Goal: Task Accomplishment & Management: Complete application form

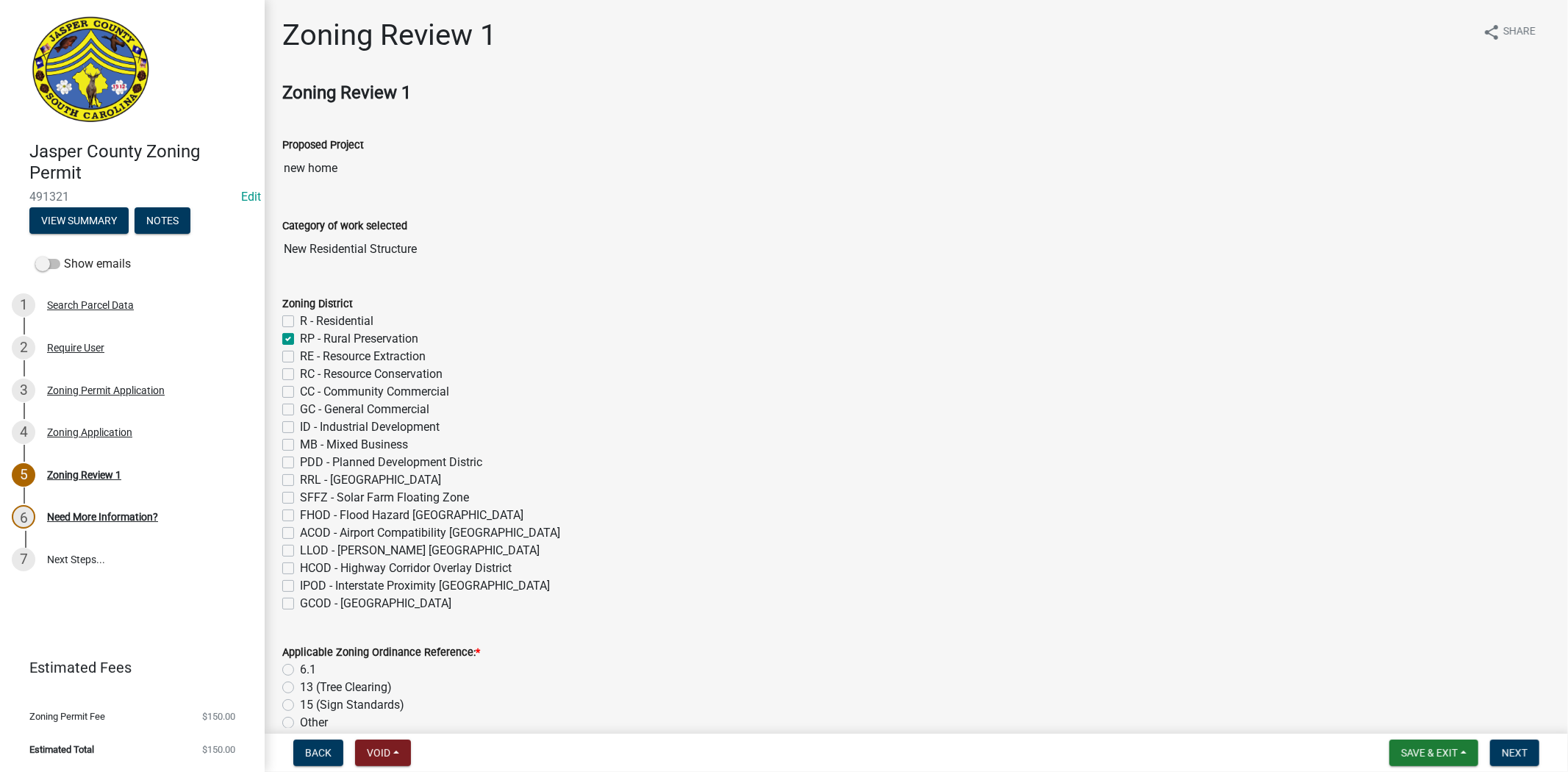
scroll to position [82, 0]
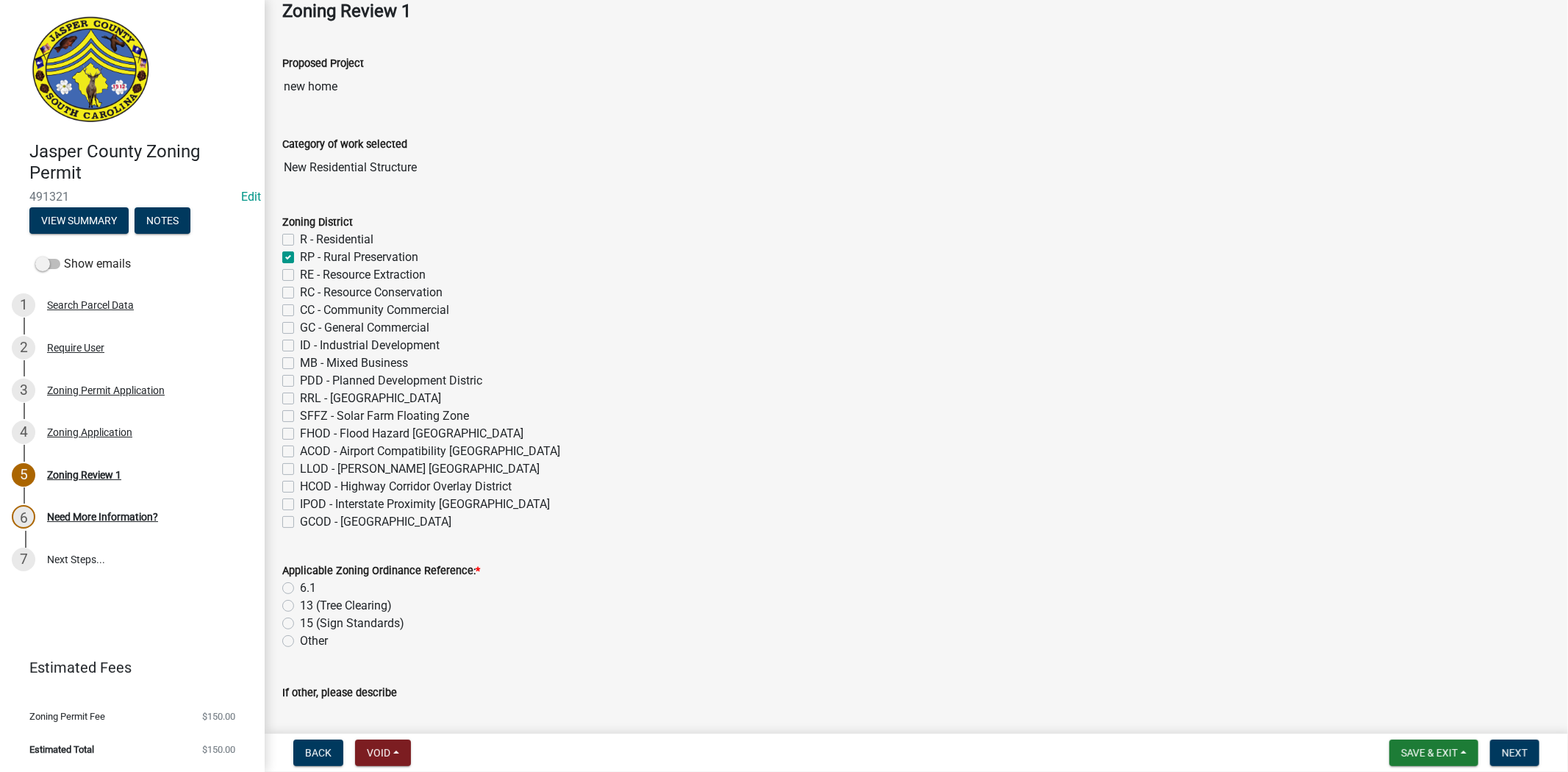
click at [300, 240] on label "R - Residential" at bounding box center [336, 239] width 73 height 18
click at [300, 240] on input "R - Residential" at bounding box center [305, 236] width 10 height 10
checkbox input "true"
checkbox input "false"
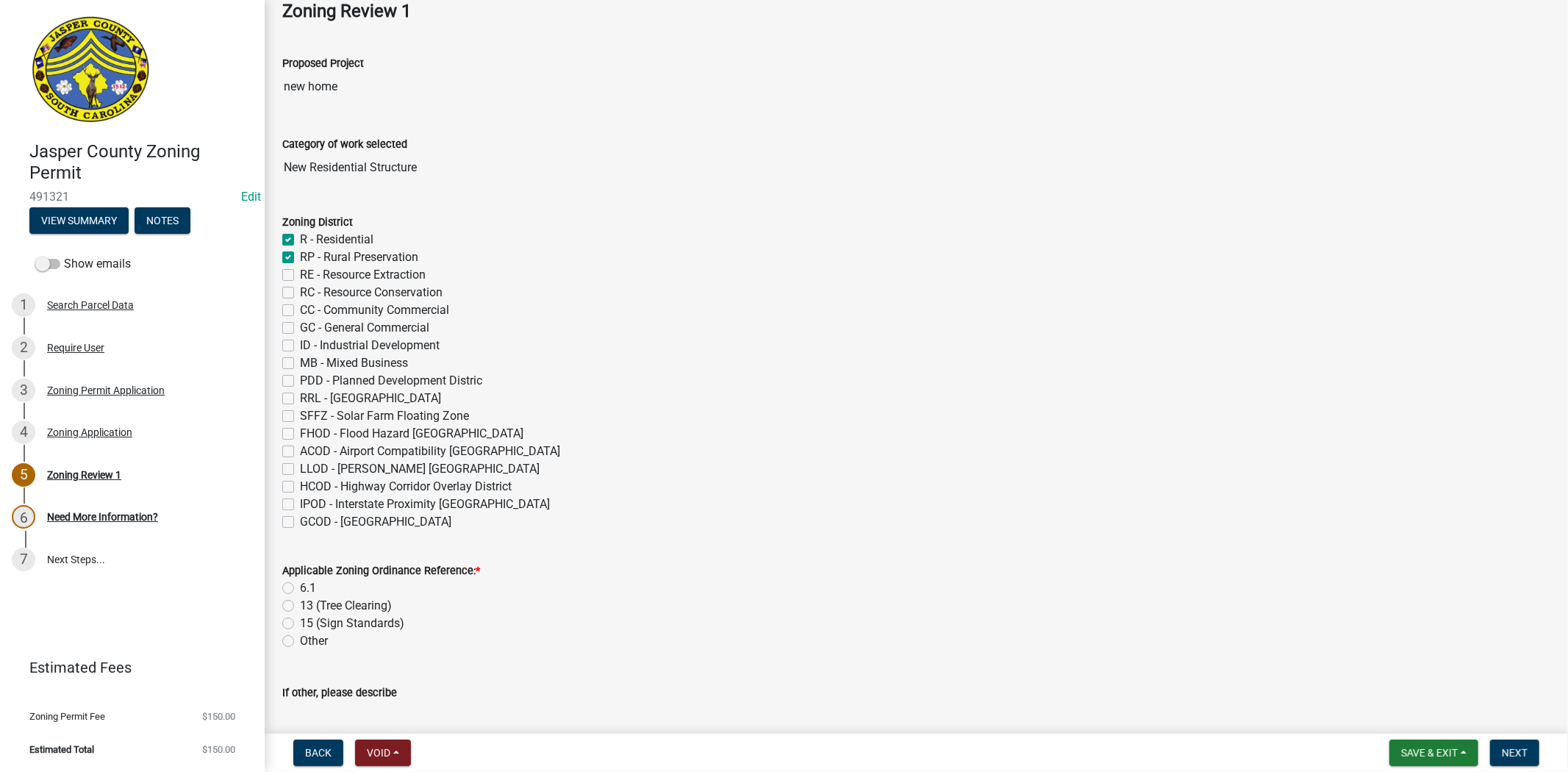
checkbox input "false"
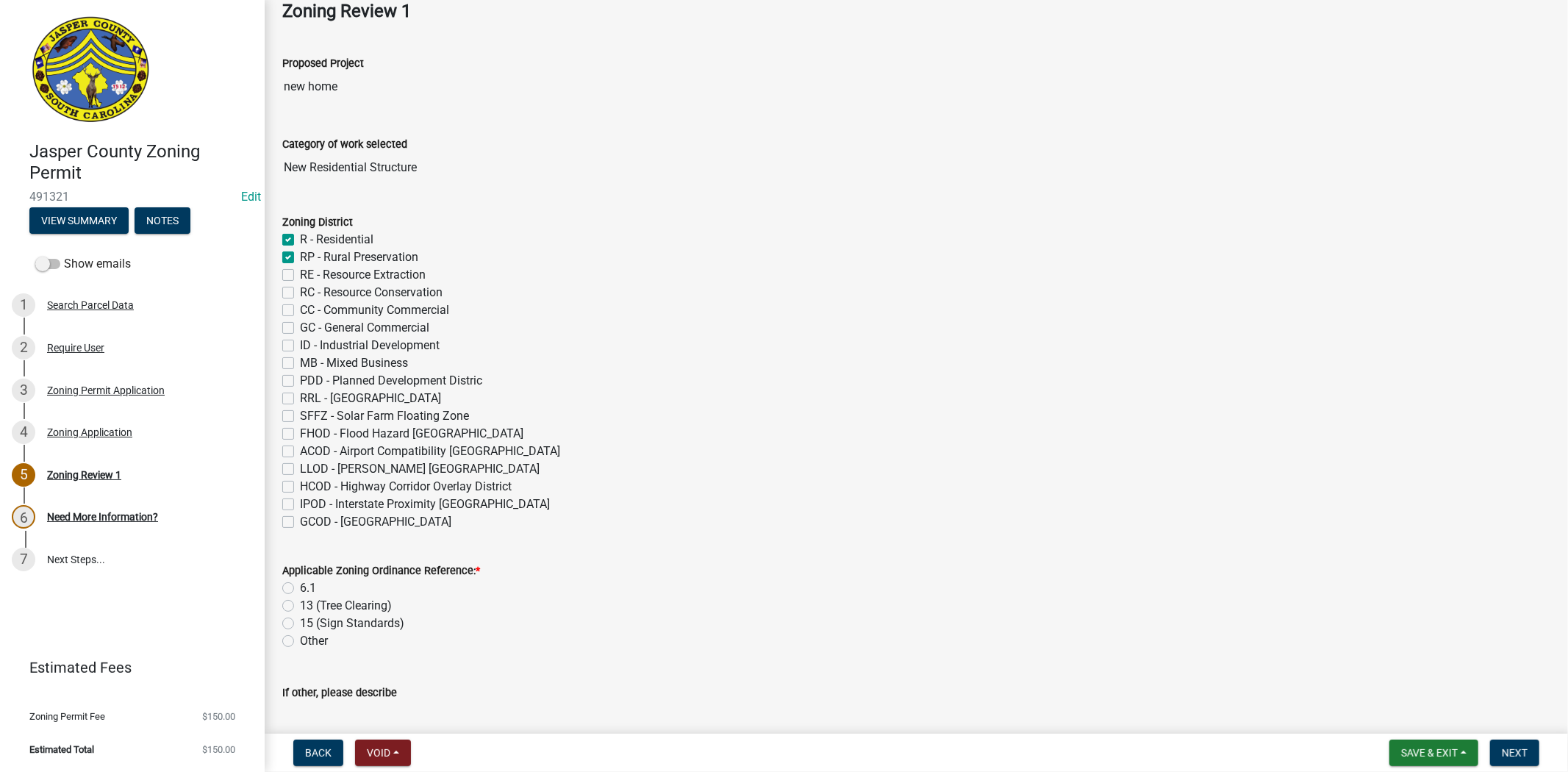
checkbox input "false"
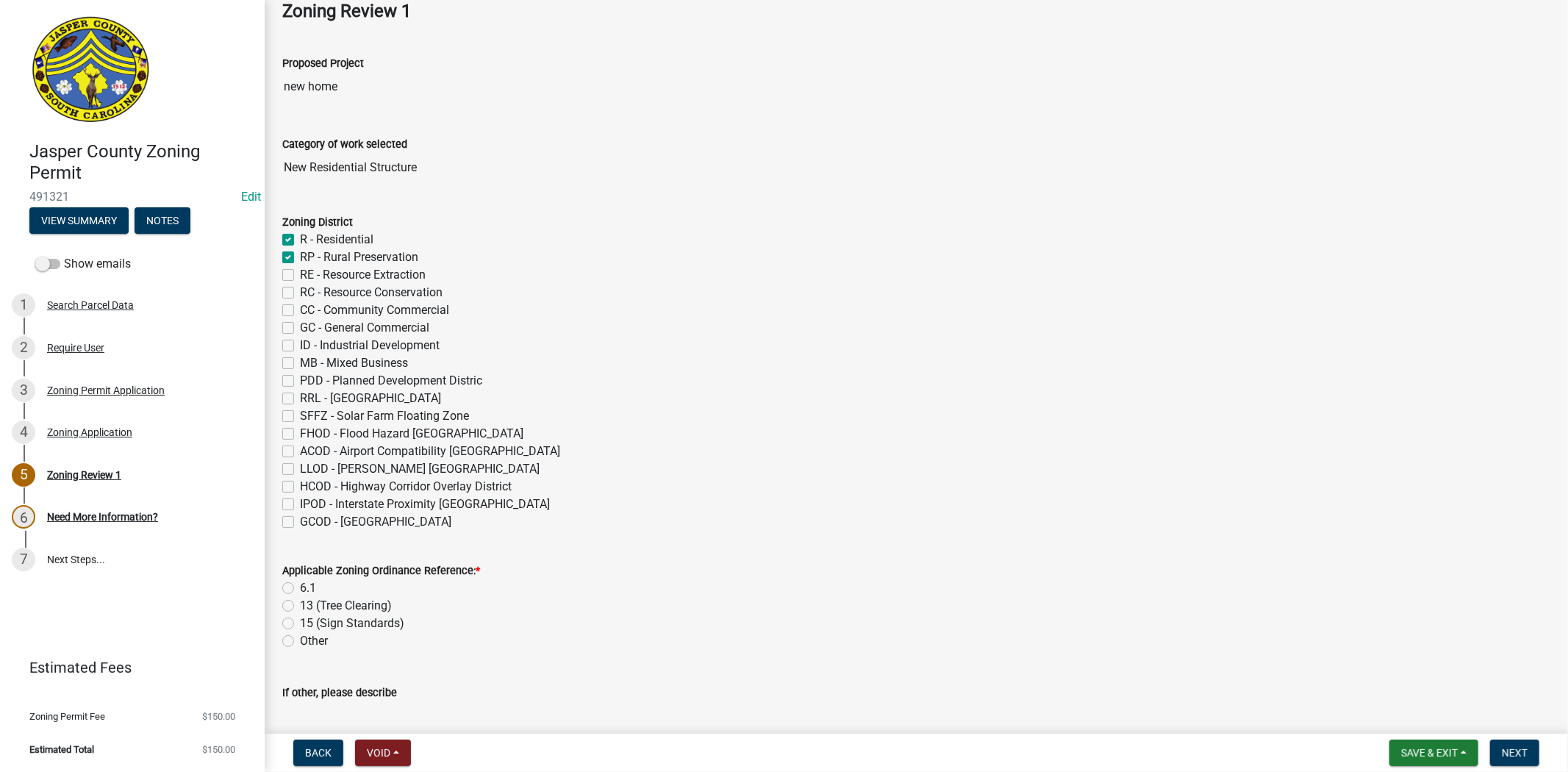
checkbox input "false"
click at [300, 254] on label "RP - Rural Preservation" at bounding box center [359, 257] width 118 height 18
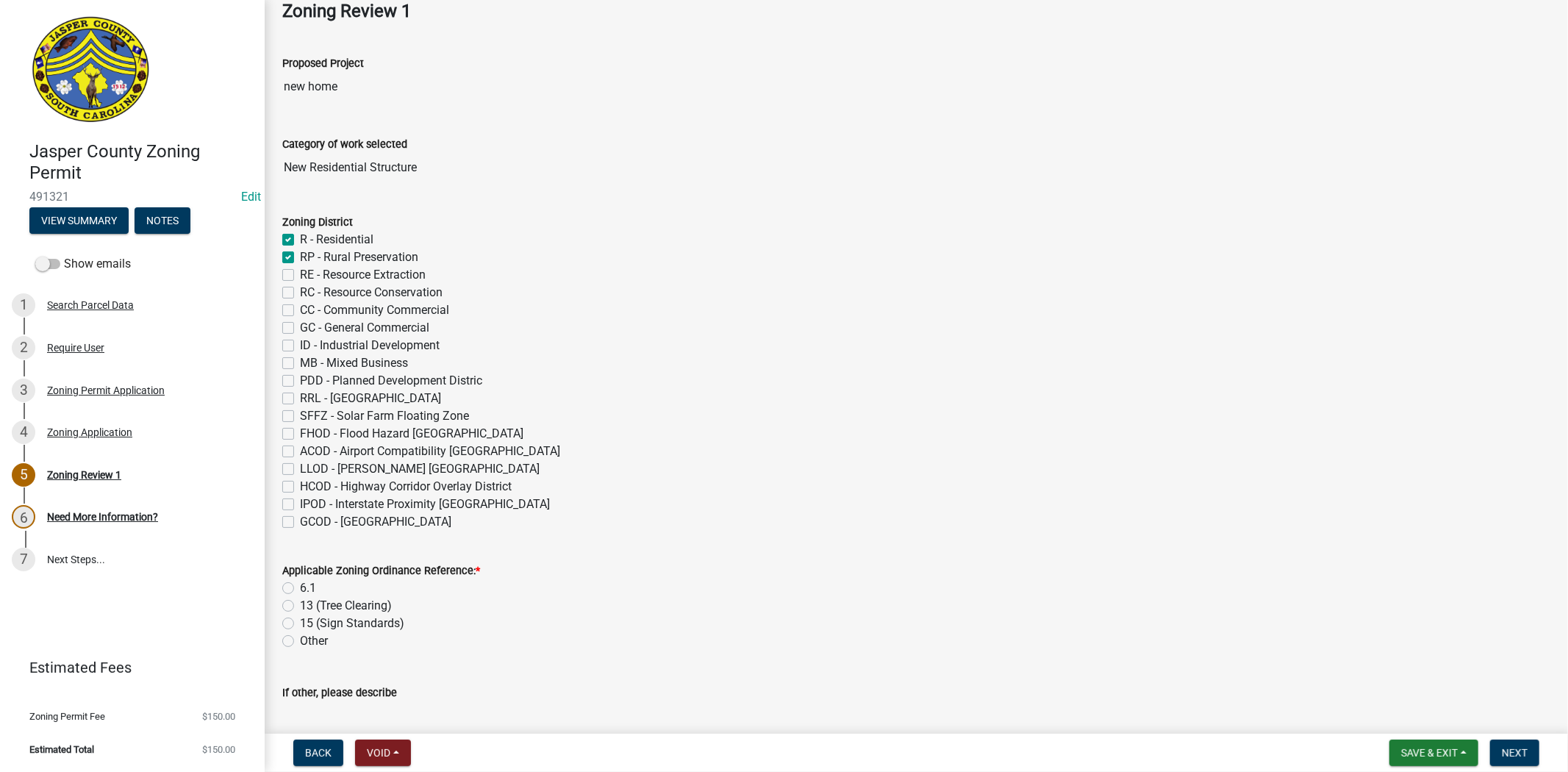
click at [300, 254] on input "RP - Rural Preservation" at bounding box center [305, 253] width 10 height 10
checkbox input "false"
checkbox input "true"
checkbox input "false"
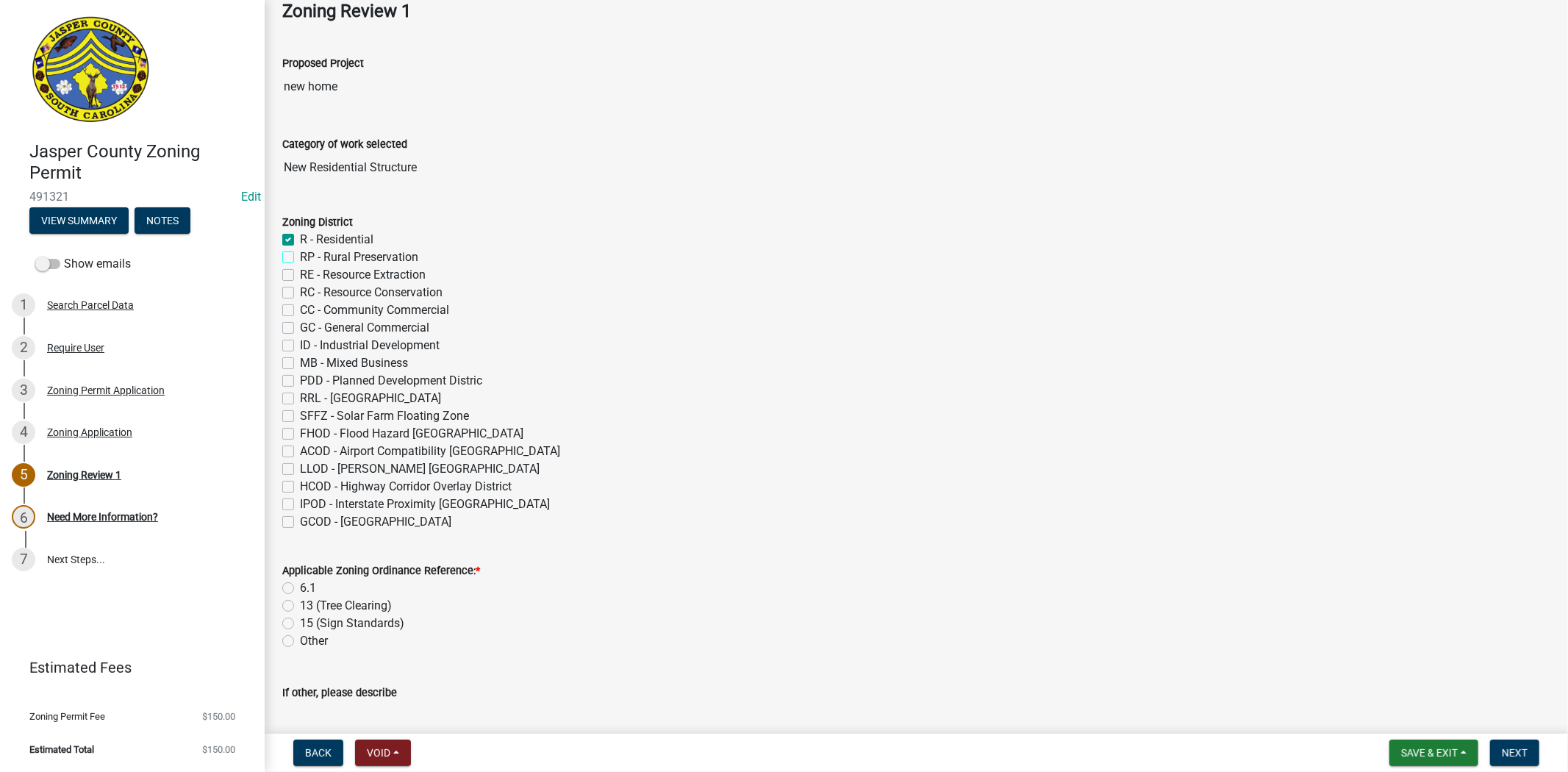
checkbox input "false"
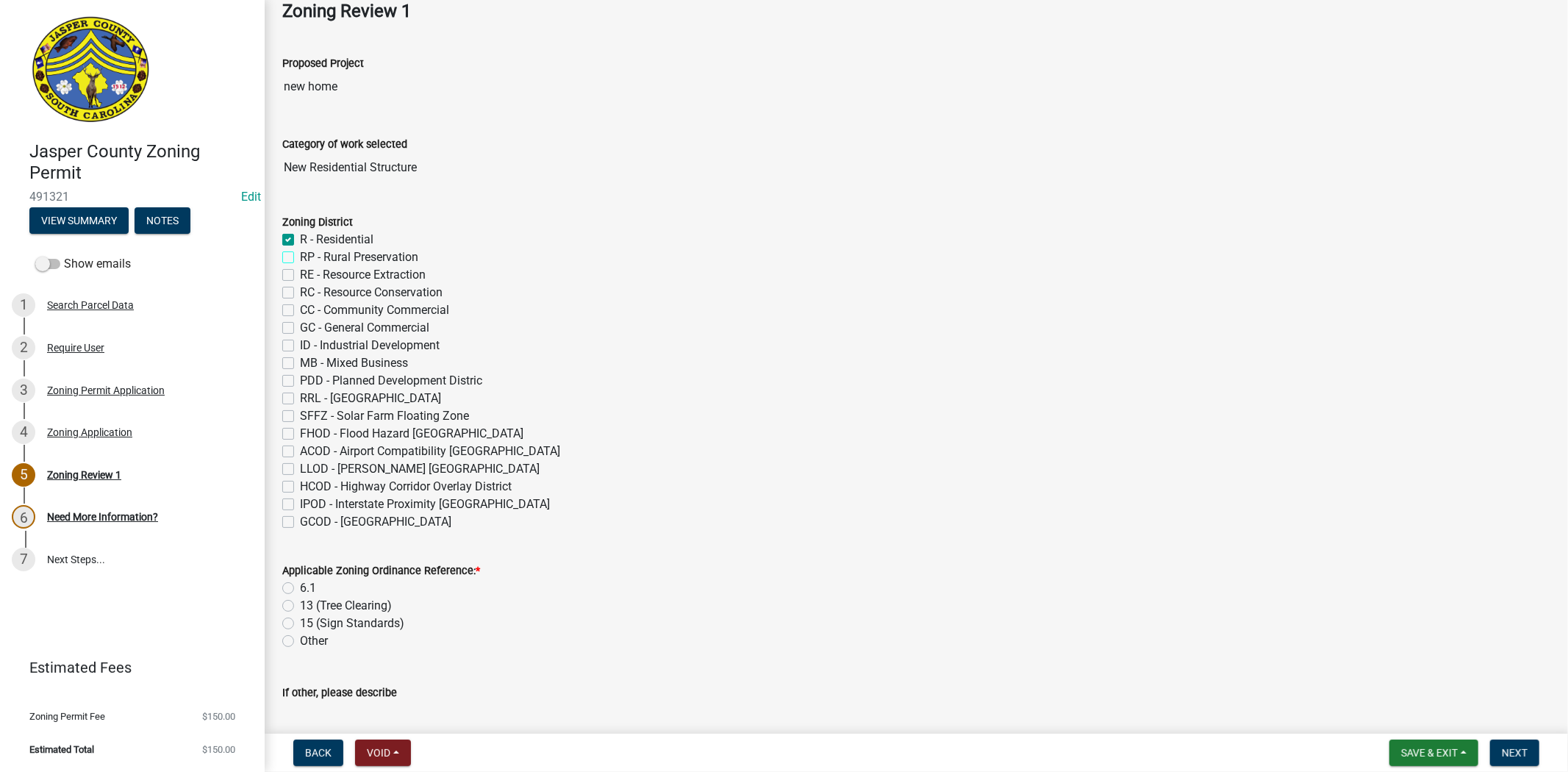
checkbox input "false"
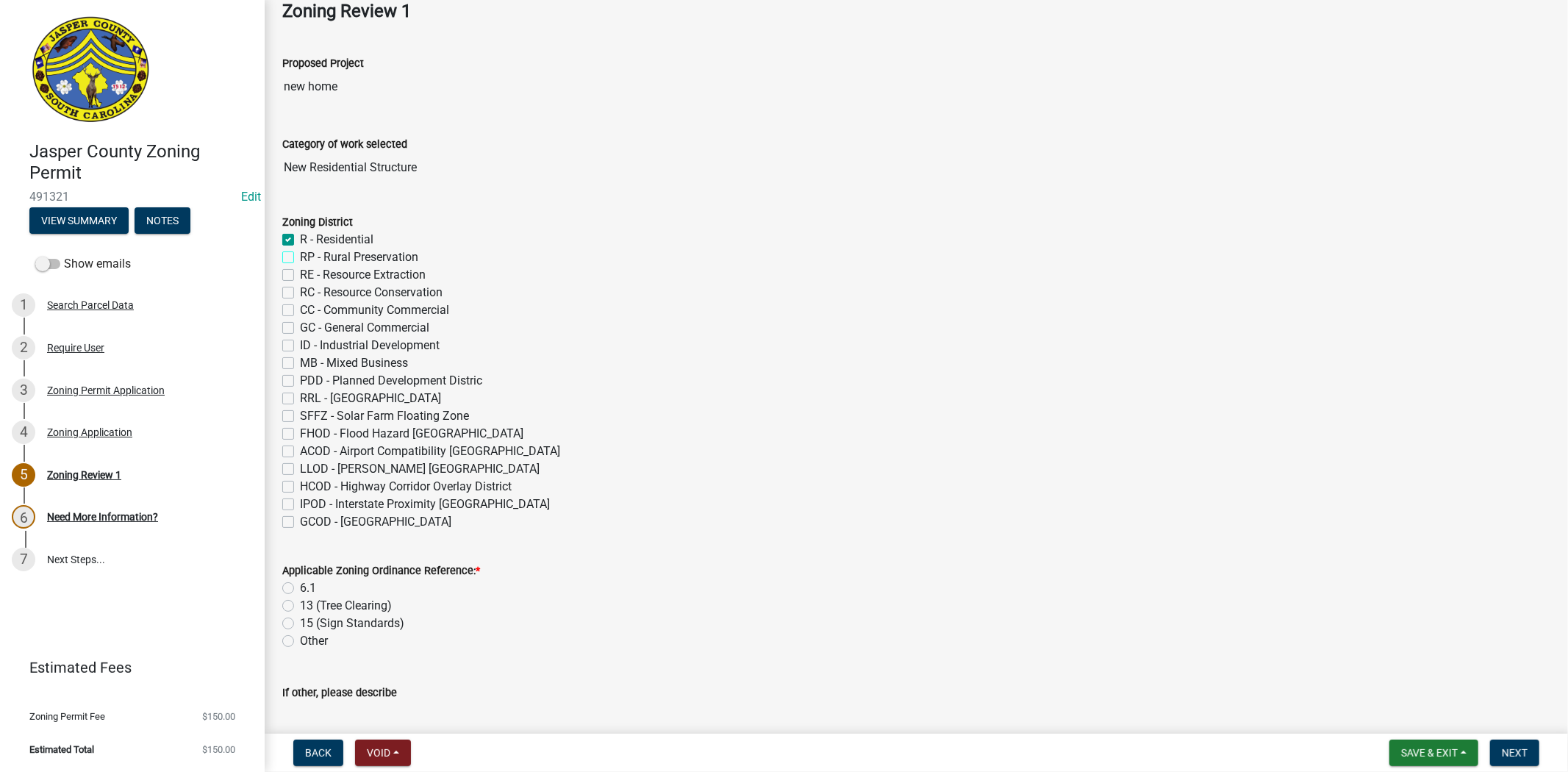
checkbox input "false"
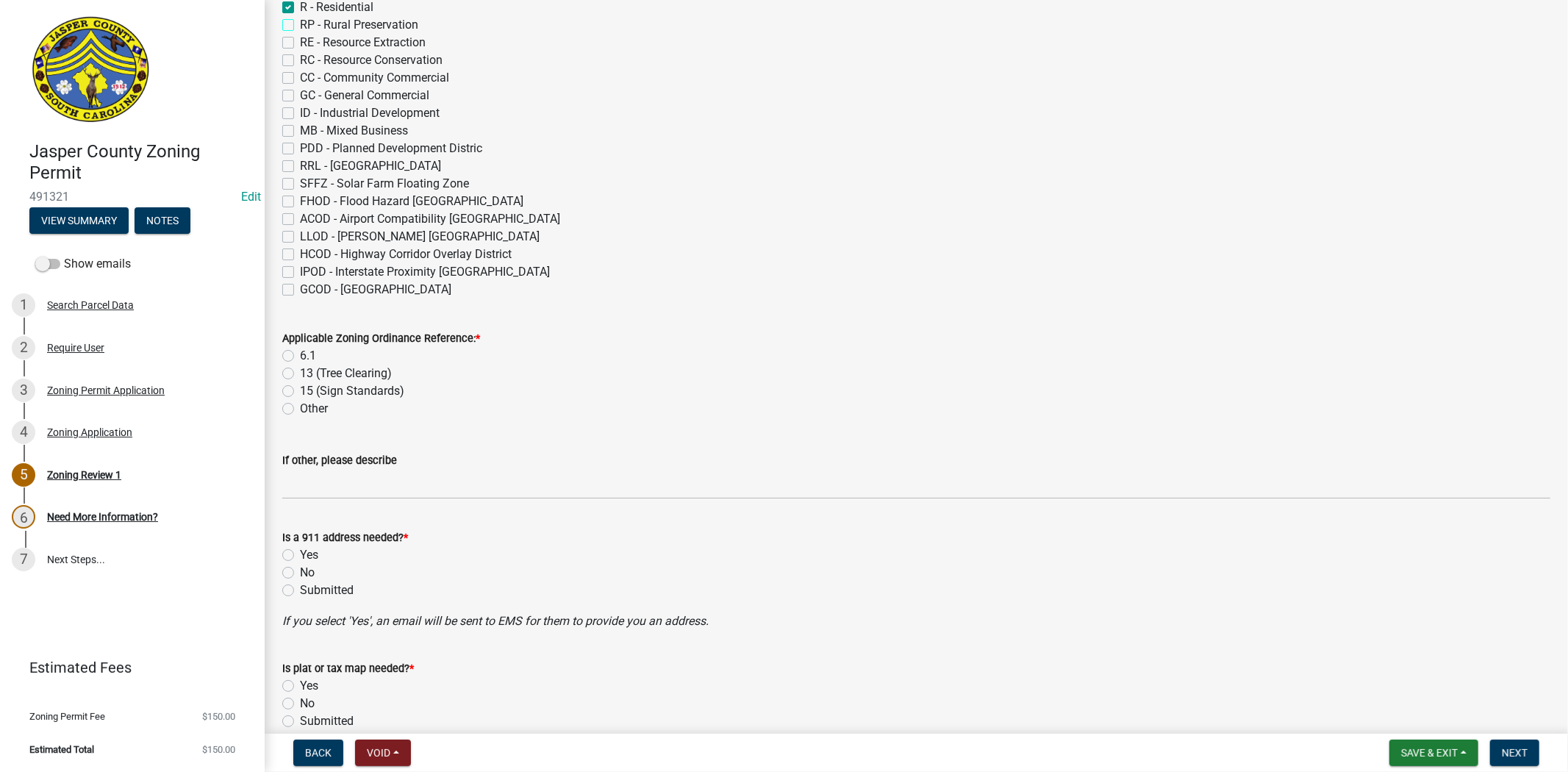
scroll to position [326, 0]
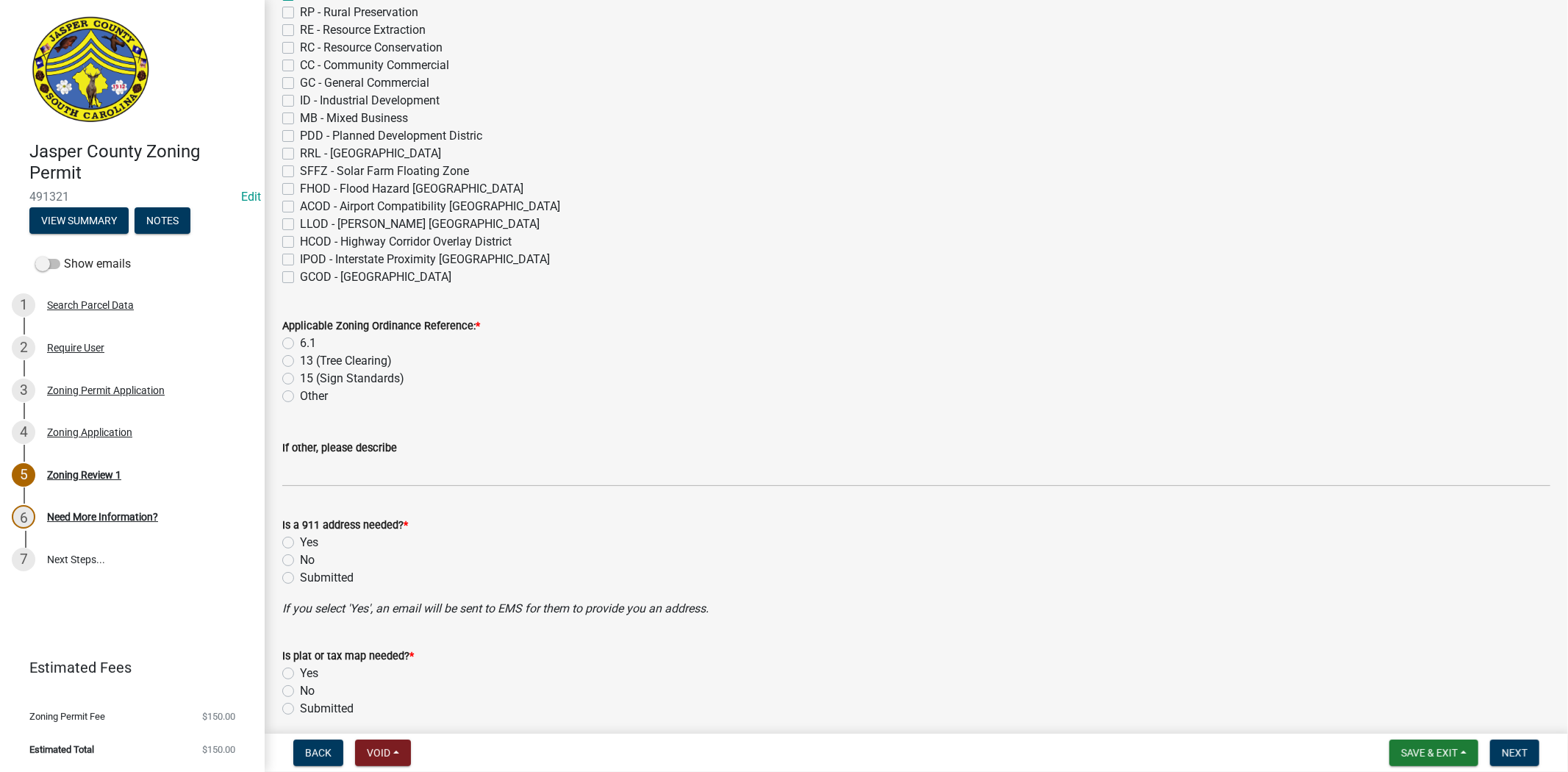
click at [300, 343] on label "6.1" at bounding box center [308, 343] width 17 height 18
click at [300, 343] on input "6.1" at bounding box center [305, 339] width 10 height 10
radio input "true"
click at [300, 563] on label "No" at bounding box center [307, 560] width 15 height 18
click at [300, 561] on input "No" at bounding box center [305, 556] width 10 height 10
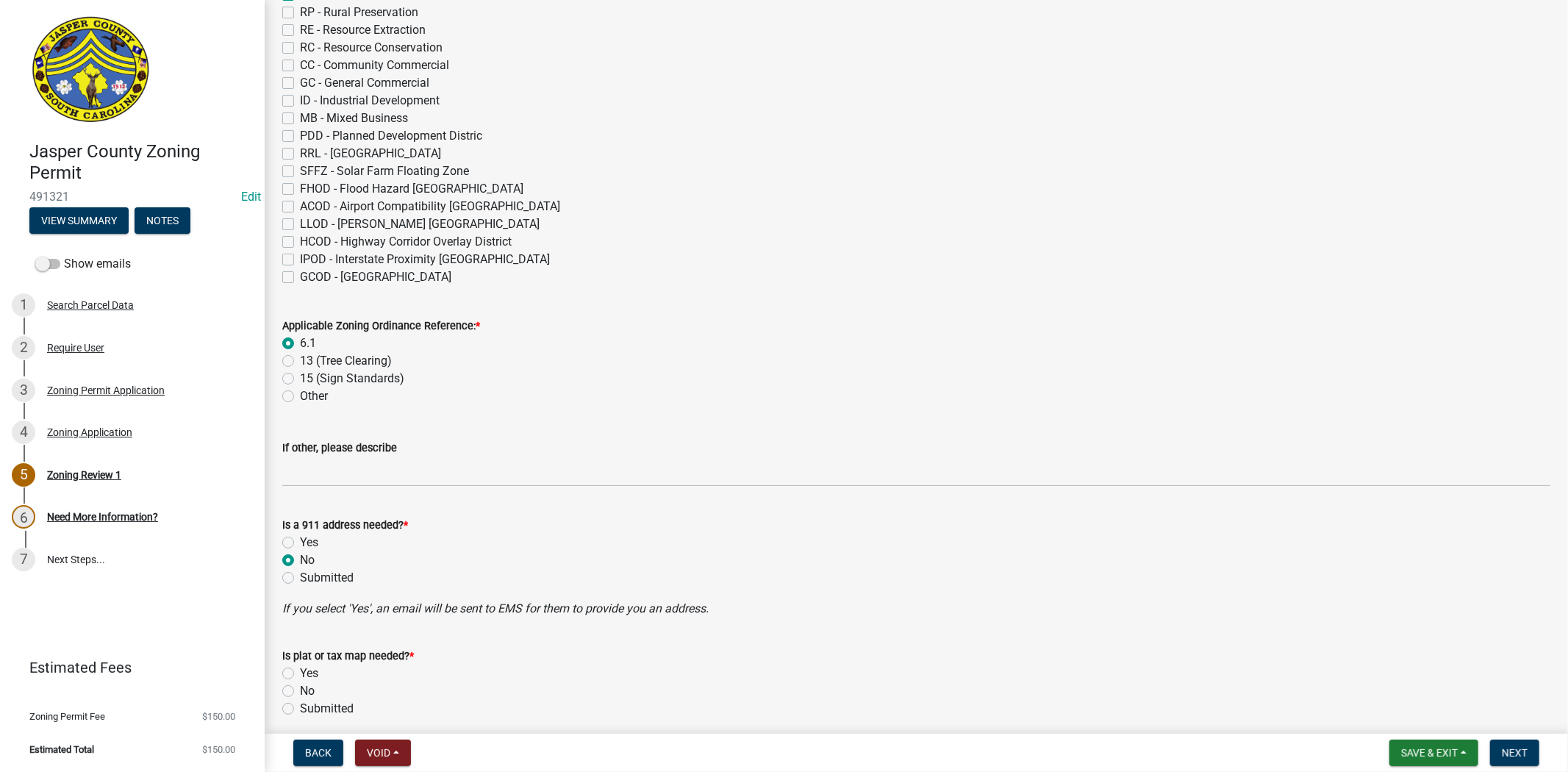
radio input "true"
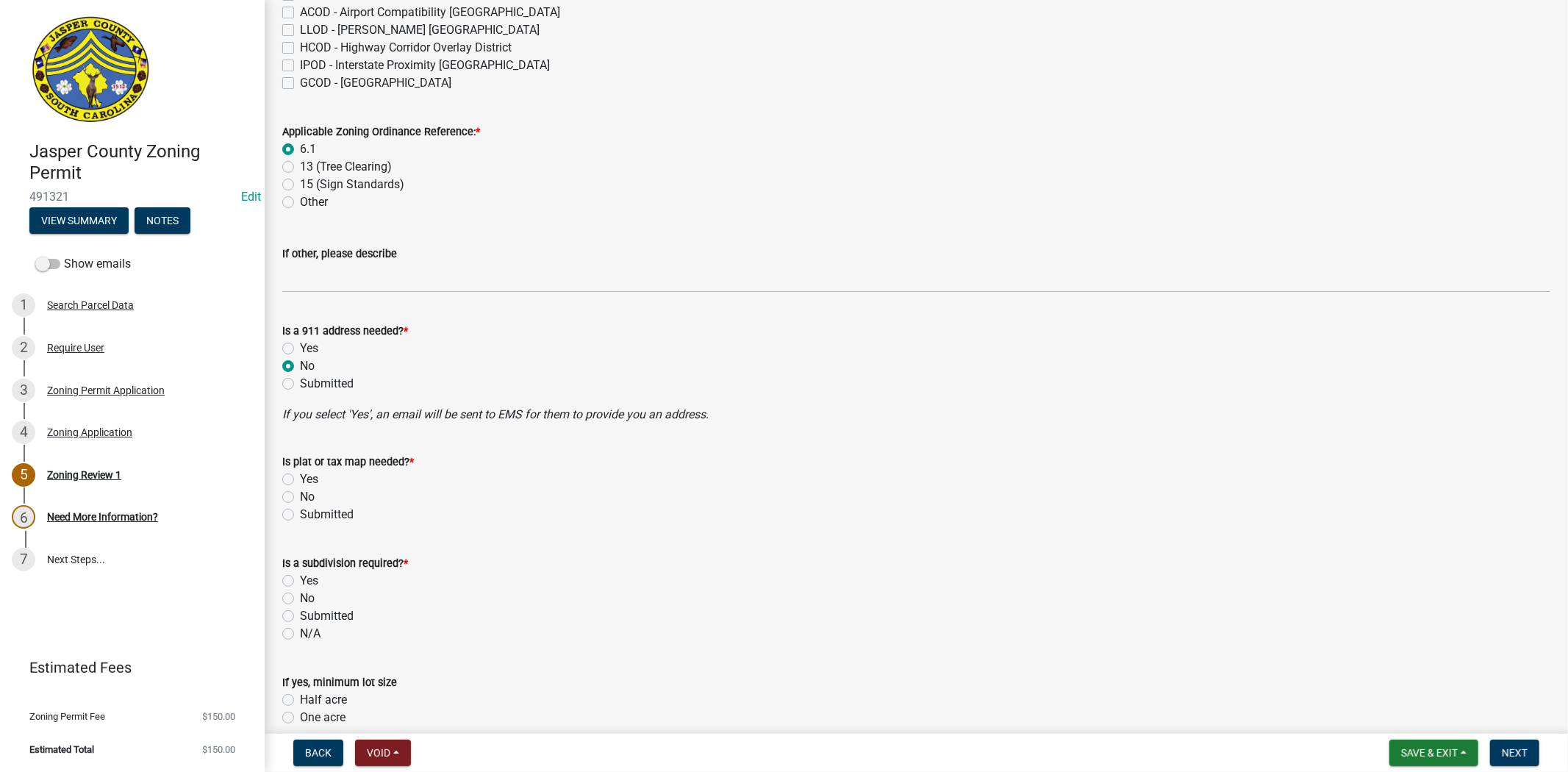
scroll to position [572, 0]
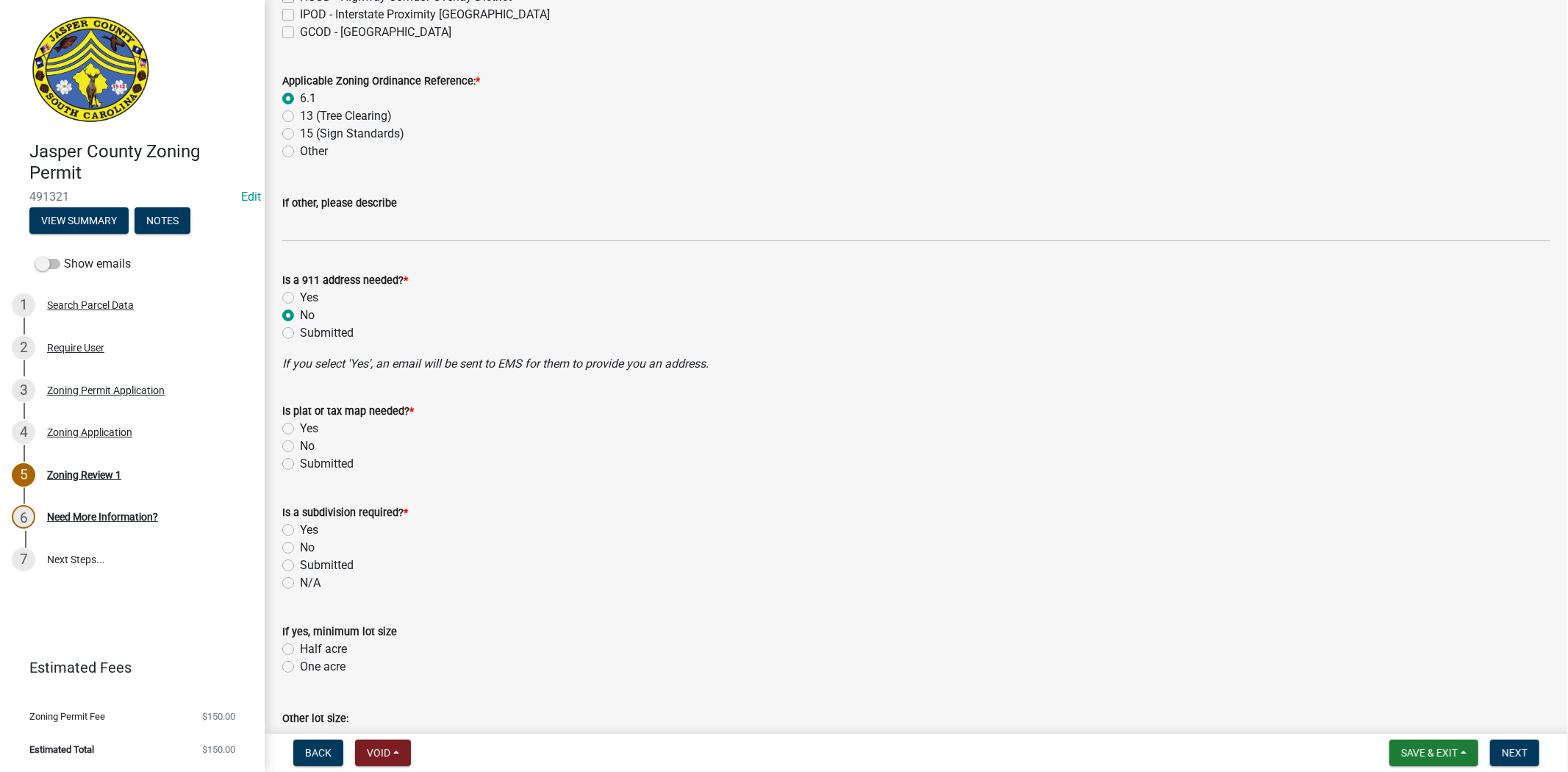
click at [300, 445] on label "No" at bounding box center [307, 447] width 15 height 18
click at [300, 445] on input "No" at bounding box center [305, 443] width 10 height 10
radio input "true"
click at [300, 548] on label "No" at bounding box center [307, 548] width 15 height 18
click at [300, 548] on input "No" at bounding box center [305, 544] width 10 height 10
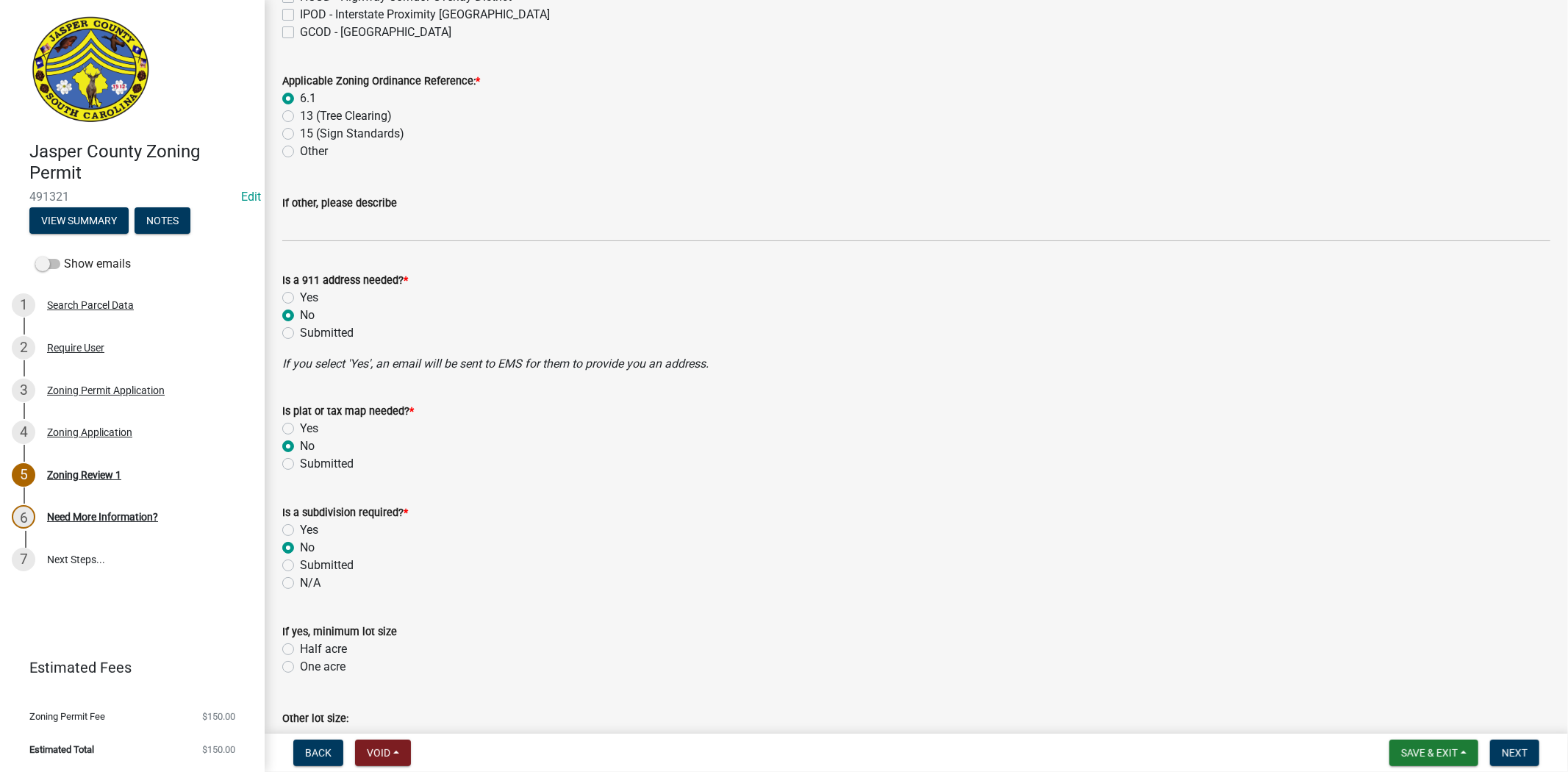
radio input "true"
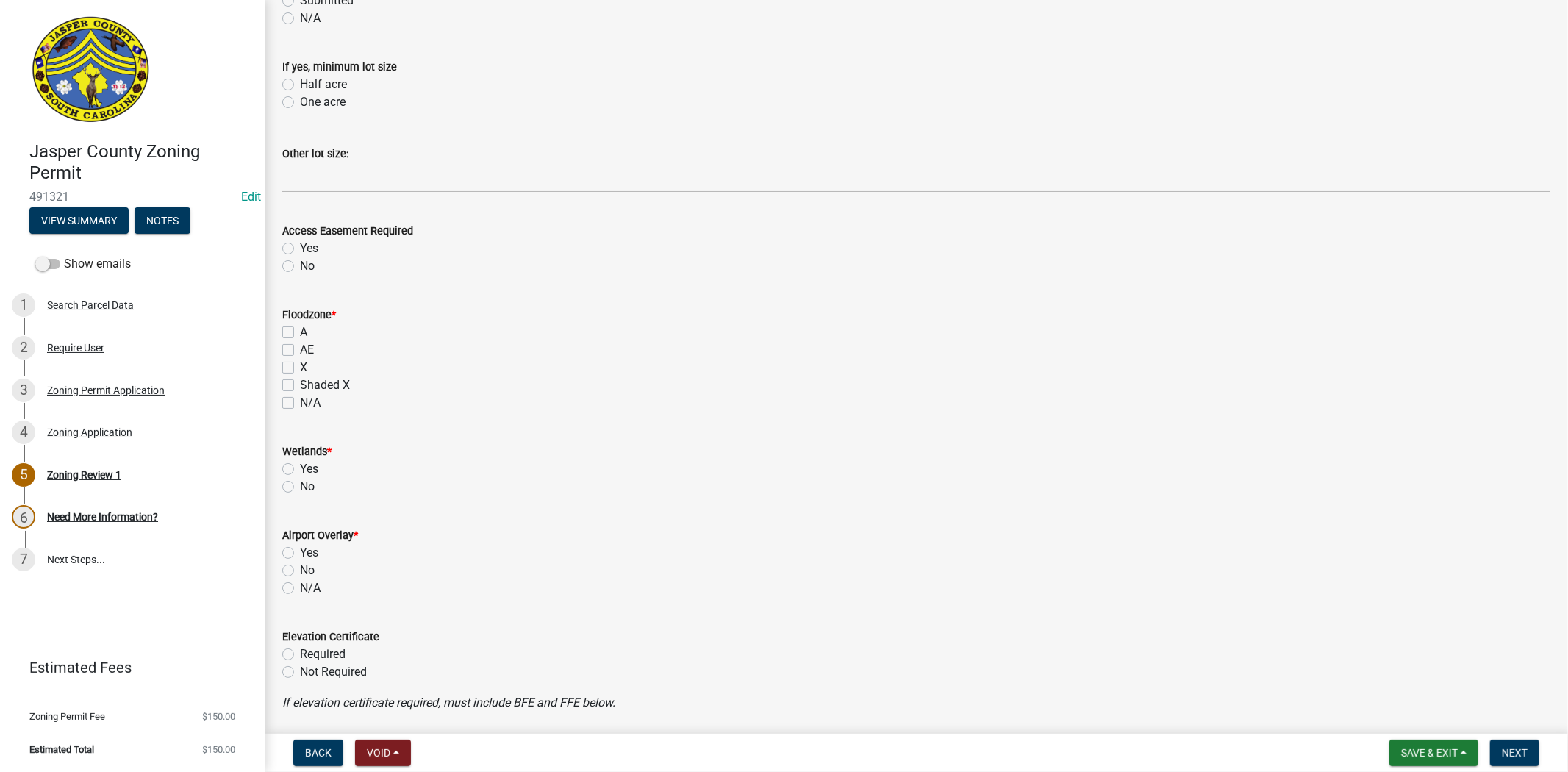
scroll to position [1143, 0]
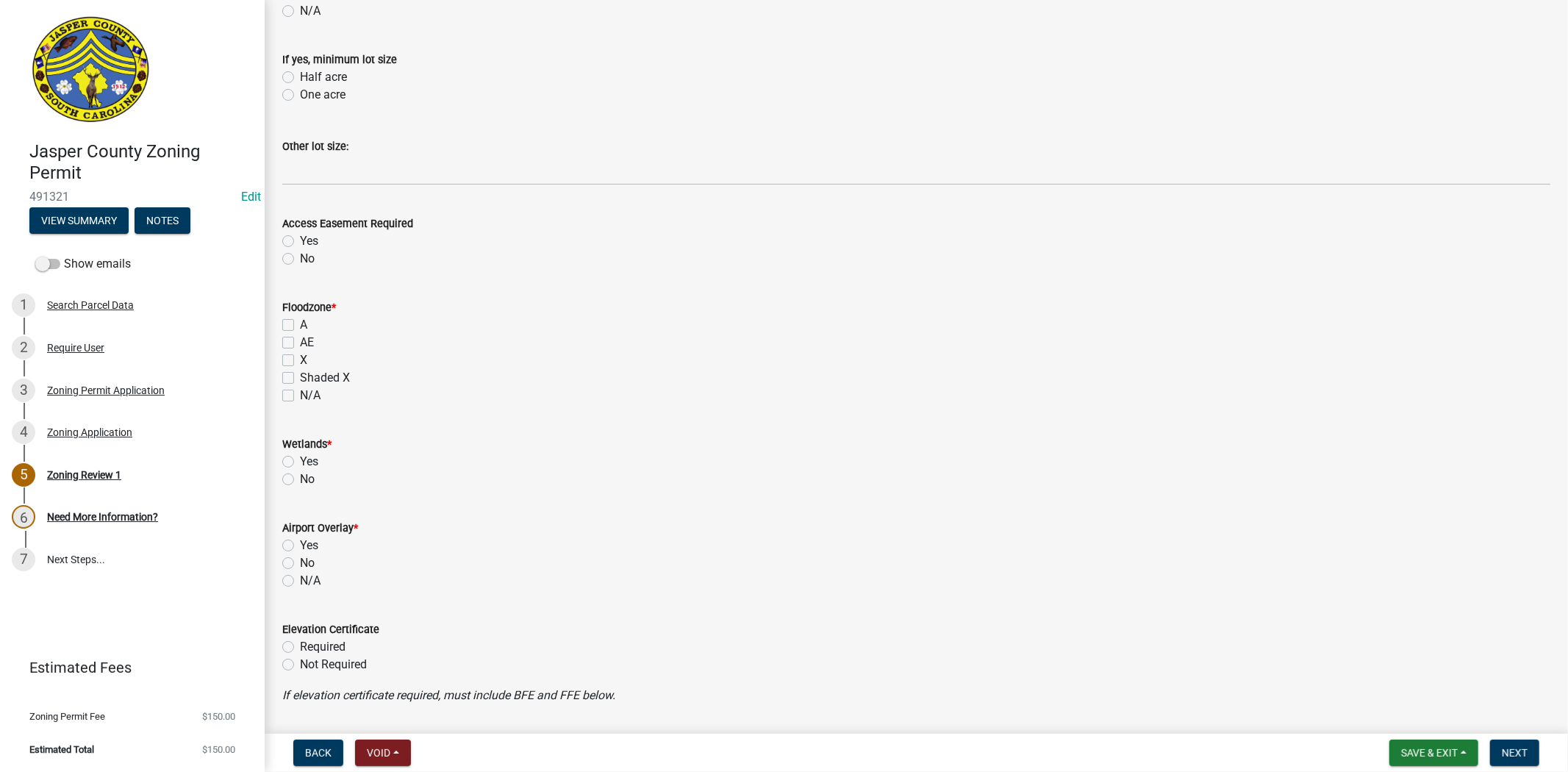
click at [300, 362] on label "X" at bounding box center [304, 361] width 8 height 18
click at [300, 361] on input "X" at bounding box center [305, 357] width 10 height 10
checkbox input "true"
checkbox input "false"
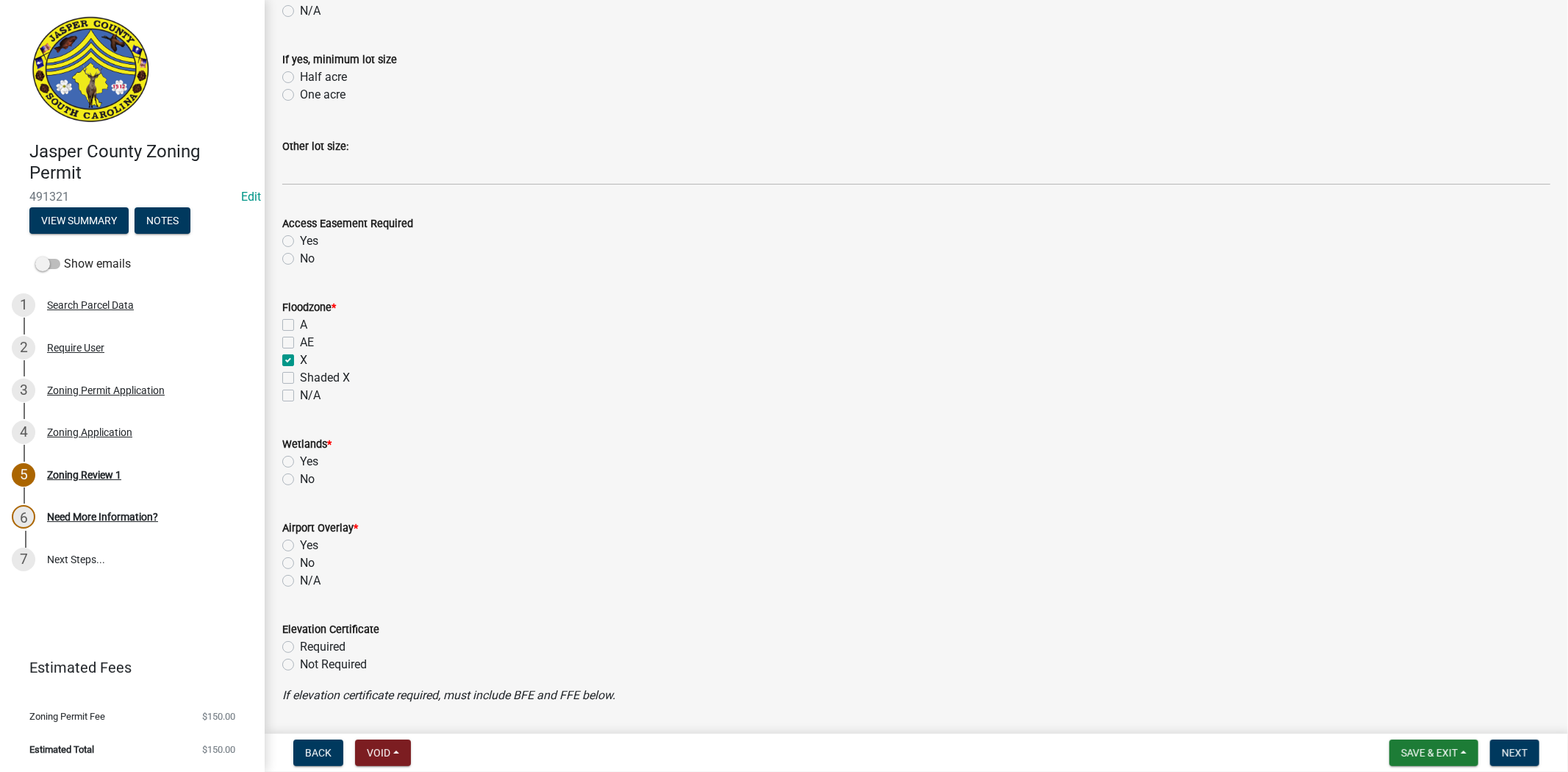
checkbox input "true"
checkbox input "false"
click at [300, 480] on label "No" at bounding box center [307, 480] width 15 height 18
click at [300, 480] on input "No" at bounding box center [305, 476] width 10 height 10
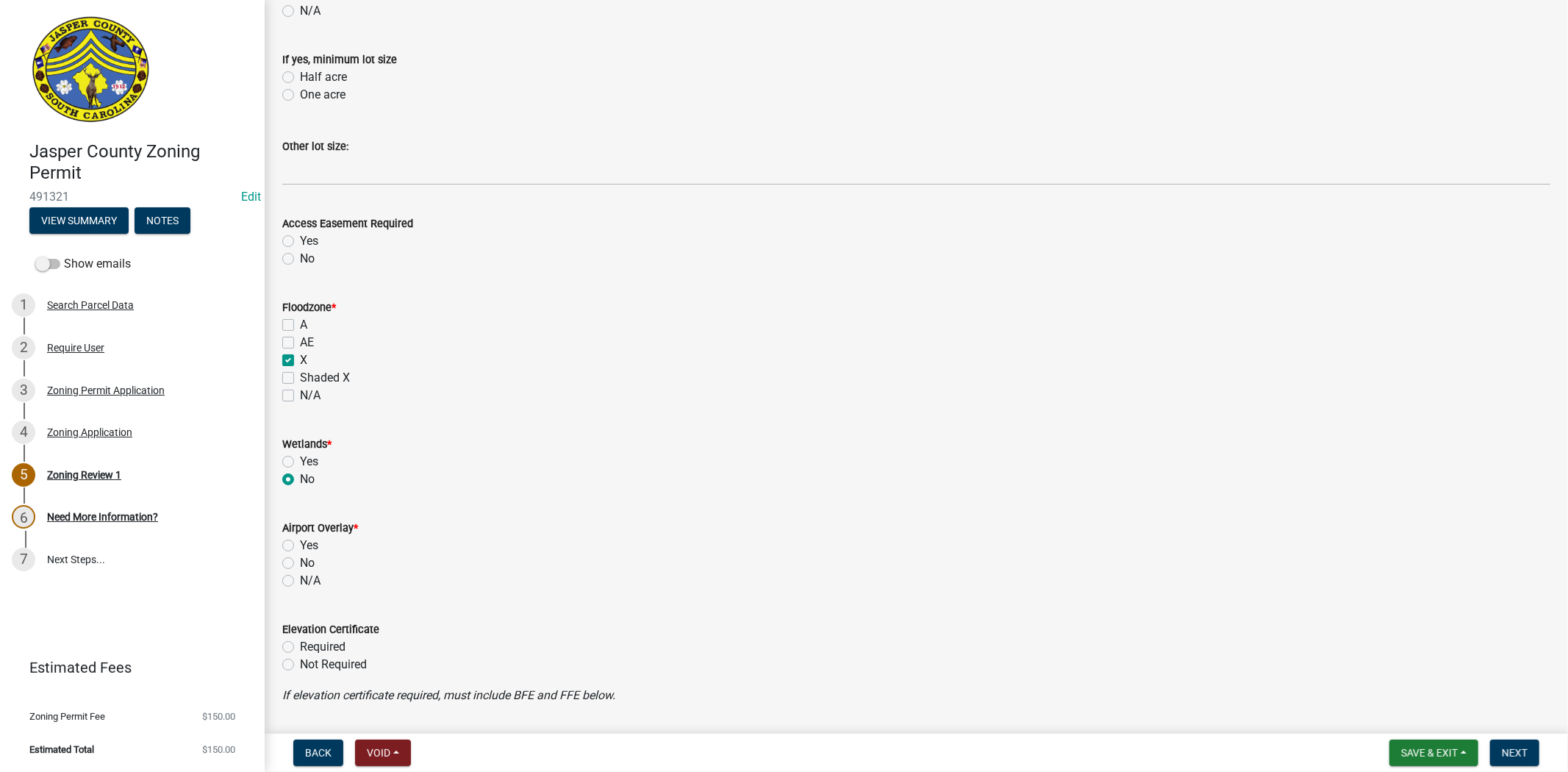
radio input "true"
click at [300, 563] on label "No" at bounding box center [307, 563] width 15 height 18
click at [300, 563] on input "No" at bounding box center [305, 559] width 10 height 10
radio input "true"
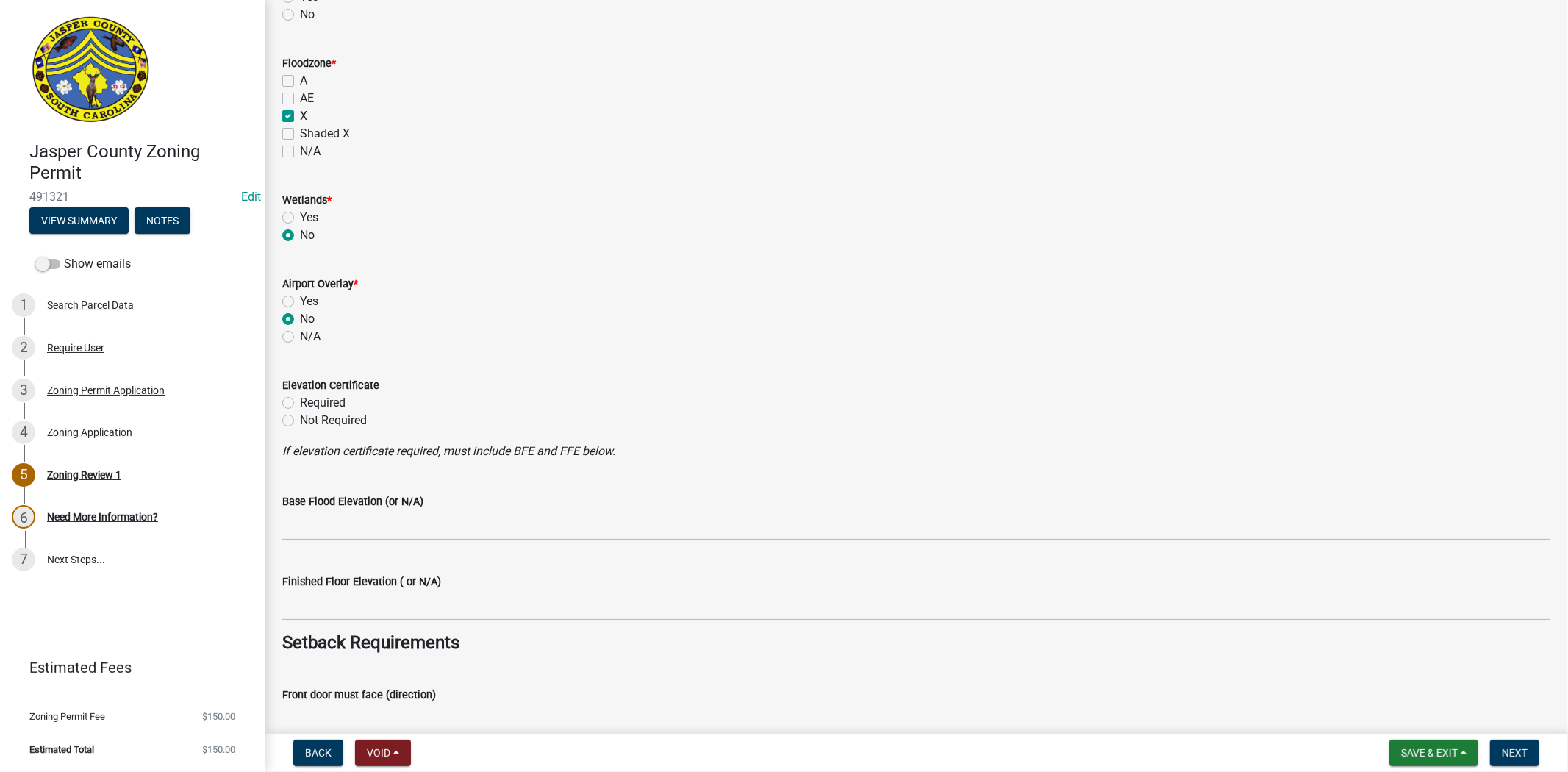
scroll to position [1389, 0]
click at [300, 421] on label "Not Required" at bounding box center [333, 420] width 66 height 18
click at [300, 420] on input "Not Required" at bounding box center [305, 416] width 10 height 10
radio input "true"
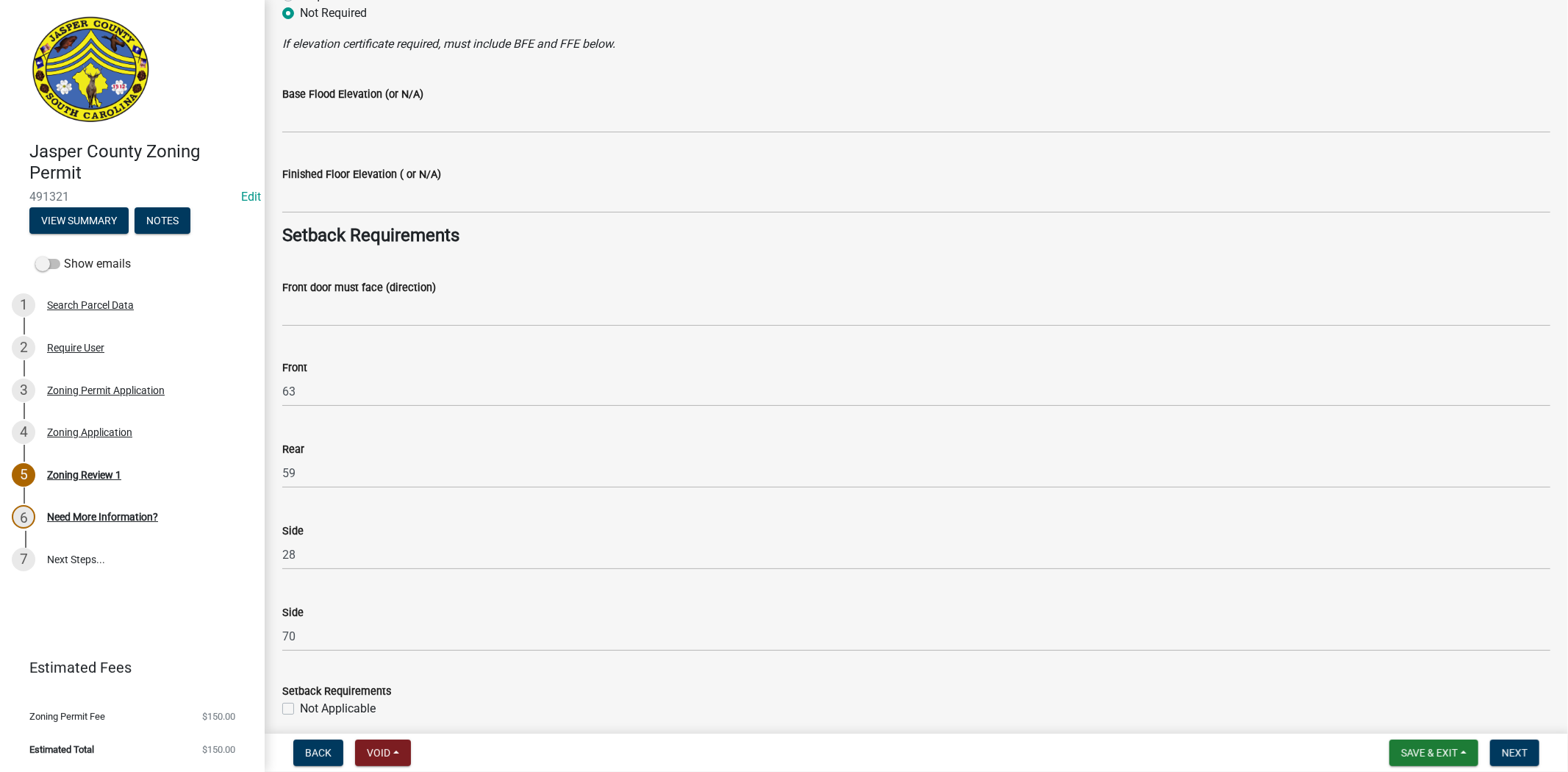
scroll to position [1797, 0]
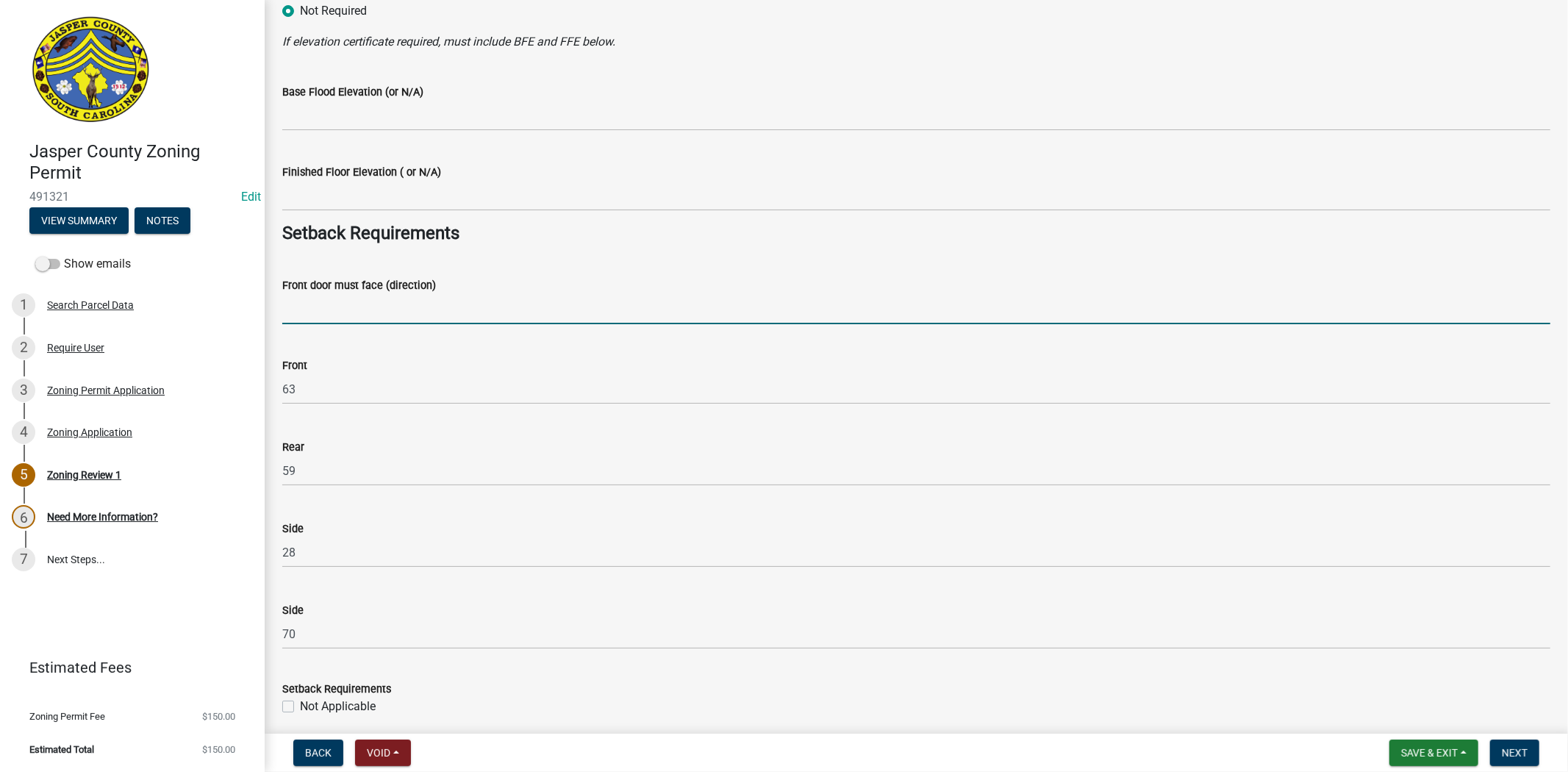
click at [314, 314] on input "Front door must face (direction)" at bounding box center [916, 309] width 1268 height 30
type input "WELLINGTON LN"
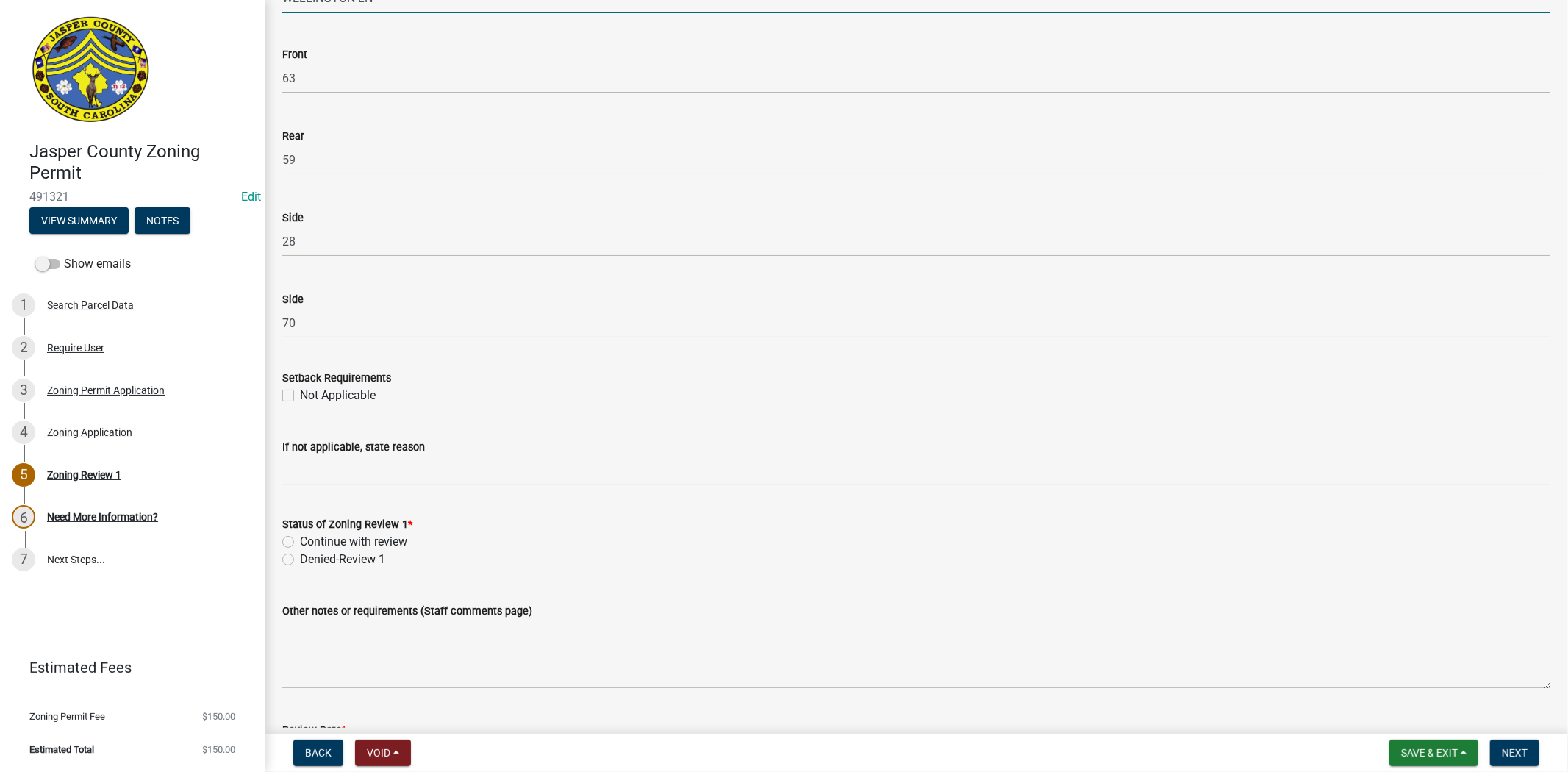
scroll to position [2207, 0]
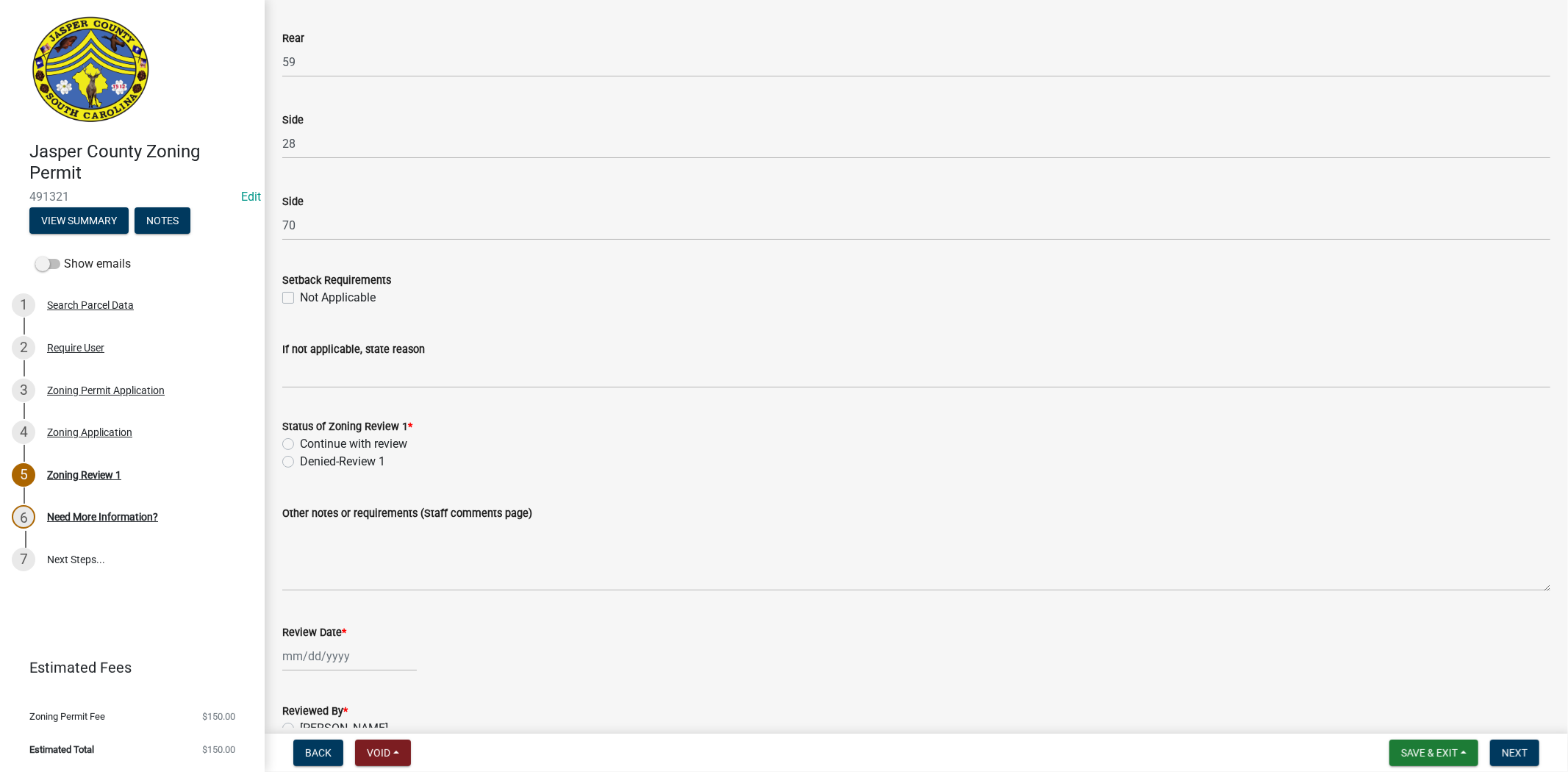
click at [300, 445] on label "Continue with review" at bounding box center [354, 445] width 107 height 18
click at [300, 445] on input "Continue with review" at bounding box center [305, 441] width 10 height 10
radio input "true"
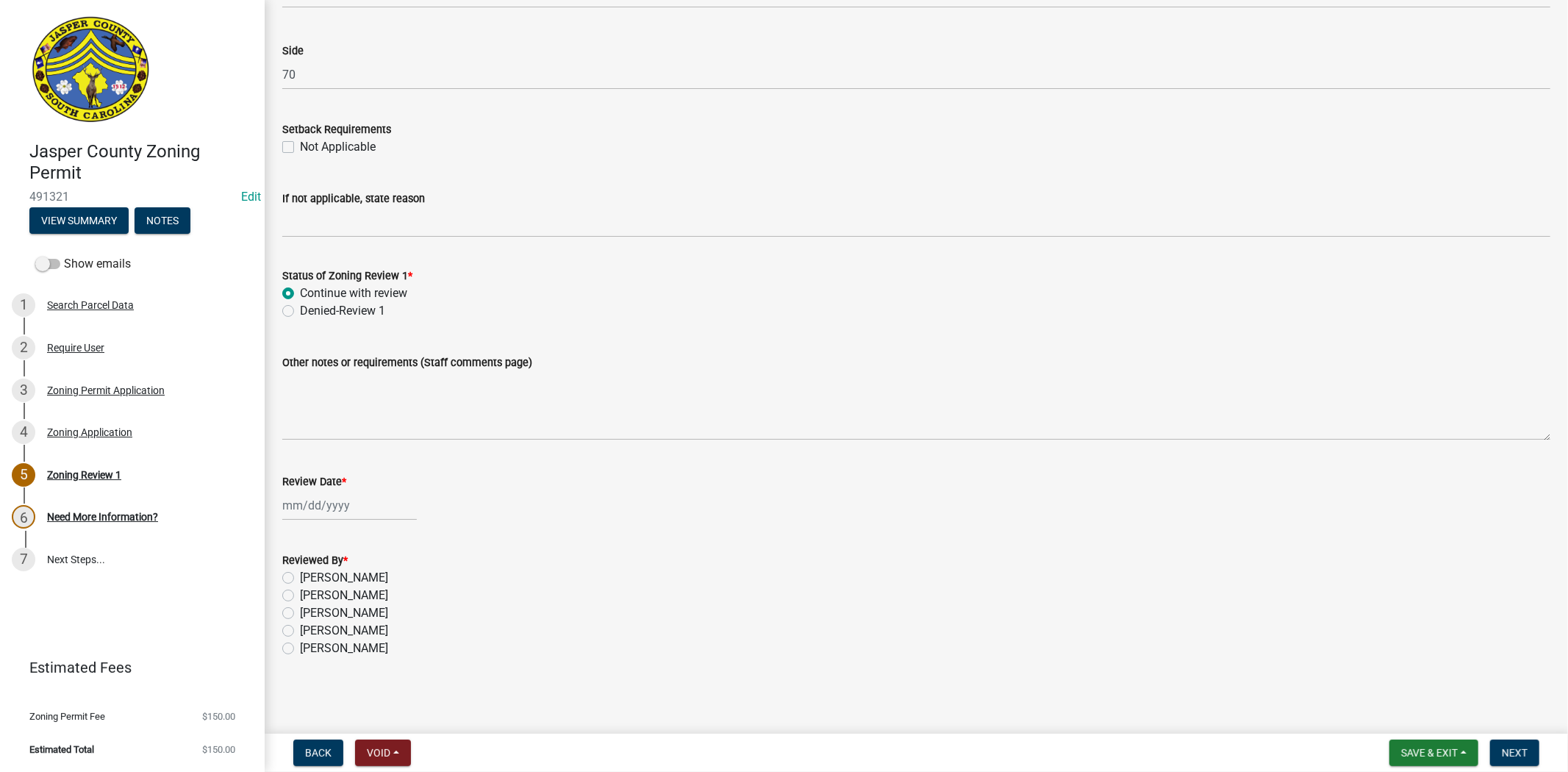
click at [358, 522] on wm-data-entity-input "Review Date *" at bounding box center [916, 493] width 1268 height 82
select select "10"
select select "2025"
click at [364, 508] on div "[PERSON_NAME] Feb Mar Apr [PERSON_NAME][DATE] Oct Nov [DATE] 1526 1527 1528 152…" at bounding box center [350, 505] width 135 height 30
click at [297, 625] on div "13" at bounding box center [297, 630] width 23 height 23
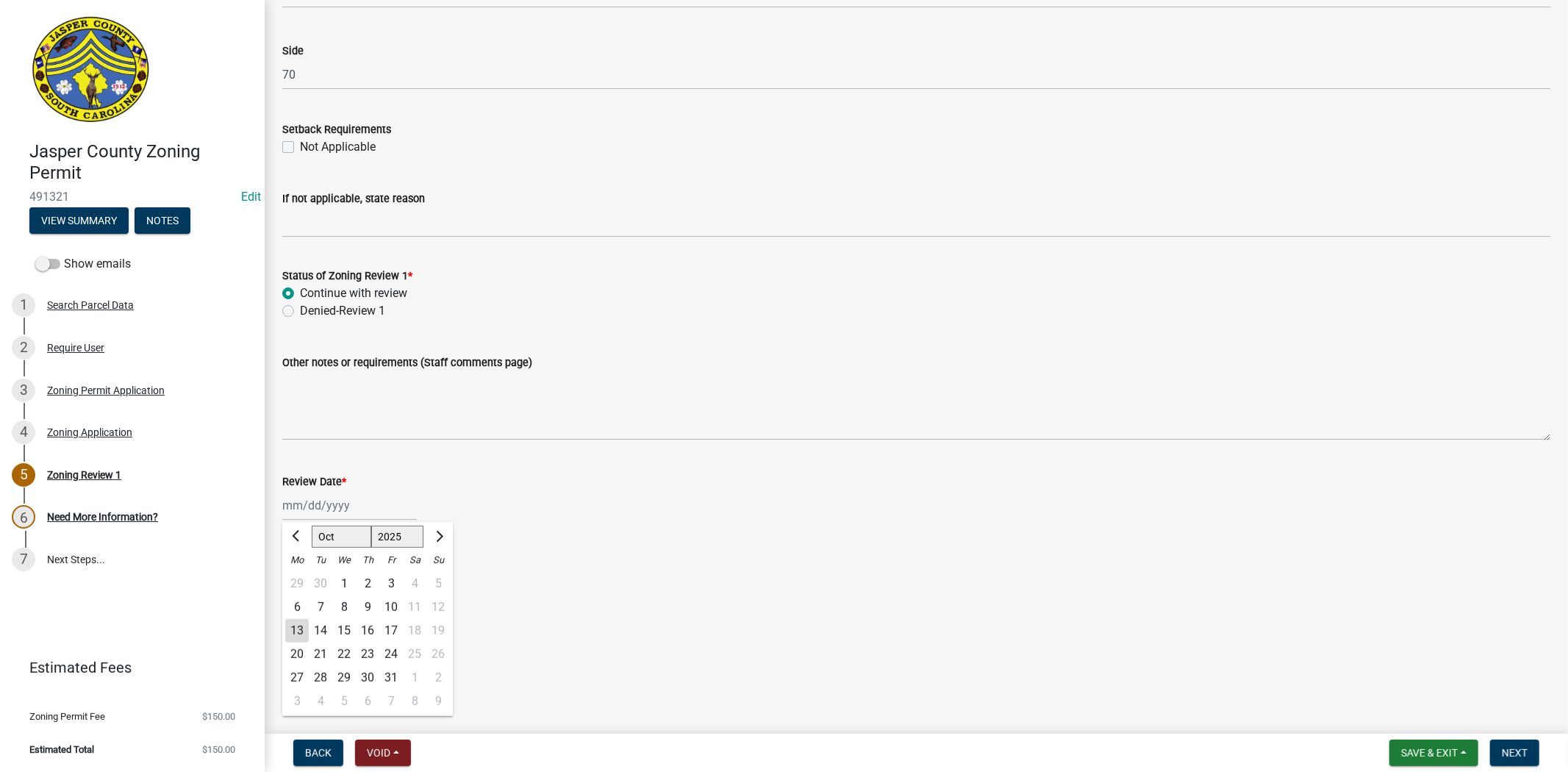
type input "[DATE]"
click at [300, 634] on label "Stephanie Oviedo" at bounding box center [344, 631] width 88 height 18
click at [300, 631] on input "Stephanie Oviedo" at bounding box center [305, 627] width 10 height 10
radio input "true"
click at [1525, 755] on span "Next" at bounding box center [1514, 753] width 25 height 12
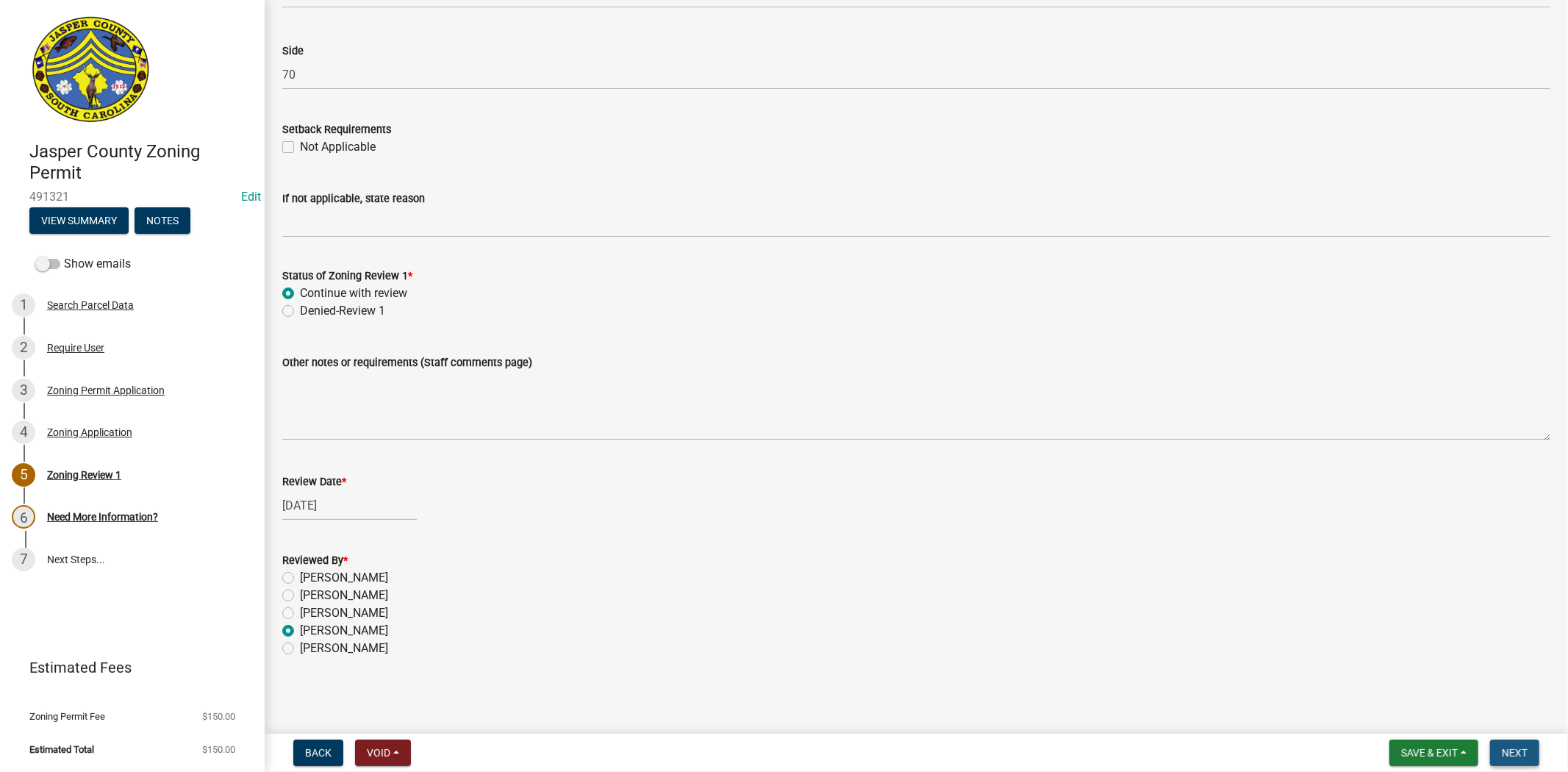
scroll to position [0, 0]
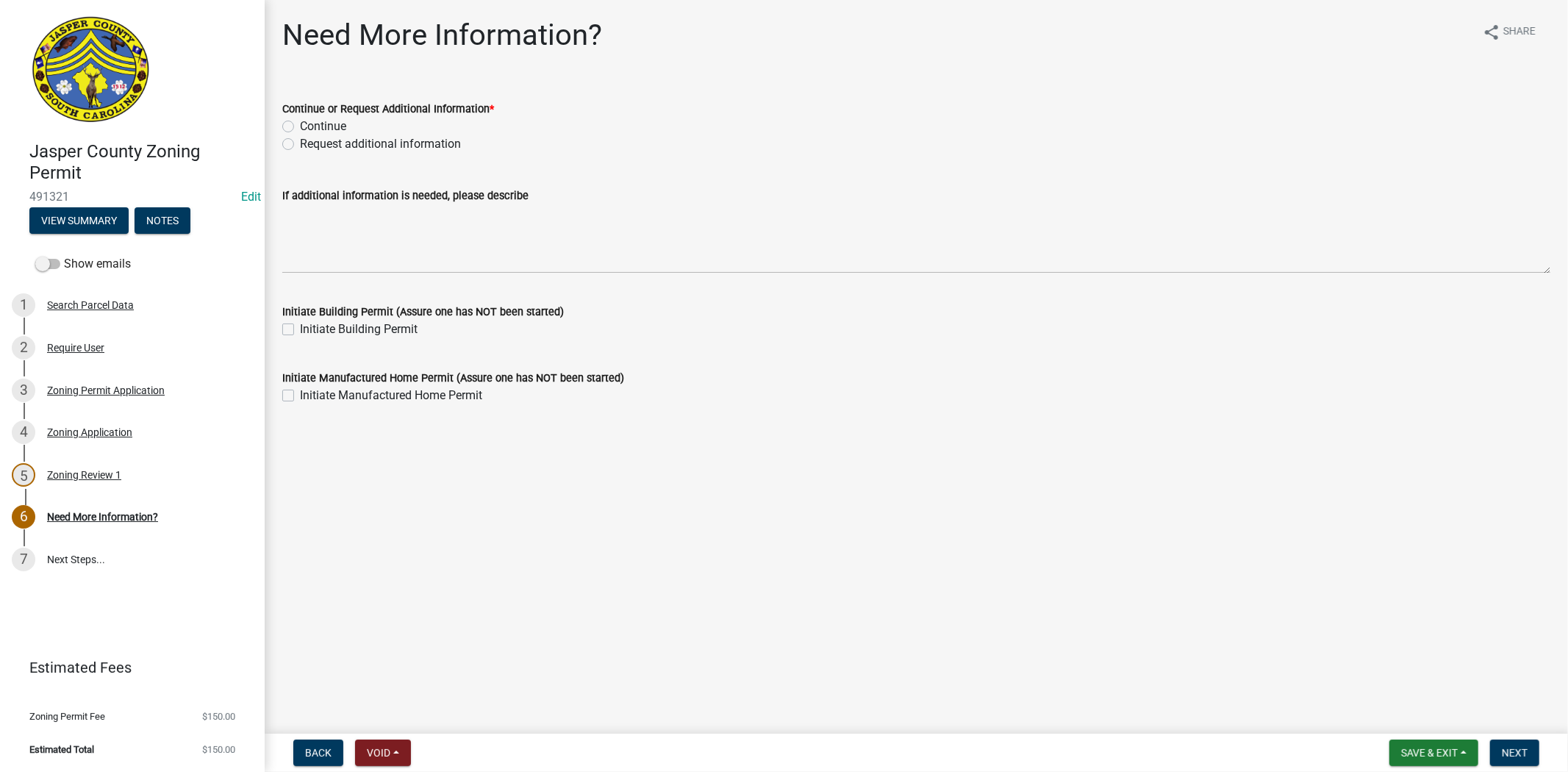
click at [300, 145] on label "Request additional information" at bounding box center [380, 144] width 161 height 18
click at [300, 145] on input "Request additional information" at bounding box center [305, 140] width 10 height 10
radio input "true"
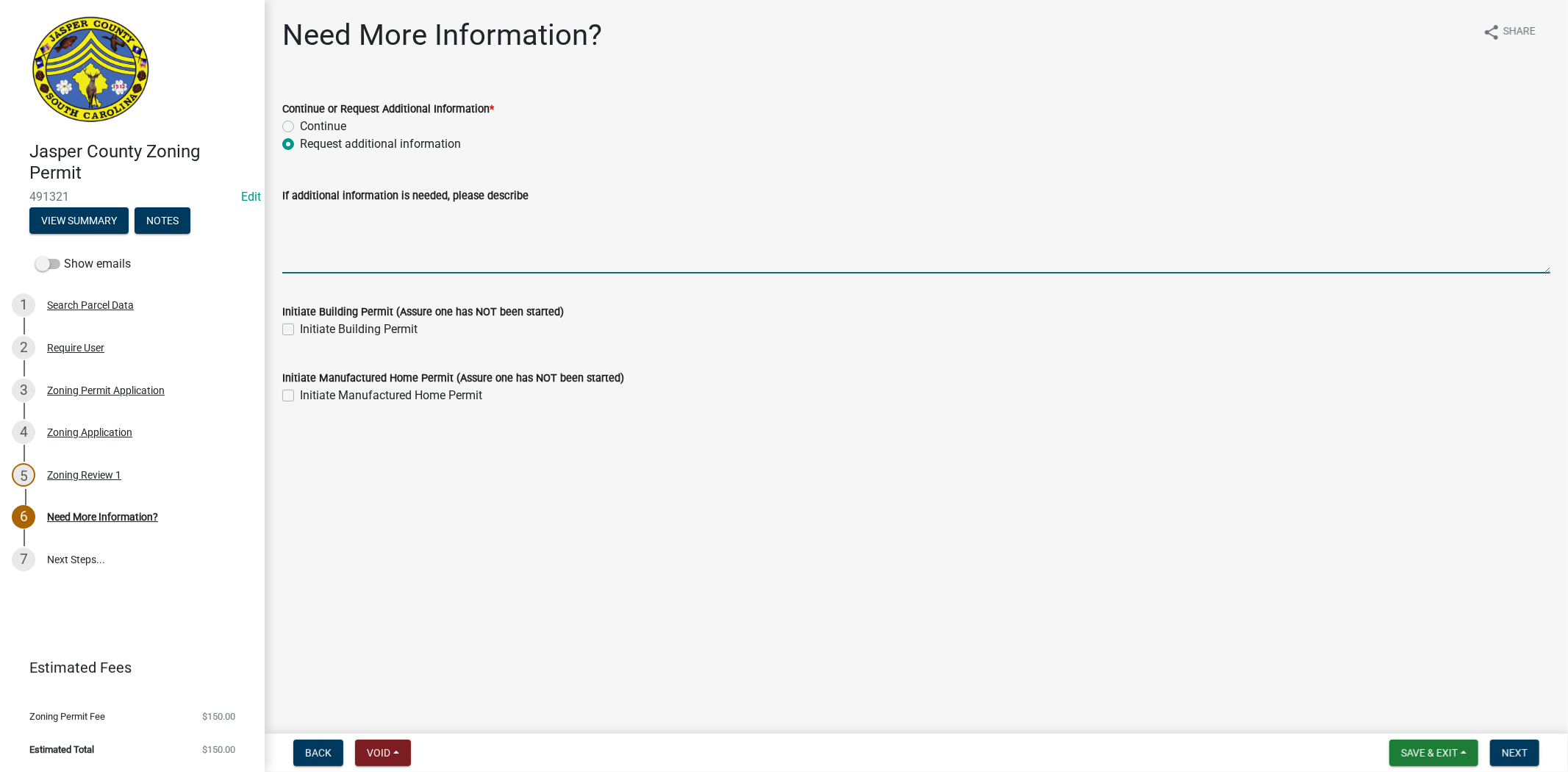
click at [309, 228] on textarea "If additional information is needed, please describe" at bounding box center [916, 238] width 1268 height 69
paste textarea "1,033"
type textarea "1"
click at [363, 221] on textarea "If additional information is needed, please describe" at bounding box center [916, 238] width 1268 height 69
paste textarea "Please apply for a 911 address at GIS@jaspercountysc.gov and upload copy of add…"
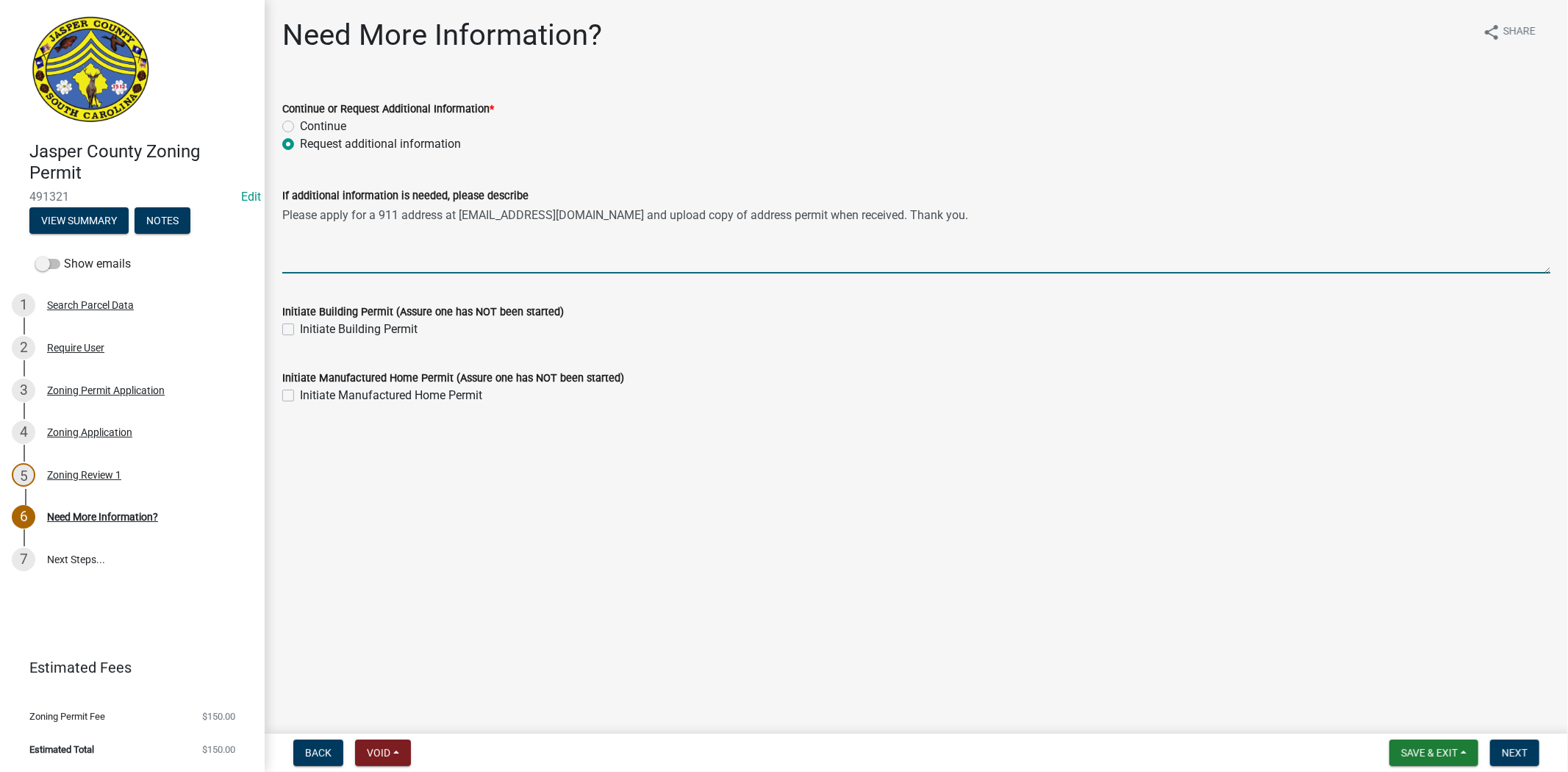
type textarea "Please apply for a 911 address at GIS@jaspercountysc.gov and upload copy of add…"
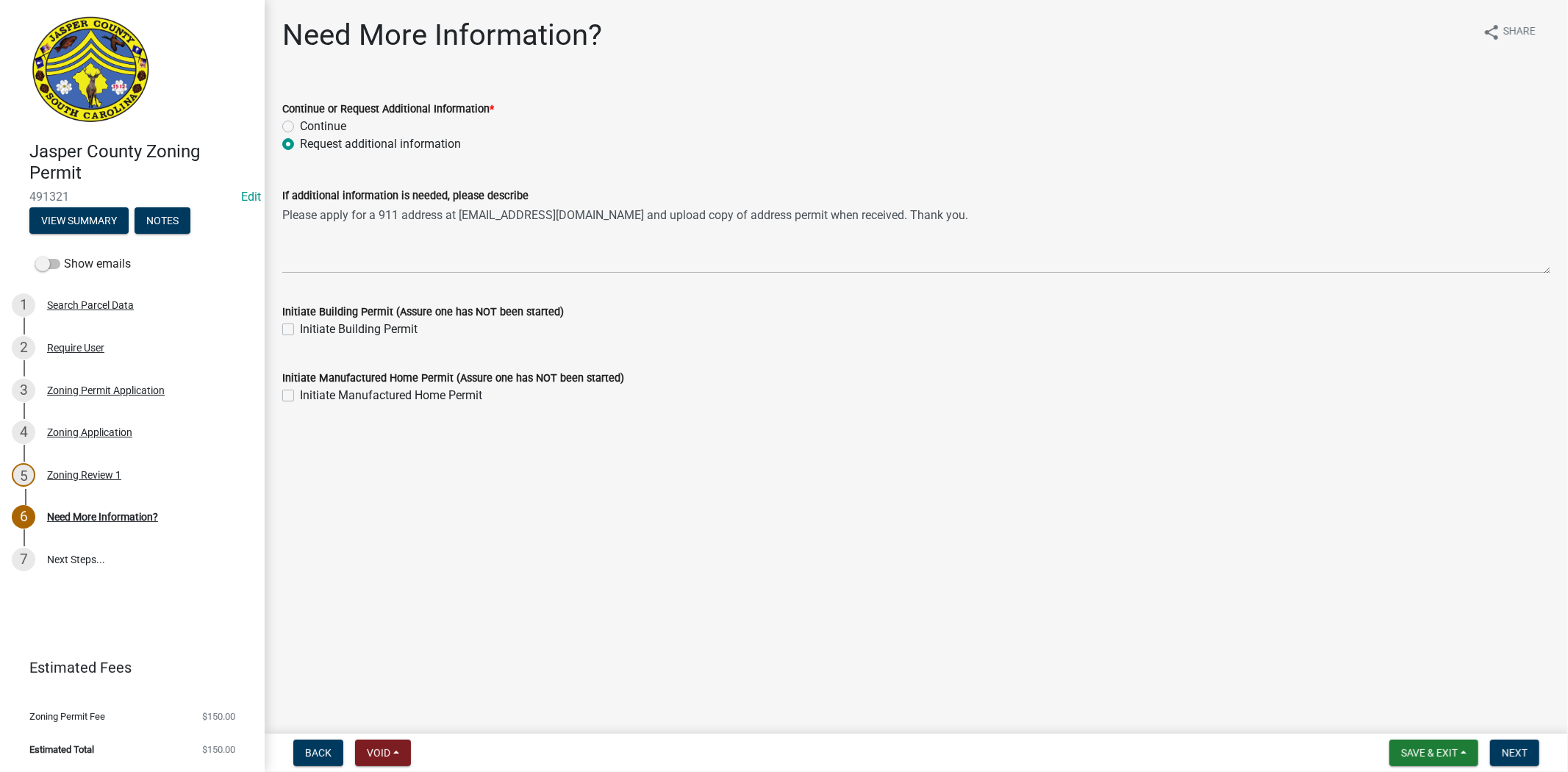
click at [1490, 740] on form "Save & Exit Save Save & Exit Next" at bounding box center [1464, 752] width 162 height 26
click at [1504, 748] on span "Next" at bounding box center [1514, 753] width 25 height 12
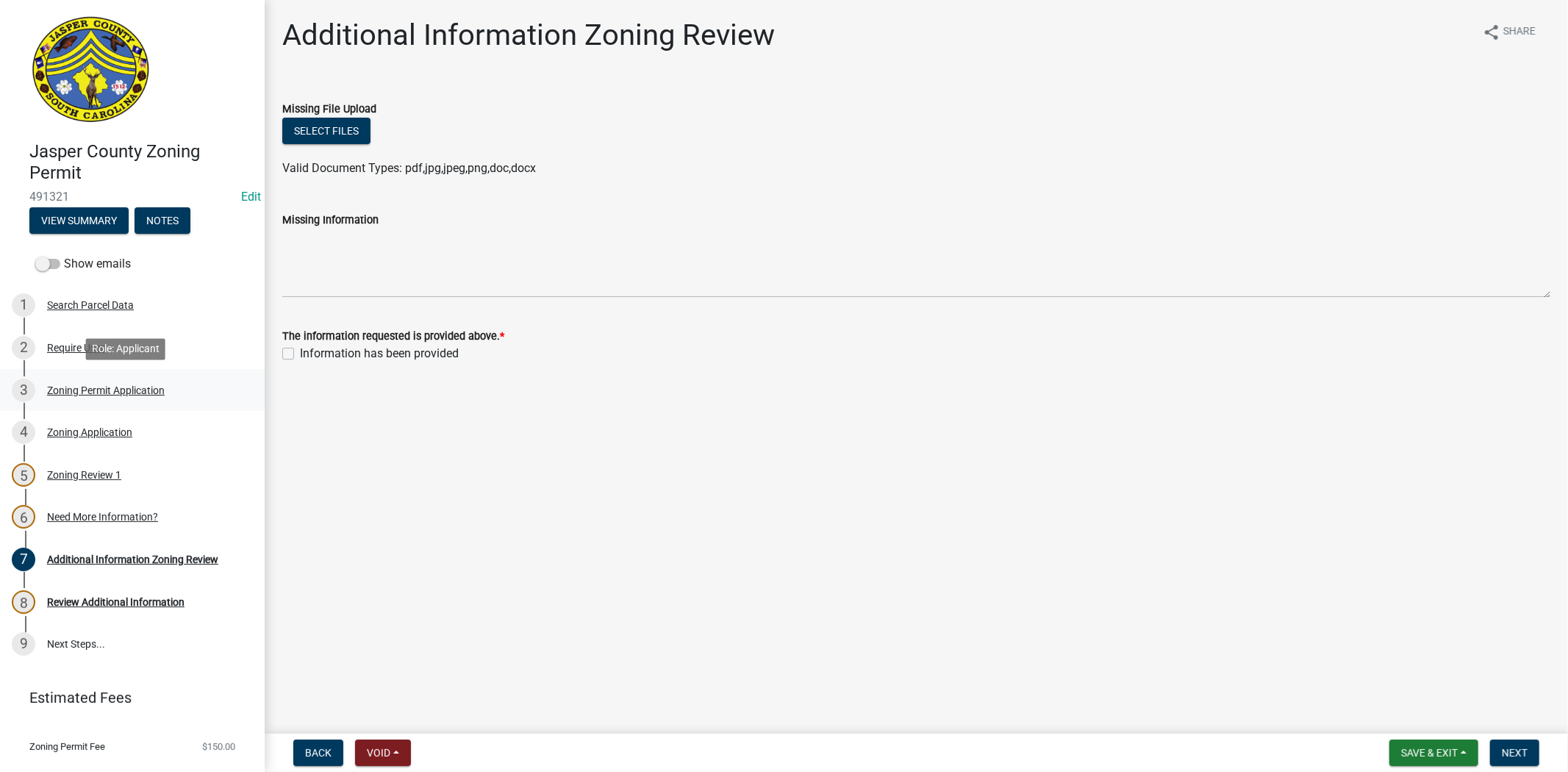
click at [106, 386] on div "Zoning Permit Application" at bounding box center [106, 390] width 117 height 11
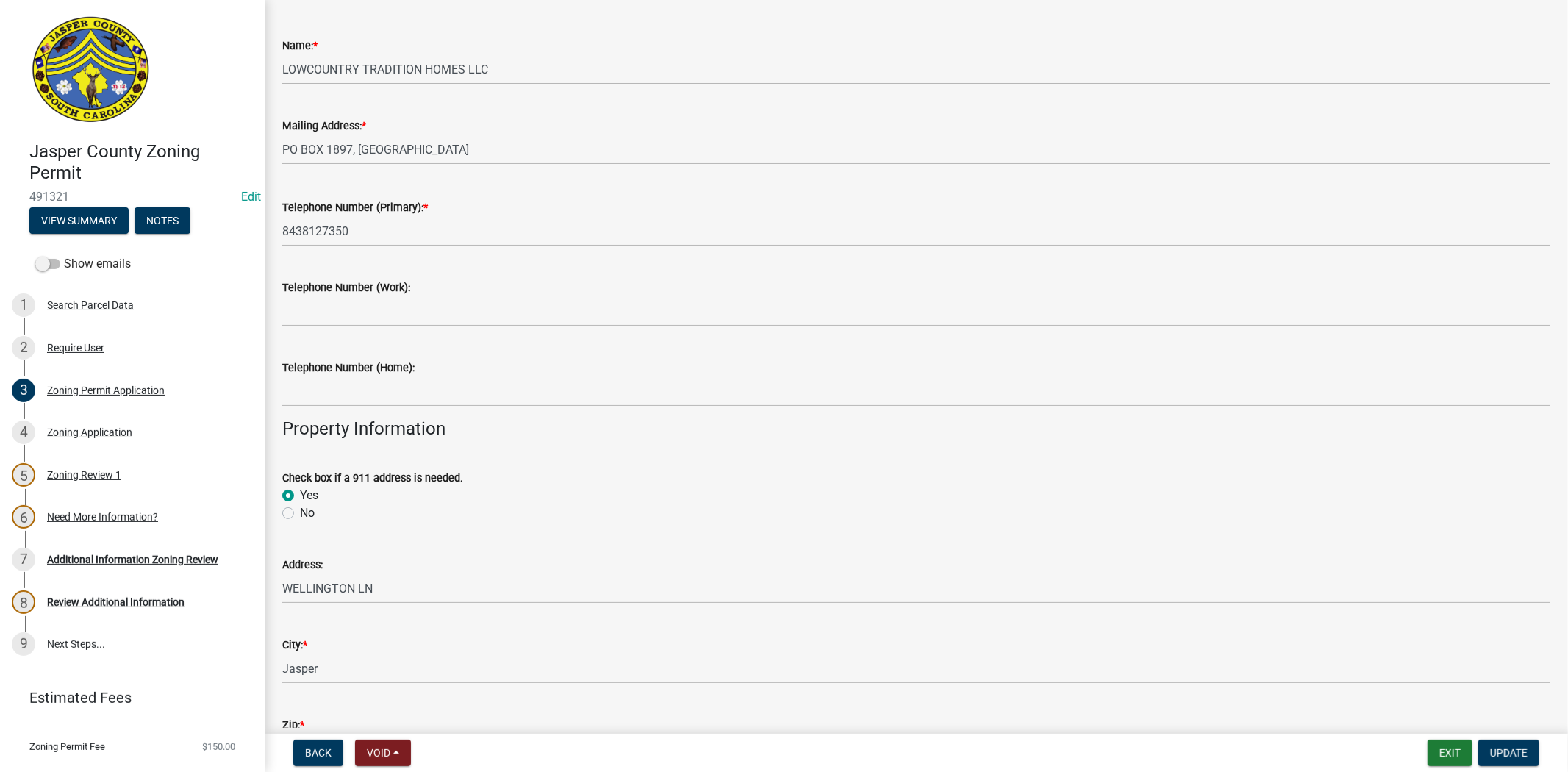
scroll to position [326, 0]
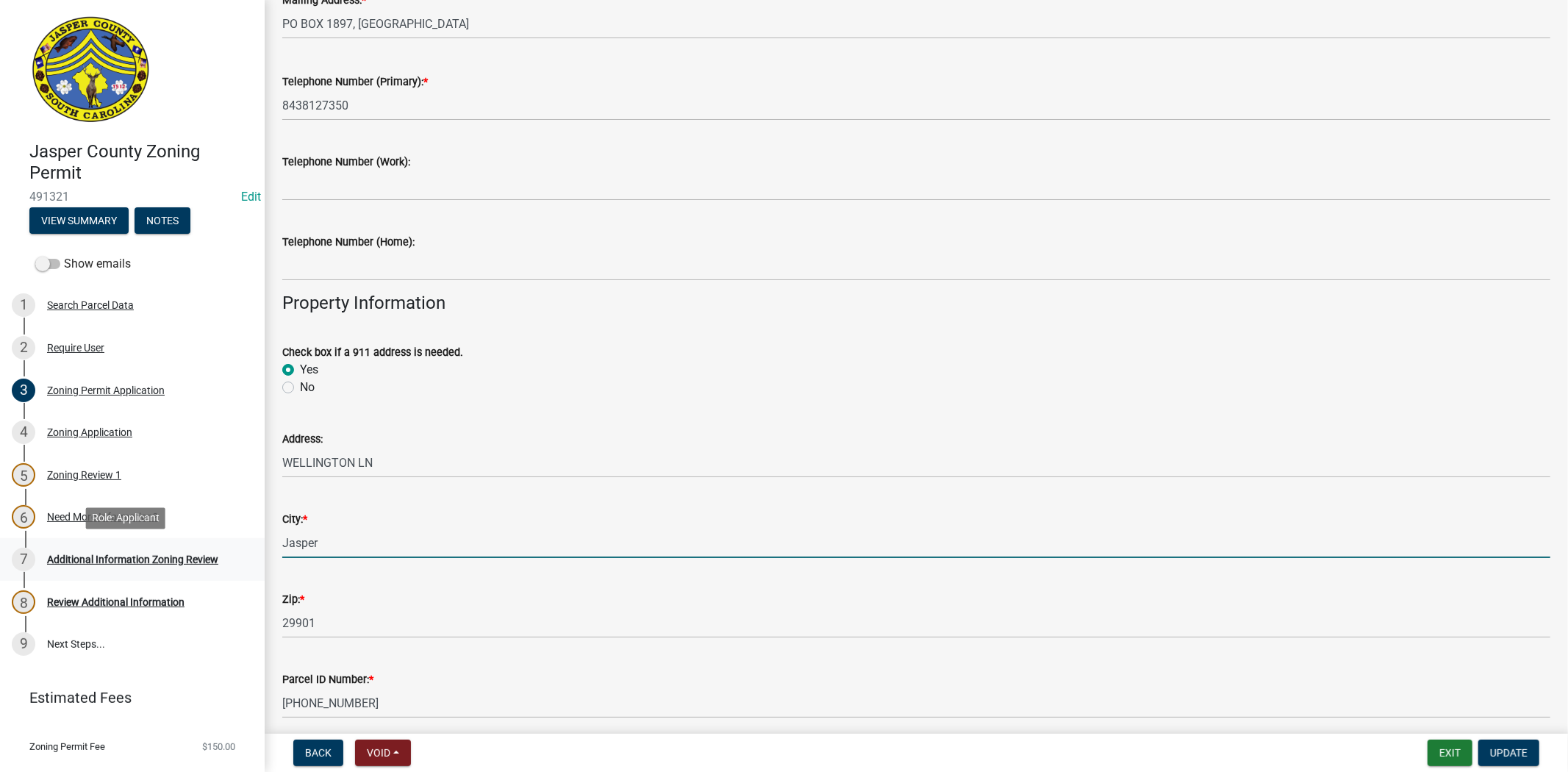
drag, startPoint x: 358, startPoint y: 537, endPoint x: 250, endPoint y: 551, distance: 108.9
click at [250, 551] on div "Jasper County Zoning Permit 491321 Edit View Summary Notes Show emails 1 Search…" at bounding box center [784, 386] width 1568 height 772
type input "Ridgeland"
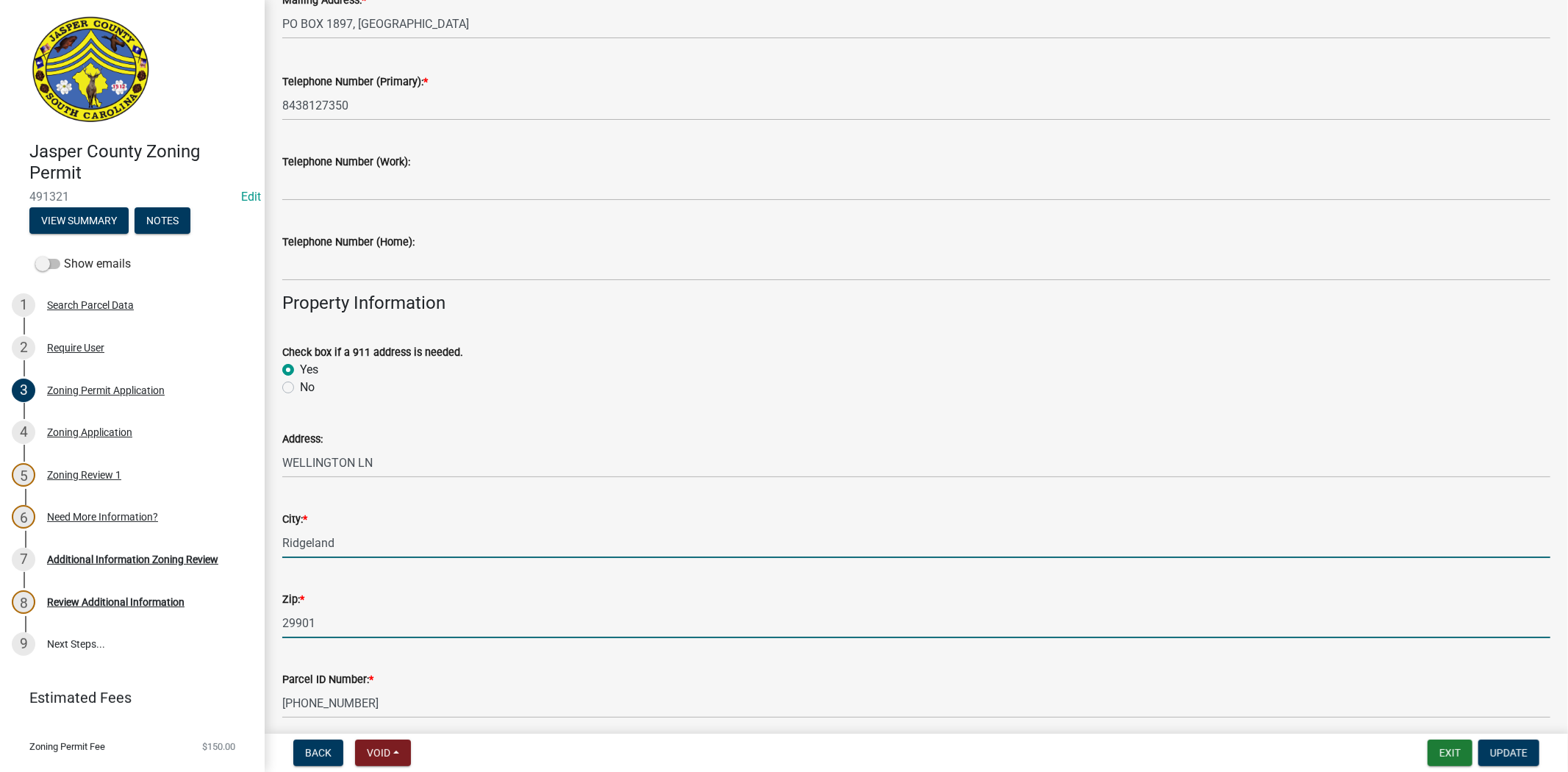
click at [370, 615] on input "29901" at bounding box center [916, 622] width 1268 height 30
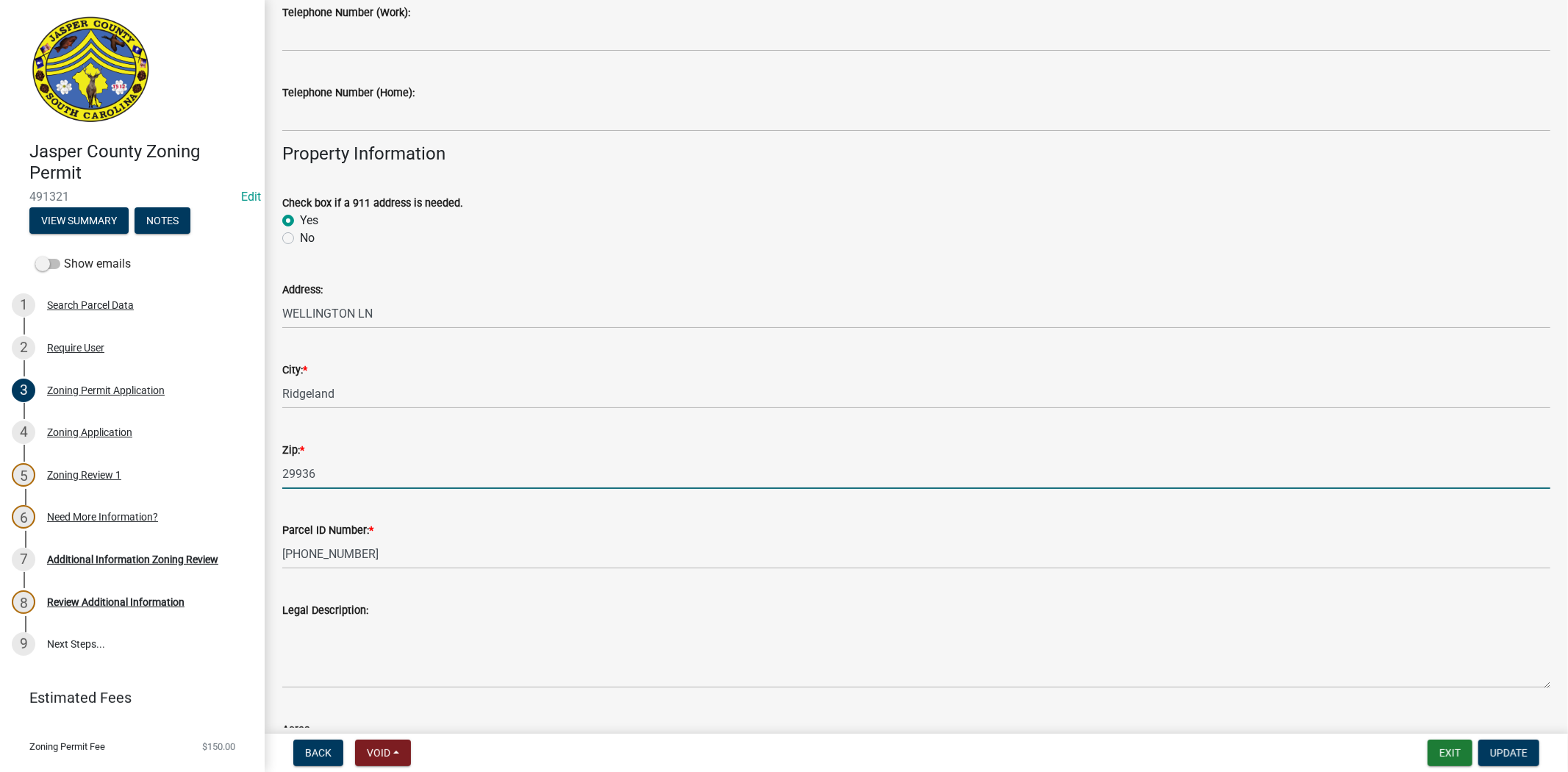
scroll to position [572, 0]
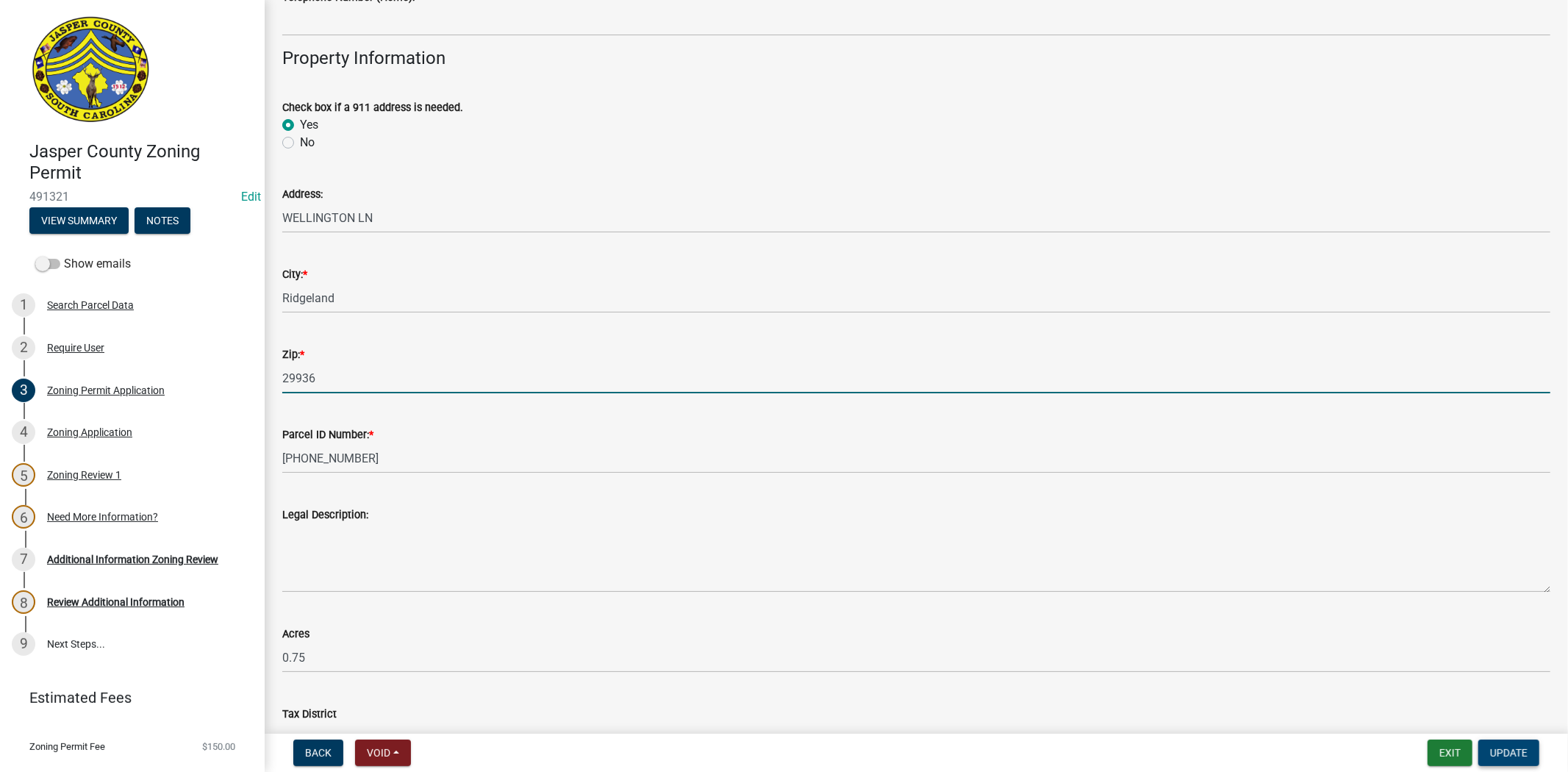
type input "29936"
click at [1508, 753] on span "Update" at bounding box center [1508, 753] width 37 height 12
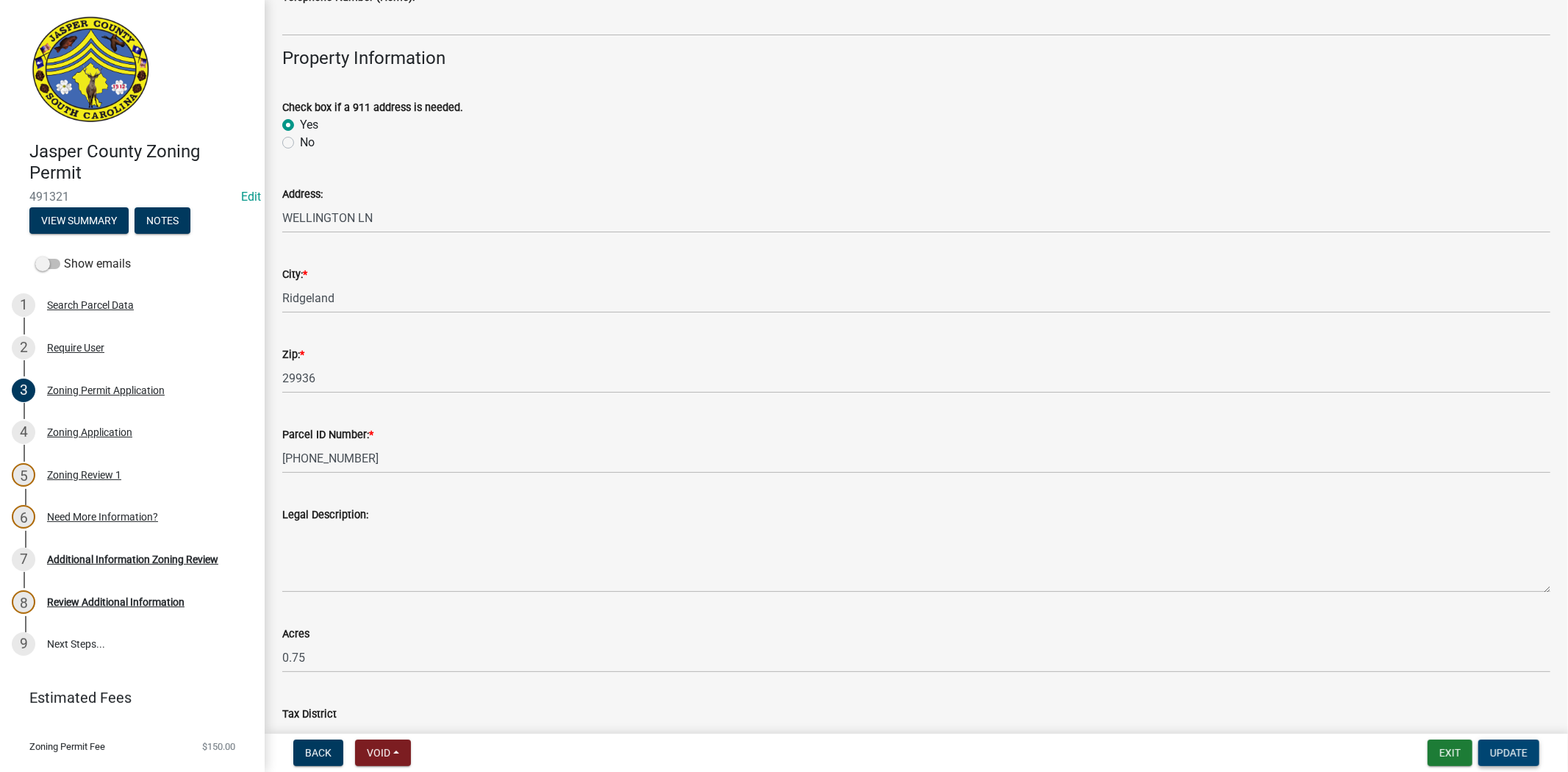
click at [1516, 748] on span "Update" at bounding box center [1508, 753] width 37 height 12
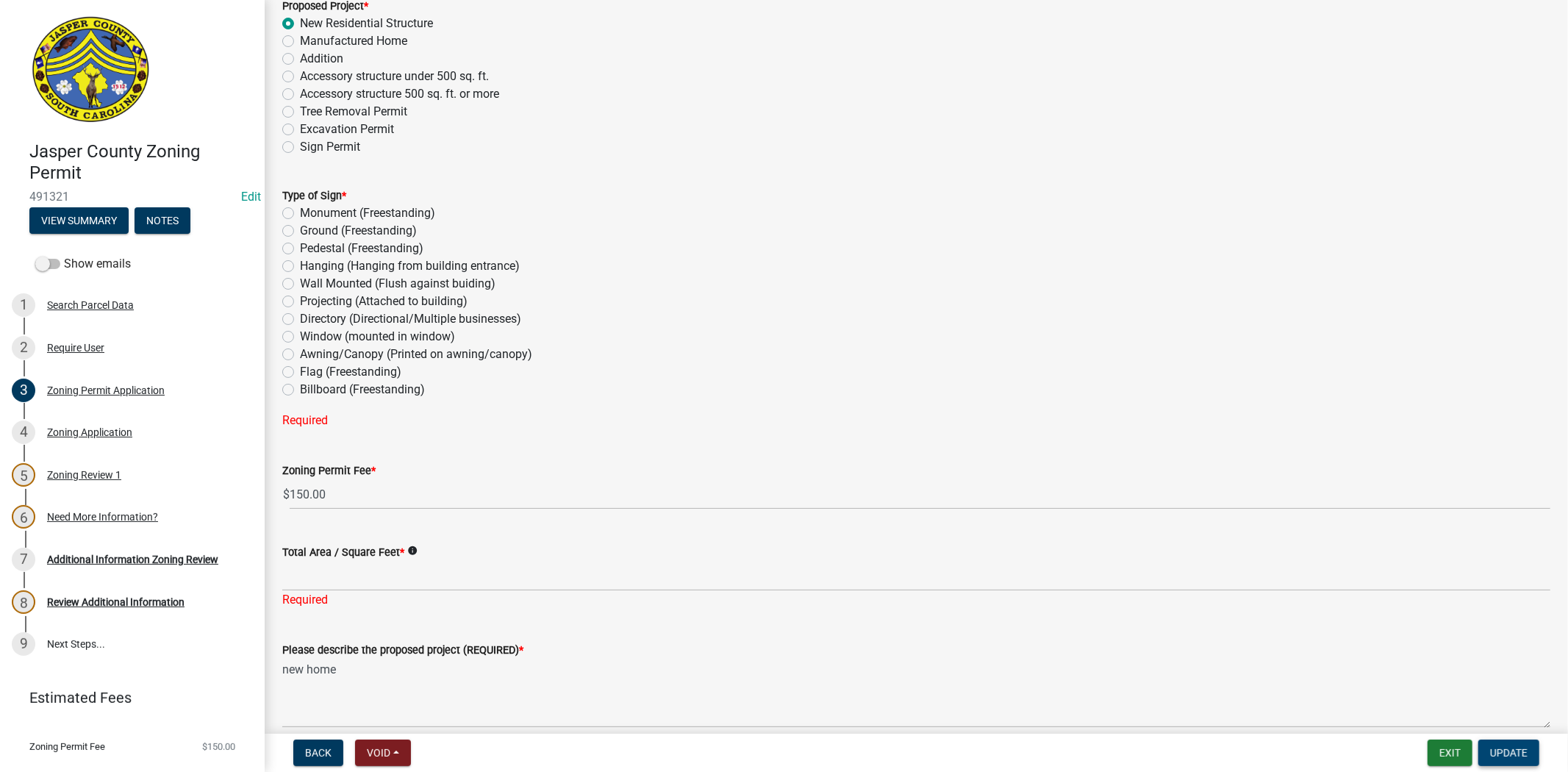
scroll to position [1879, 0]
click at [300, 387] on label "Billboard (Freestanding)" at bounding box center [362, 385] width 125 height 18
click at [300, 385] on input "Billboard (Freestanding)" at bounding box center [305, 381] width 10 height 10
radio input "true"
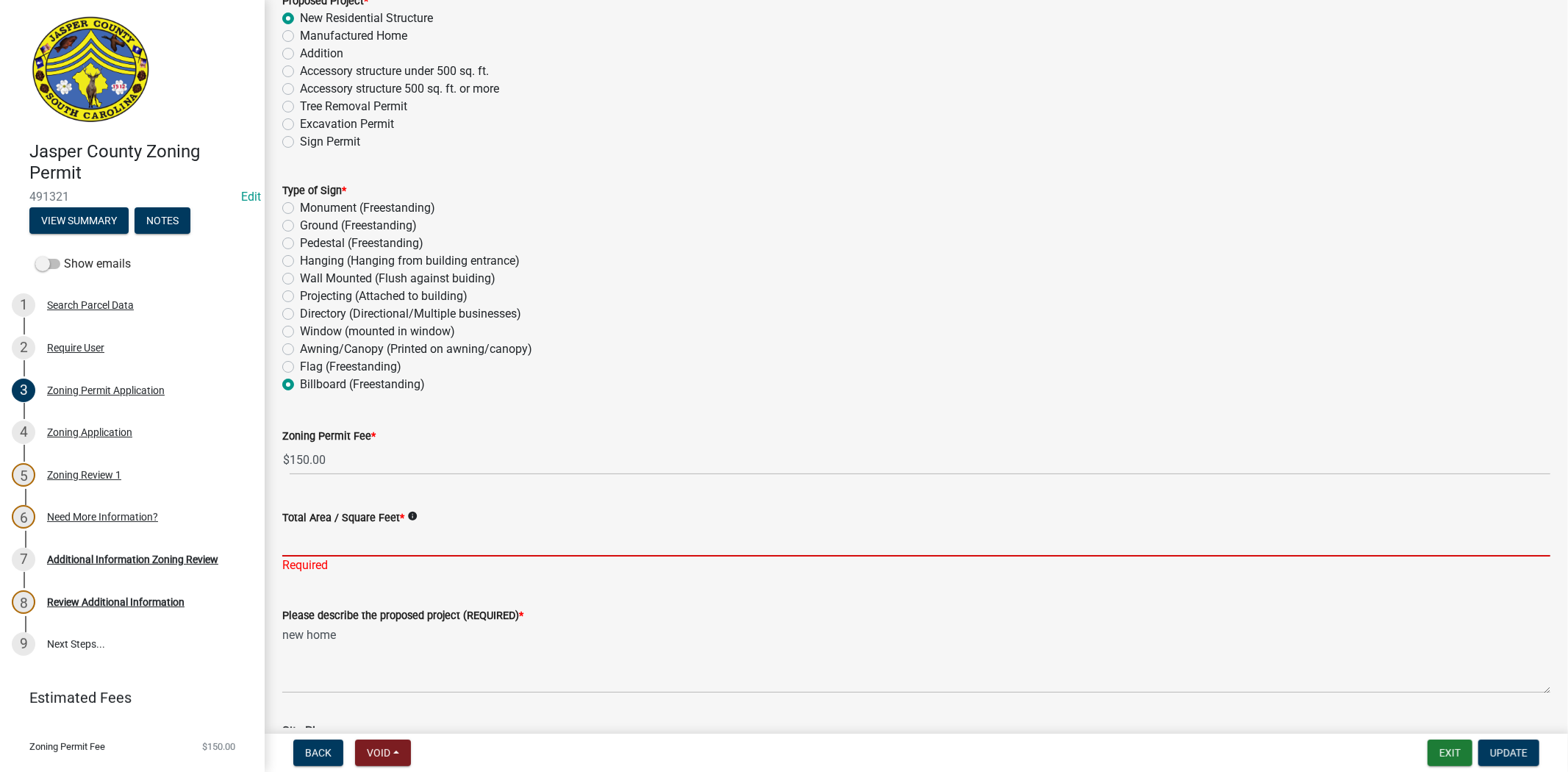
click at [336, 534] on input "Total Area / Square Feet *" at bounding box center [916, 541] width 1268 height 30
type input "-"
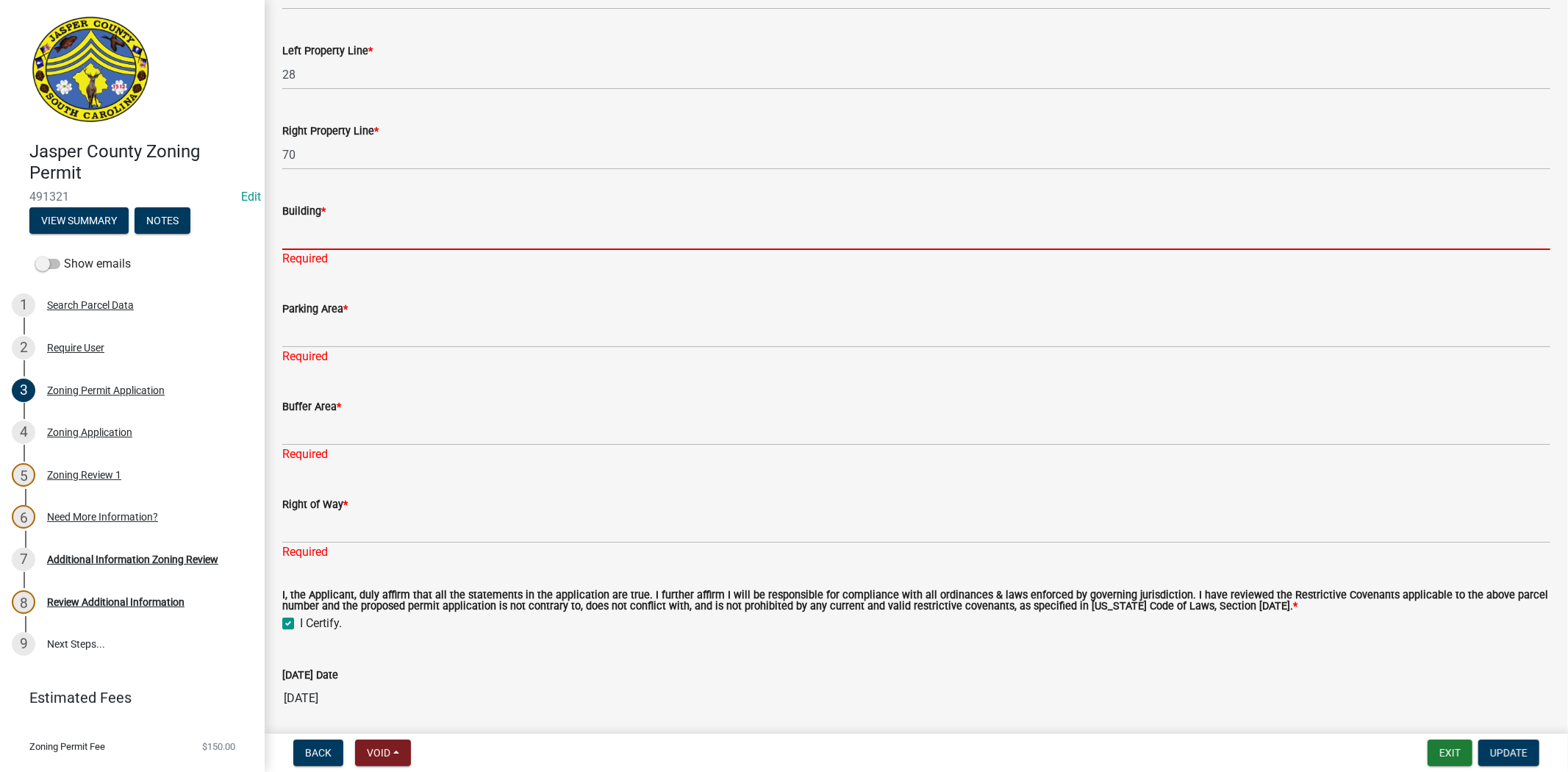
scroll to position [3685, 0]
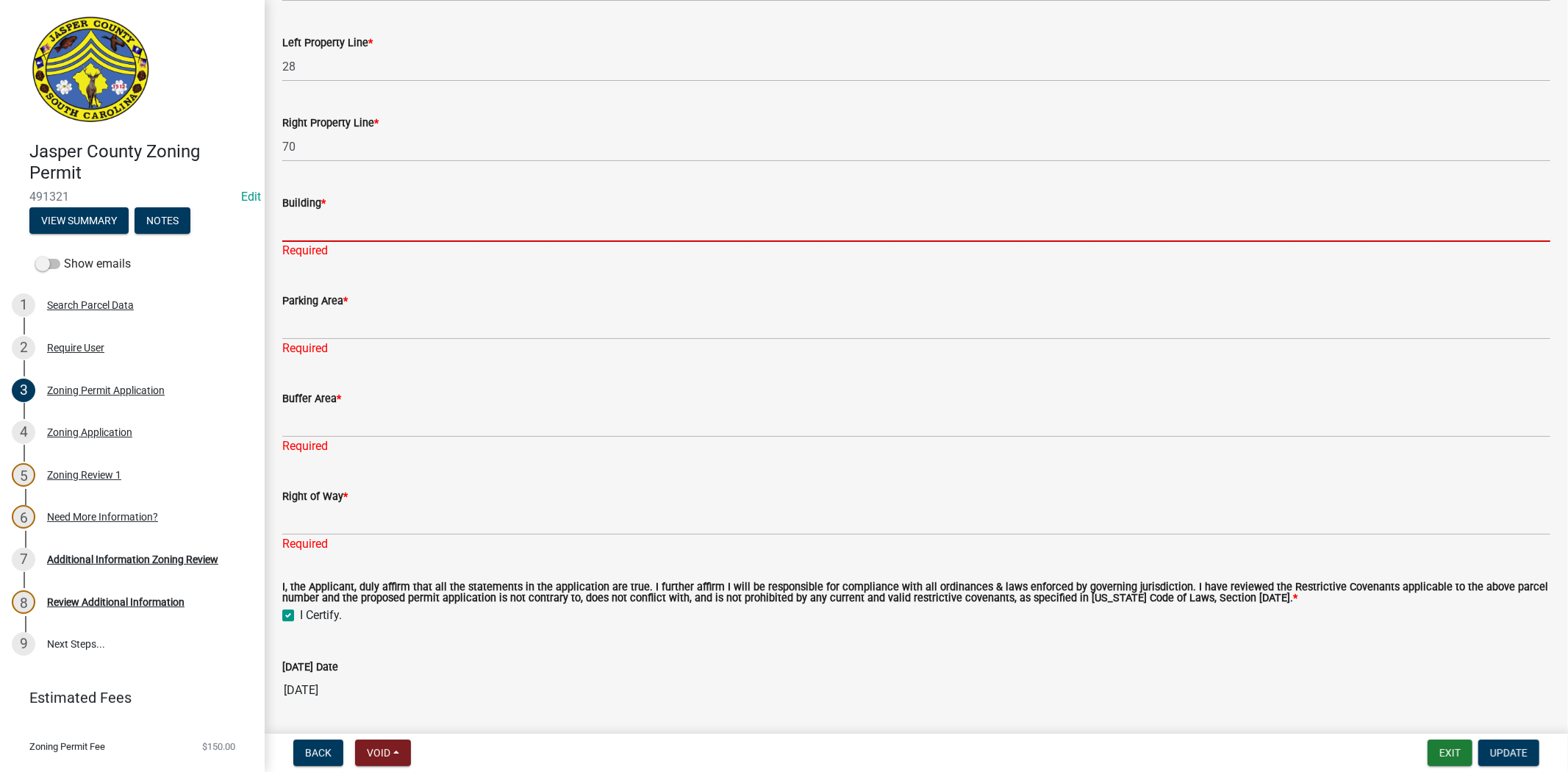
click at [388, 225] on input "Building *" at bounding box center [916, 227] width 1268 height 30
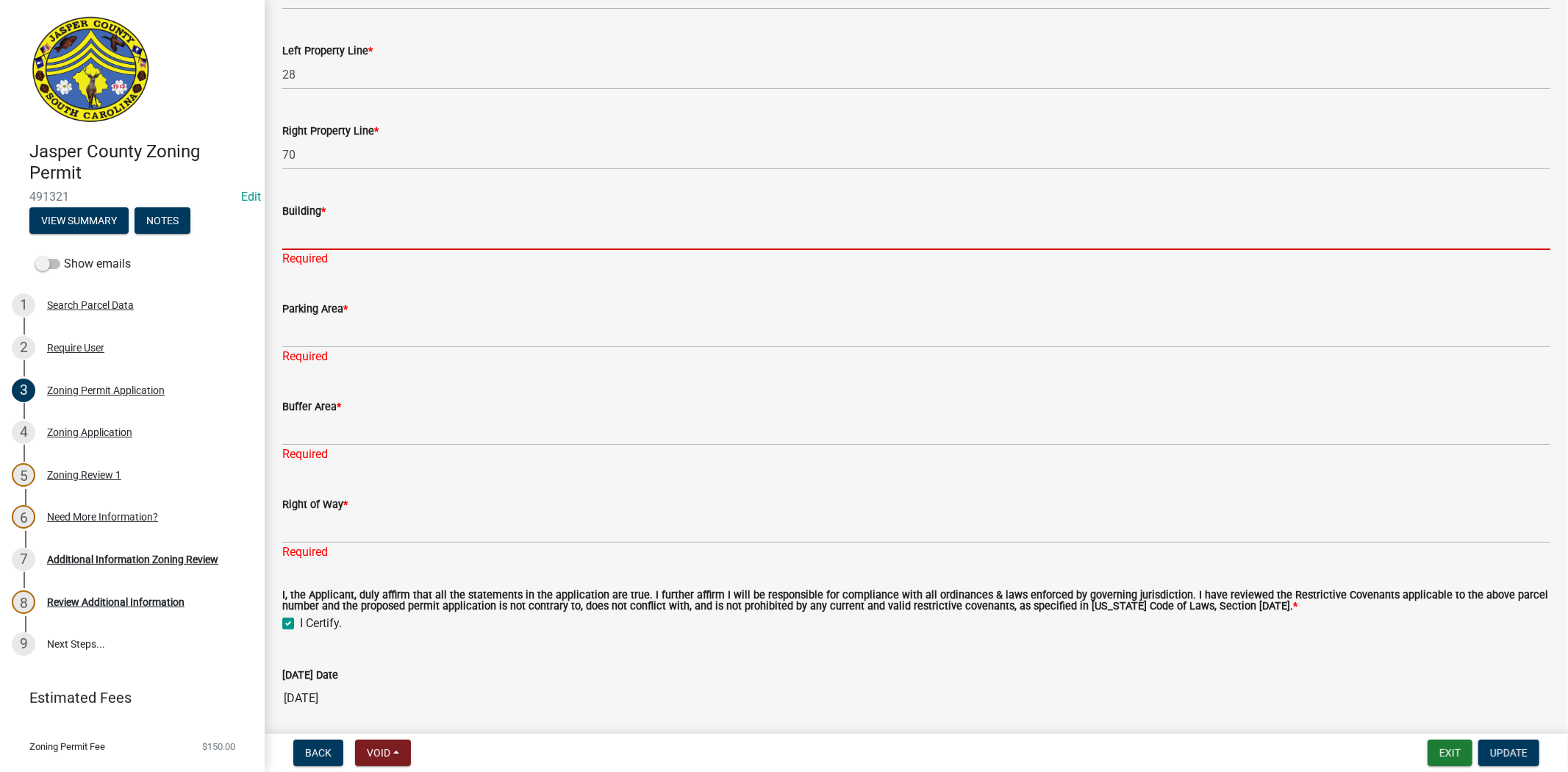
type input "n/a"
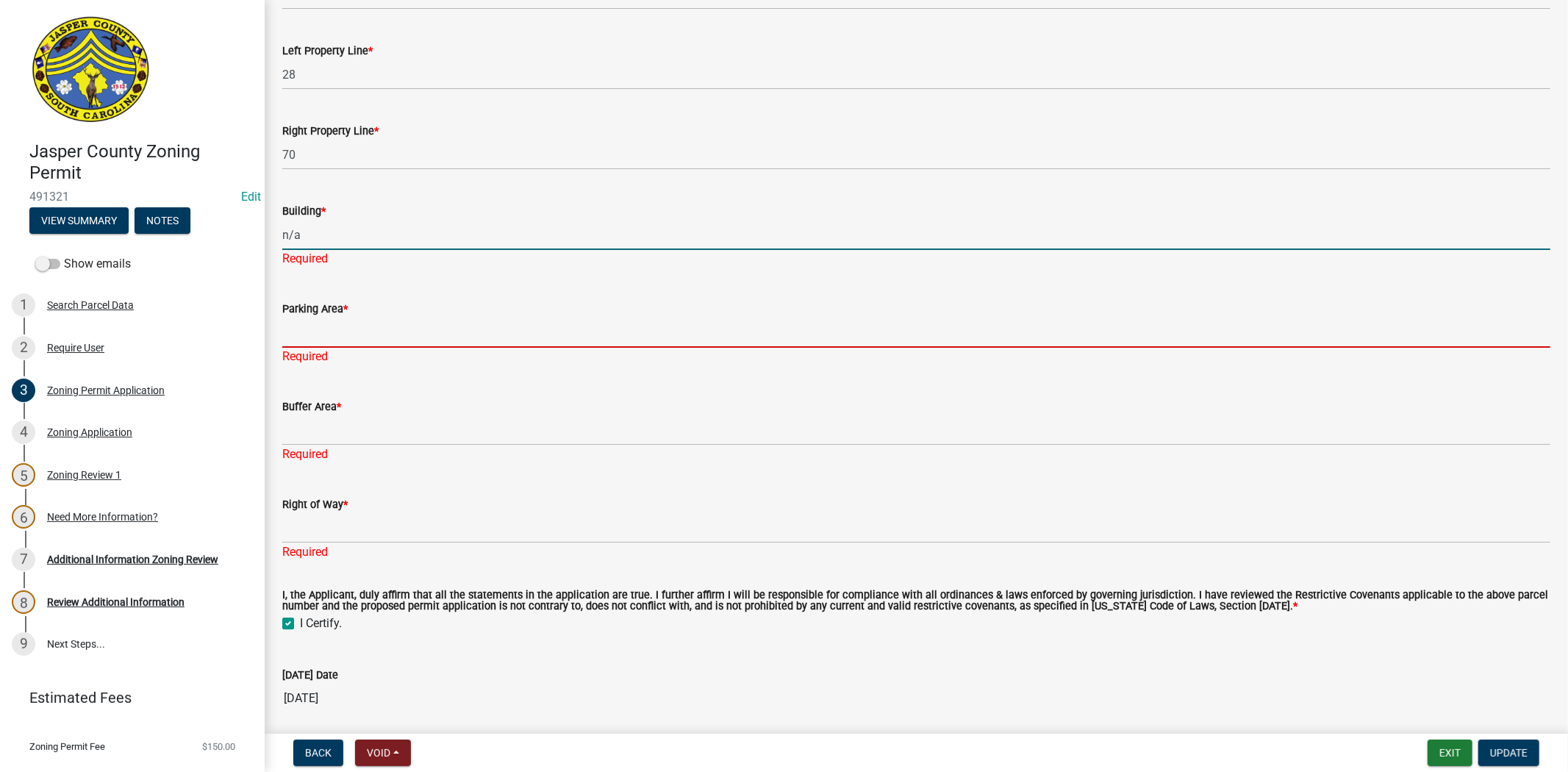
click at [368, 331] on div "Parking Area * Required" at bounding box center [916, 322] width 1268 height 86
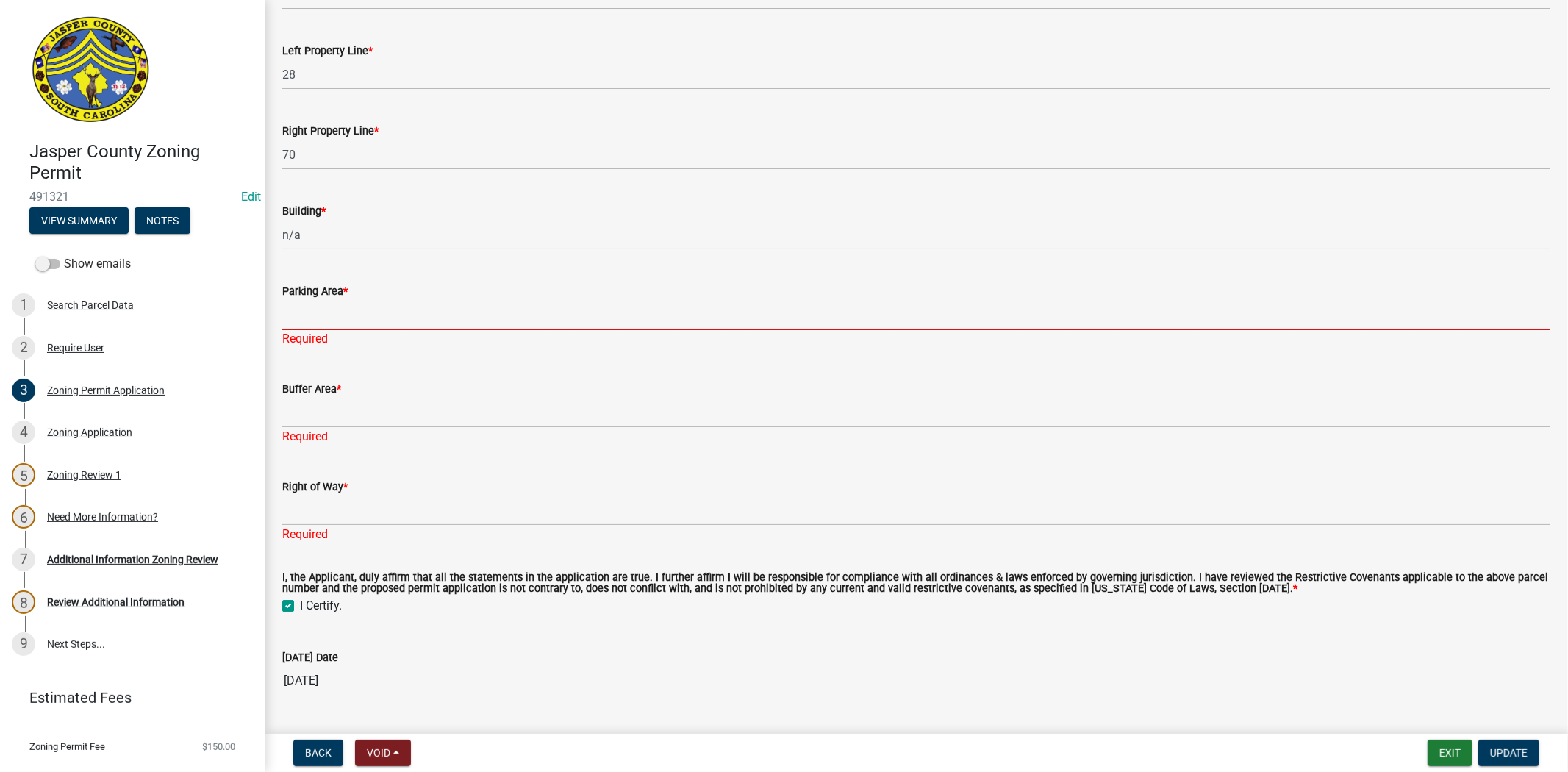
type input "n/a"
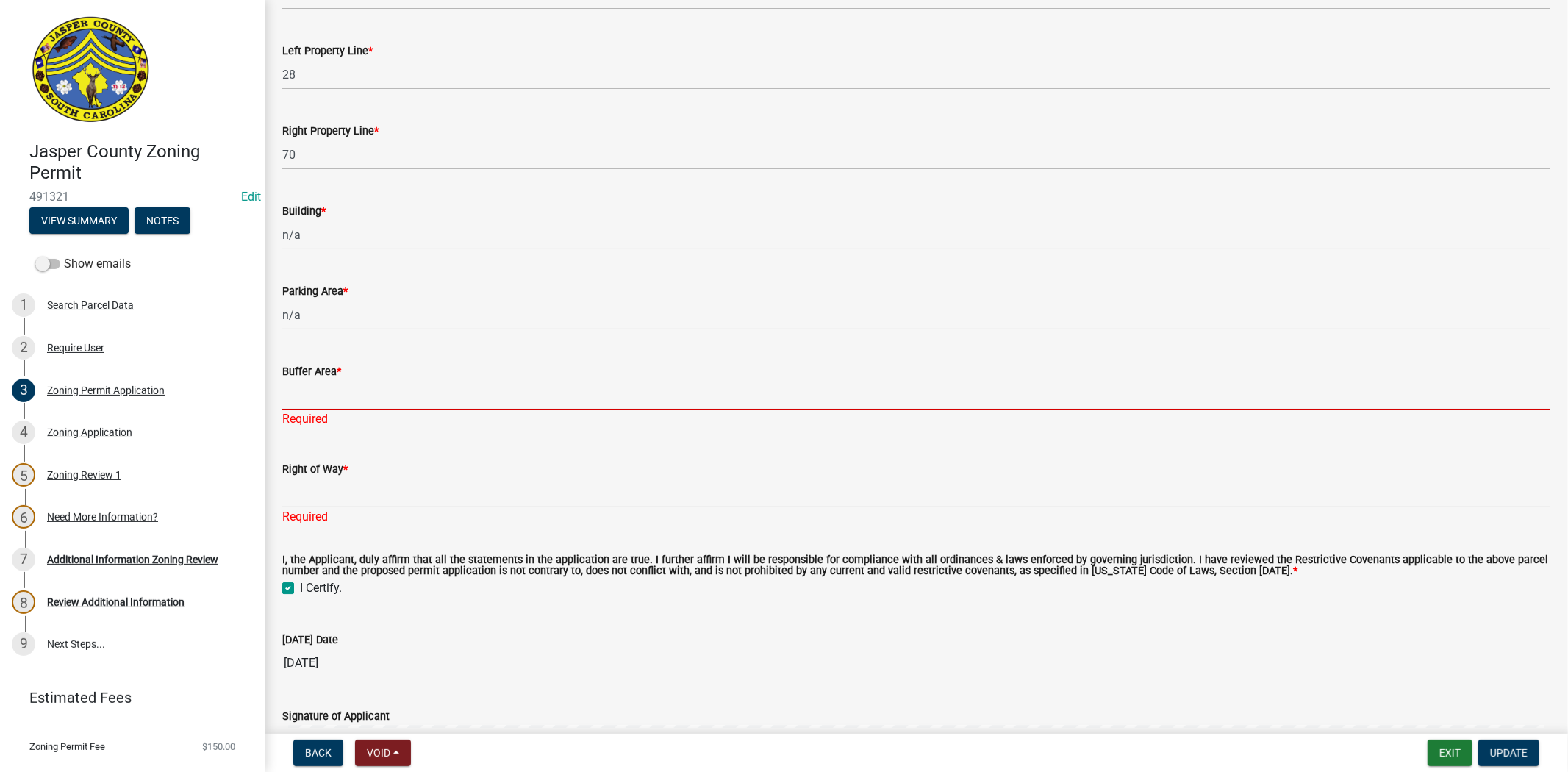
click at [370, 417] on div "Buffer Area * Required" at bounding box center [916, 385] width 1268 height 86
type input "n/a"
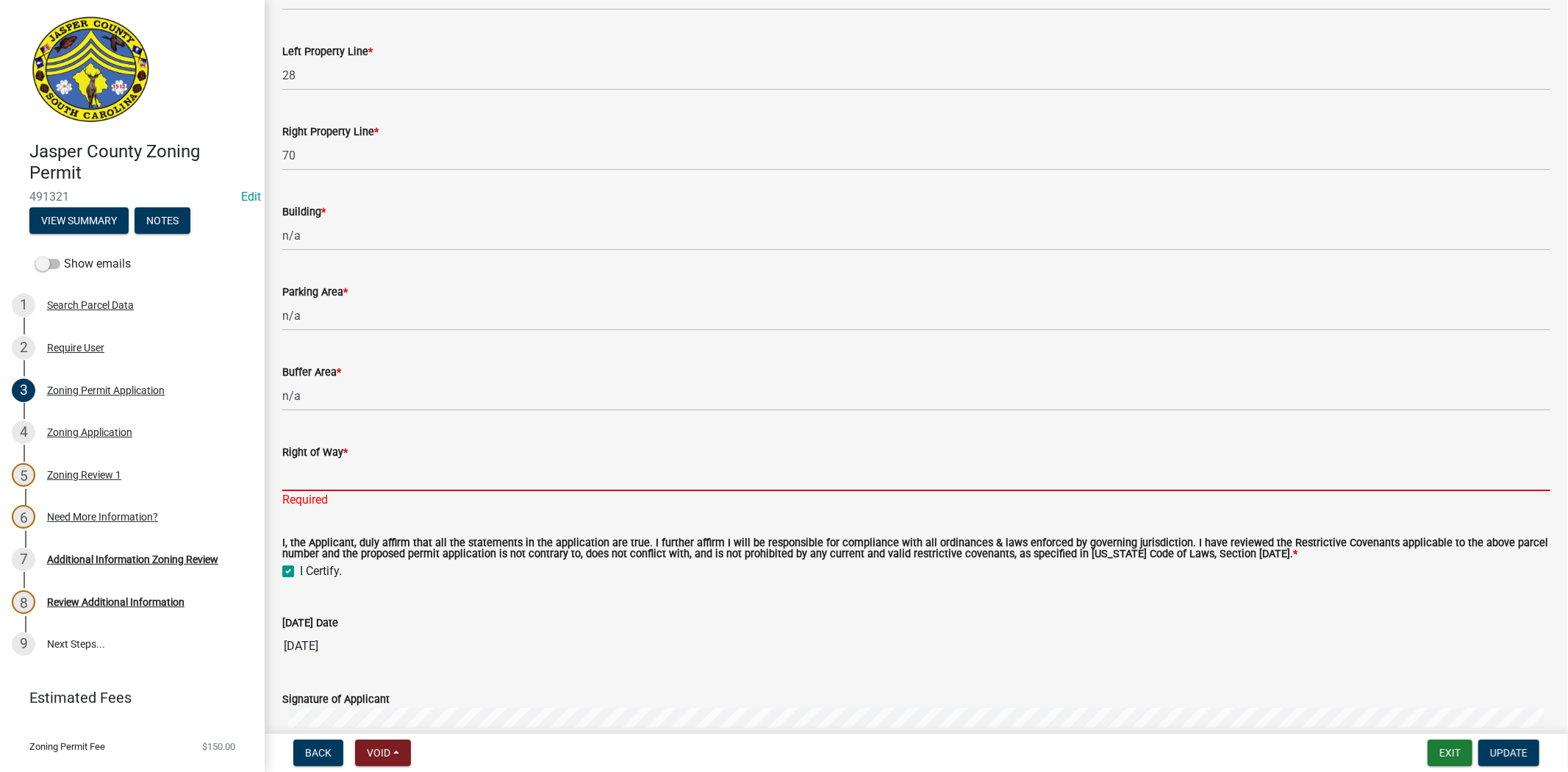
click at [384, 495] on div "Right of Way * Required" at bounding box center [916, 466] width 1268 height 86
type input "n/a"
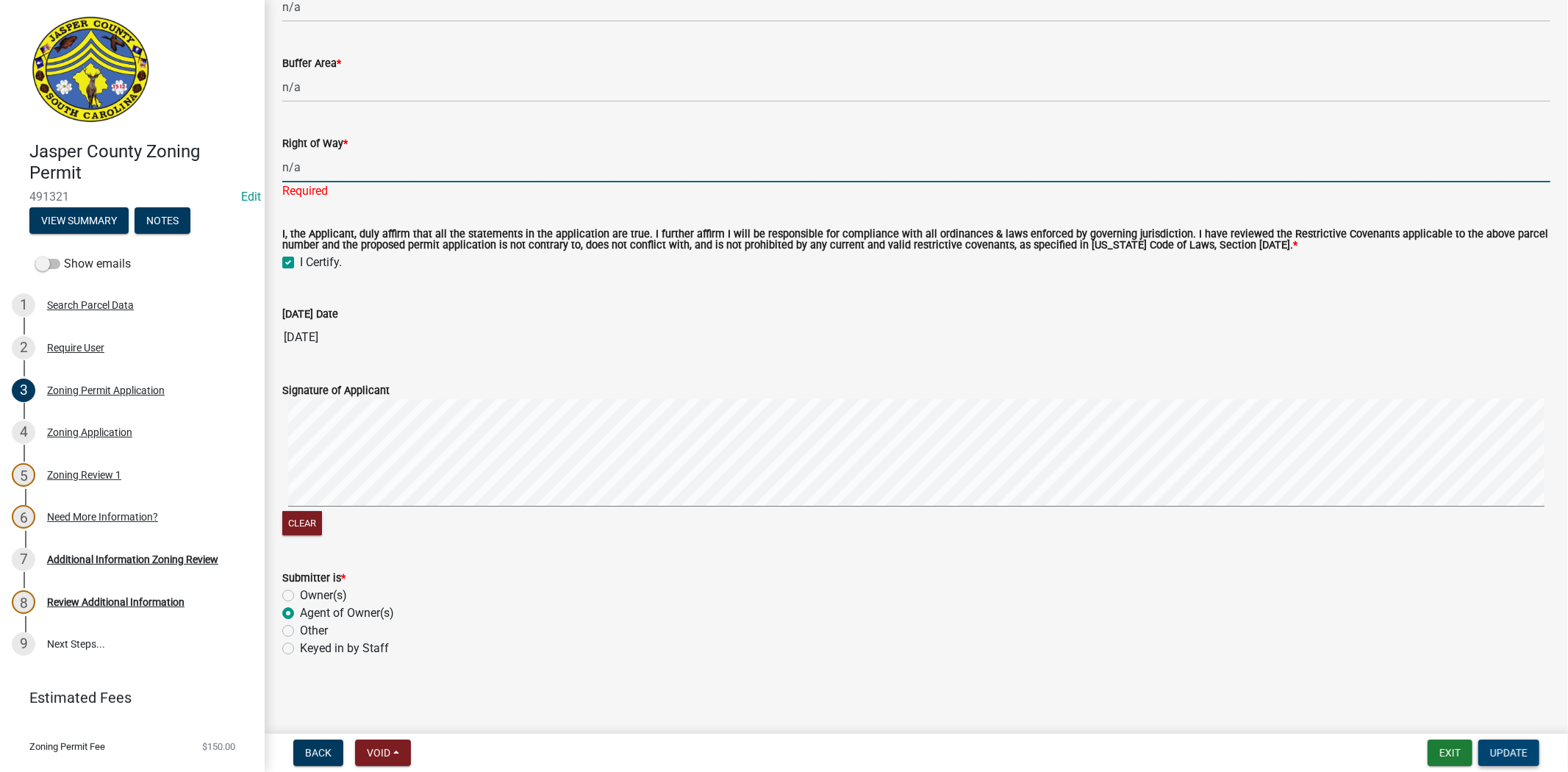
scroll to position [3950, 0]
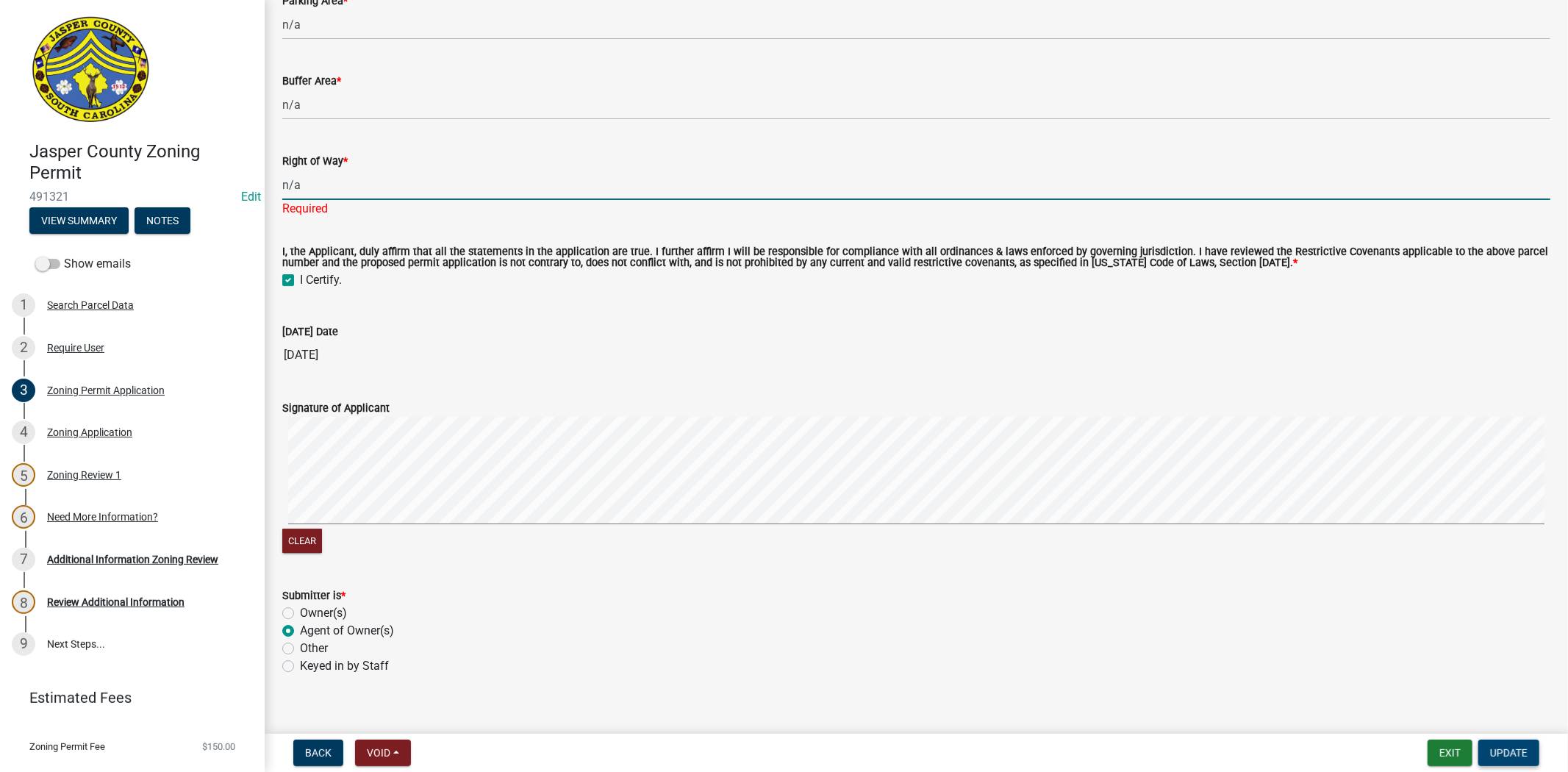
click at [1516, 748] on span "Update" at bounding box center [1508, 753] width 37 height 12
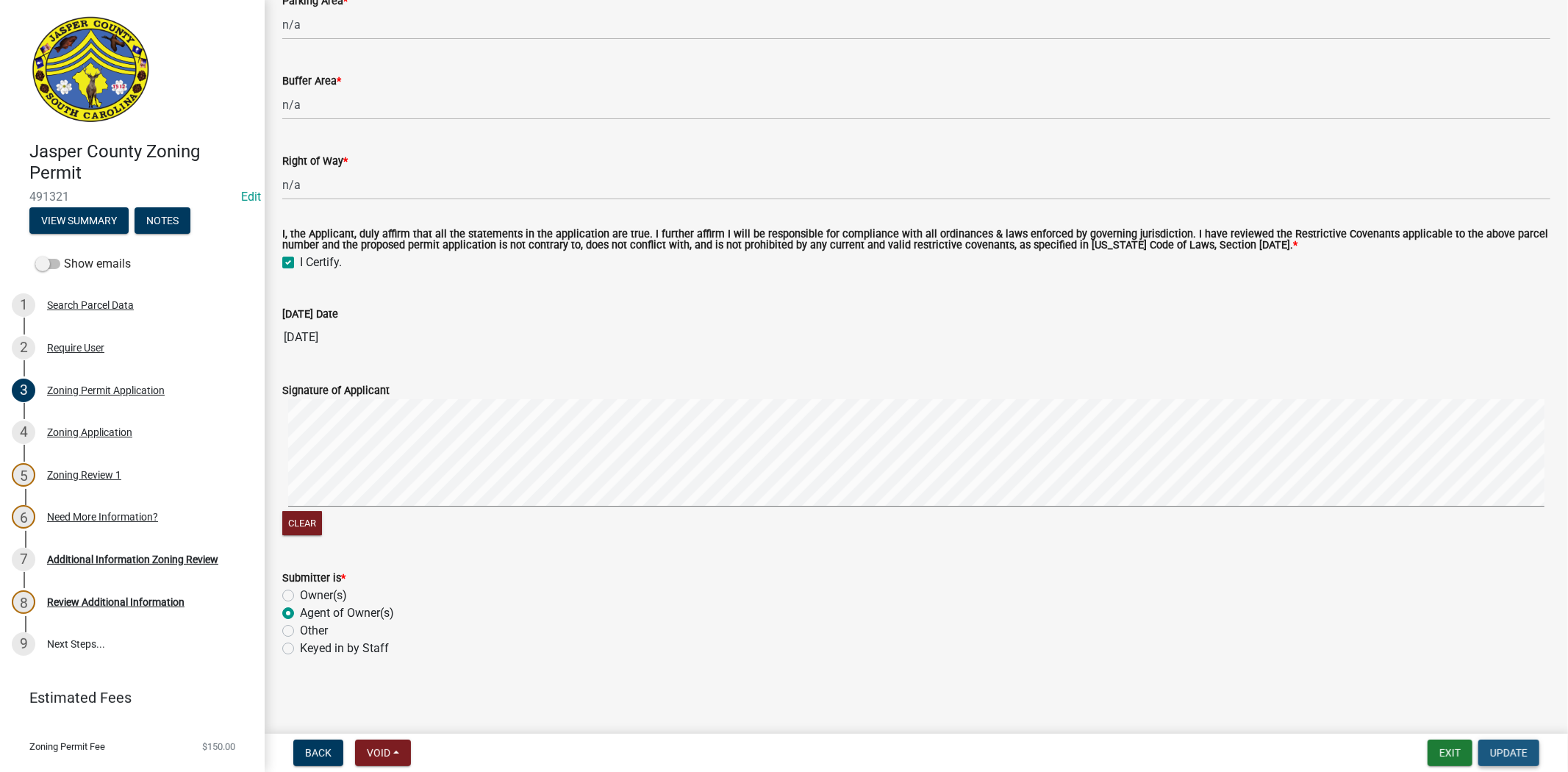
scroll to position [0, 0]
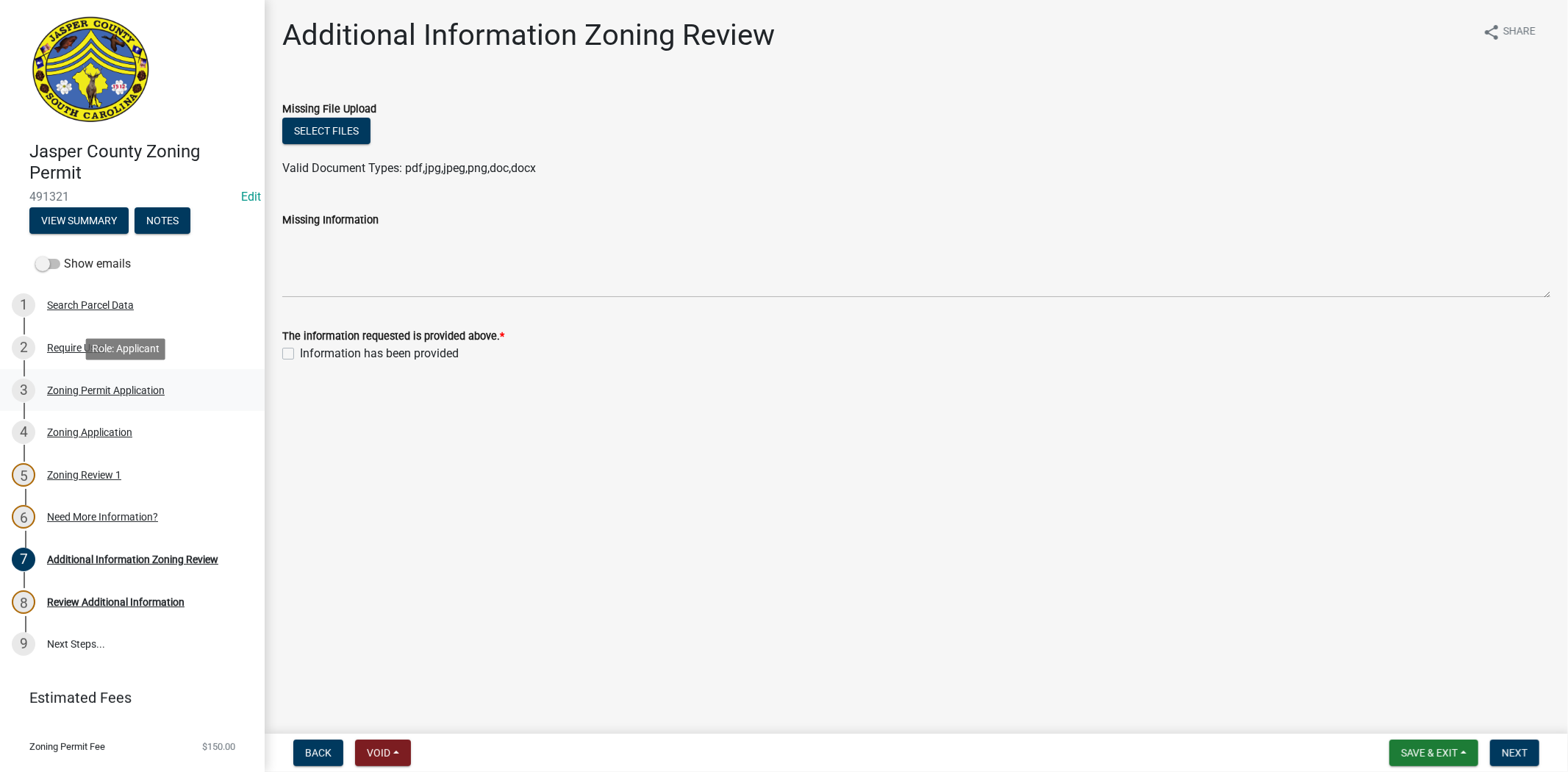
click at [138, 373] on link "3 Zoning Permit Application" at bounding box center [132, 391] width 265 height 43
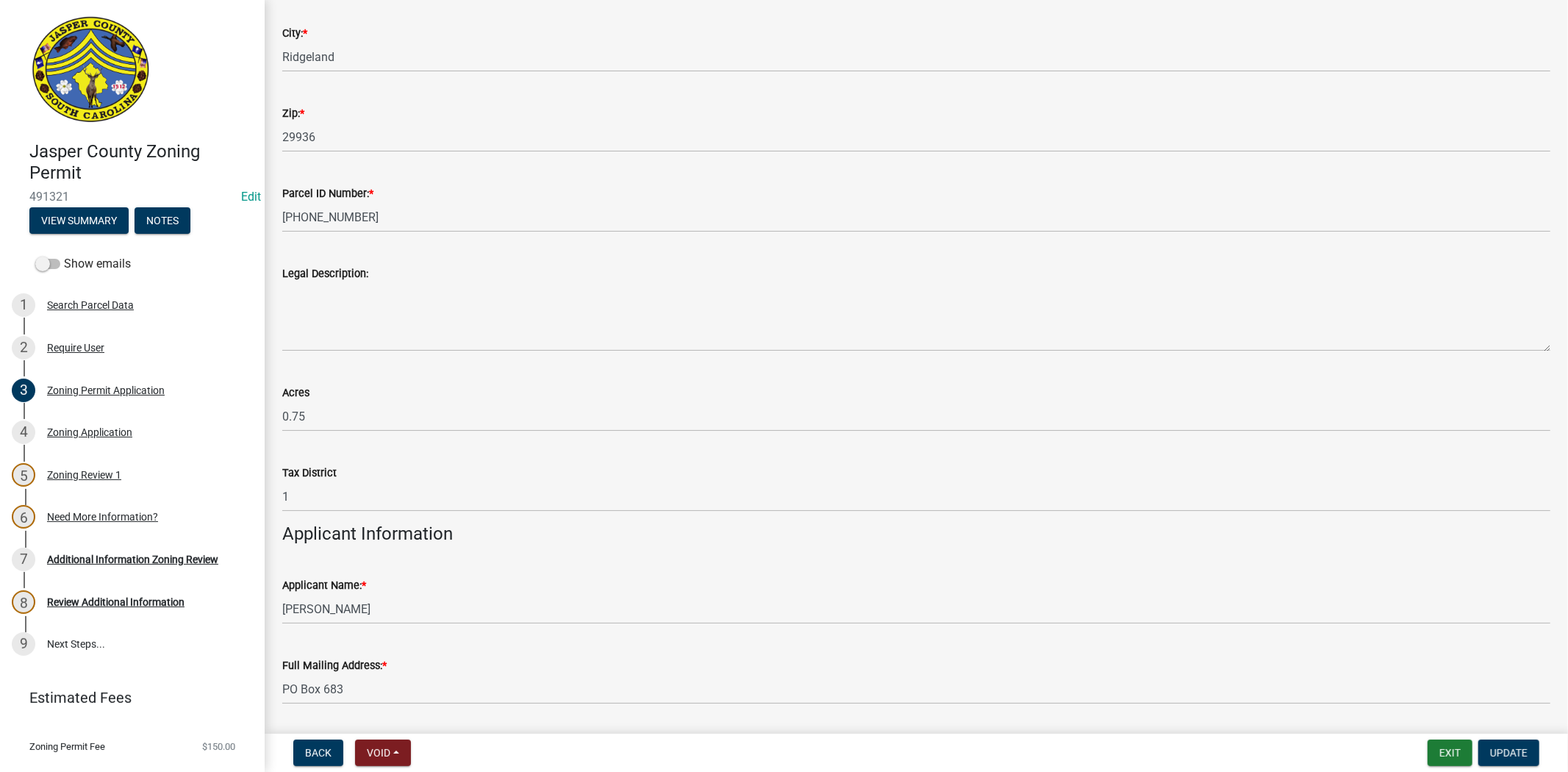
scroll to position [817, 0]
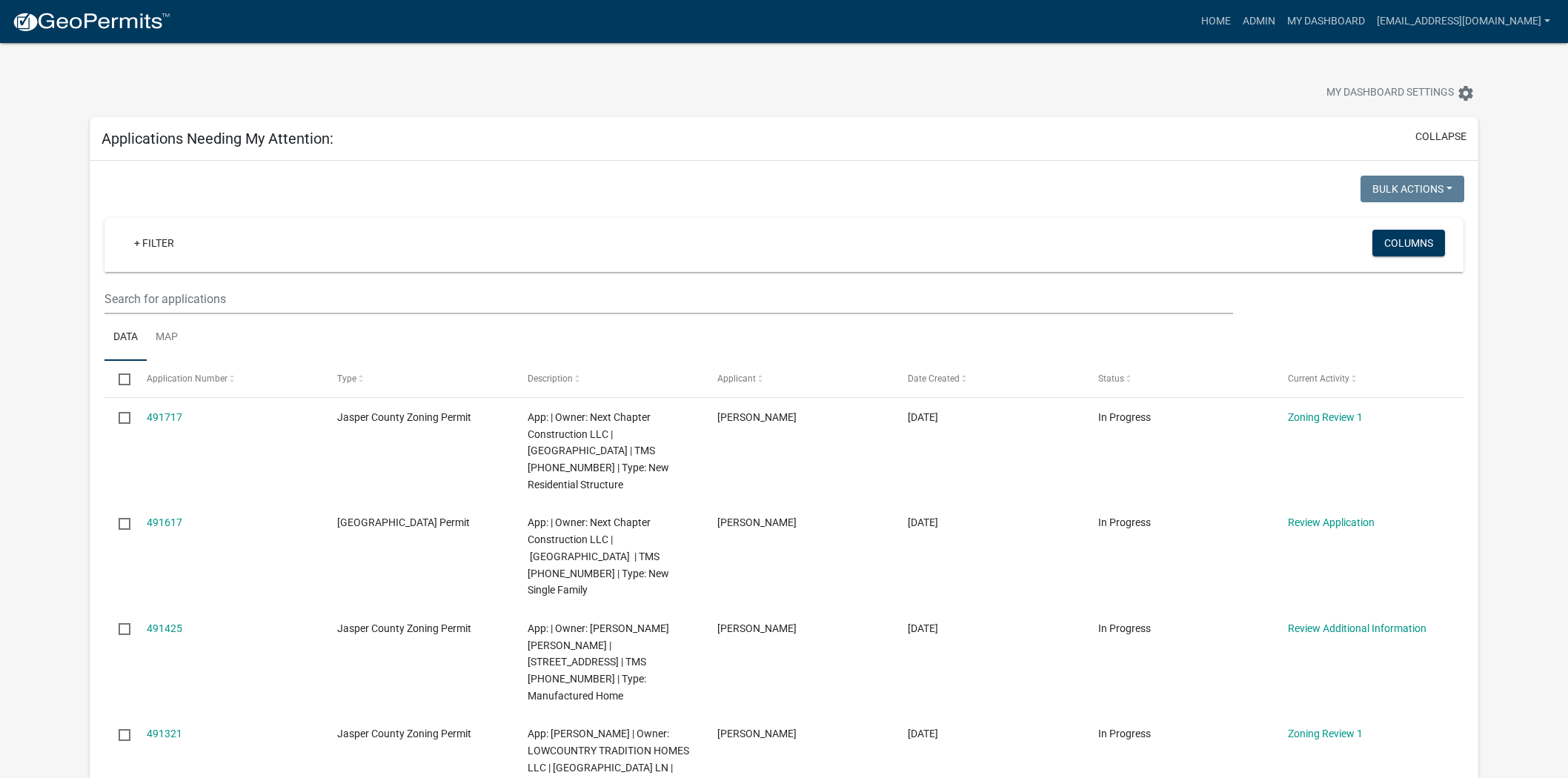
select select "2: 50"
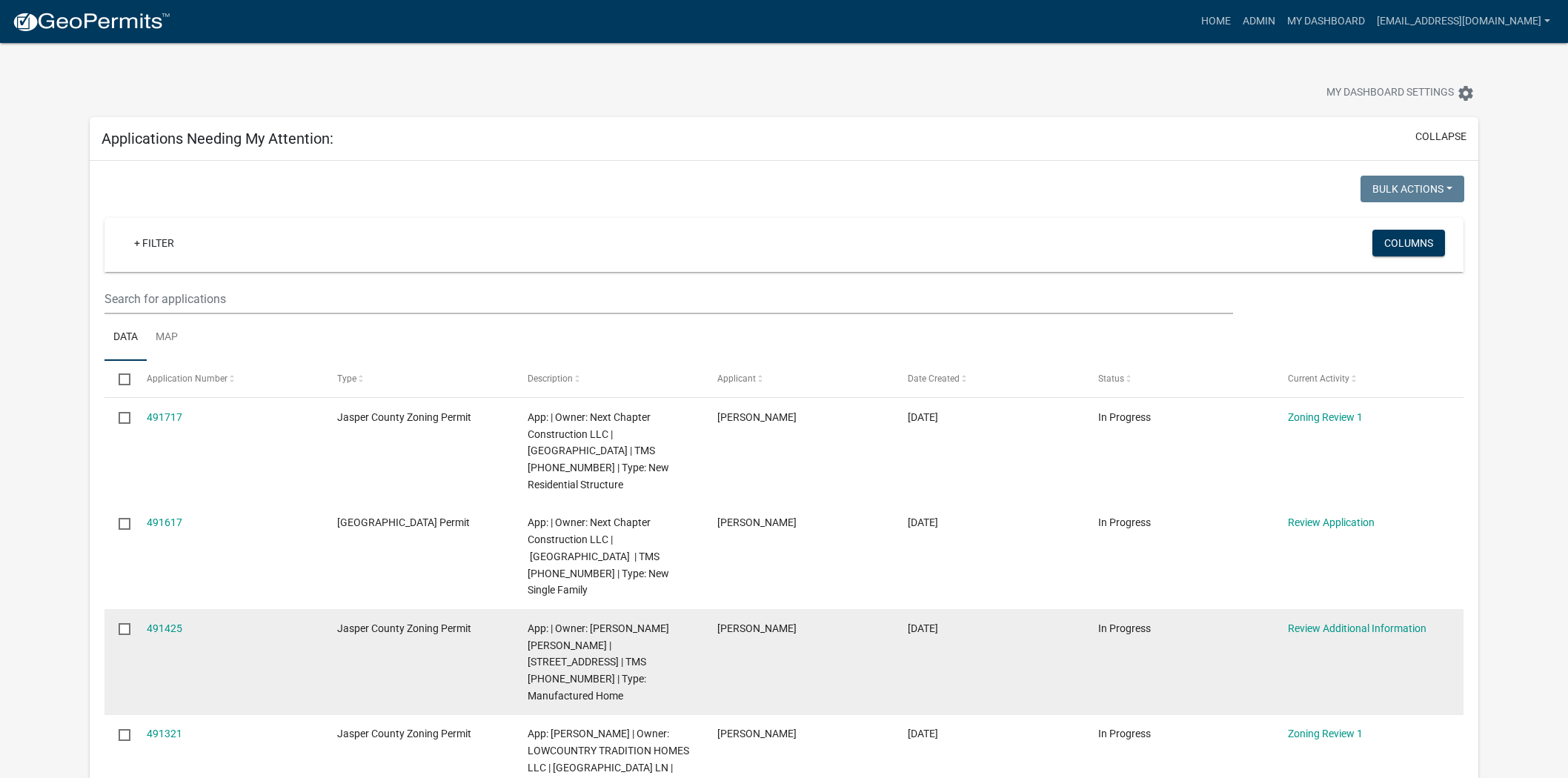
scroll to position [493, 0]
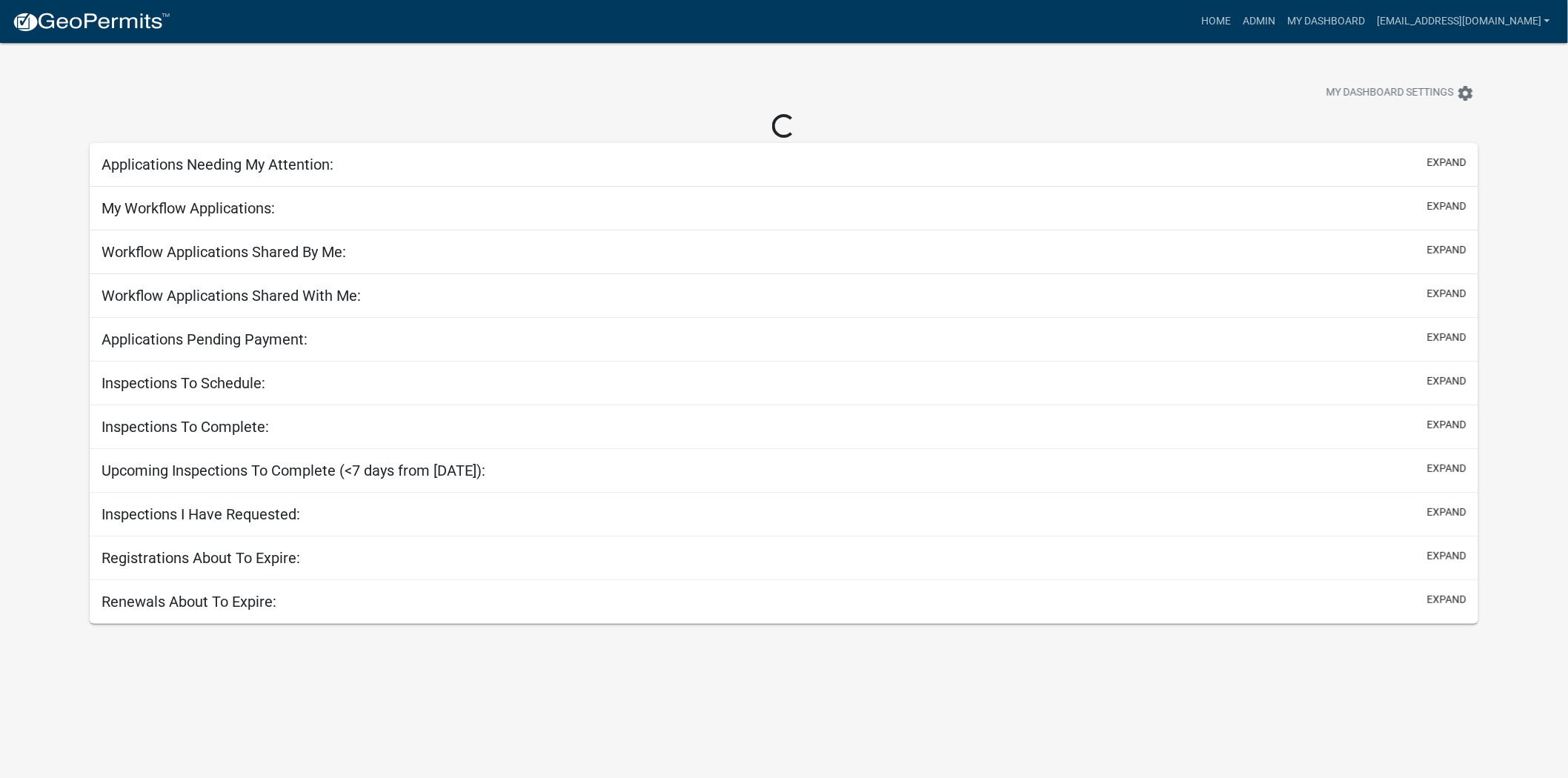
select select "2: 50"
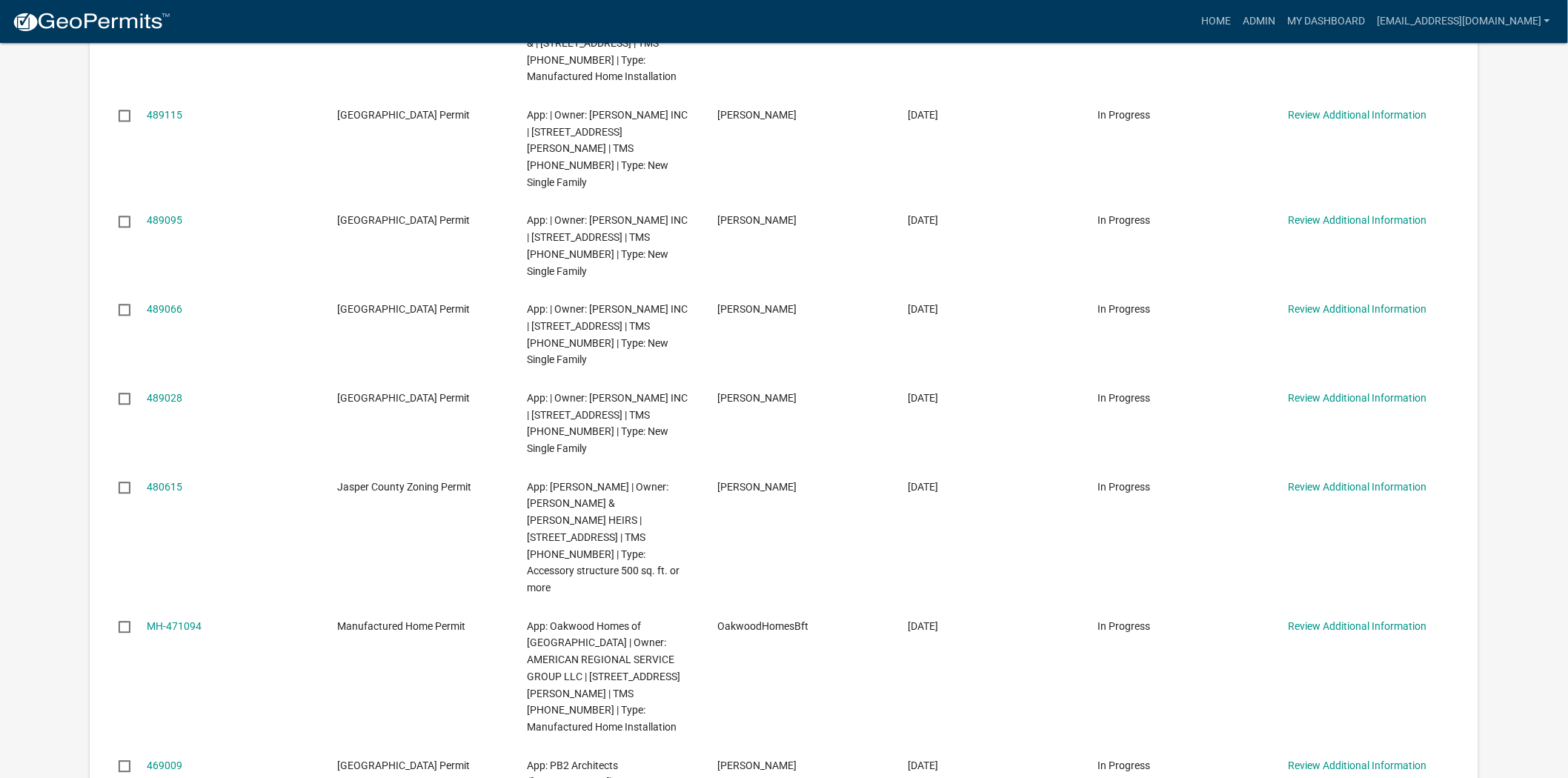
scroll to position [1235, 0]
drag, startPoint x: 176, startPoint y: 319, endPoint x: 67, endPoint y: 307, distance: 109.7
click at [67, 307] on app-user-applications "more_horiz Home Admin My Dashboard soviedo@jaspercountysc.gov Admin Account Log…" at bounding box center [784, 193] width 1568 height 2769
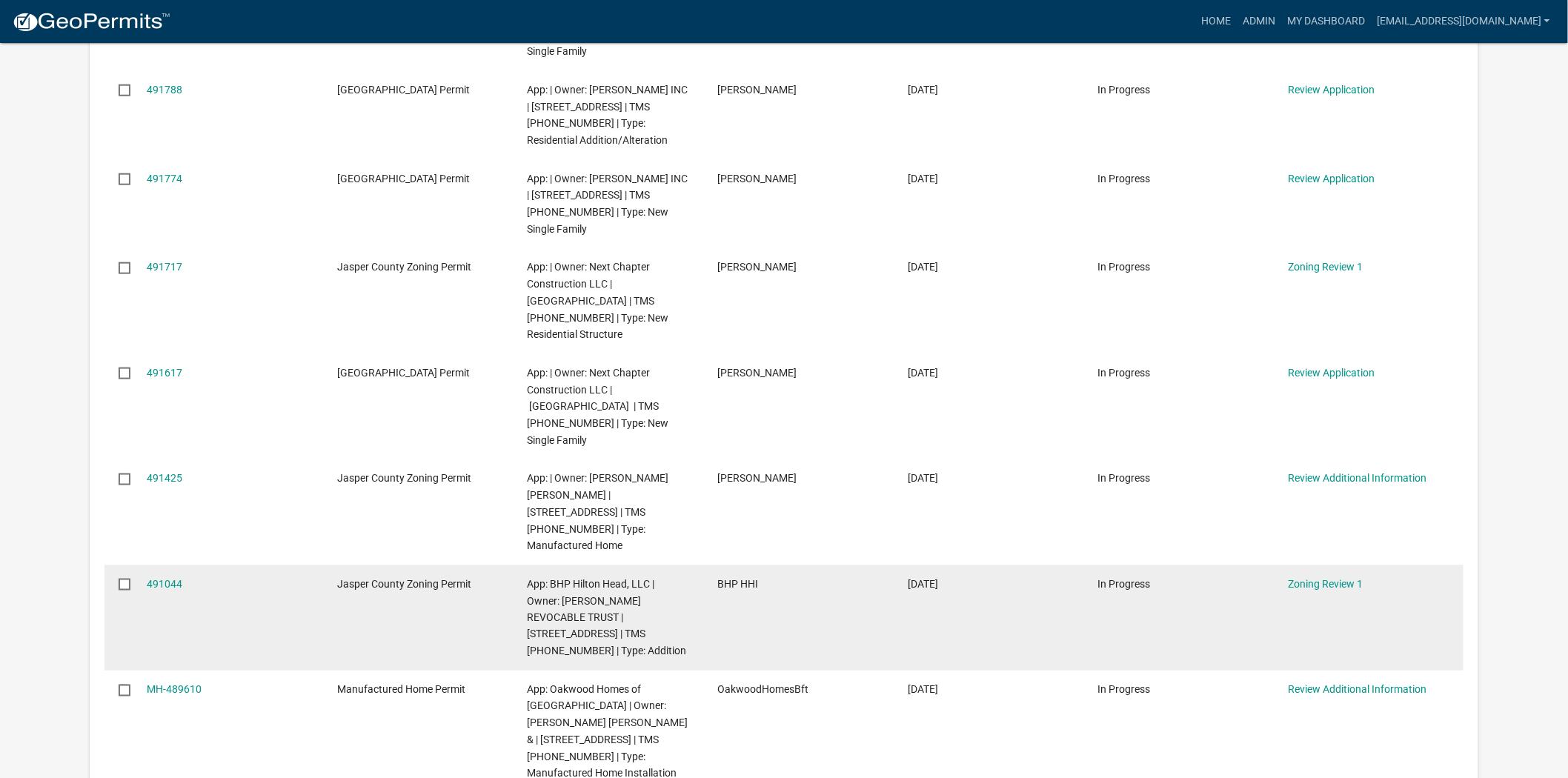
scroll to position [493, 0]
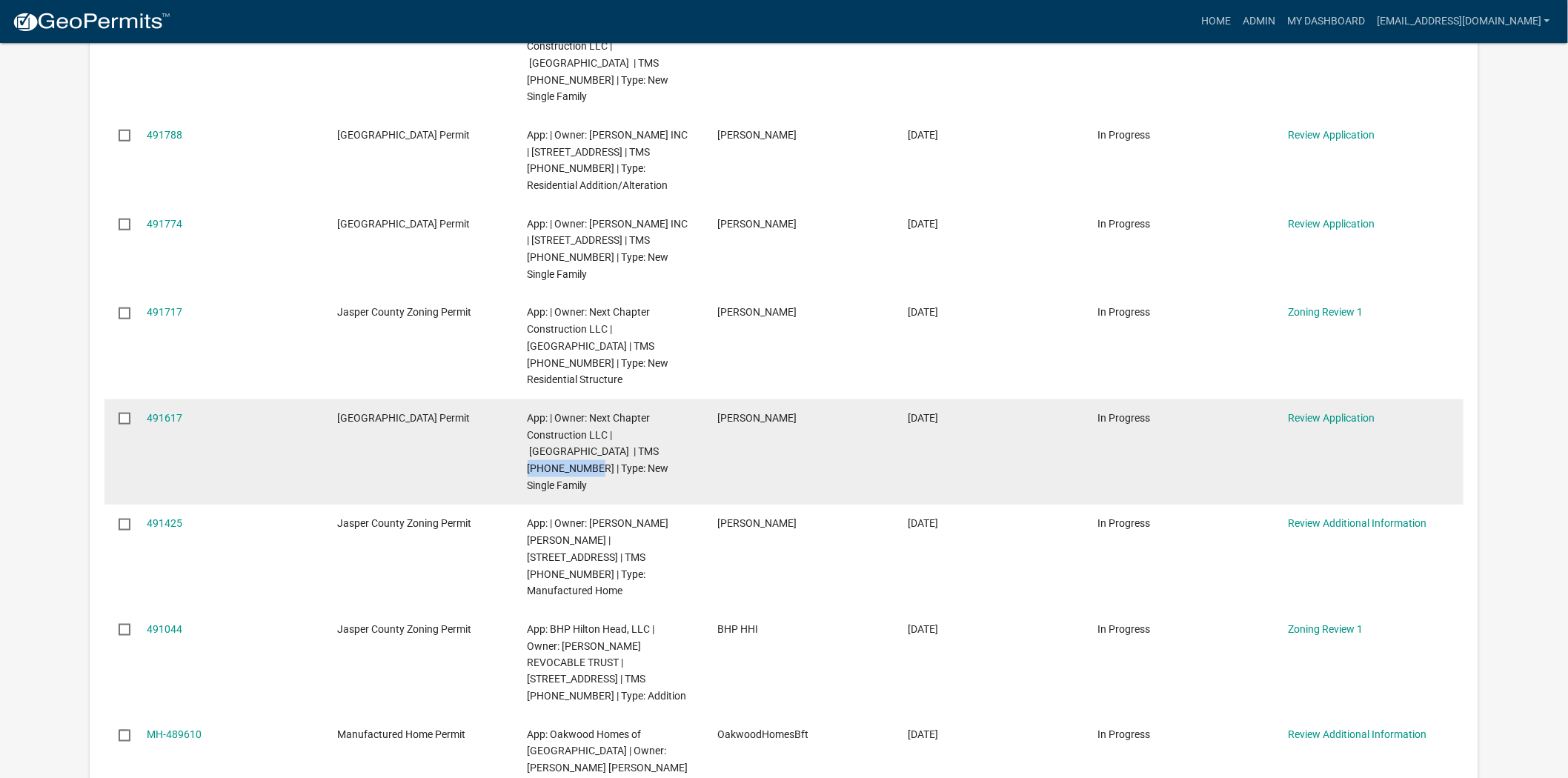
drag, startPoint x: 651, startPoint y: 382, endPoint x: 586, endPoint y: 382, distance: 65.0
click at [586, 412] on span "App: | Owner: Next Chapter Construction LLC | 15 Pickerel Loop | TMS 081-00-03-…" at bounding box center [599, 451] width 142 height 80
copy span "081-00-03-030"
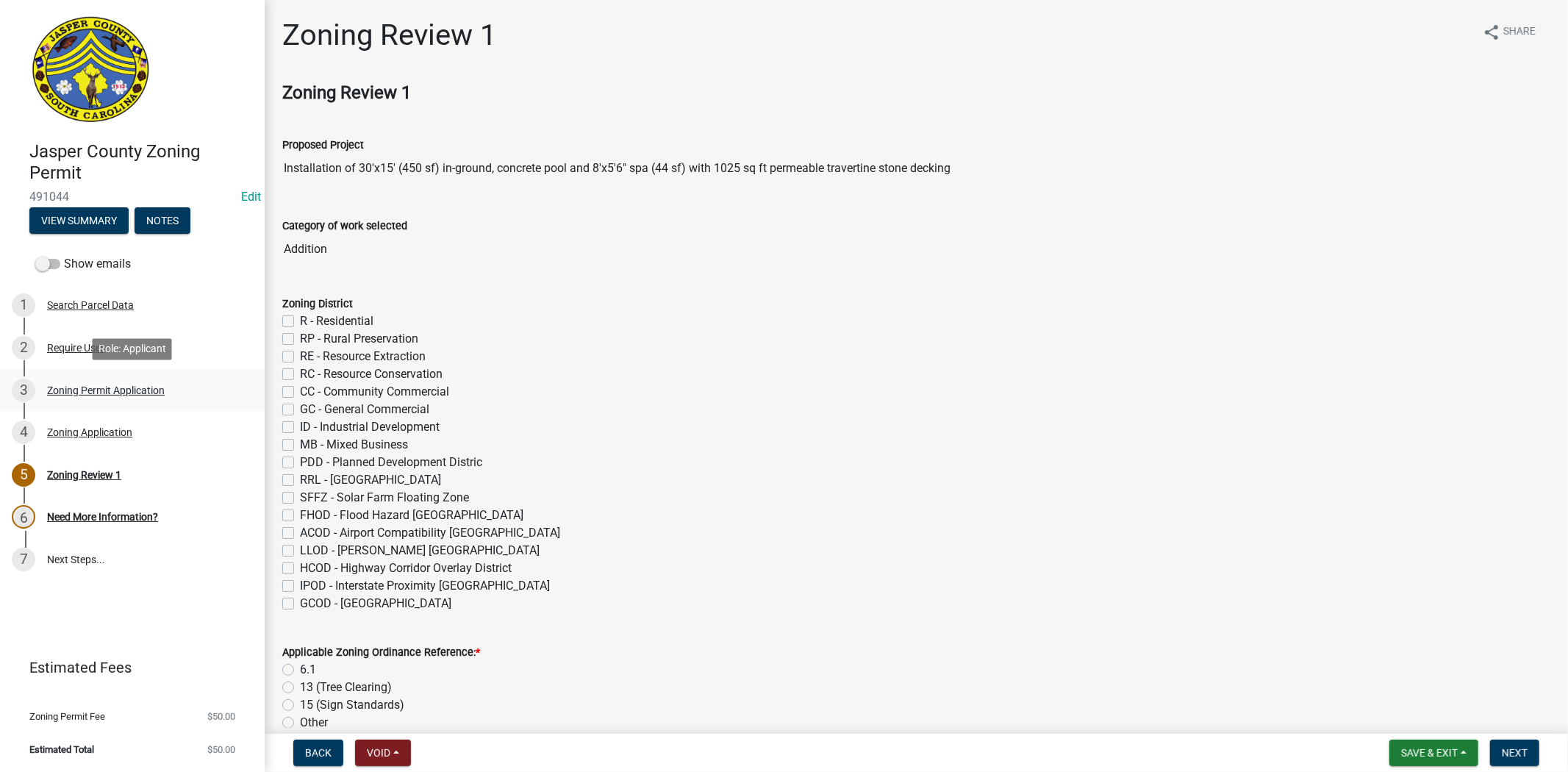
click at [157, 392] on div "Zoning Permit Application" at bounding box center [106, 390] width 117 height 11
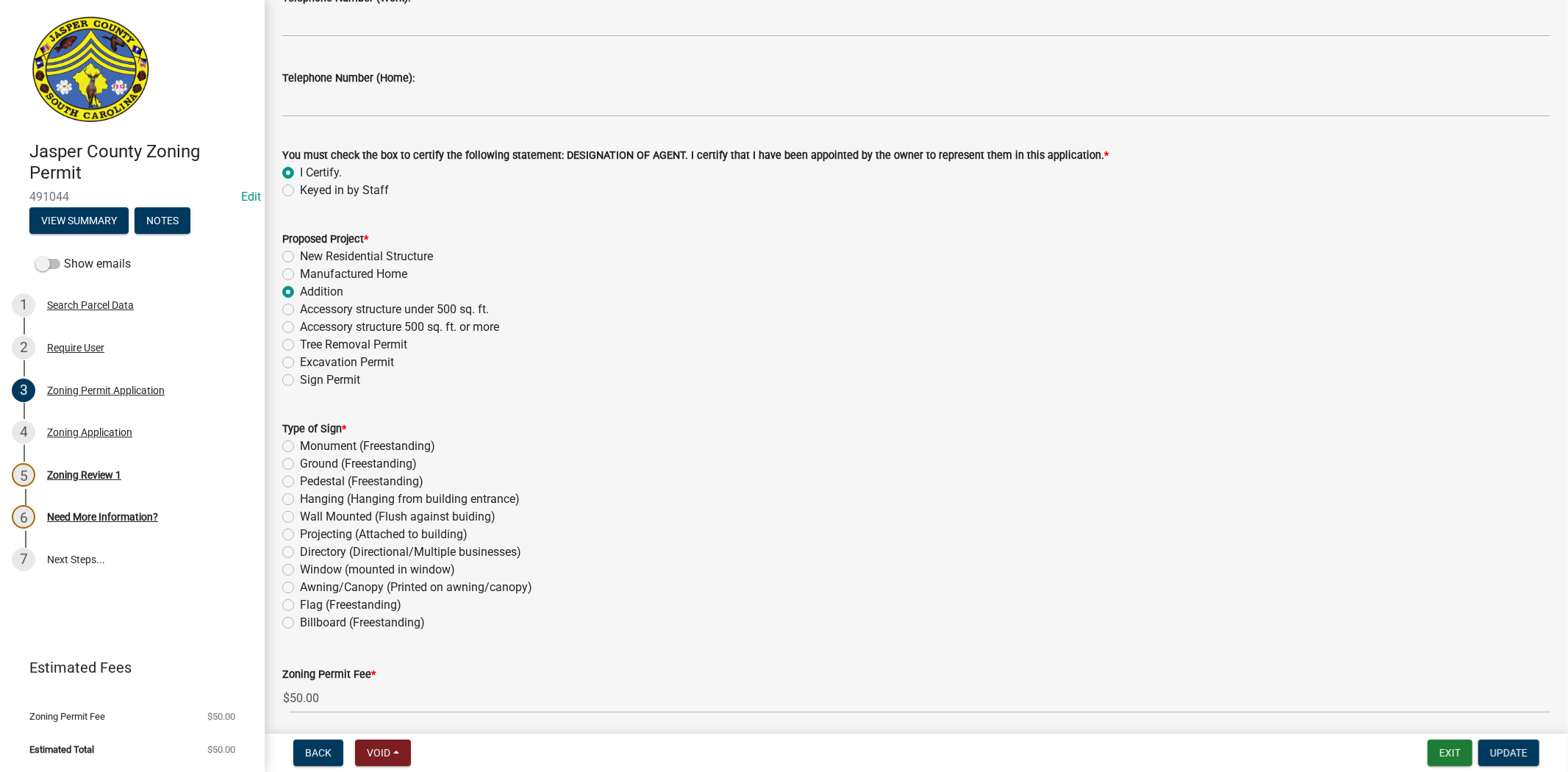
scroll to position [1634, 0]
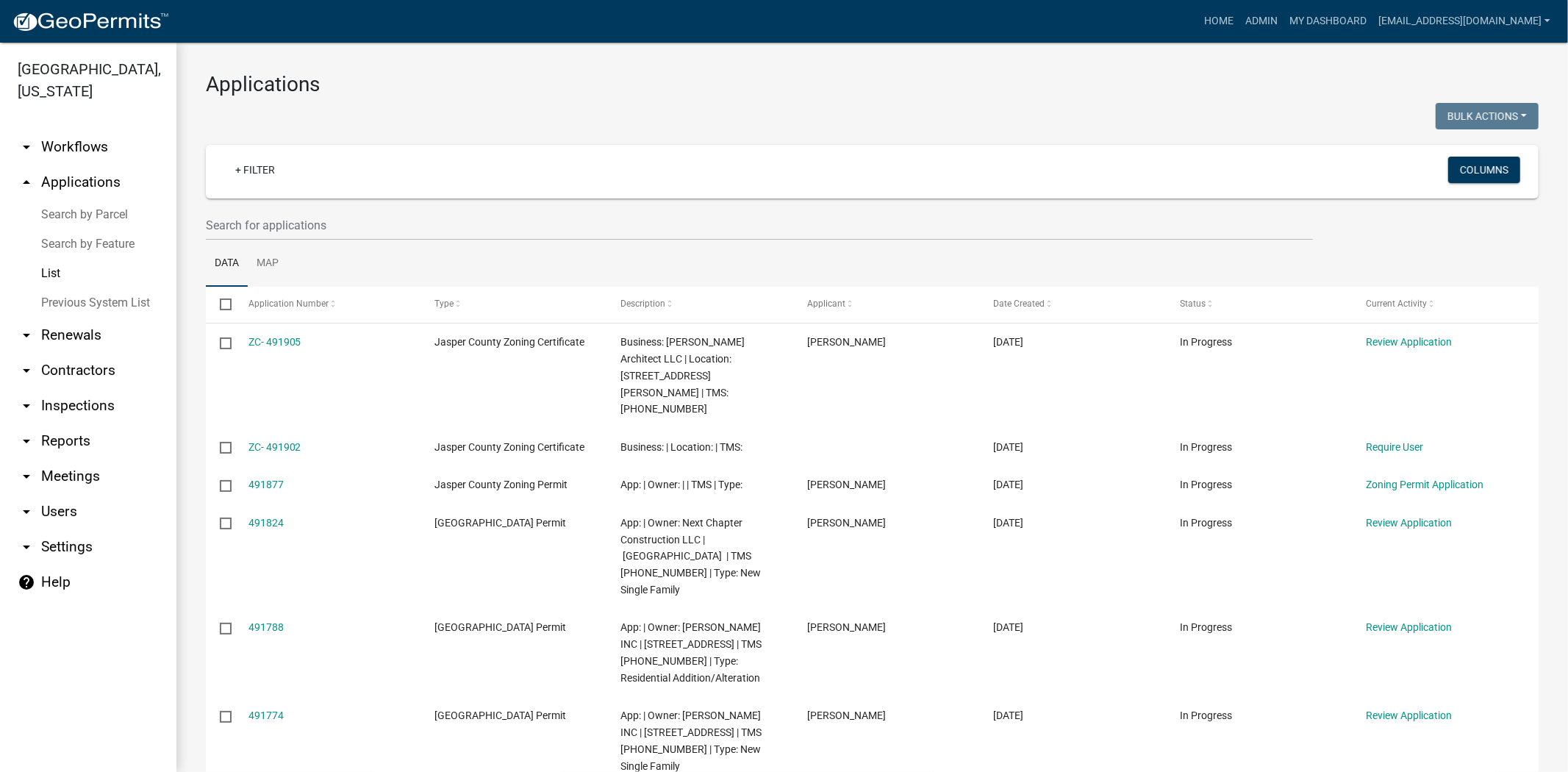
click at [69, 152] on link "arrow_drop_down Workflows" at bounding box center [88, 147] width 177 height 35
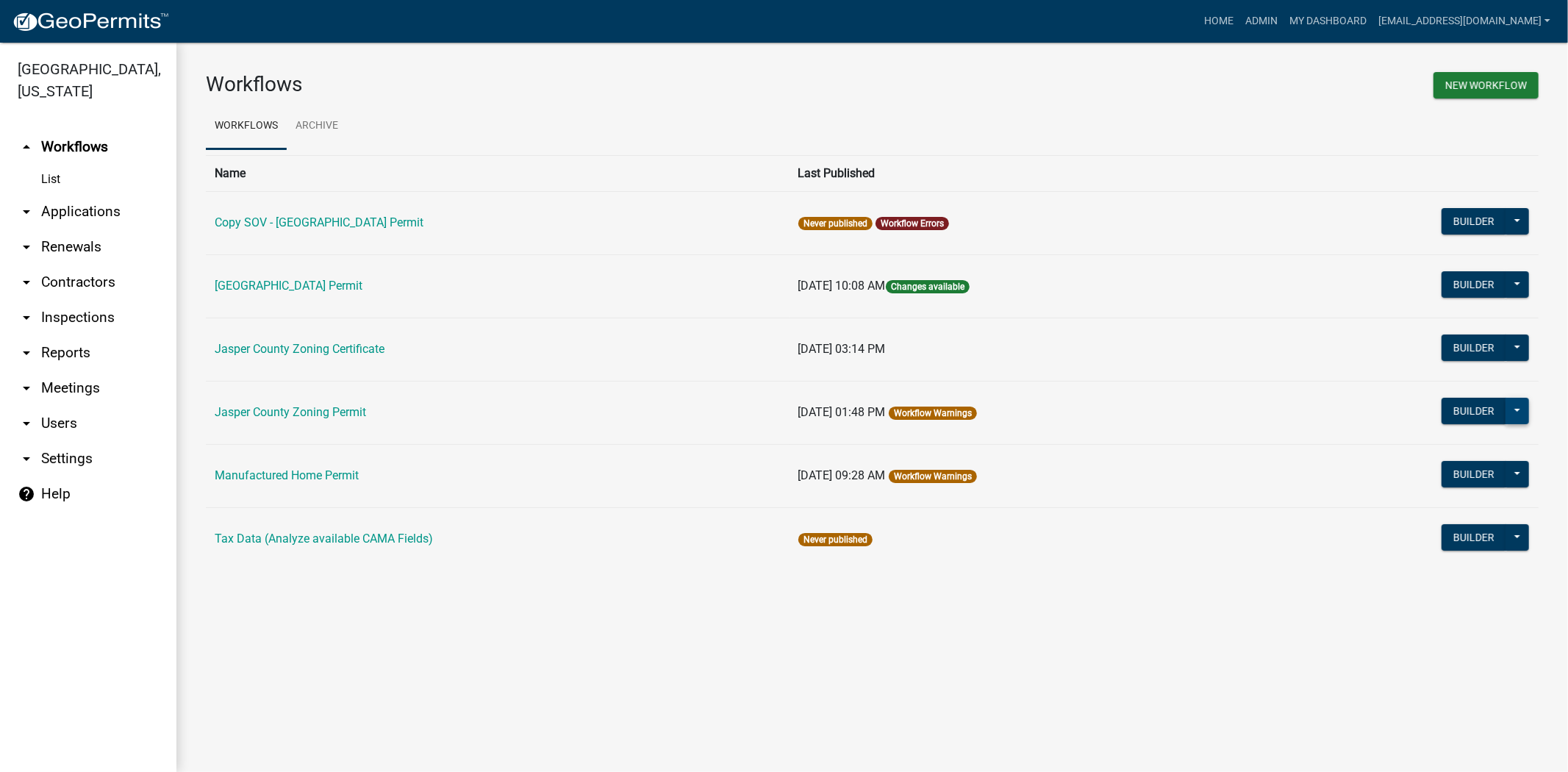
click at [1514, 416] on button at bounding box center [1517, 410] width 23 height 26
click at [1447, 599] on button "Copy" at bounding box center [1467, 590] width 122 height 35
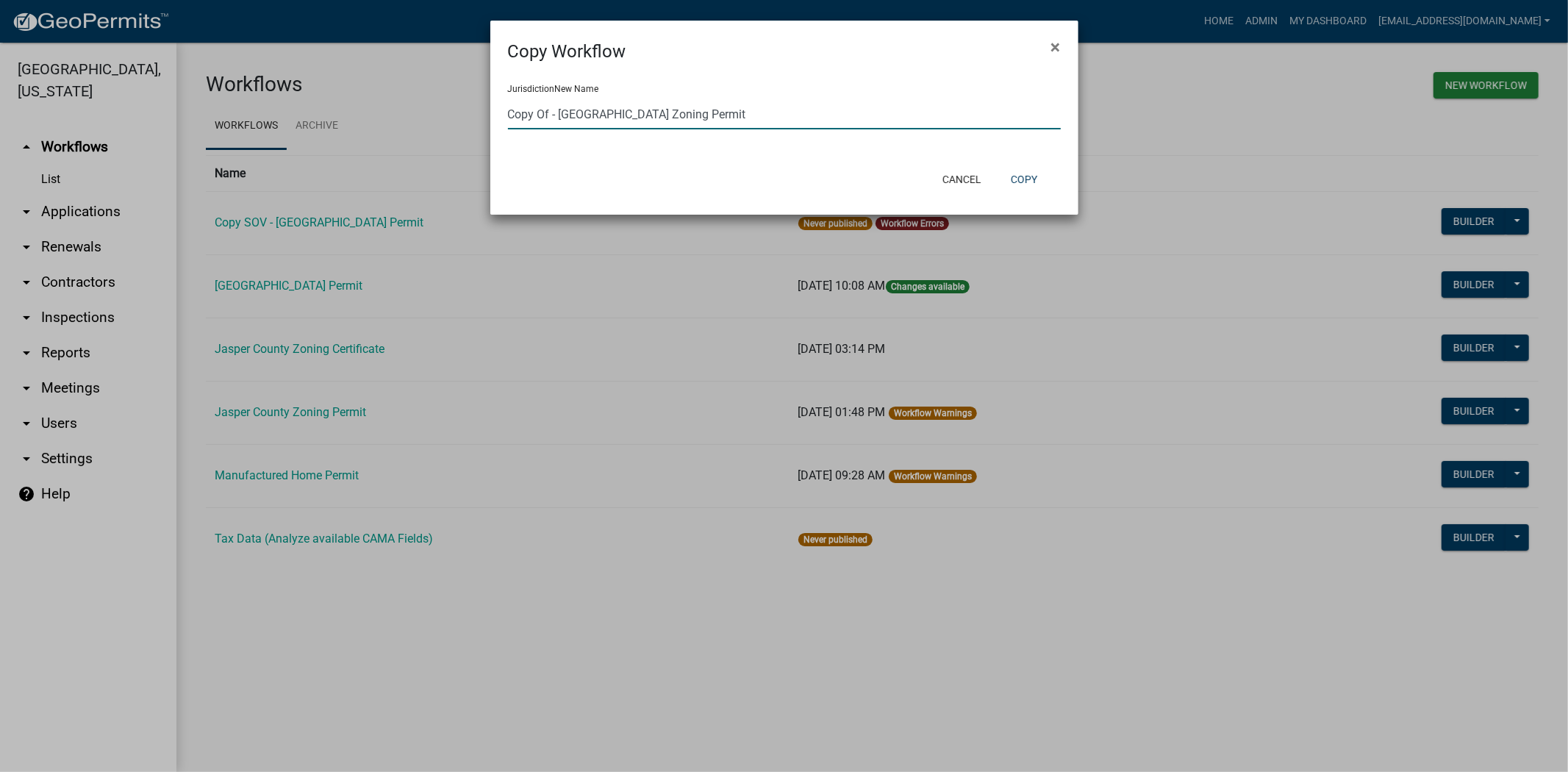
click at [513, 113] on input "Copy Of - Jasper County Zoning Permit" at bounding box center [784, 114] width 553 height 30
click at [1034, 177] on button "Copy" at bounding box center [1024, 179] width 50 height 26
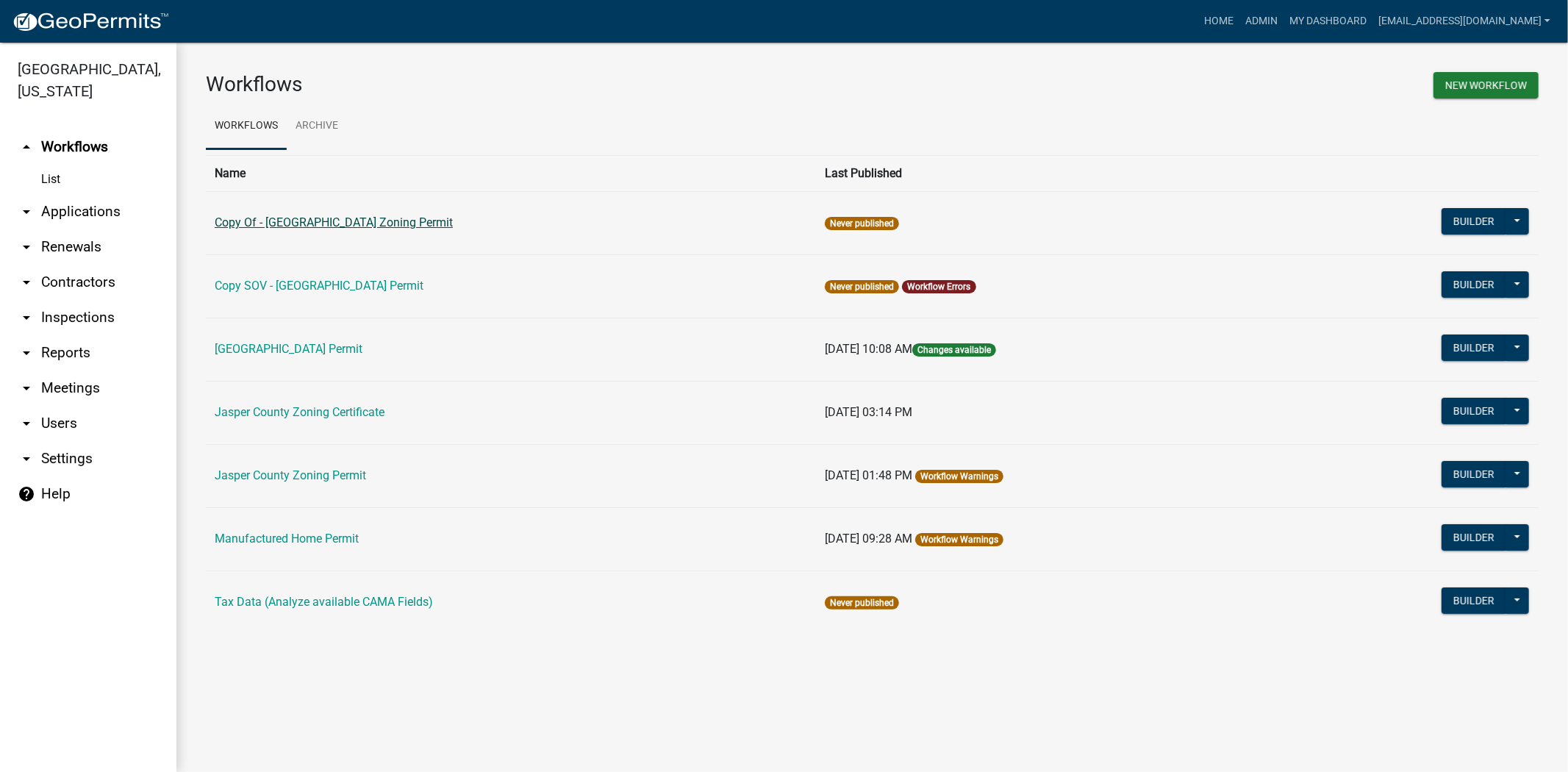
click at [393, 225] on link "Copy Of - Jasper County Zoning Permit" at bounding box center [334, 222] width 238 height 14
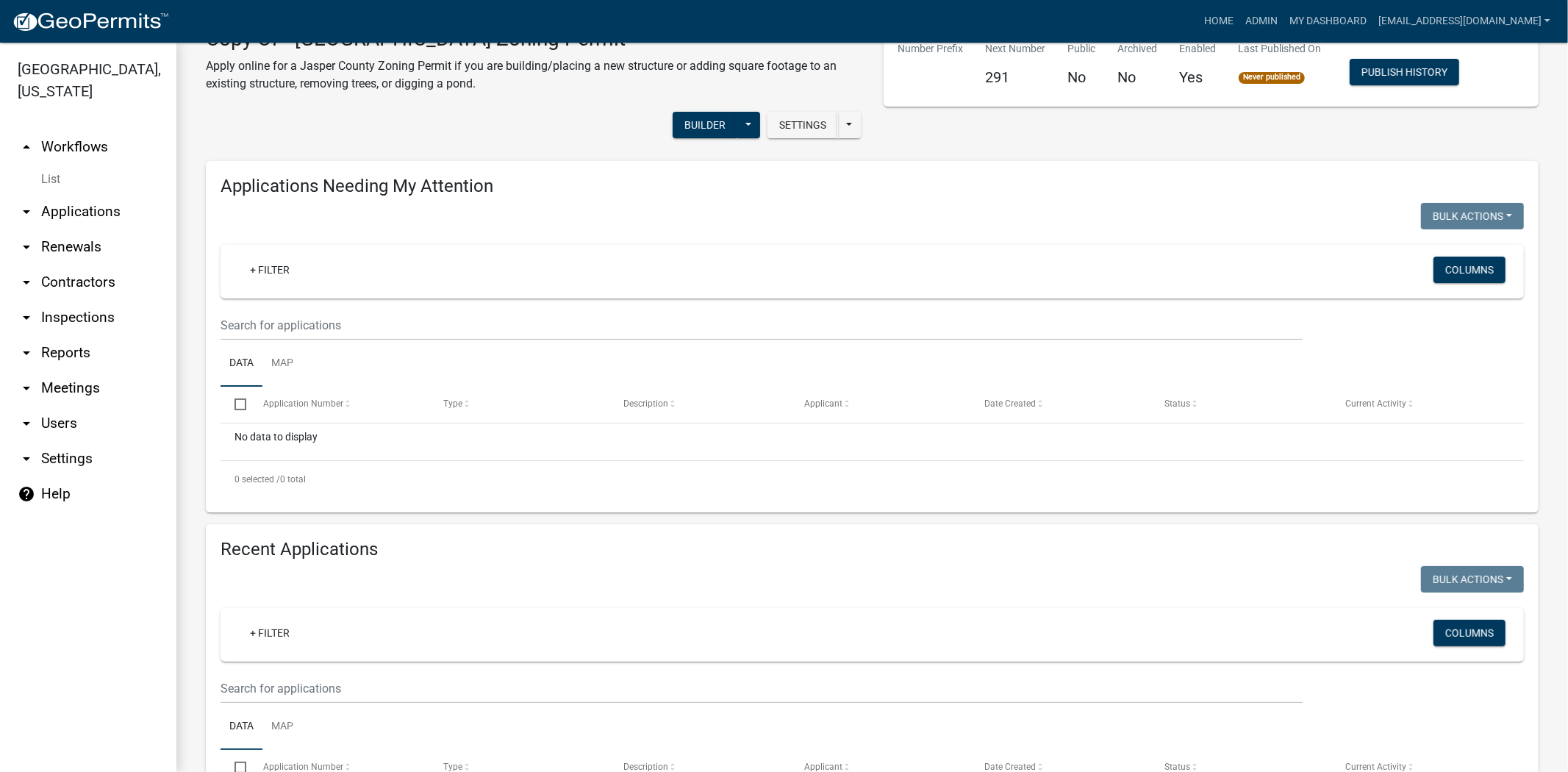
scroll to position [82, 0]
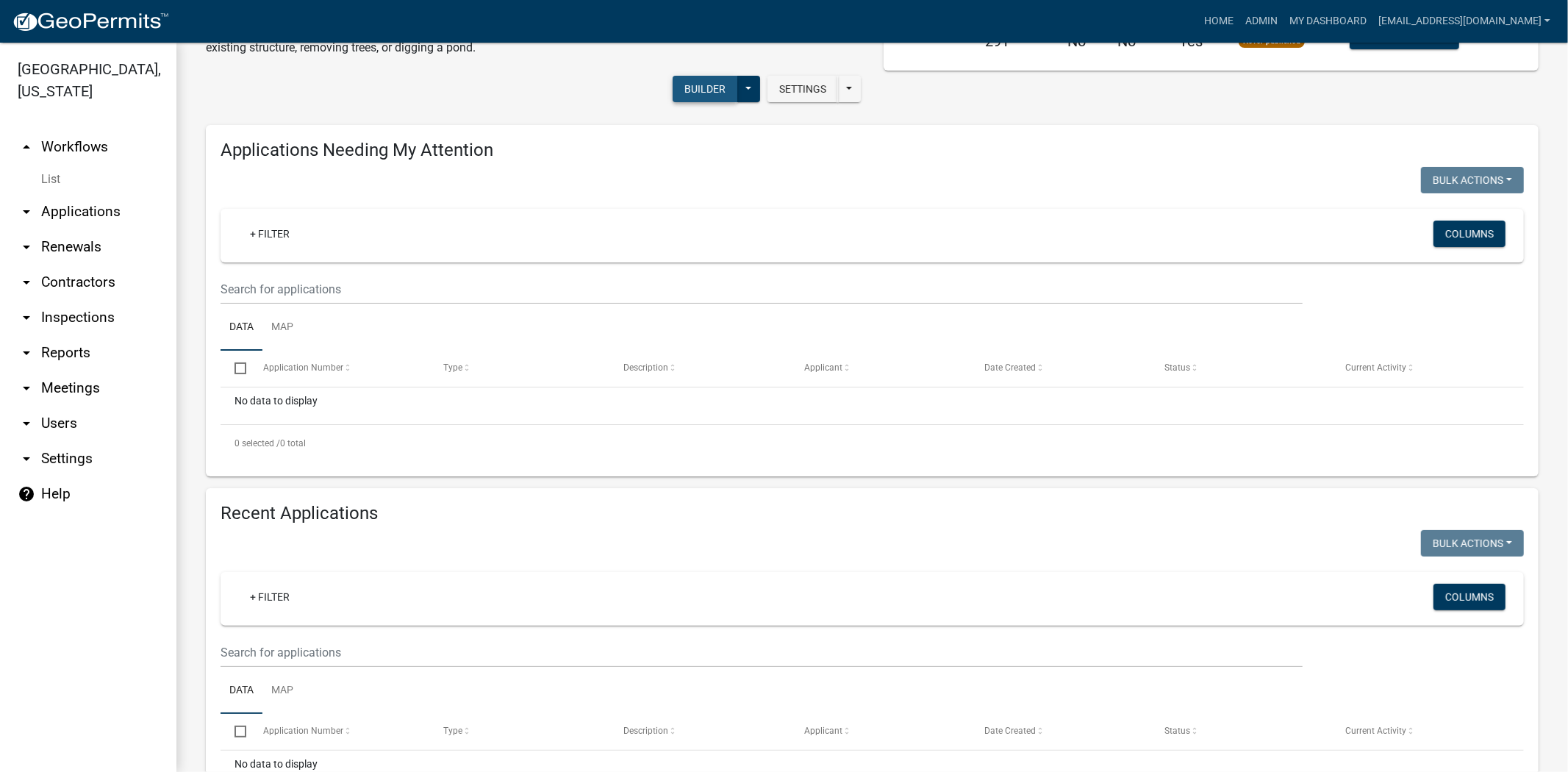
click at [688, 85] on button "Builder" at bounding box center [705, 89] width 64 height 26
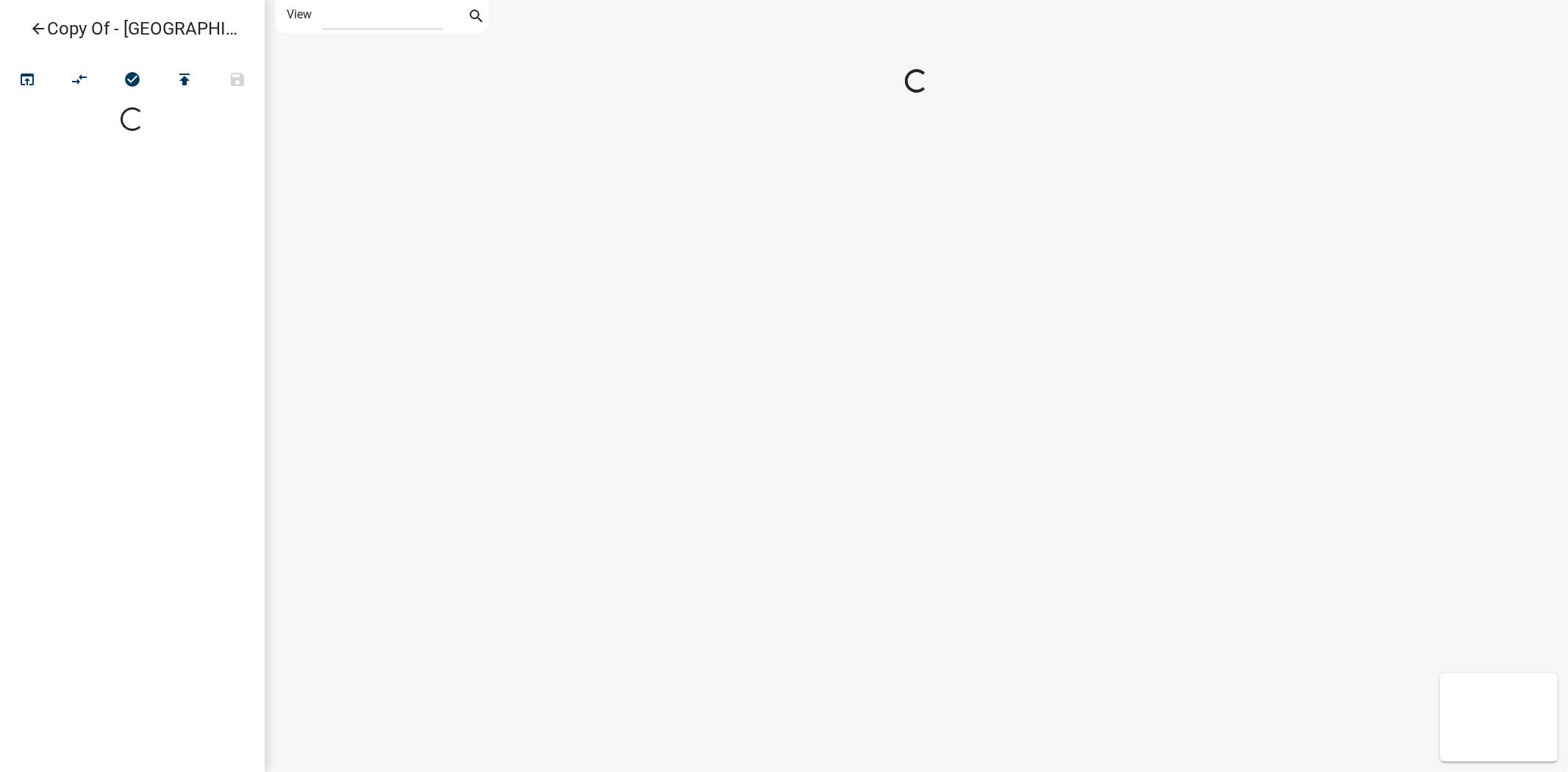
select select "1"
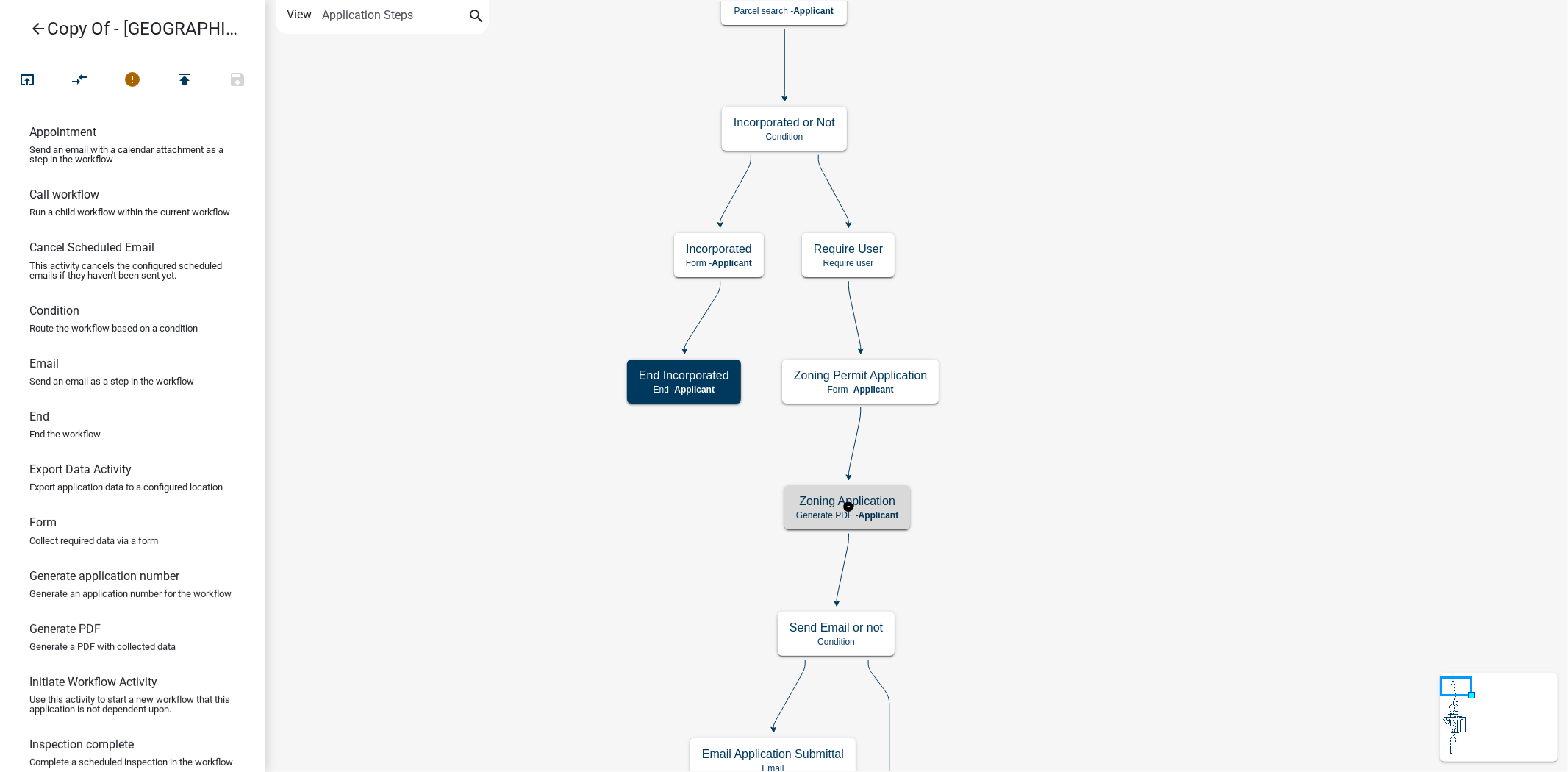
click at [887, 516] on span "Applicant" at bounding box center [878, 515] width 40 height 11
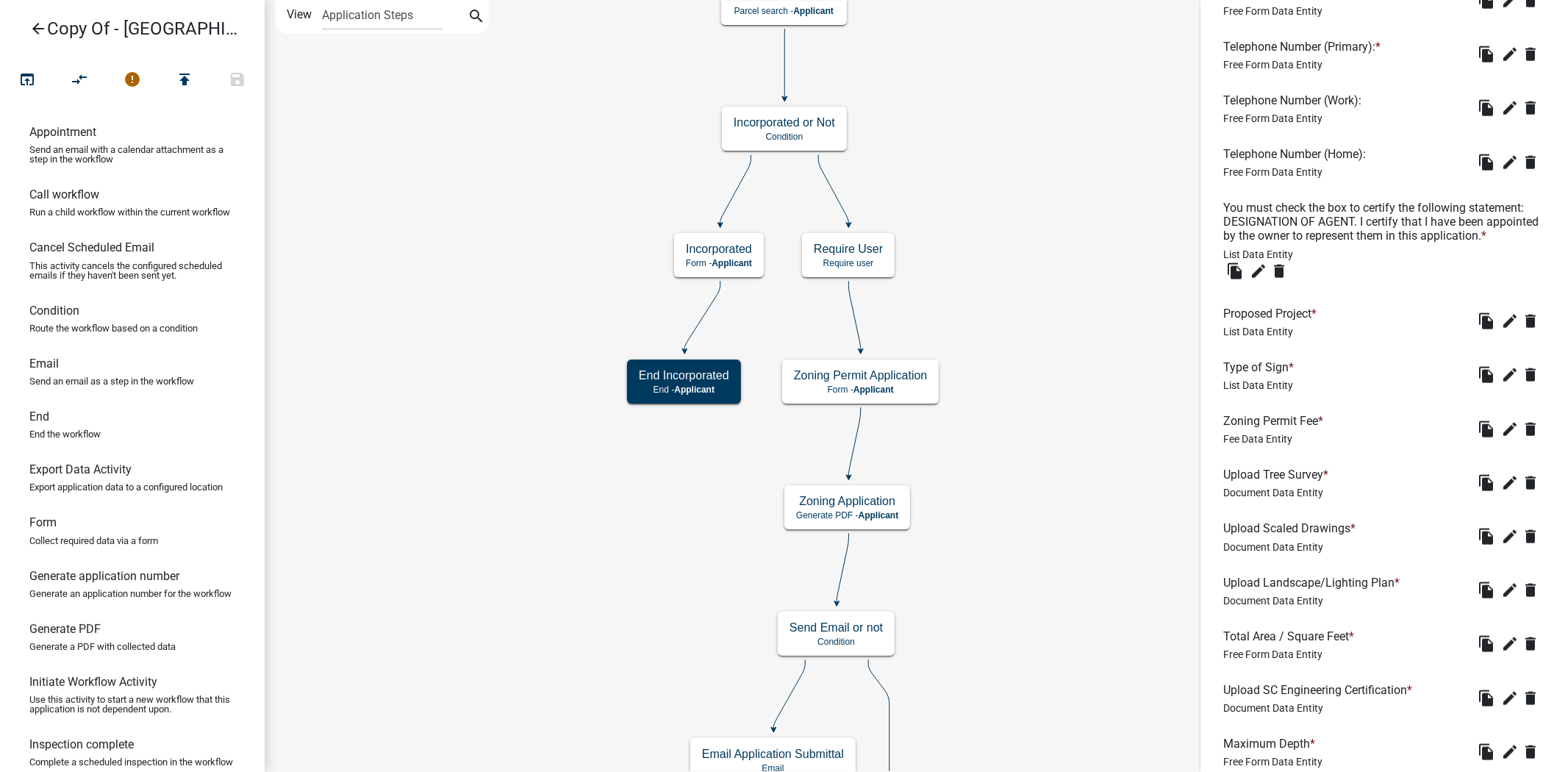
scroll to position [1553, 0]
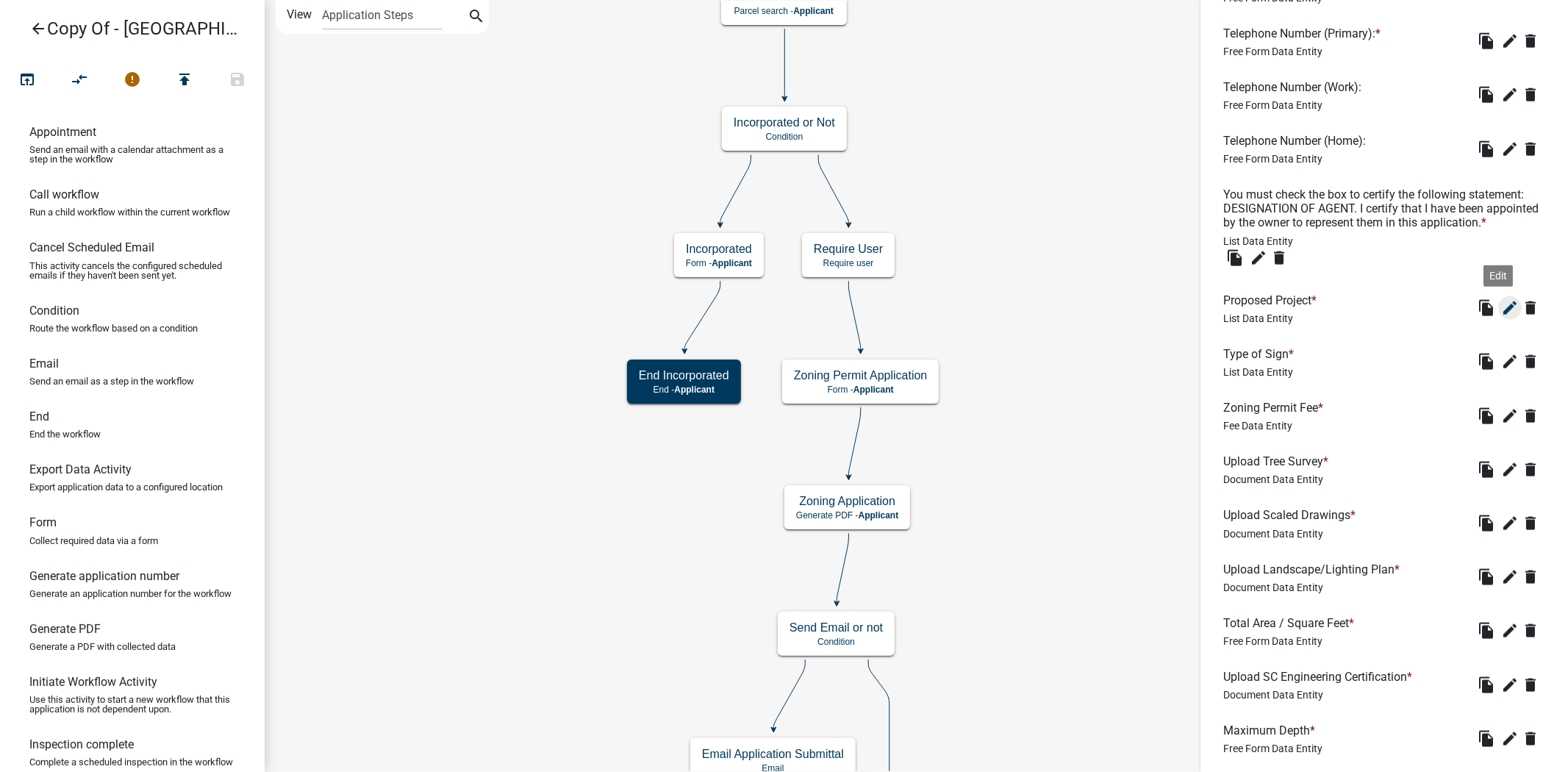
click at [1502, 317] on icon "edit" at bounding box center [1510, 308] width 18 height 18
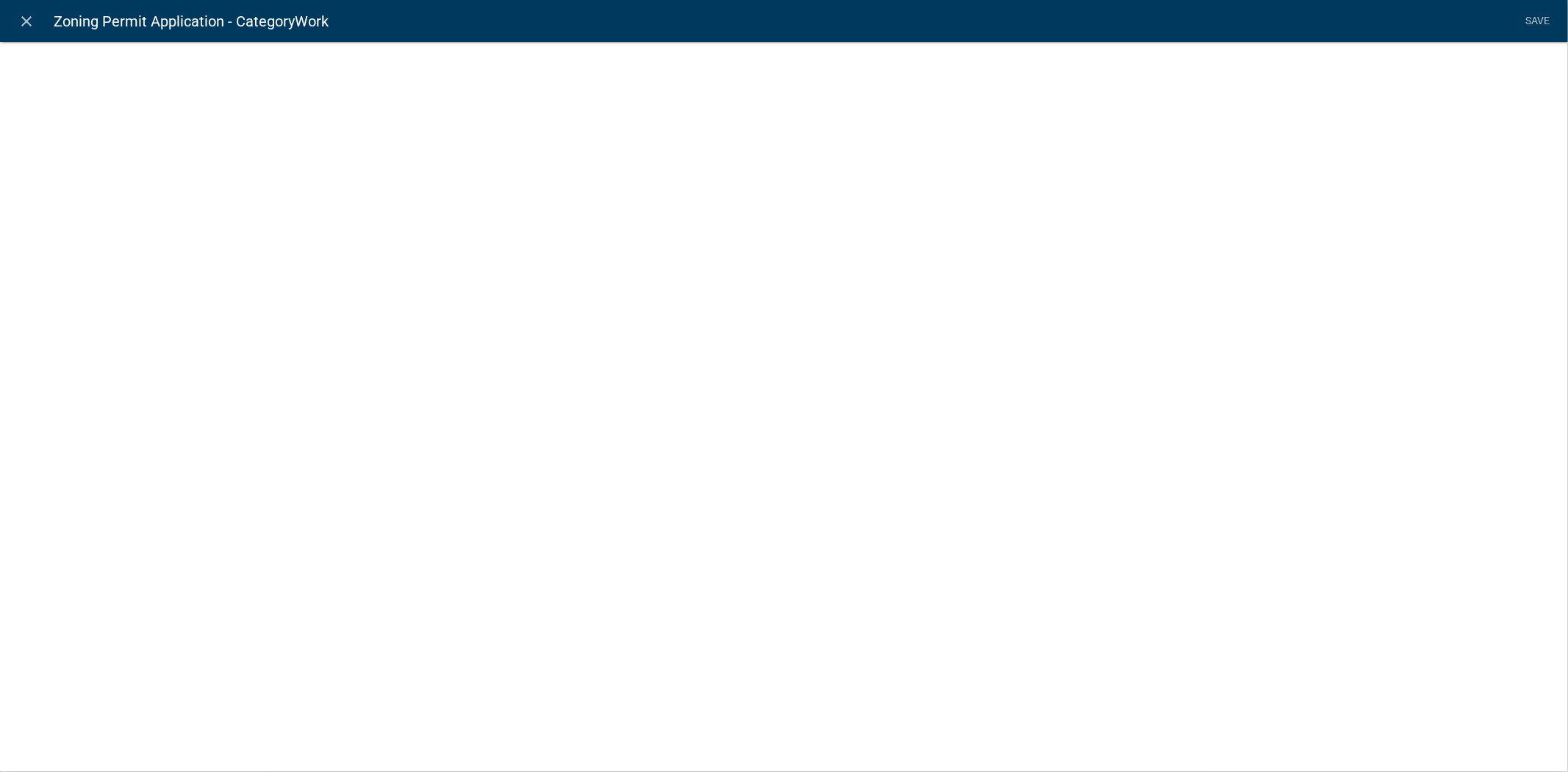
select select "list-data"
select select
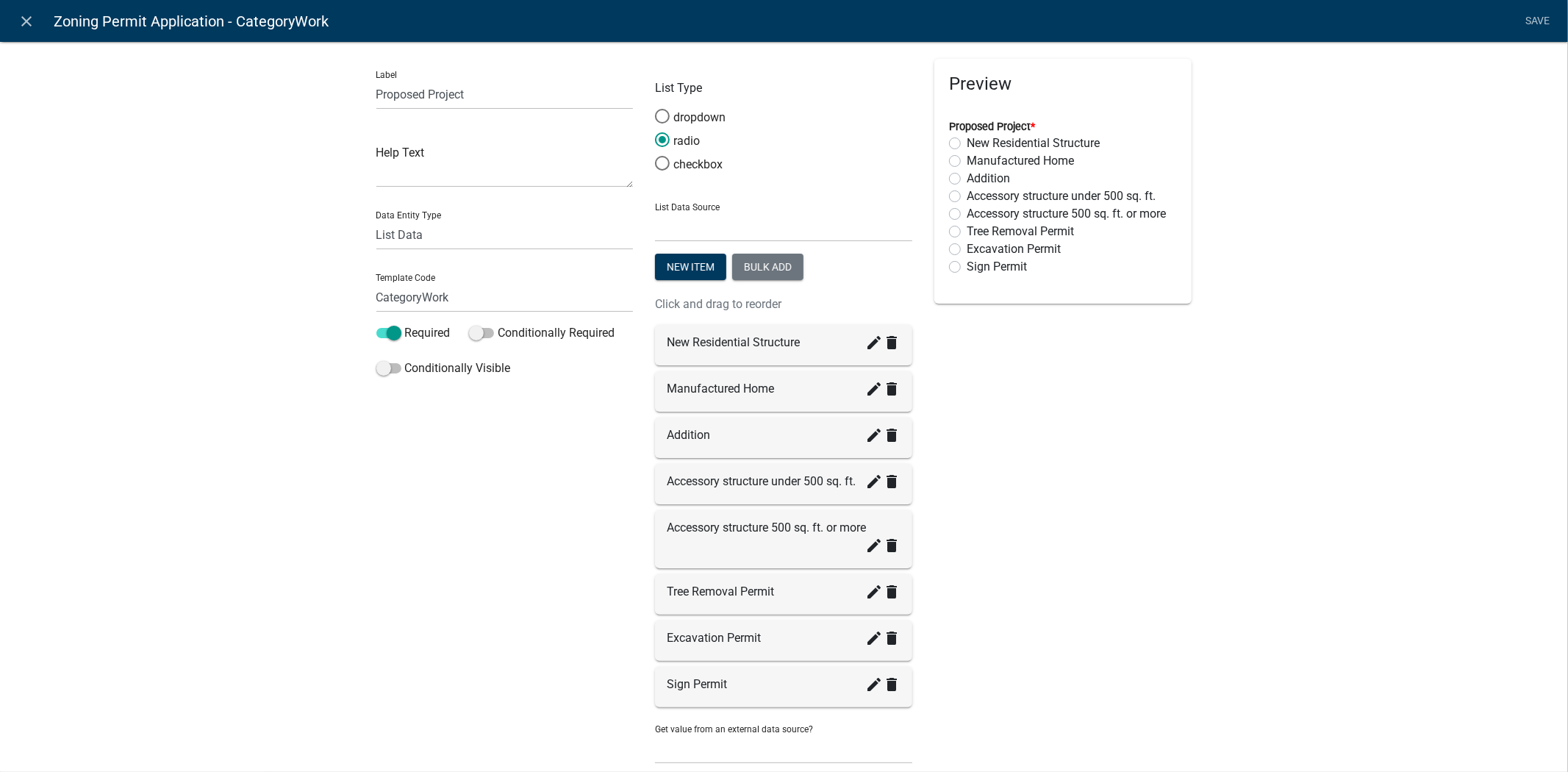
click at [675, 442] on div "Addition create delete" at bounding box center [784, 435] width 233 height 18
click at [869, 431] on icon "create" at bounding box center [874, 435] width 18 height 18
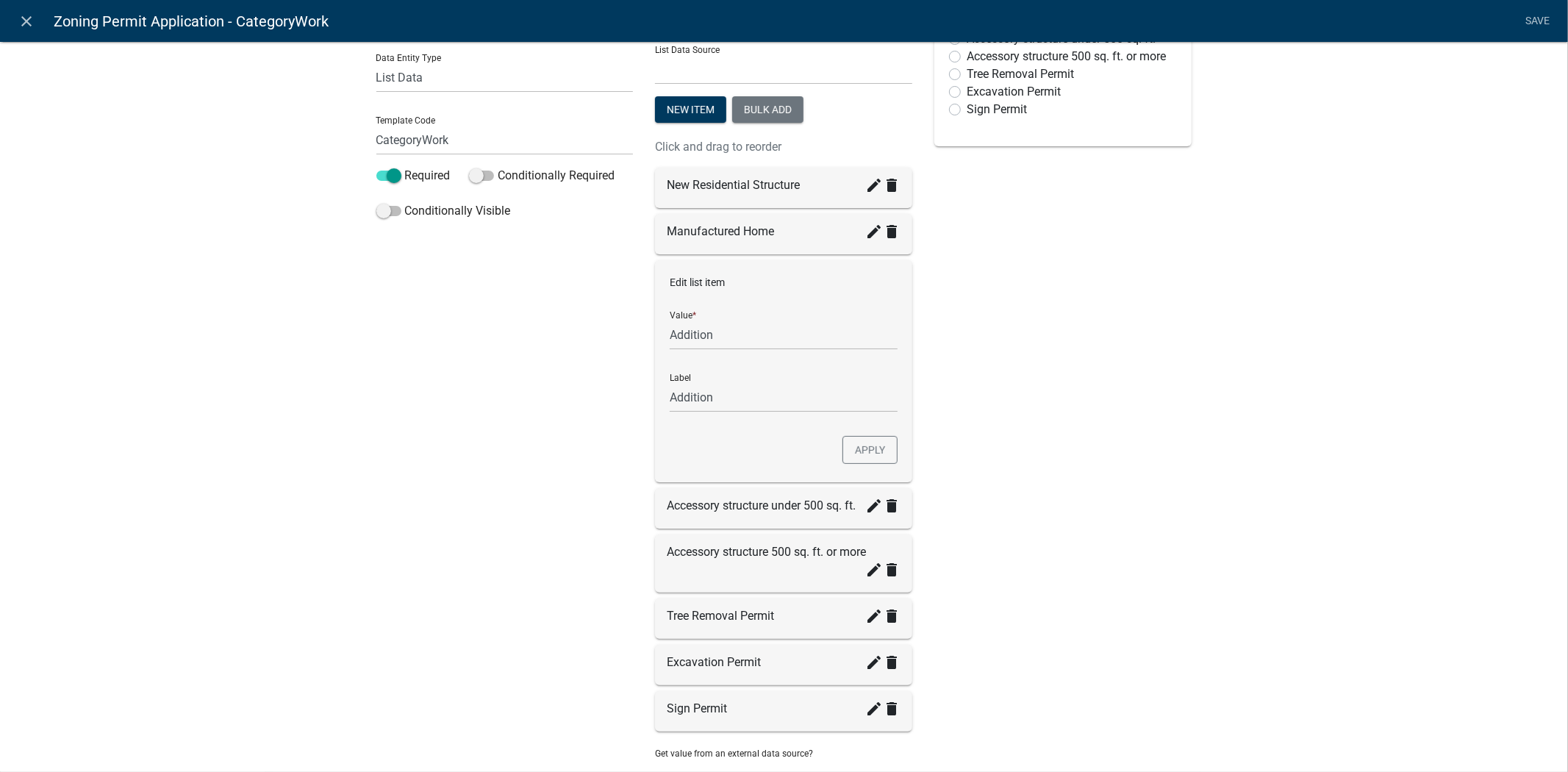
scroll to position [163, 0]
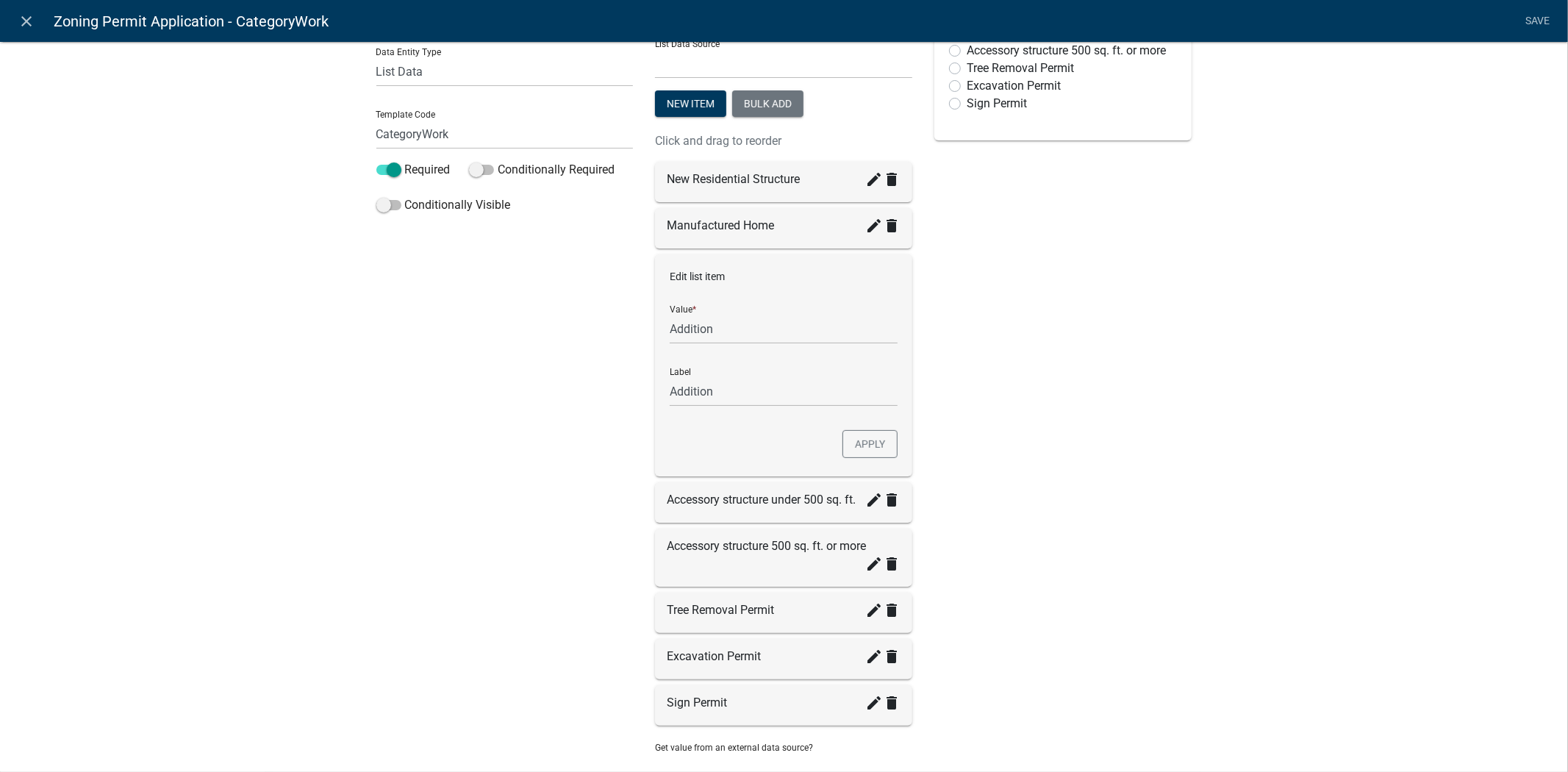
click at [769, 502] on div "Accessory structure under 500 sq. ft. create delete" at bounding box center [784, 500] width 233 height 18
click at [866, 501] on icon "create" at bounding box center [874, 500] width 18 height 18
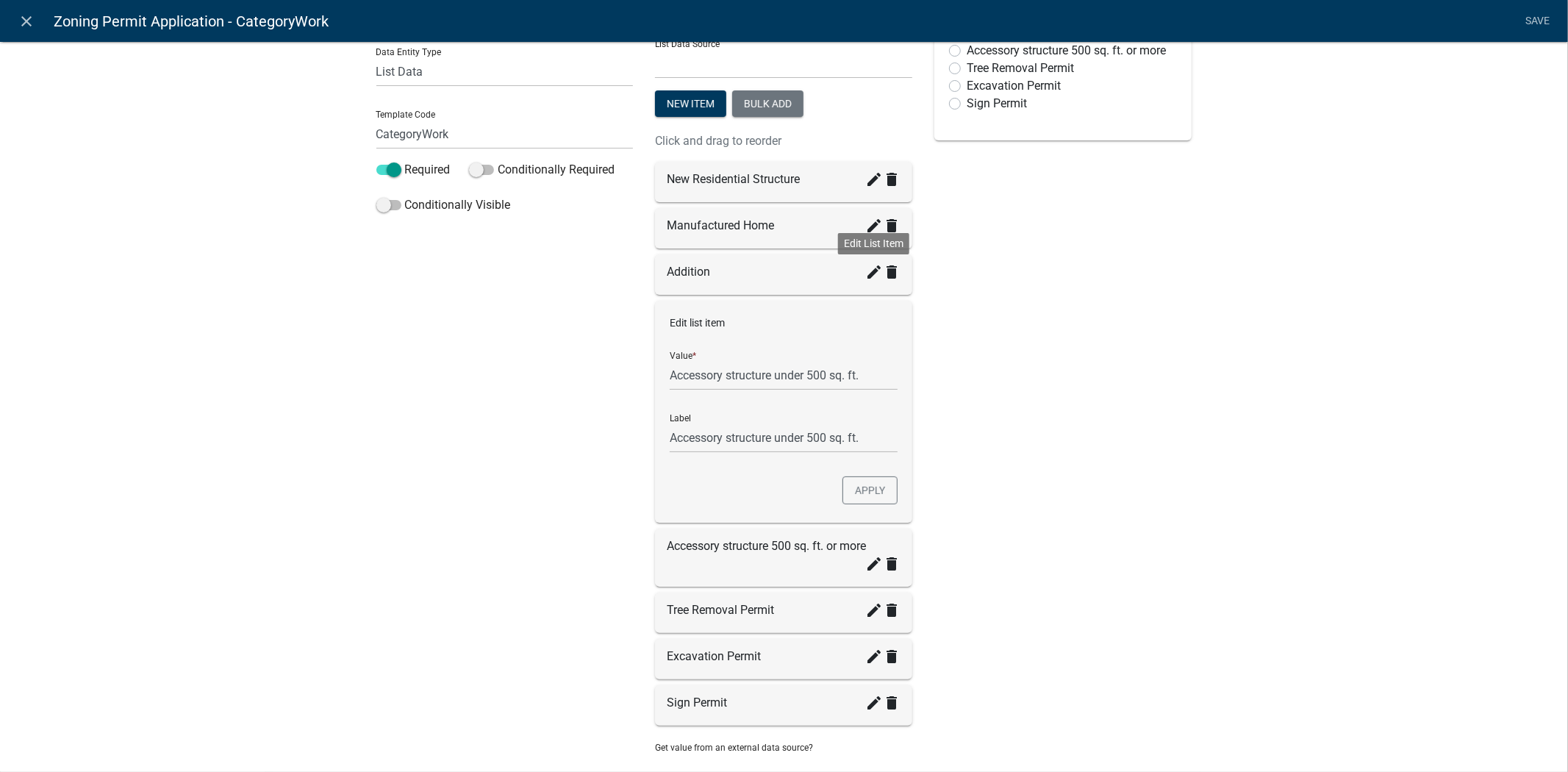
click at [868, 276] on icon "create" at bounding box center [874, 272] width 18 height 18
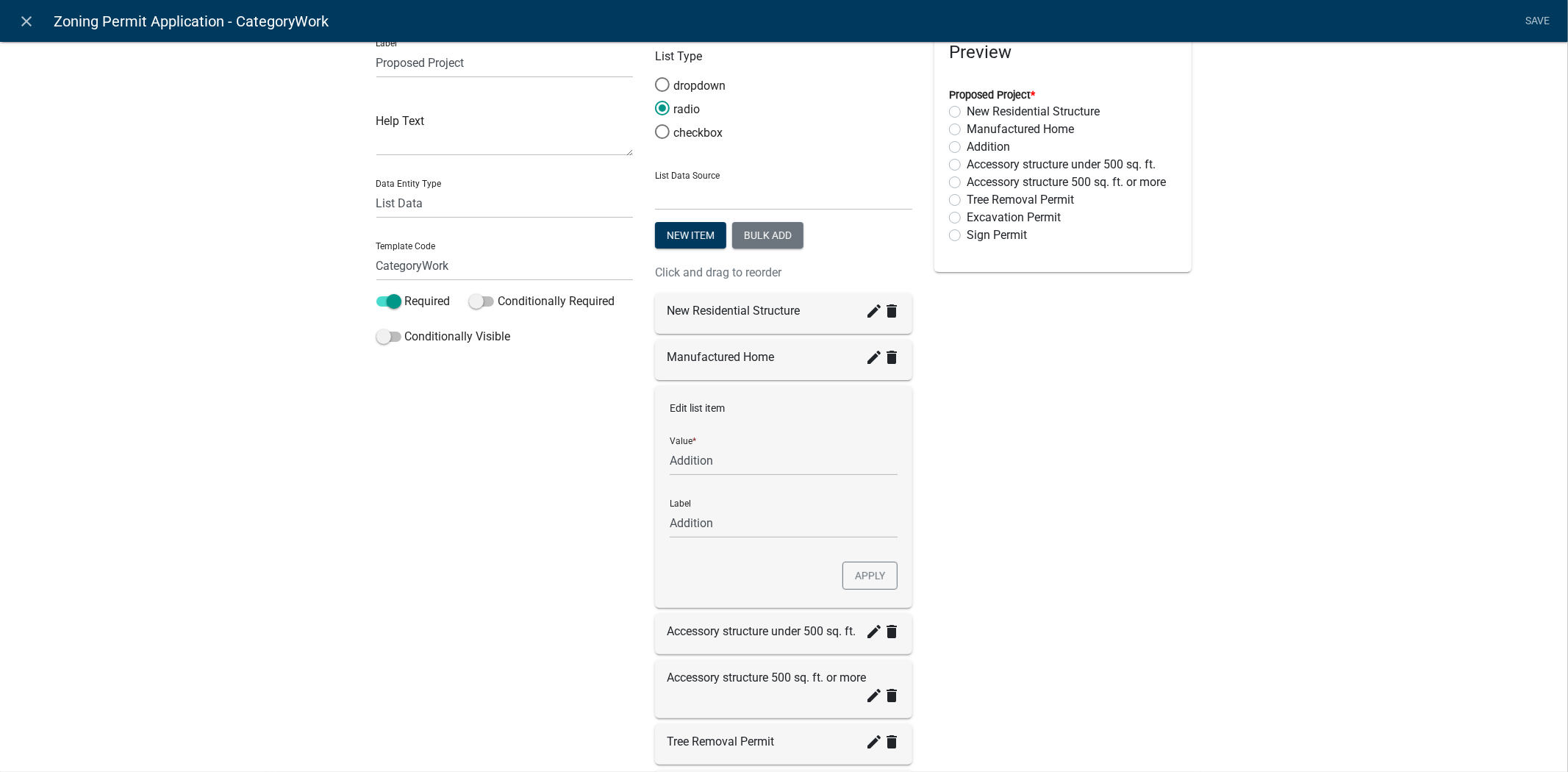
scroll to position [0, 0]
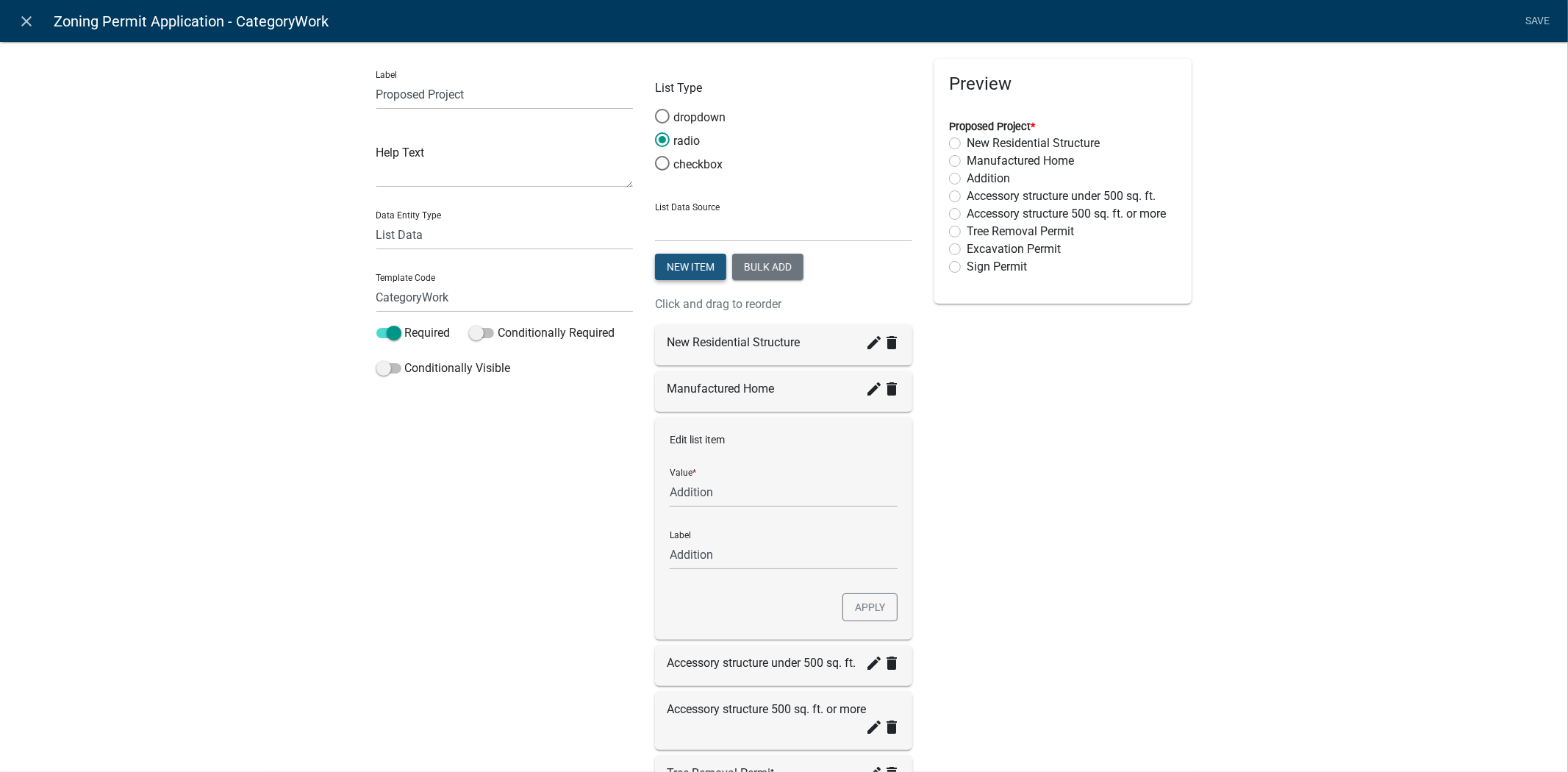
click at [672, 262] on button "New item" at bounding box center [691, 267] width 71 height 26
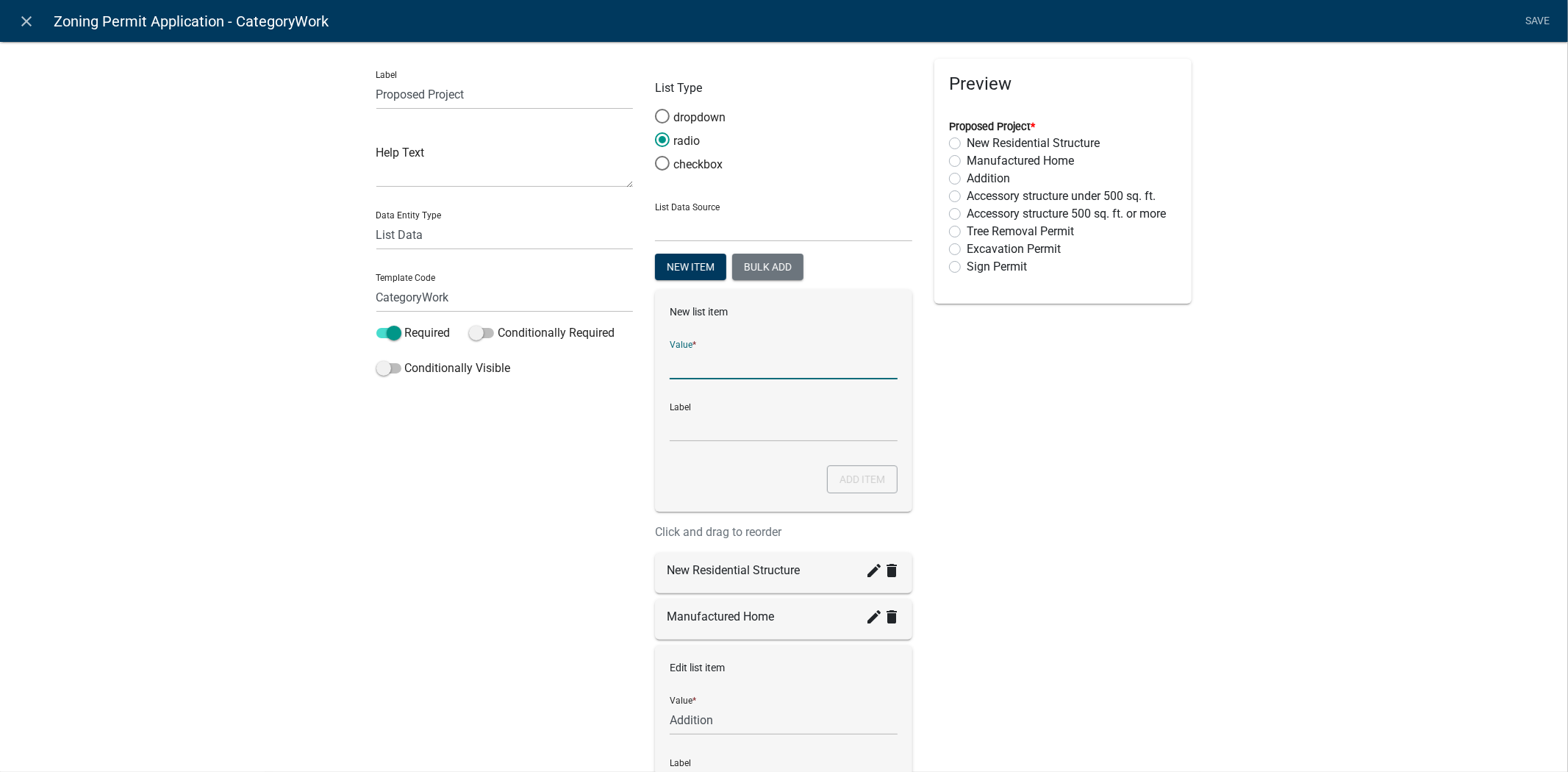
click at [697, 363] on input "List Data Source" at bounding box center [784, 364] width 228 height 30
click at [693, 308] on p "New list item" at bounding box center [784, 313] width 228 height 16
click at [693, 307] on p "New list item" at bounding box center [784, 313] width 228 height 16
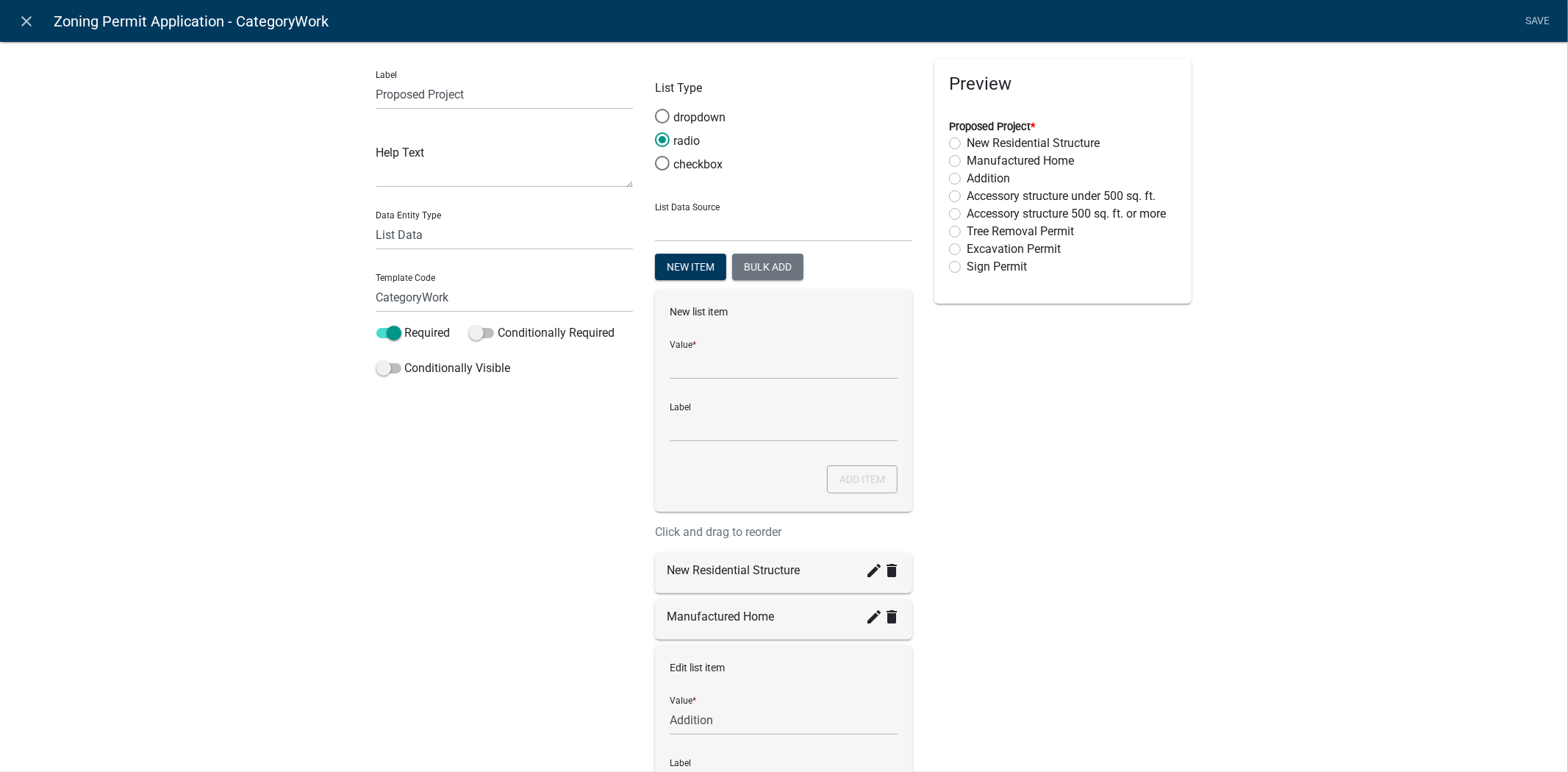
click at [682, 320] on form "New list item Value * Label Add item" at bounding box center [784, 373] width 228 height 138
click at [690, 432] on input "Label" at bounding box center [784, 426] width 228 height 30
type input "p"
type input "Pool"
click at [739, 362] on input "List Data Source" at bounding box center [784, 364] width 228 height 30
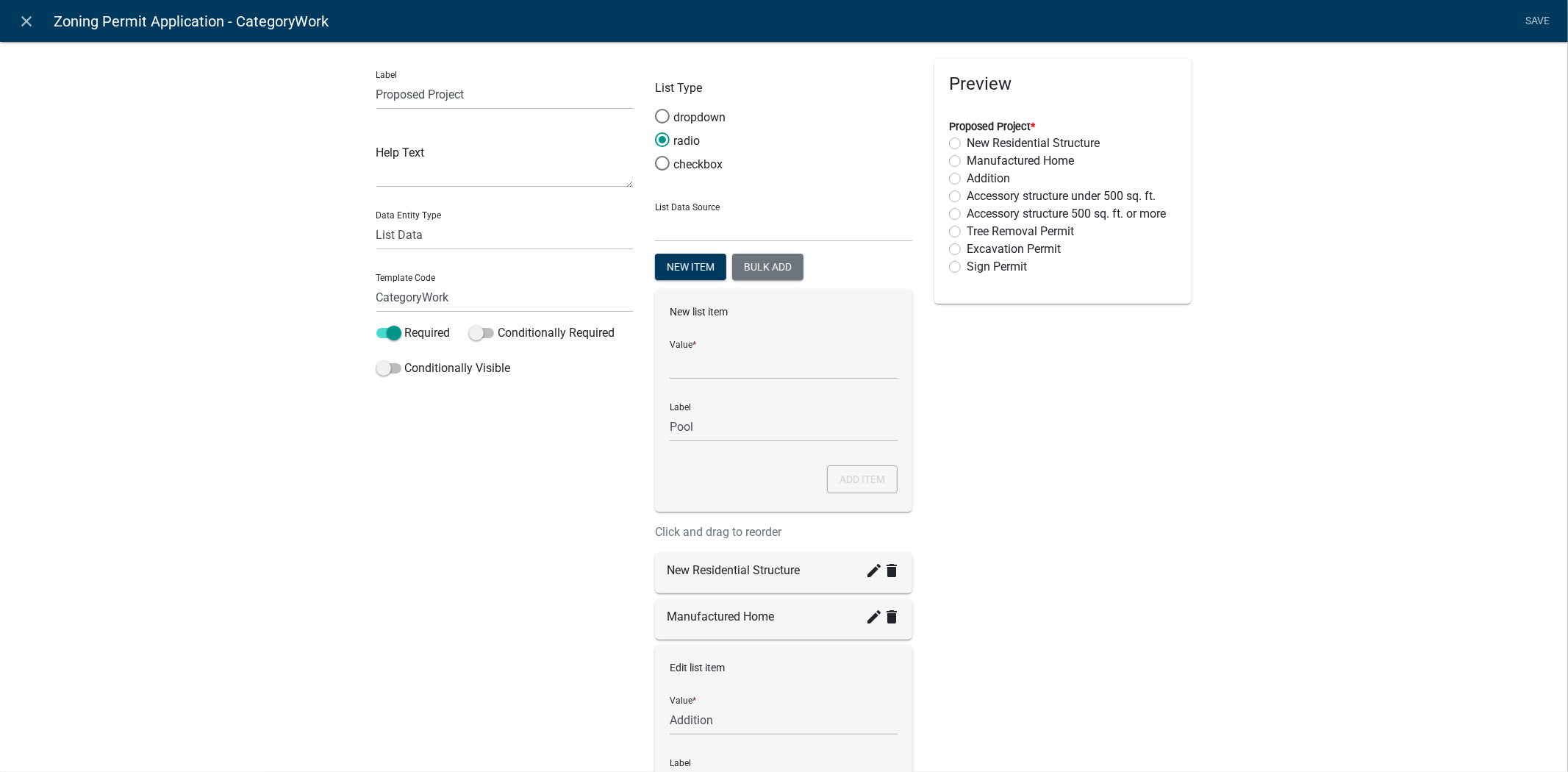
click at [676, 346] on div "Value *" at bounding box center [784, 354] width 228 height 51
click at [676, 343] on div "Value *" at bounding box center [784, 354] width 228 height 51
click at [699, 469] on div "New list item Value * Label Pool Add item" at bounding box center [784, 401] width 257 height 222
click at [1030, 480] on div "Preview Proposed Project * New Residential Structure Manufactured Home Addition…" at bounding box center [1063, 622] width 279 height 1128
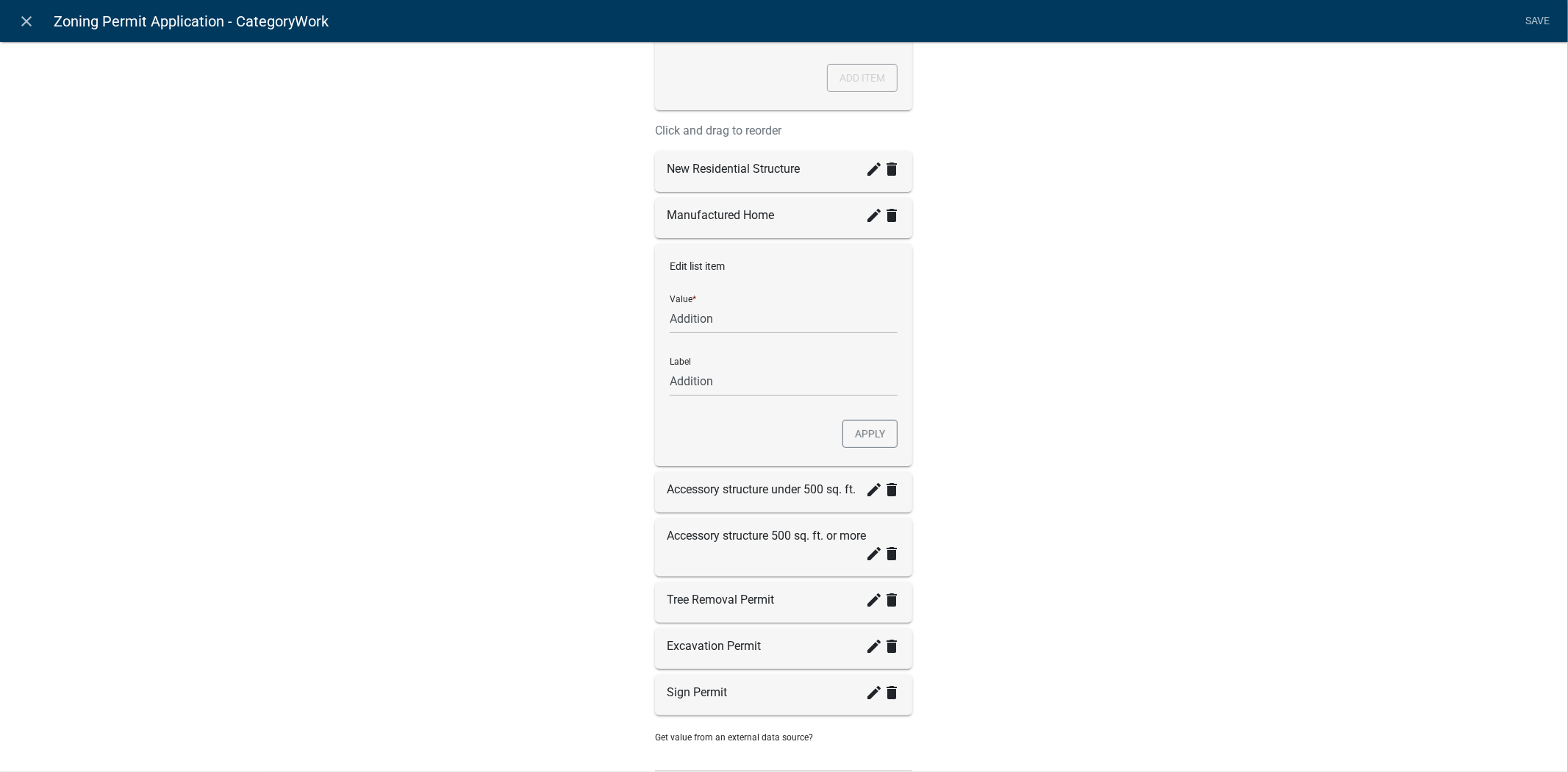
scroll to position [408, 0]
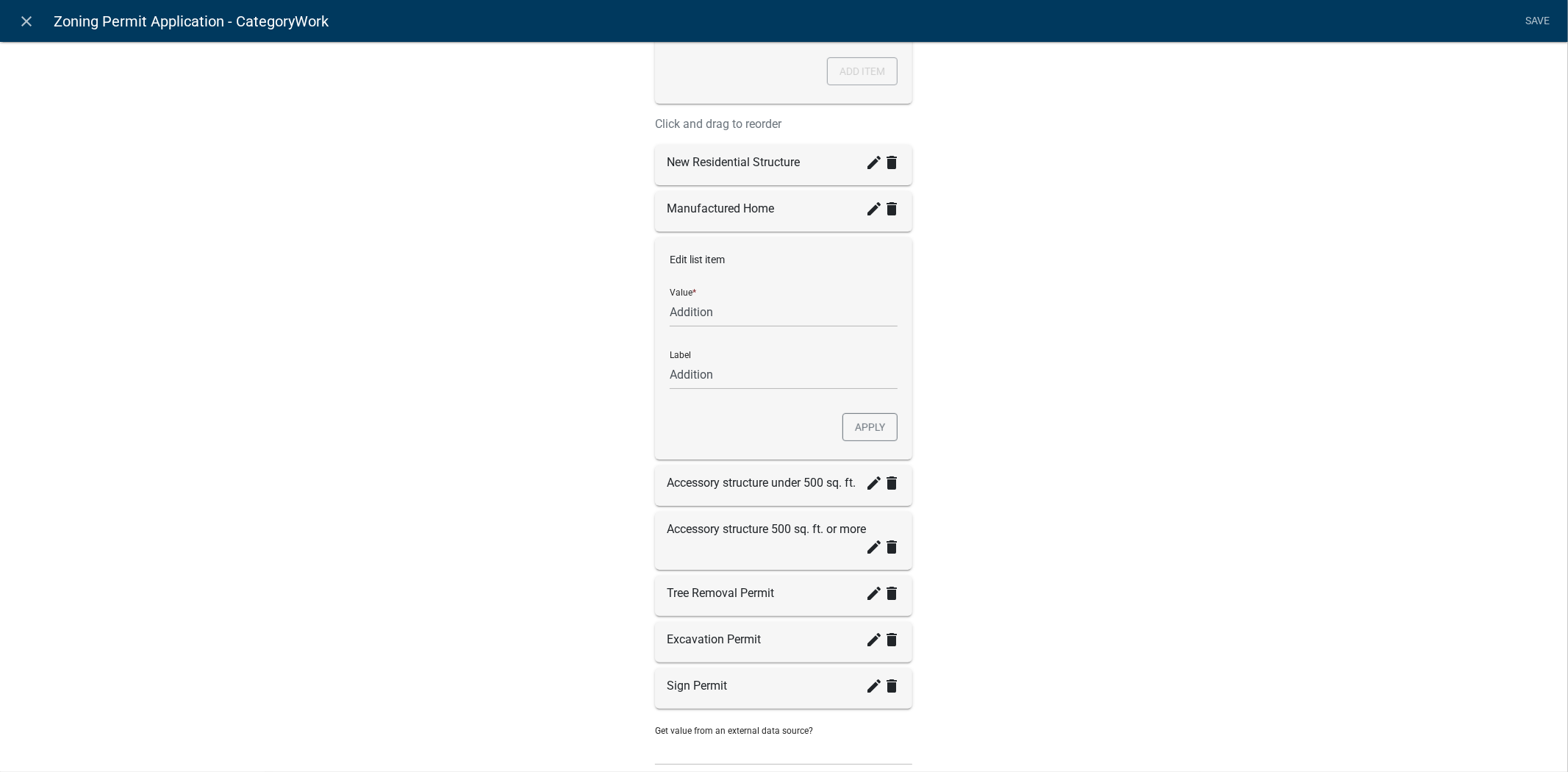
click at [978, 423] on div "Preview Proposed Project * New Residential Structure Manufactured Home Addition…" at bounding box center [1063, 215] width 279 height 1128
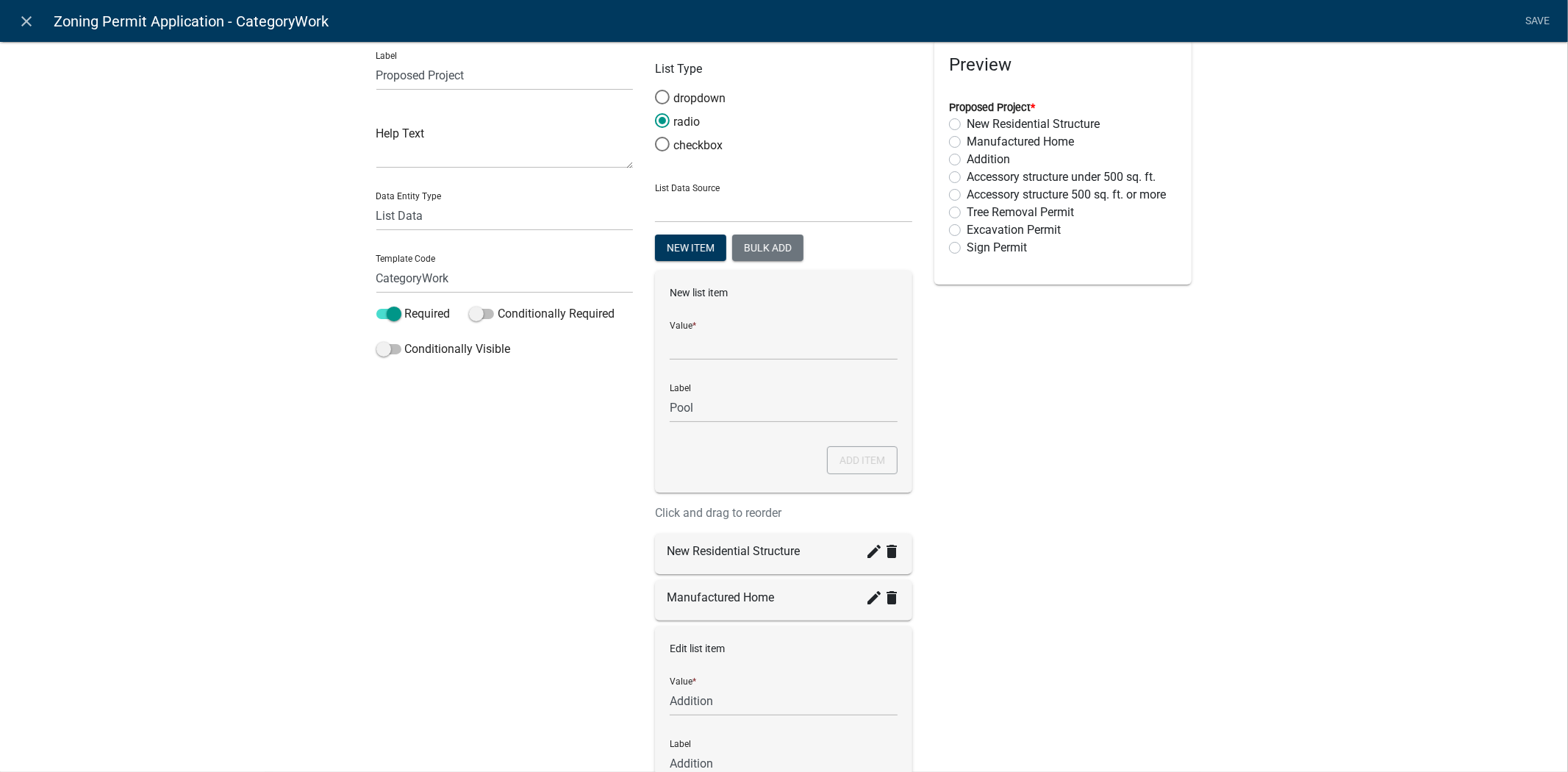
scroll to position [0, 0]
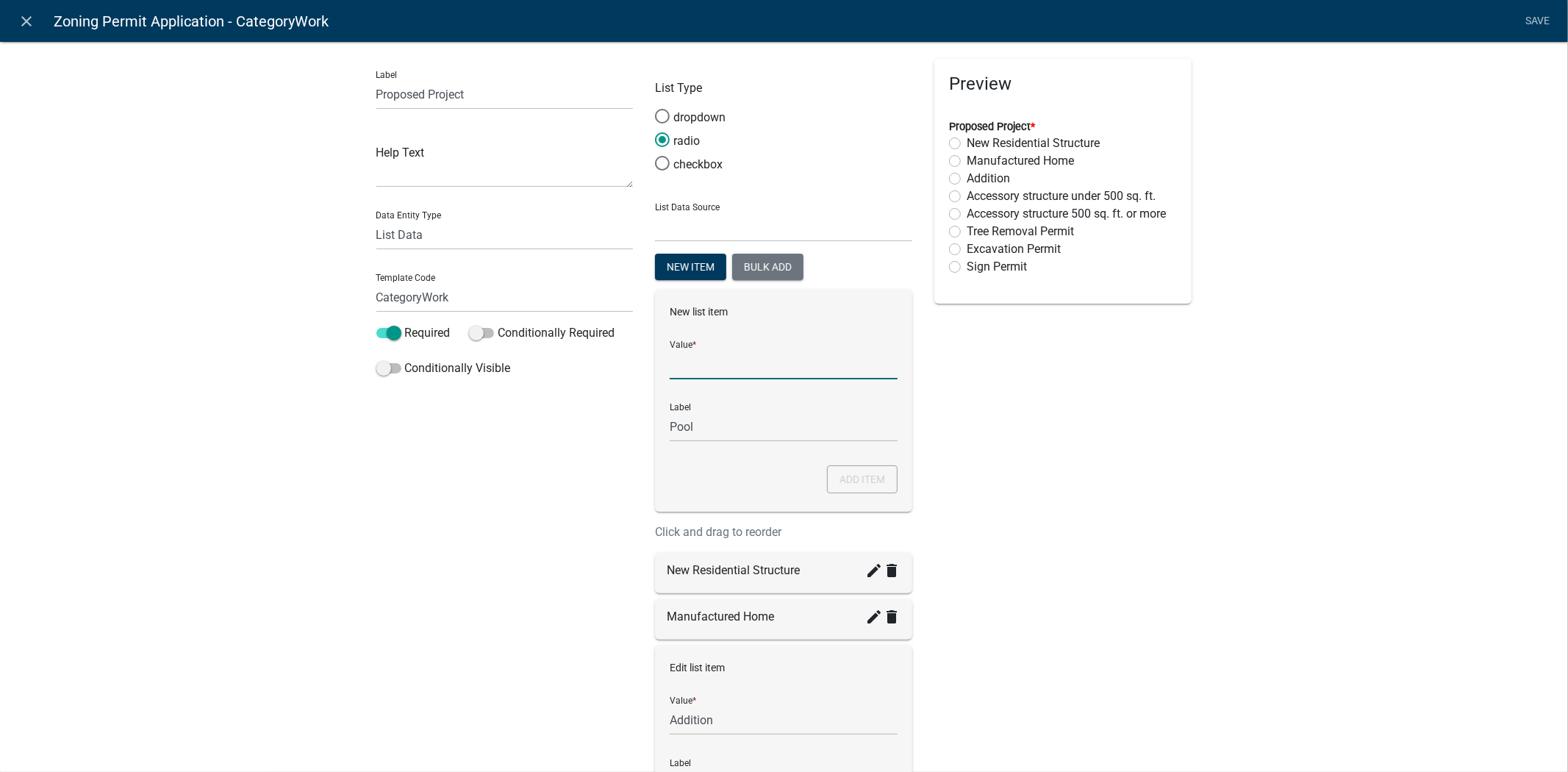
click at [680, 367] on input "List Data Source" at bounding box center [784, 364] width 228 height 30
click at [736, 582] on div "New Residential Structure create delete" at bounding box center [784, 573] width 257 height 40
click at [869, 575] on icon "create" at bounding box center [874, 571] width 18 height 18
type input "p"
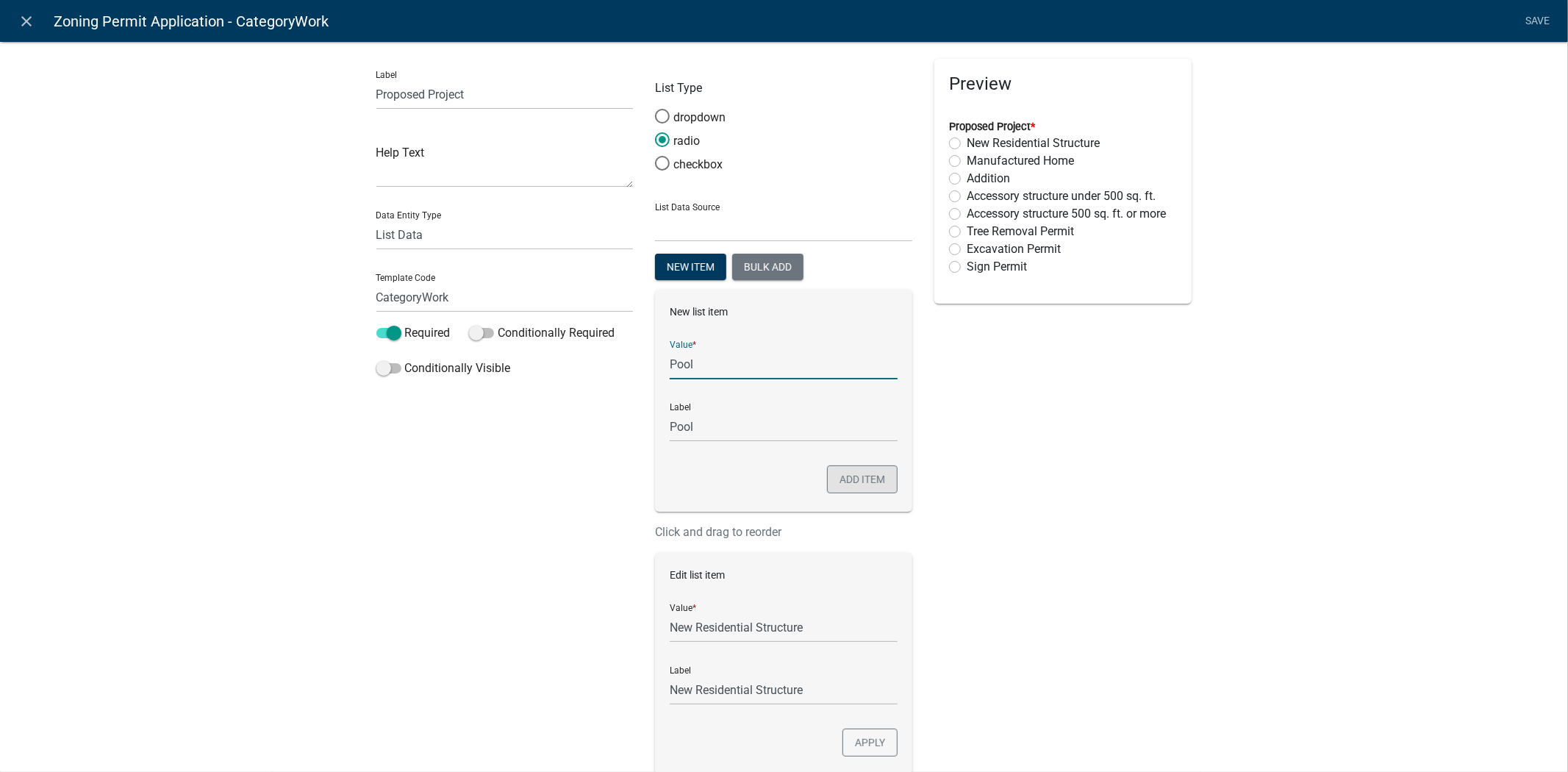
type input "Pool"
click at [847, 478] on button "Add item" at bounding box center [863, 479] width 70 height 28
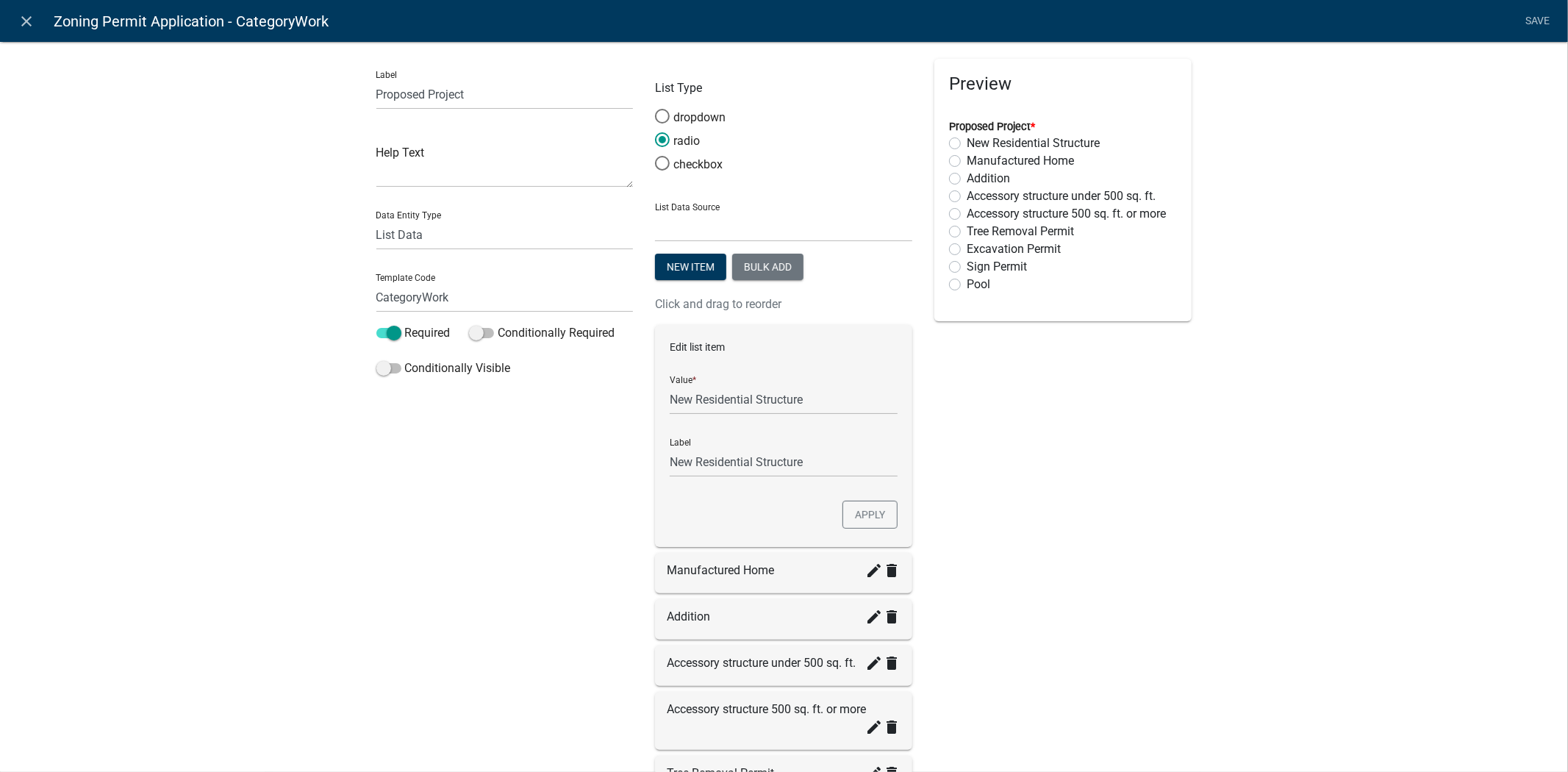
click at [758, 581] on div "Manufactured Home create delete" at bounding box center [784, 573] width 257 height 40
click at [731, 586] on div "Manufactured Home create delete" at bounding box center [784, 573] width 257 height 40
click at [1539, 17] on link "Save" at bounding box center [1539, 21] width 37 height 28
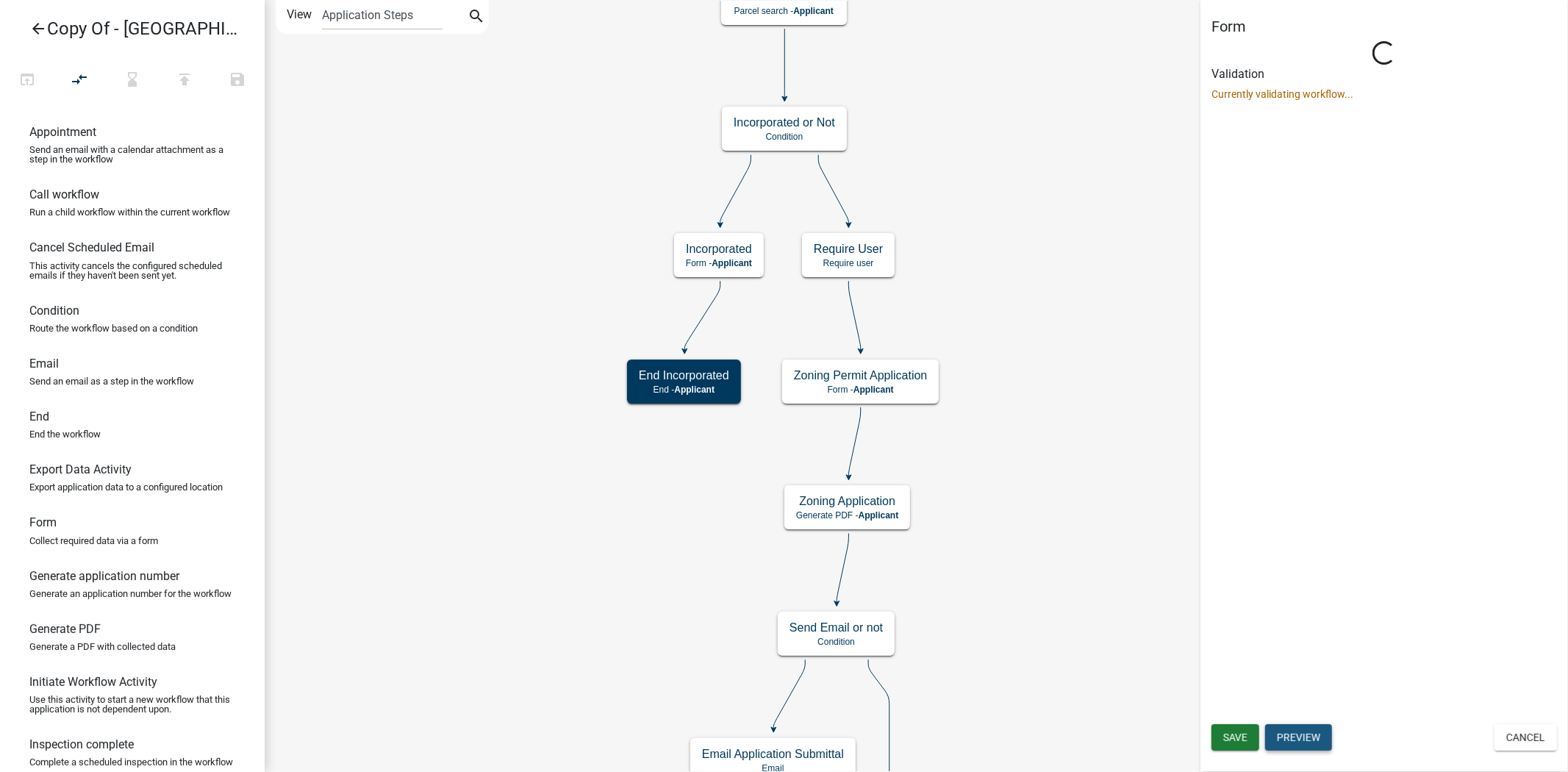
click at [1294, 740] on button "Preview" at bounding box center [1298, 737] width 66 height 26
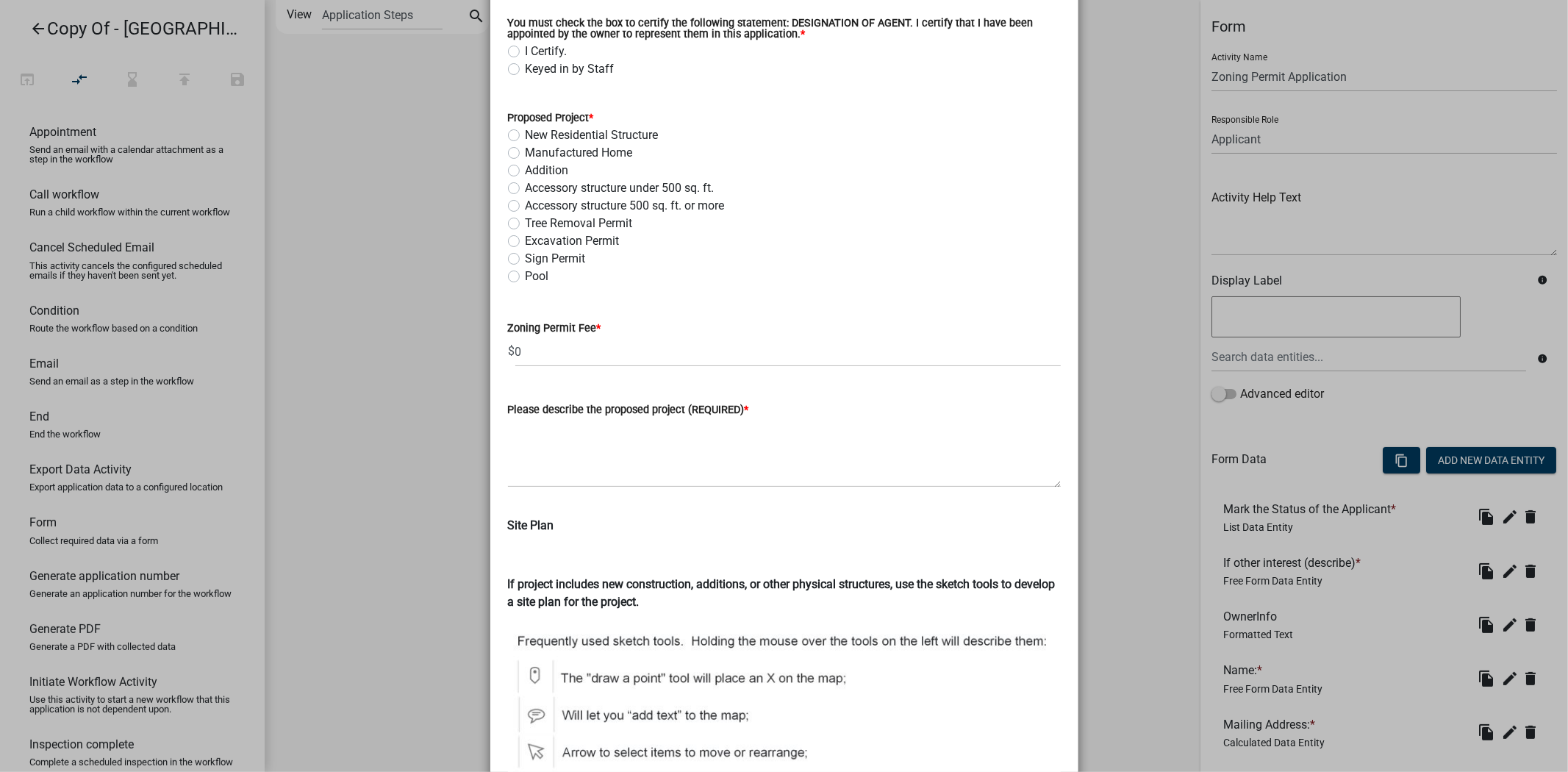
scroll to position [1797, 0]
click at [526, 269] on label "Pool" at bounding box center [537, 275] width 23 height 18
click at [526, 269] on input "Pool" at bounding box center [530, 271] width 10 height 10
radio input "true"
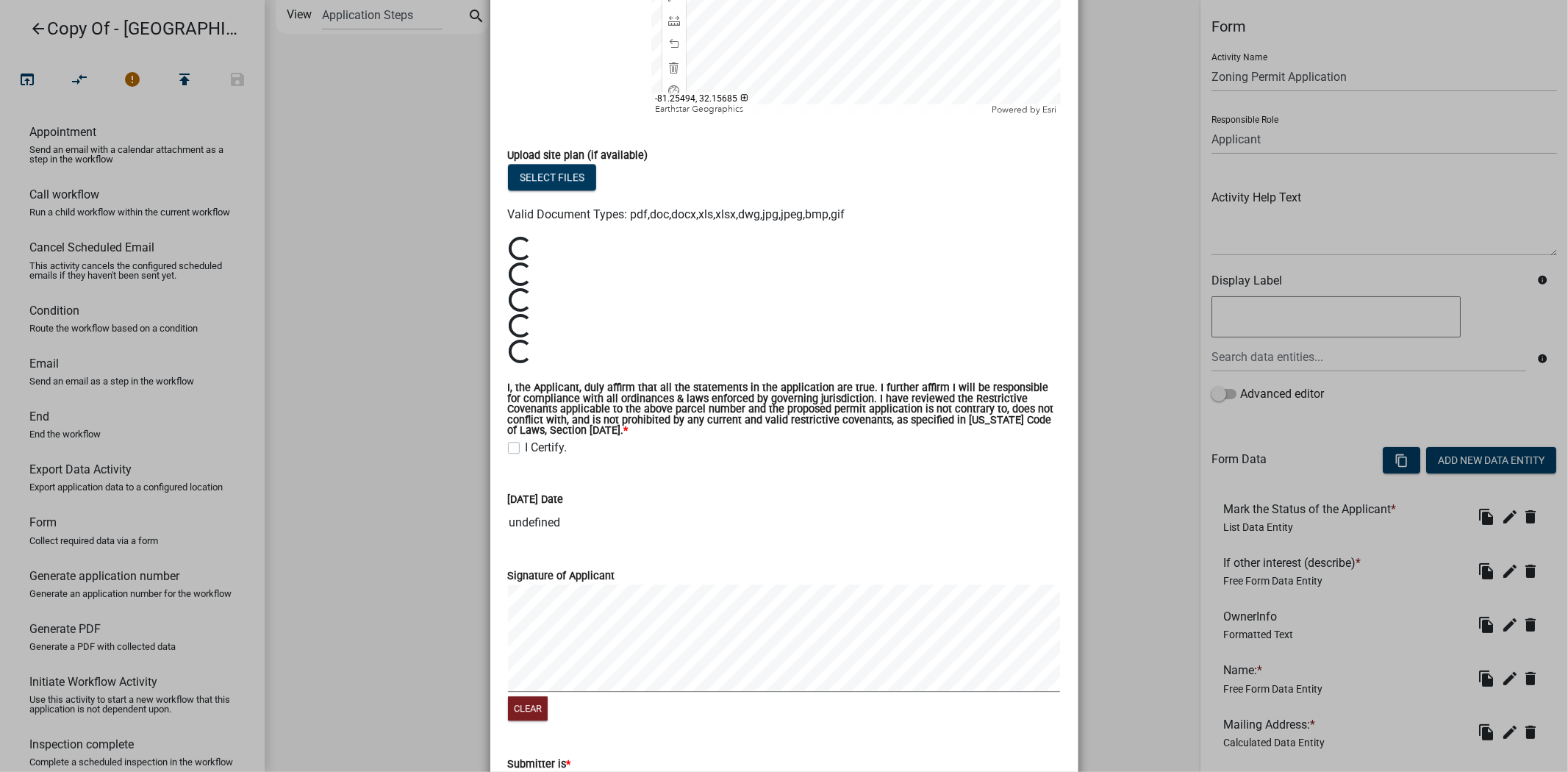
scroll to position [3368, 0]
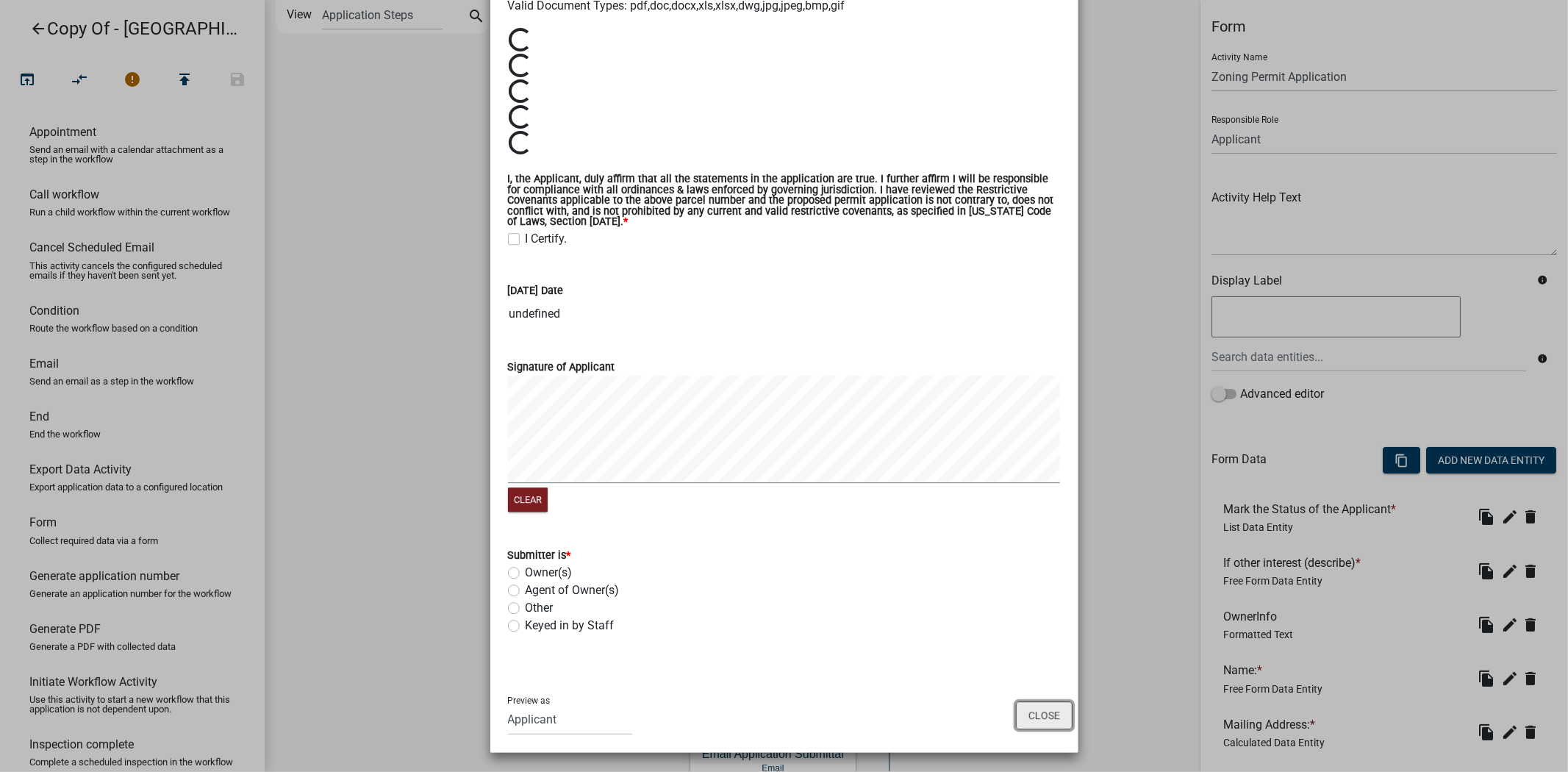
click at [1046, 714] on button "Close" at bounding box center [1044, 715] width 57 height 28
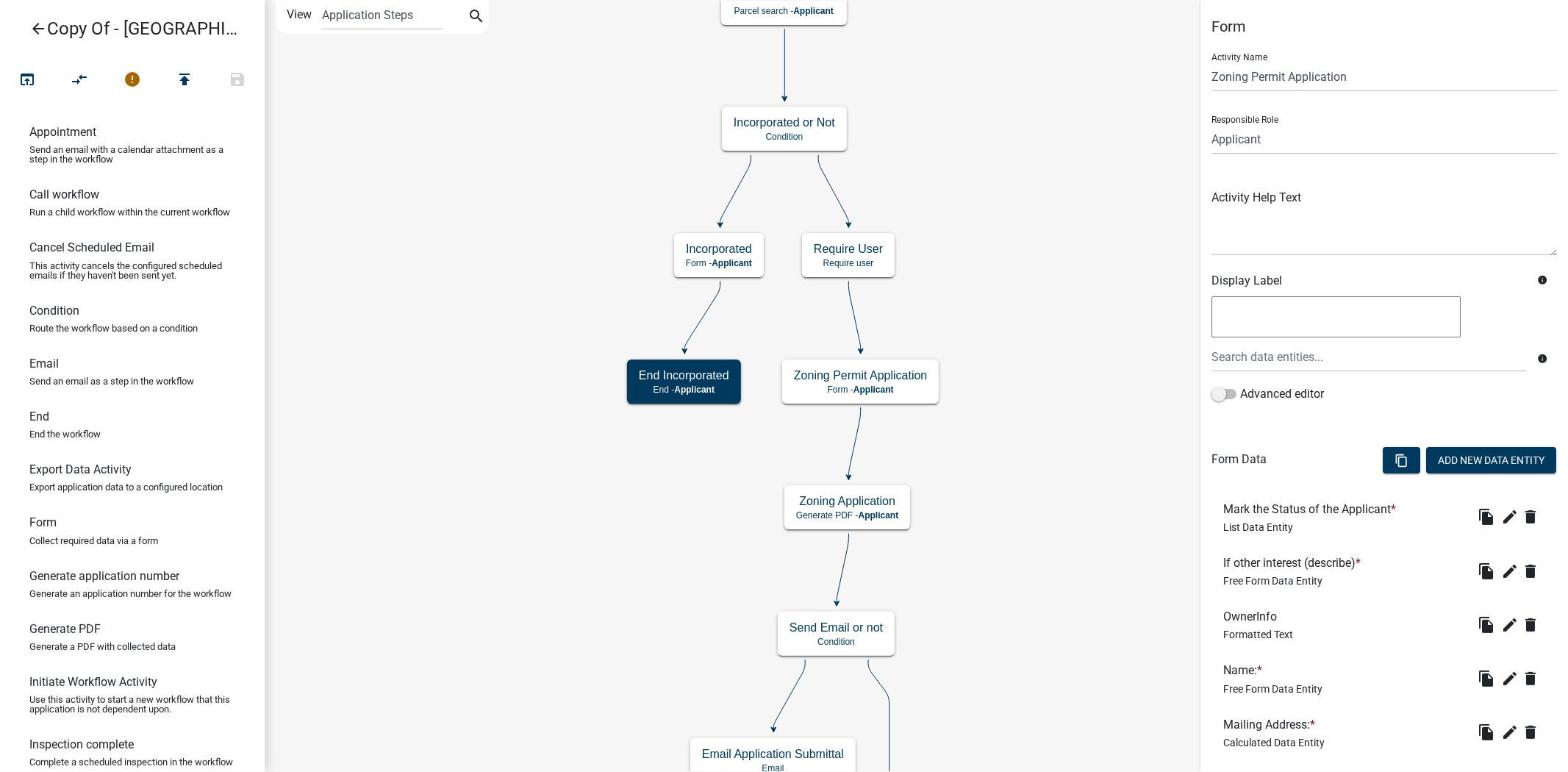
scroll to position [3054, 0]
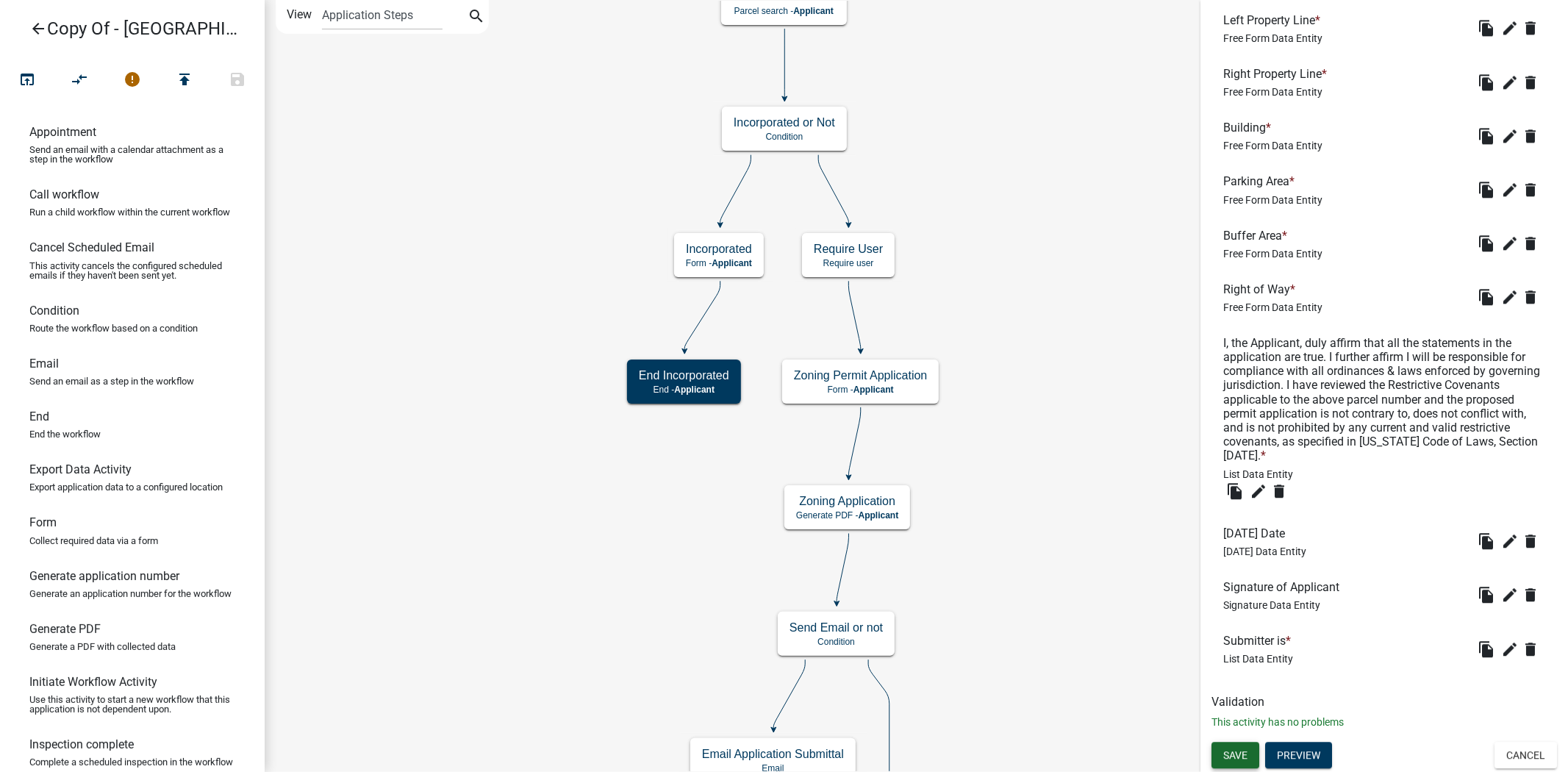
click at [1233, 755] on span "Save" at bounding box center [1235, 755] width 24 height 12
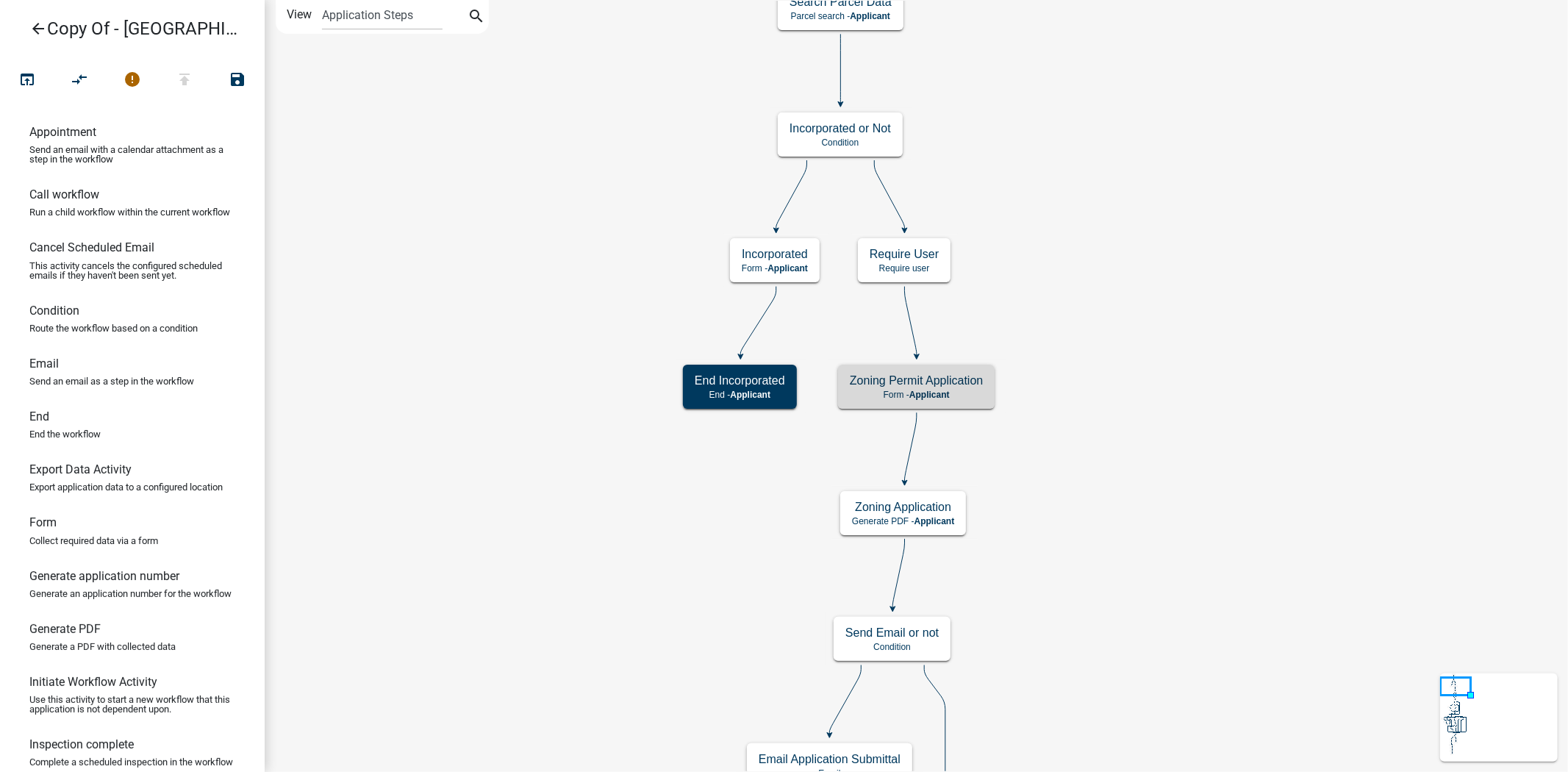
scroll to position [0, 0]
click at [25, 75] on icon "open_in_browser" at bounding box center [27, 80] width 18 height 21
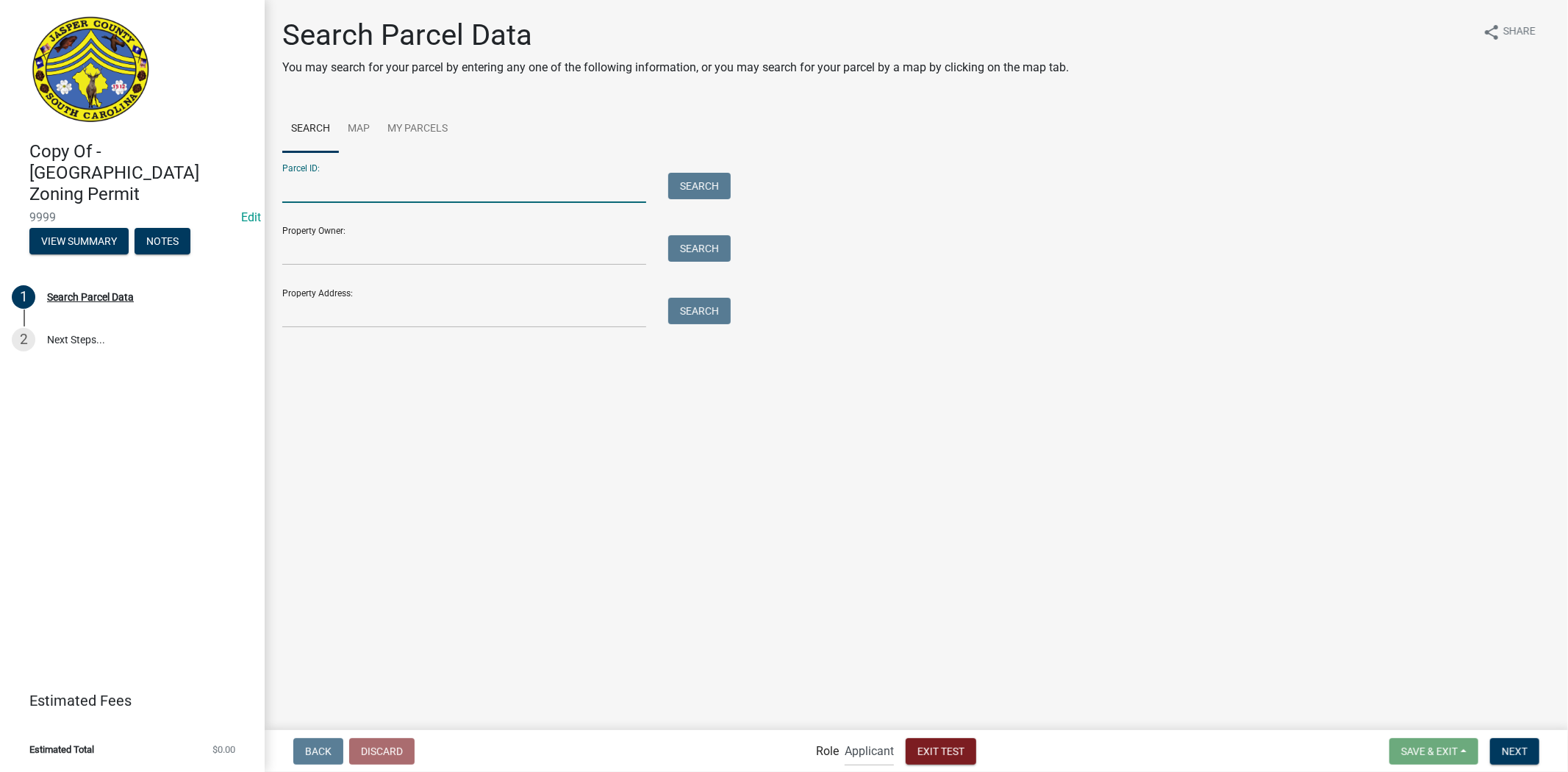
click at [336, 195] on input "Parcel ID:" at bounding box center [464, 188] width 364 height 30
paste input "080-00-03-145"
type input "080-00-03-145"
click at [677, 187] on button "Search" at bounding box center [699, 186] width 63 height 26
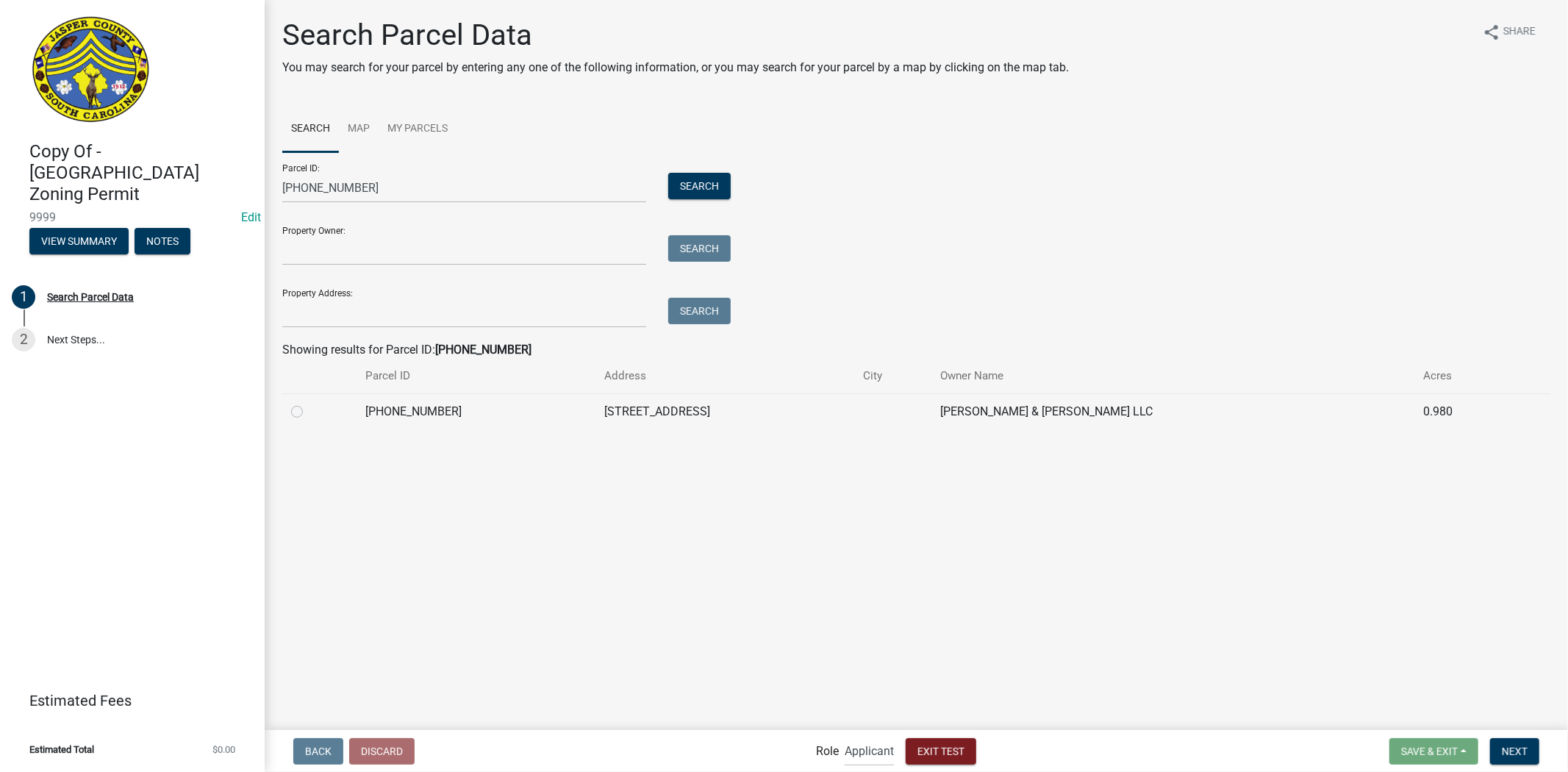
click at [309, 403] on label at bounding box center [309, 403] width 0 height 0
click at [309, 412] on input "radio" at bounding box center [314, 407] width 10 height 10
radio input "true"
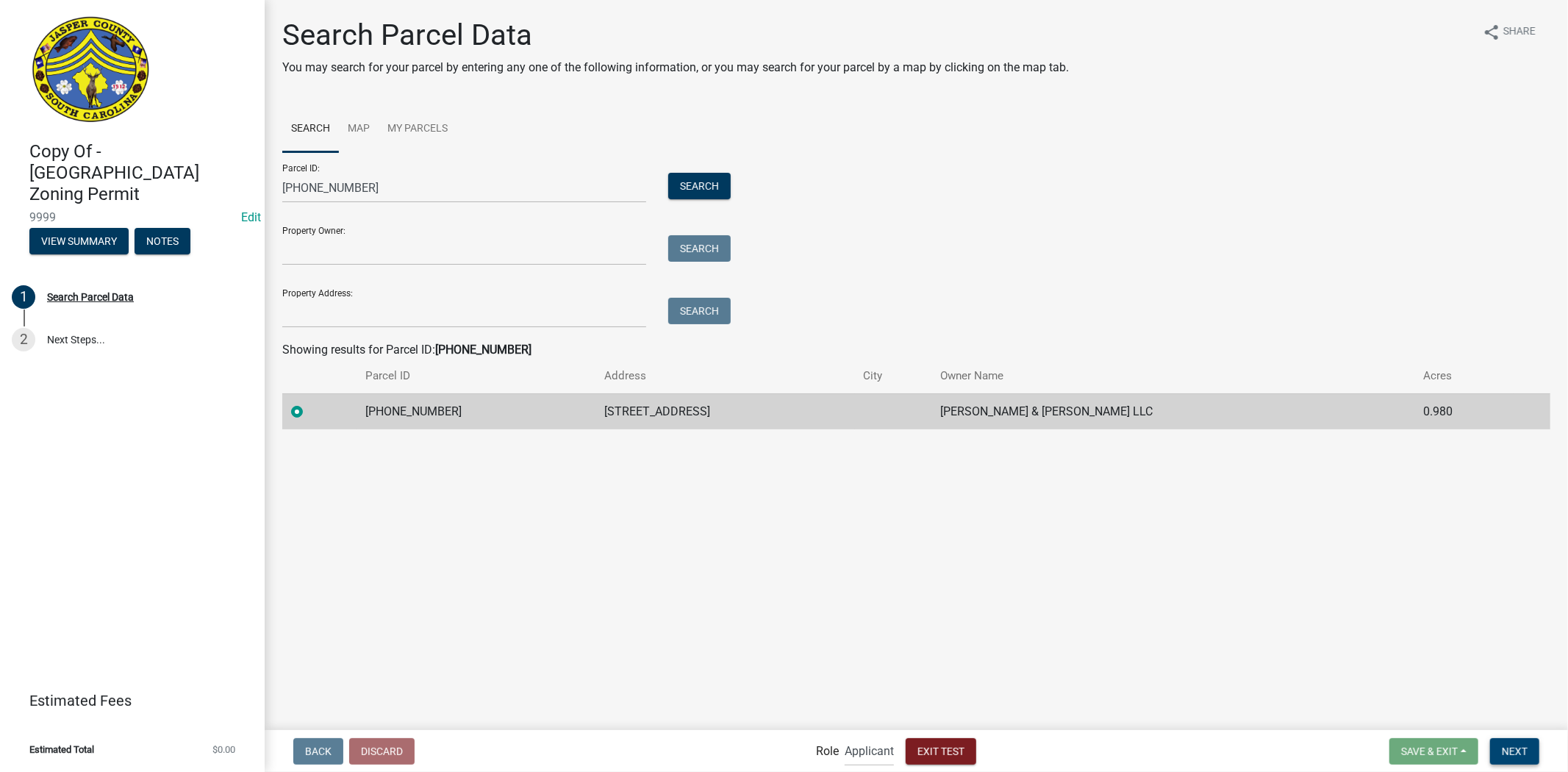
click at [1516, 748] on span "Next" at bounding box center [1514, 751] width 25 height 12
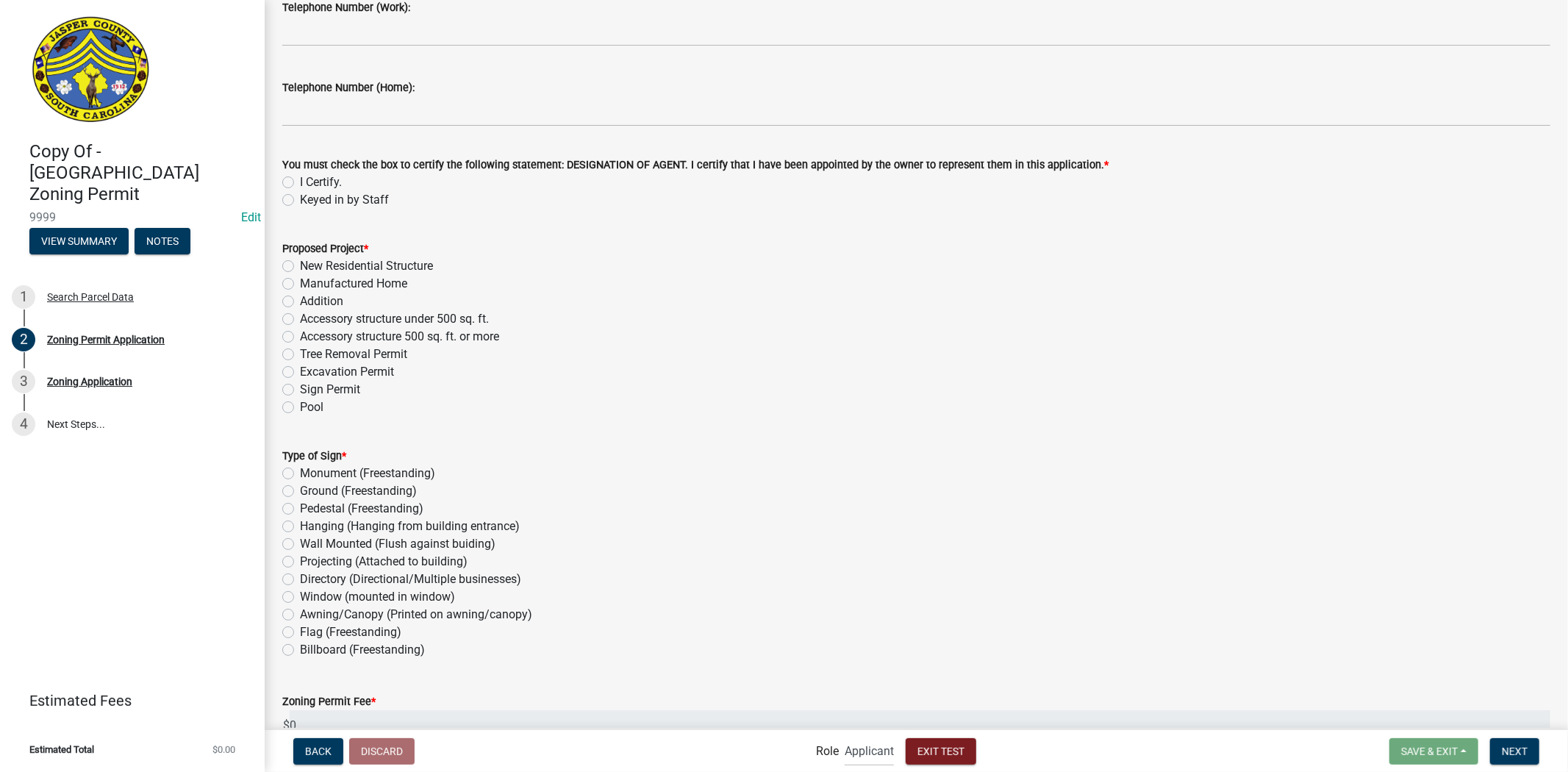
scroll to position [1634, 0]
click at [300, 403] on label "Pool" at bounding box center [312, 405] width 23 height 18
click at [300, 403] on input "Pool" at bounding box center [305, 401] width 10 height 10
radio input "true"
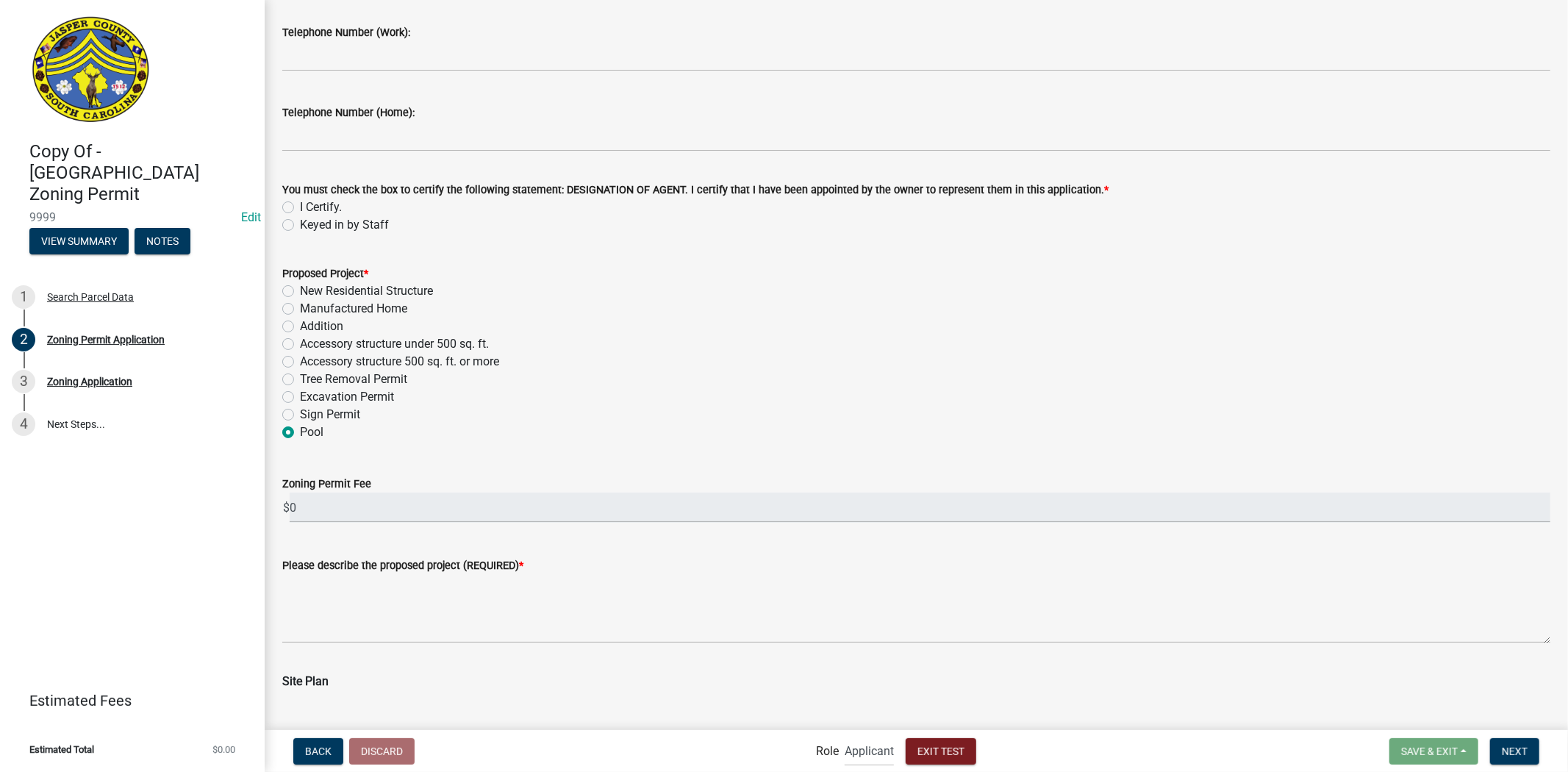
scroll to position [1585, 0]
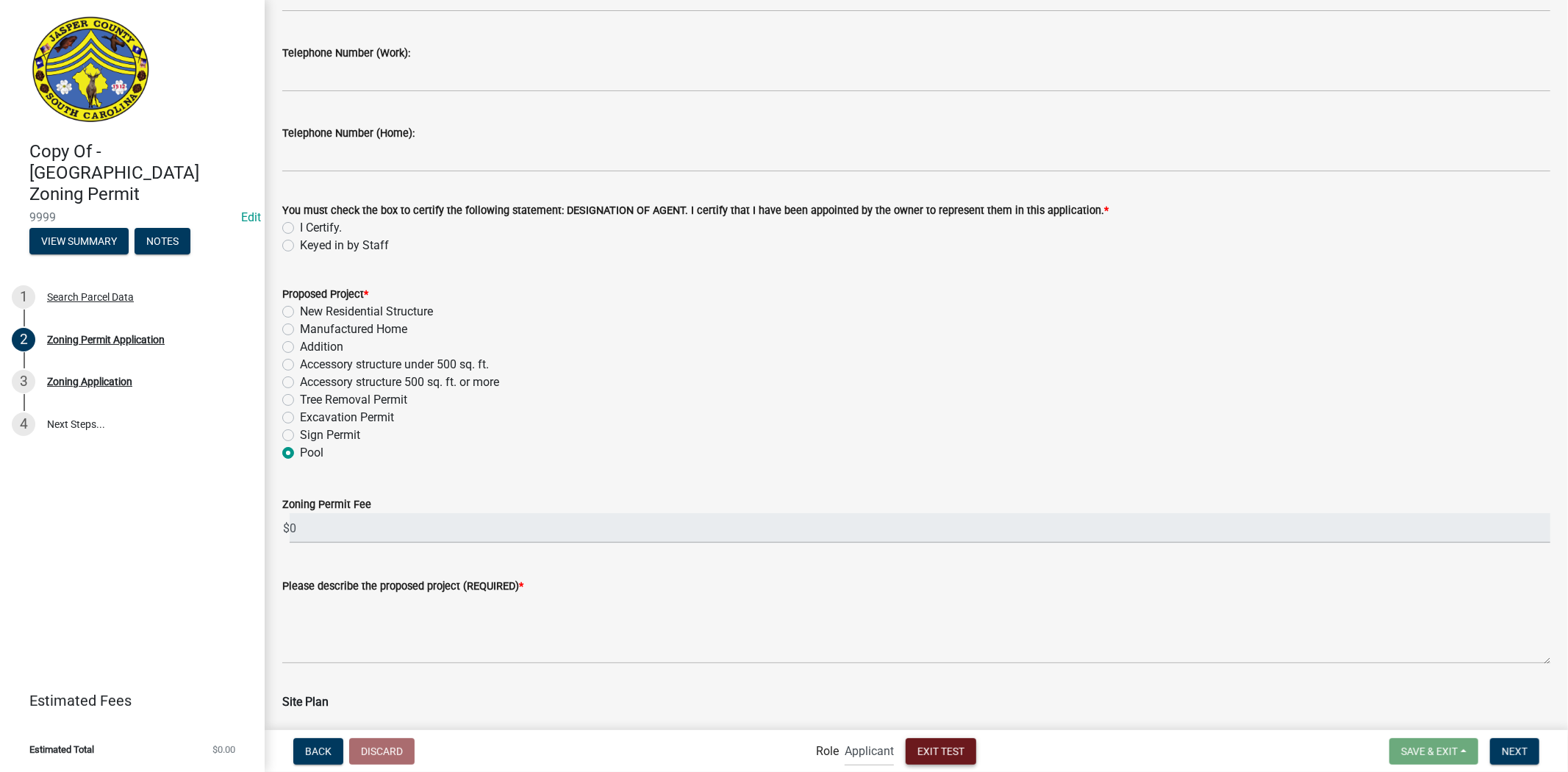
click at [958, 753] on span "Exit Test" at bounding box center [941, 751] width 47 height 12
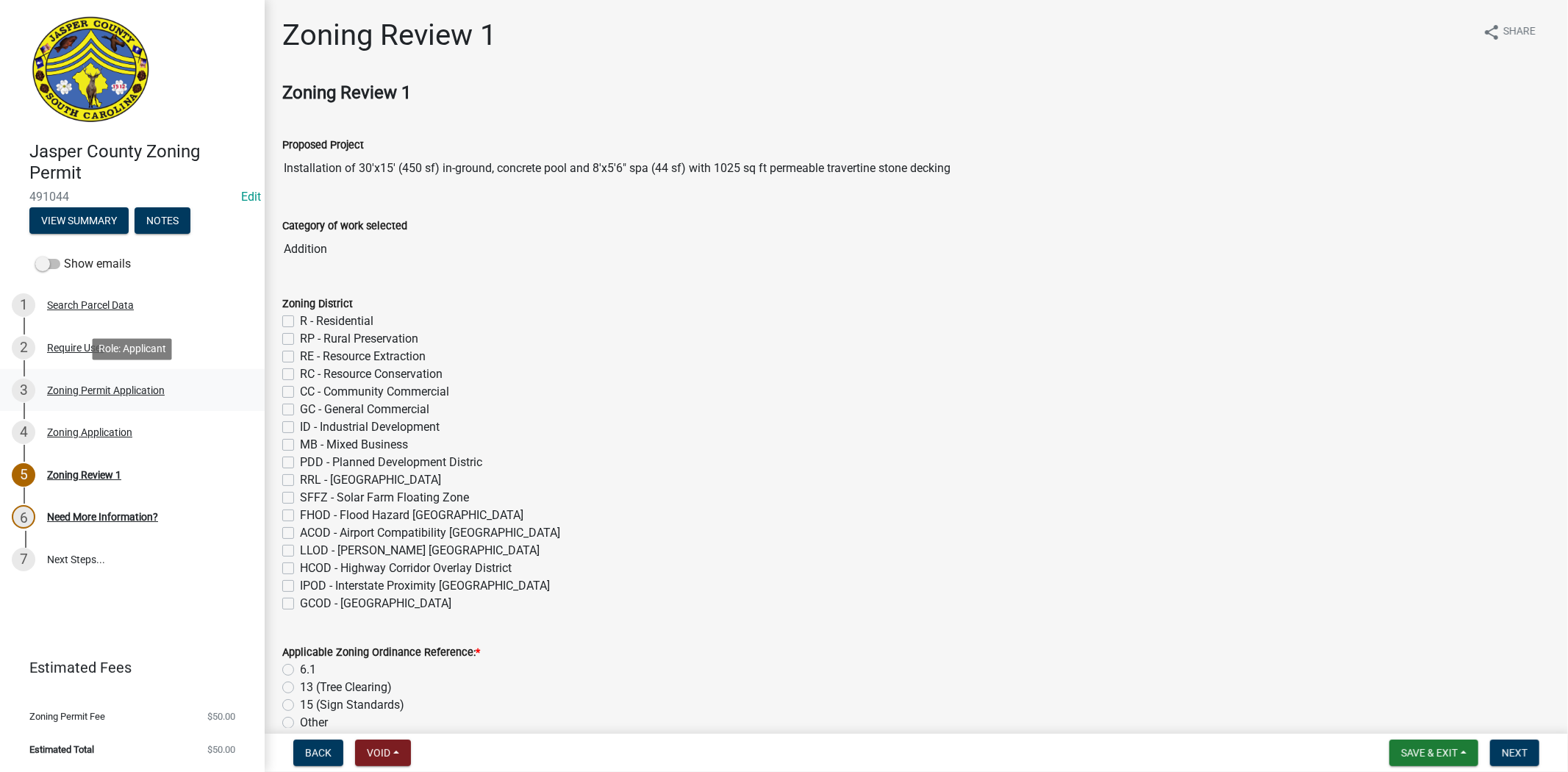
click at [91, 385] on div "Zoning Permit Application" at bounding box center [106, 390] width 117 height 11
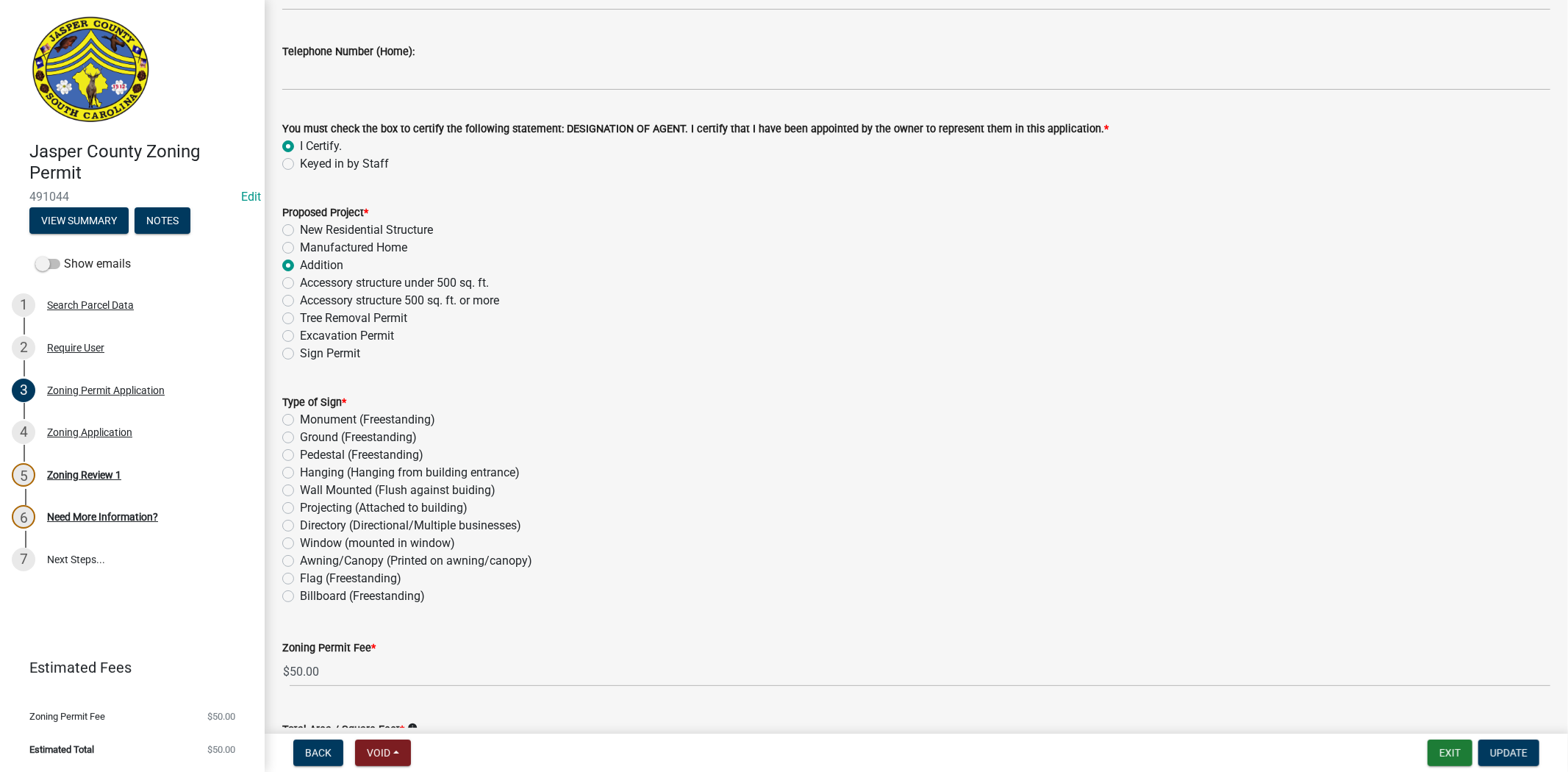
scroll to position [1716, 0]
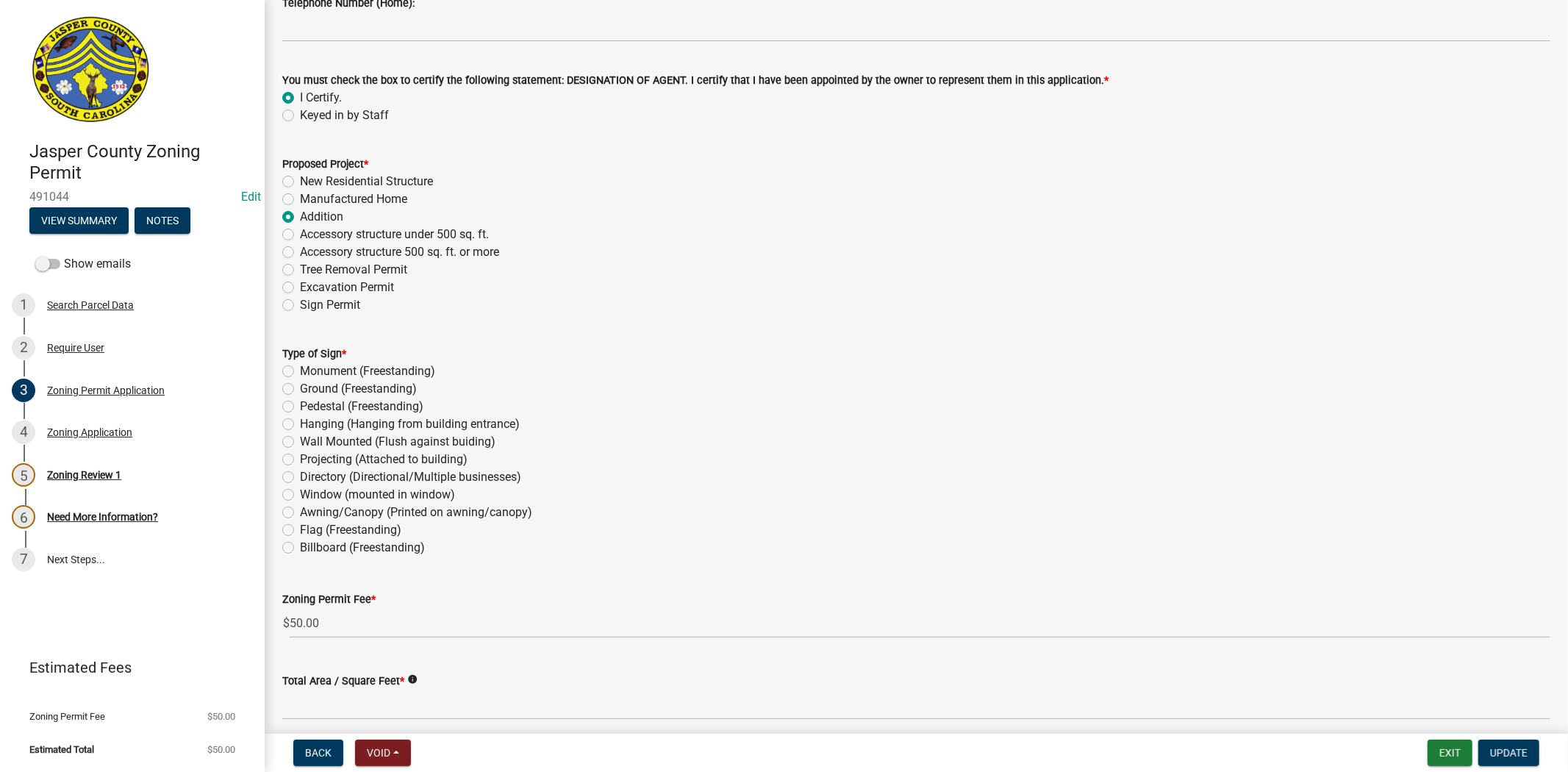
click at [300, 236] on label "Accessory structure under 500 sq. ft." at bounding box center [394, 235] width 189 height 18
click at [300, 236] on input "Accessory structure under 500 sq. ft." at bounding box center [305, 231] width 10 height 10
radio input "true"
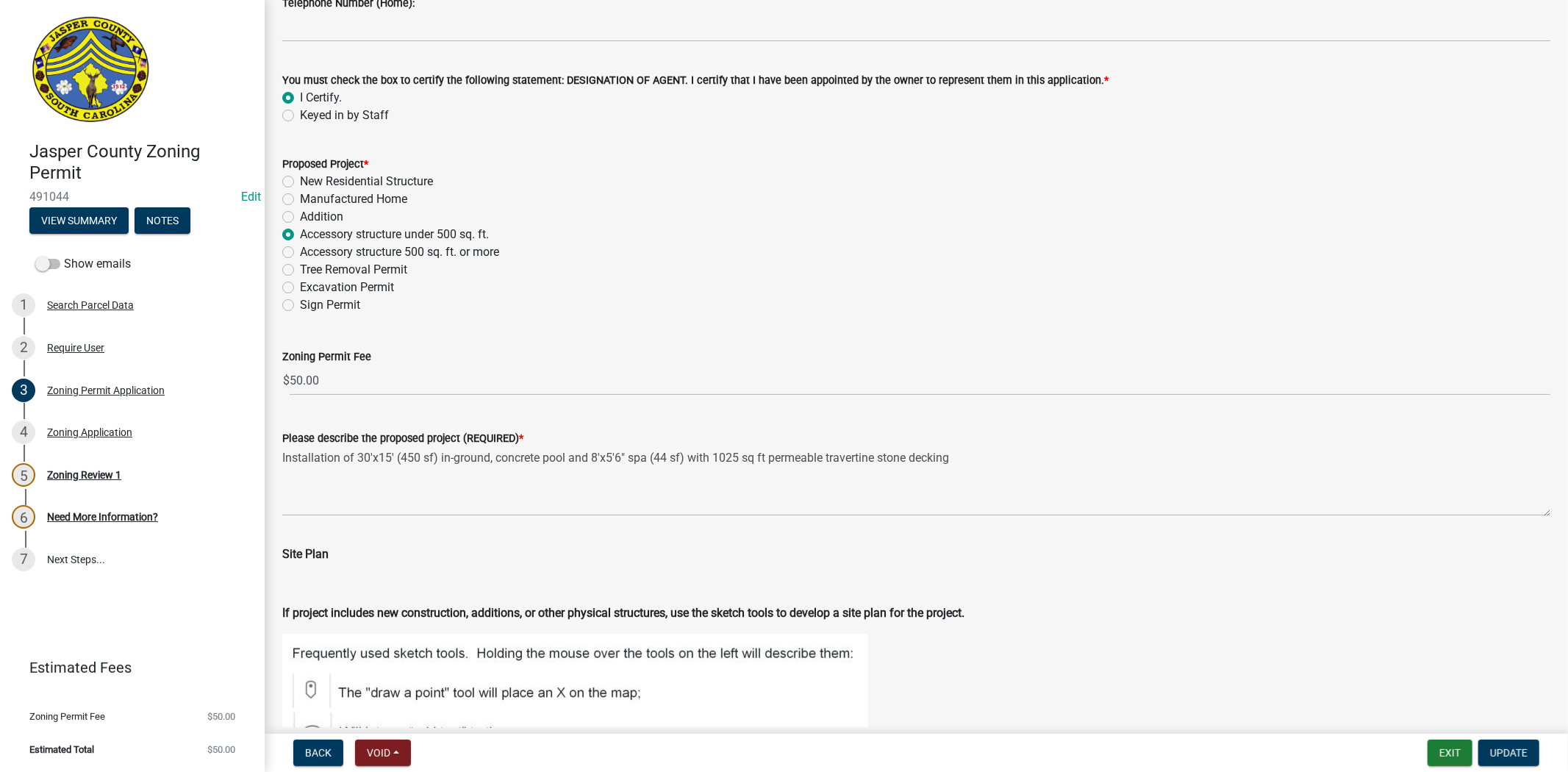
click at [300, 254] on label "Accessory structure 500 sq. ft. or more" at bounding box center [400, 252] width 199 height 18
click at [300, 253] on input "Accessory structure 500 sq. ft. or more" at bounding box center [305, 248] width 10 height 10
radio input "true"
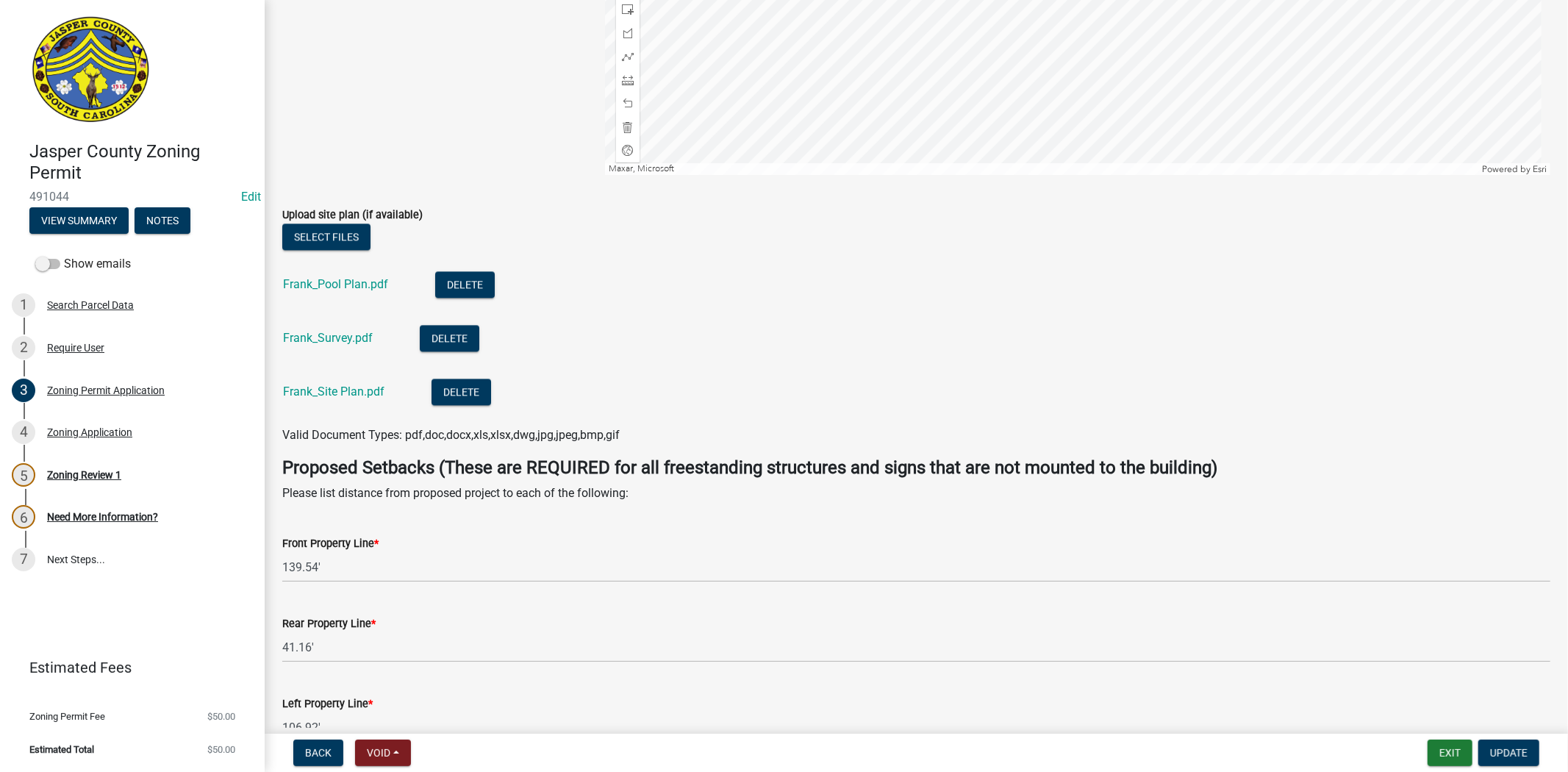
scroll to position [2859, 0]
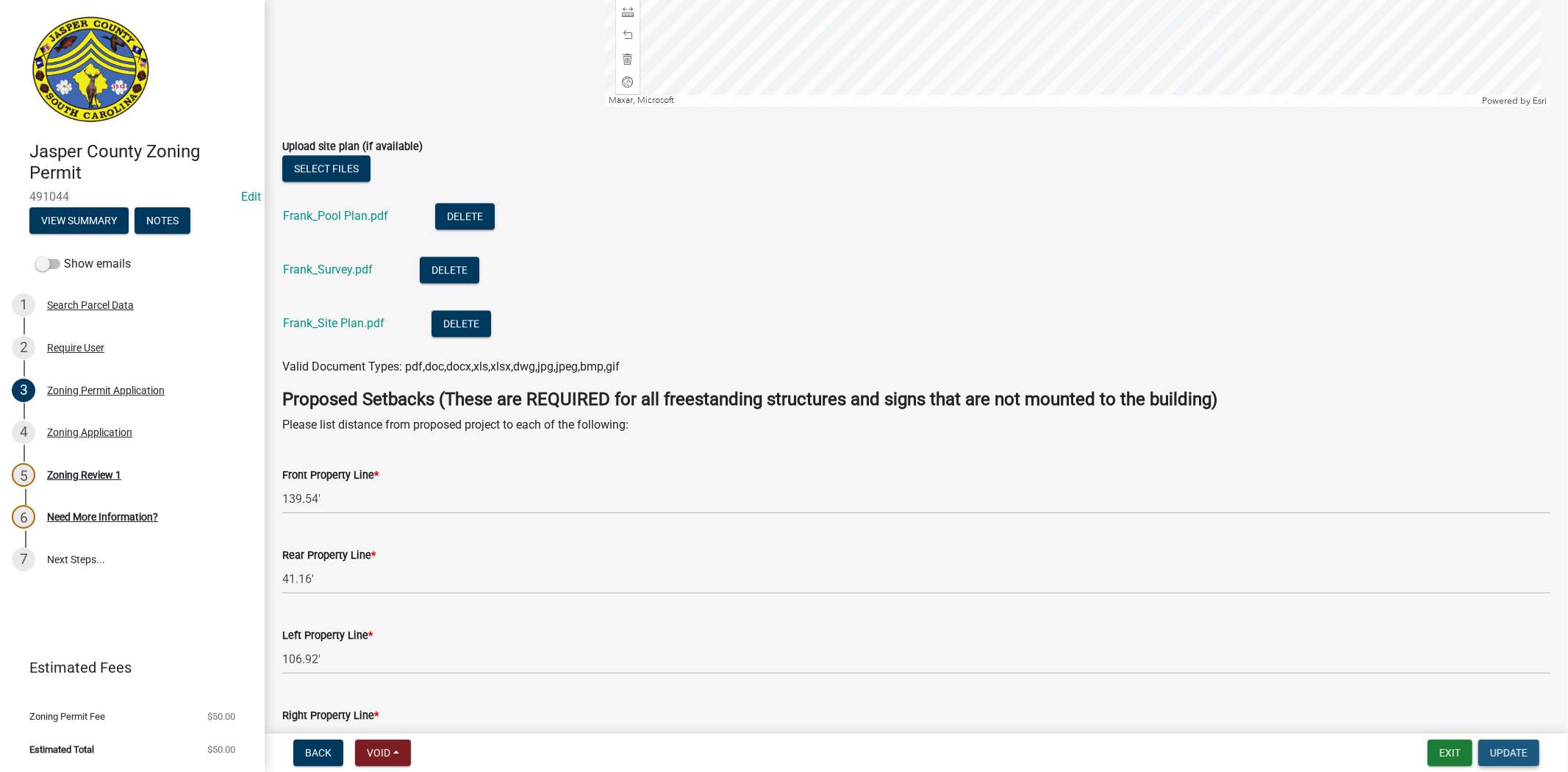
click at [1523, 760] on button "Update" at bounding box center [1508, 752] width 61 height 26
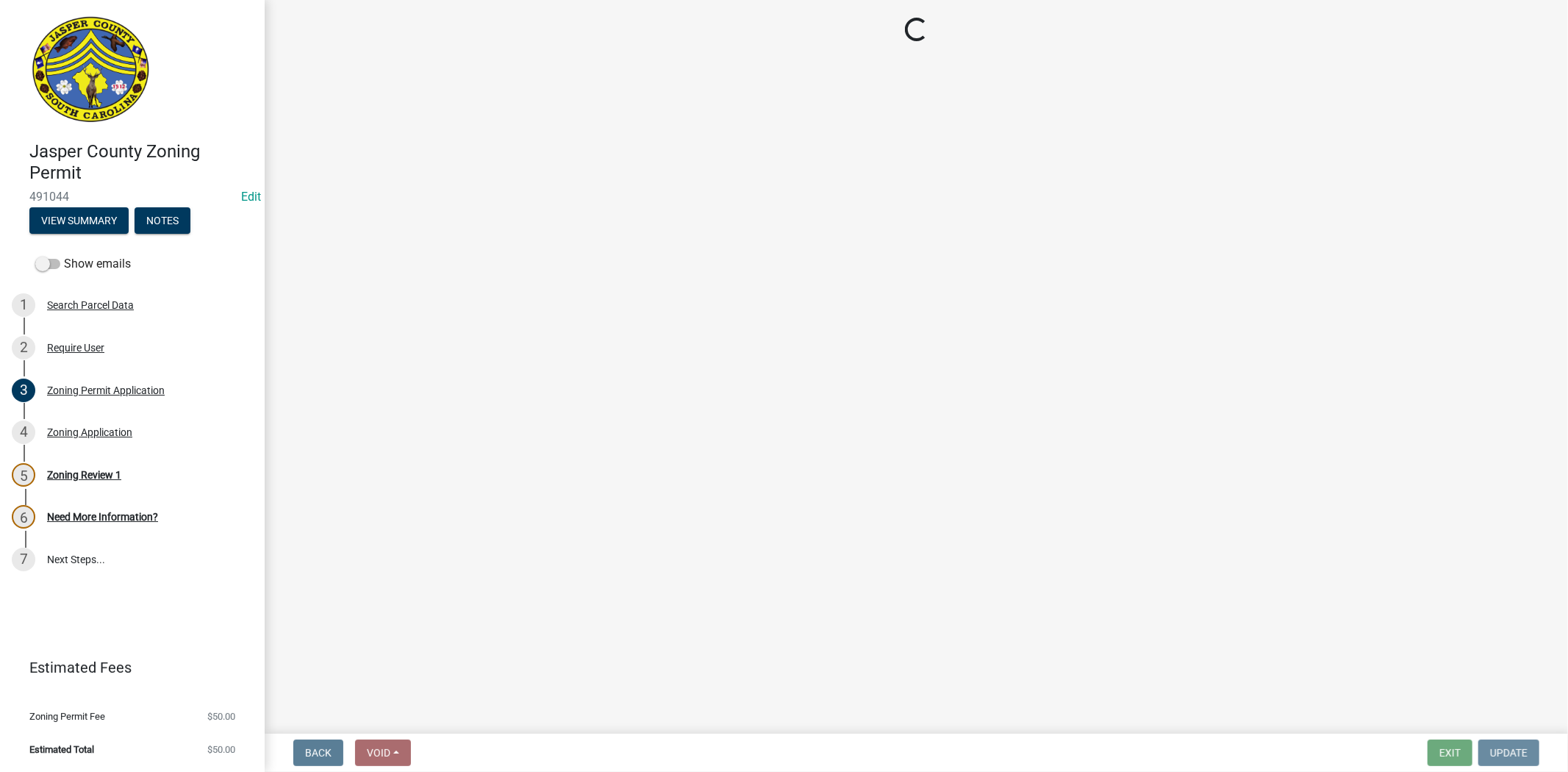
scroll to position [0, 0]
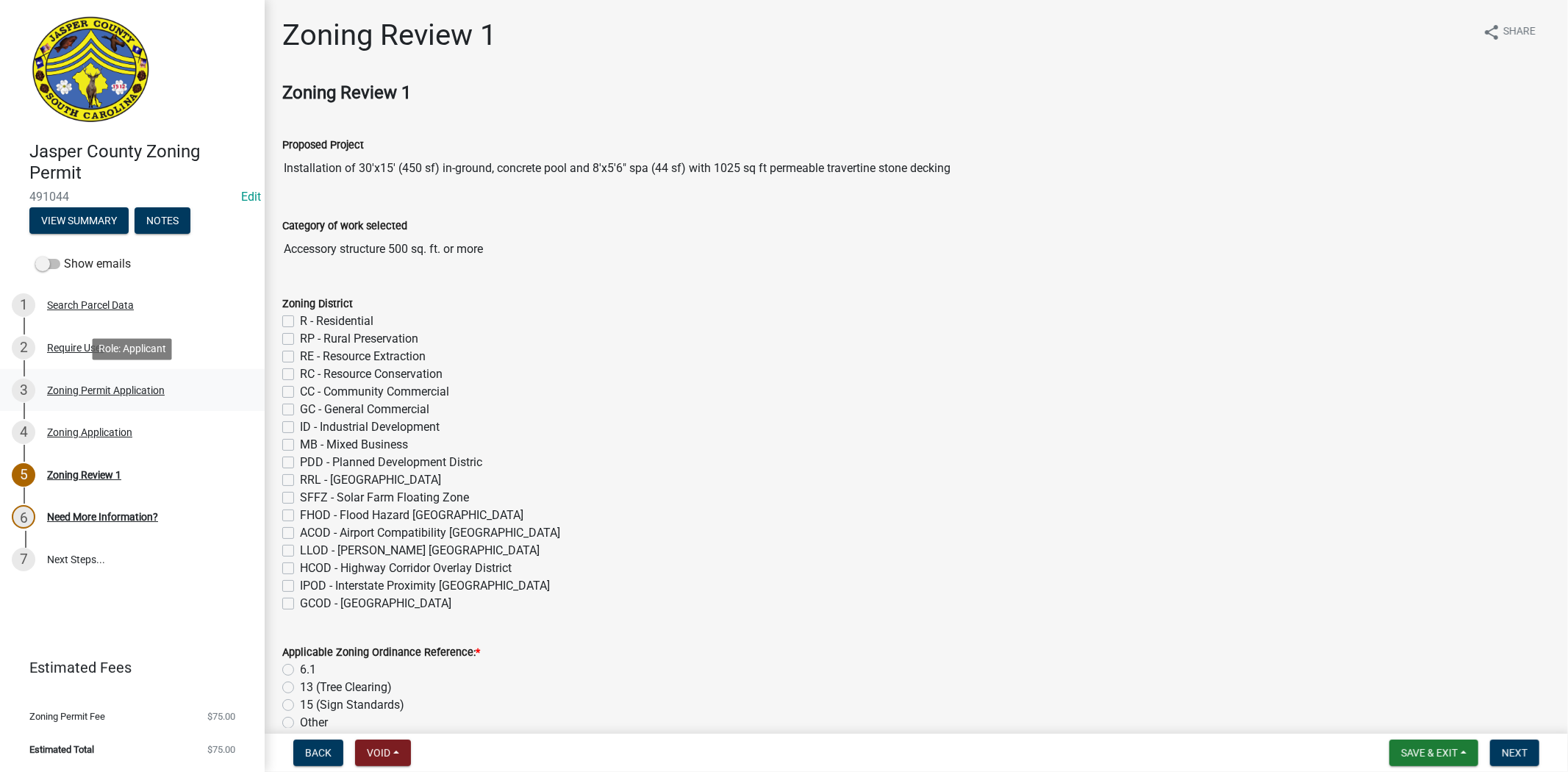
click at [106, 390] on div "Zoning Permit Application" at bounding box center [106, 390] width 117 height 11
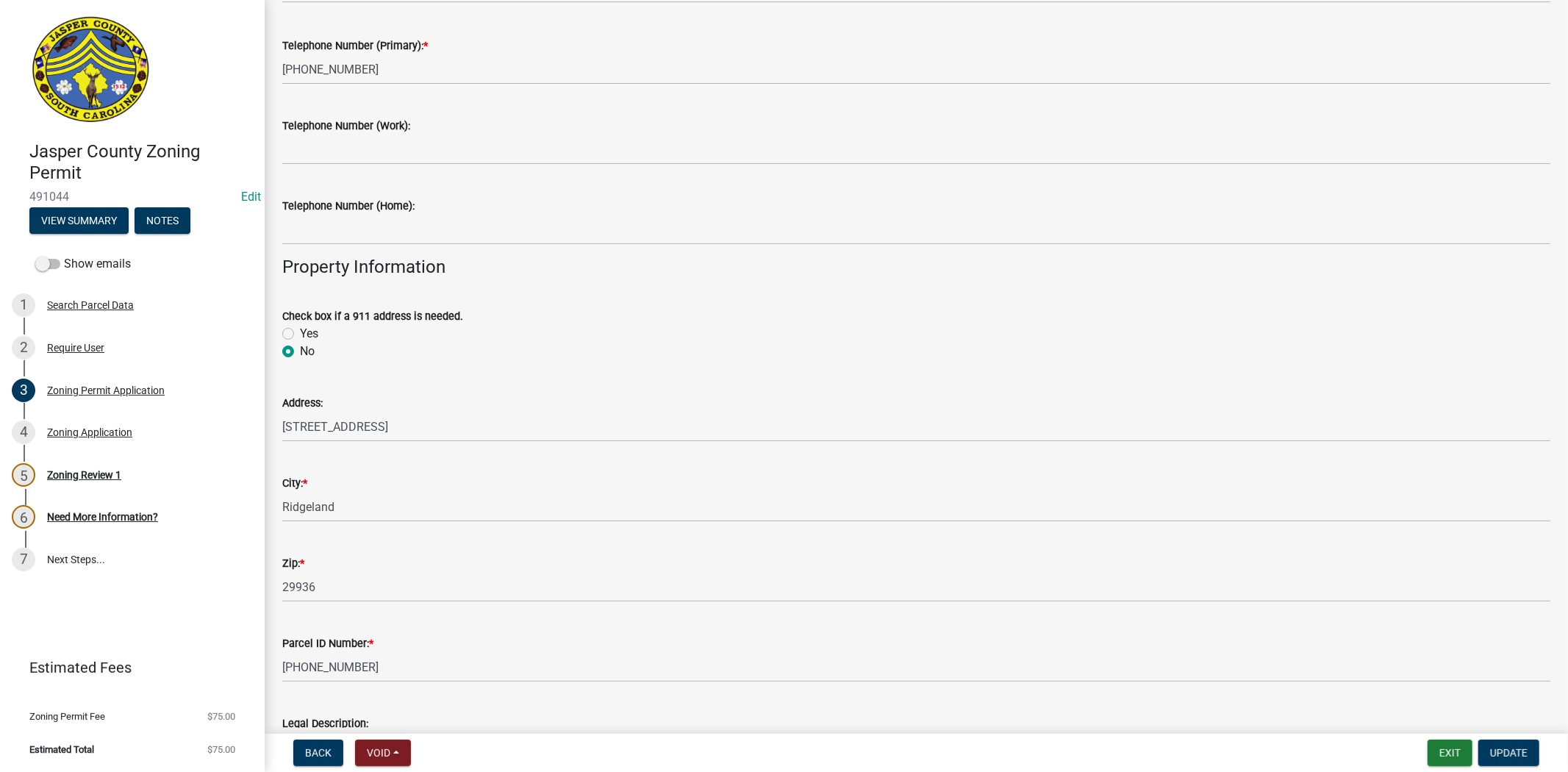
scroll to position [326, 0]
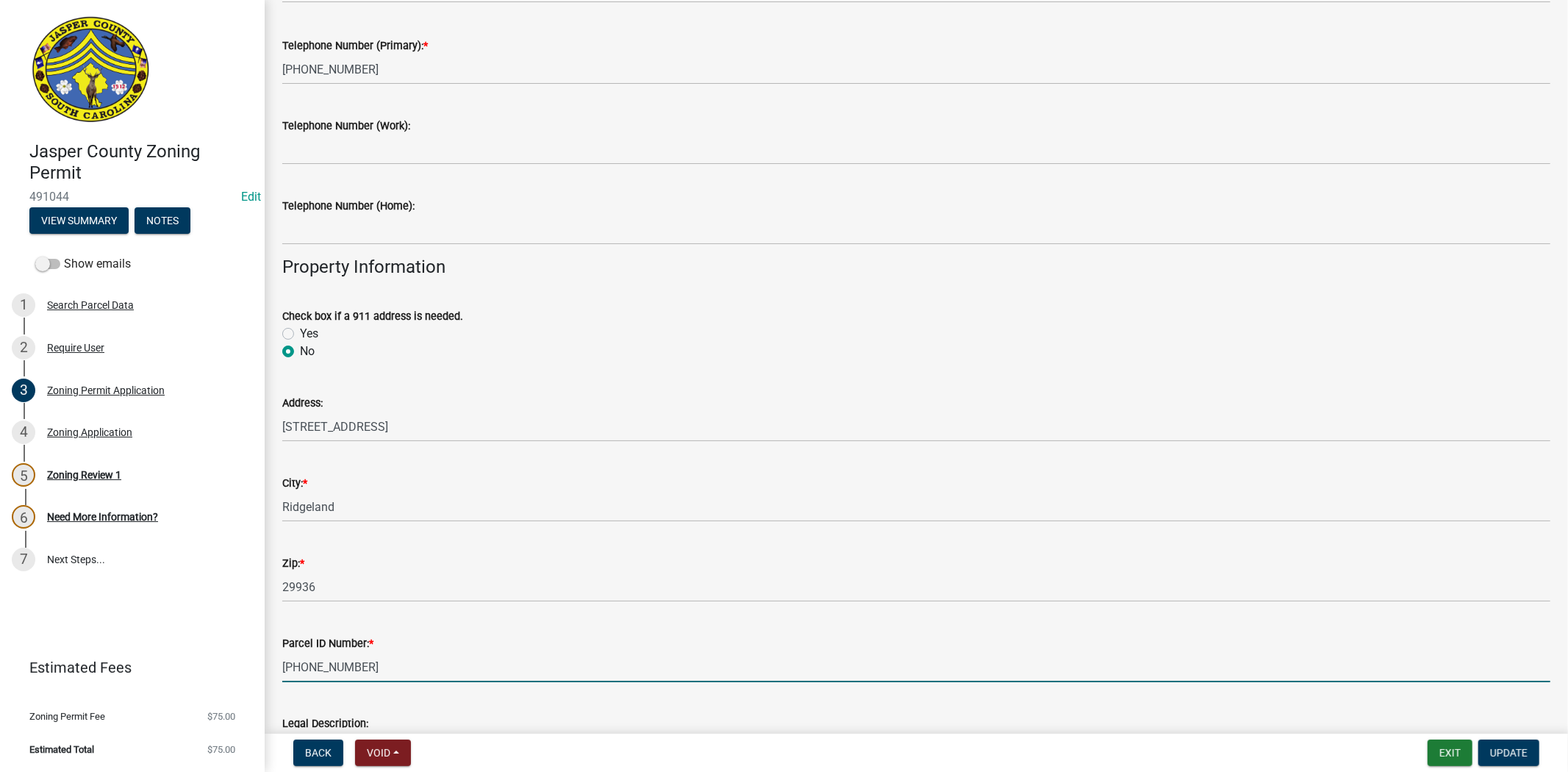
drag, startPoint x: 379, startPoint y: 708, endPoint x: 283, endPoint y: 711, distance: 96.0
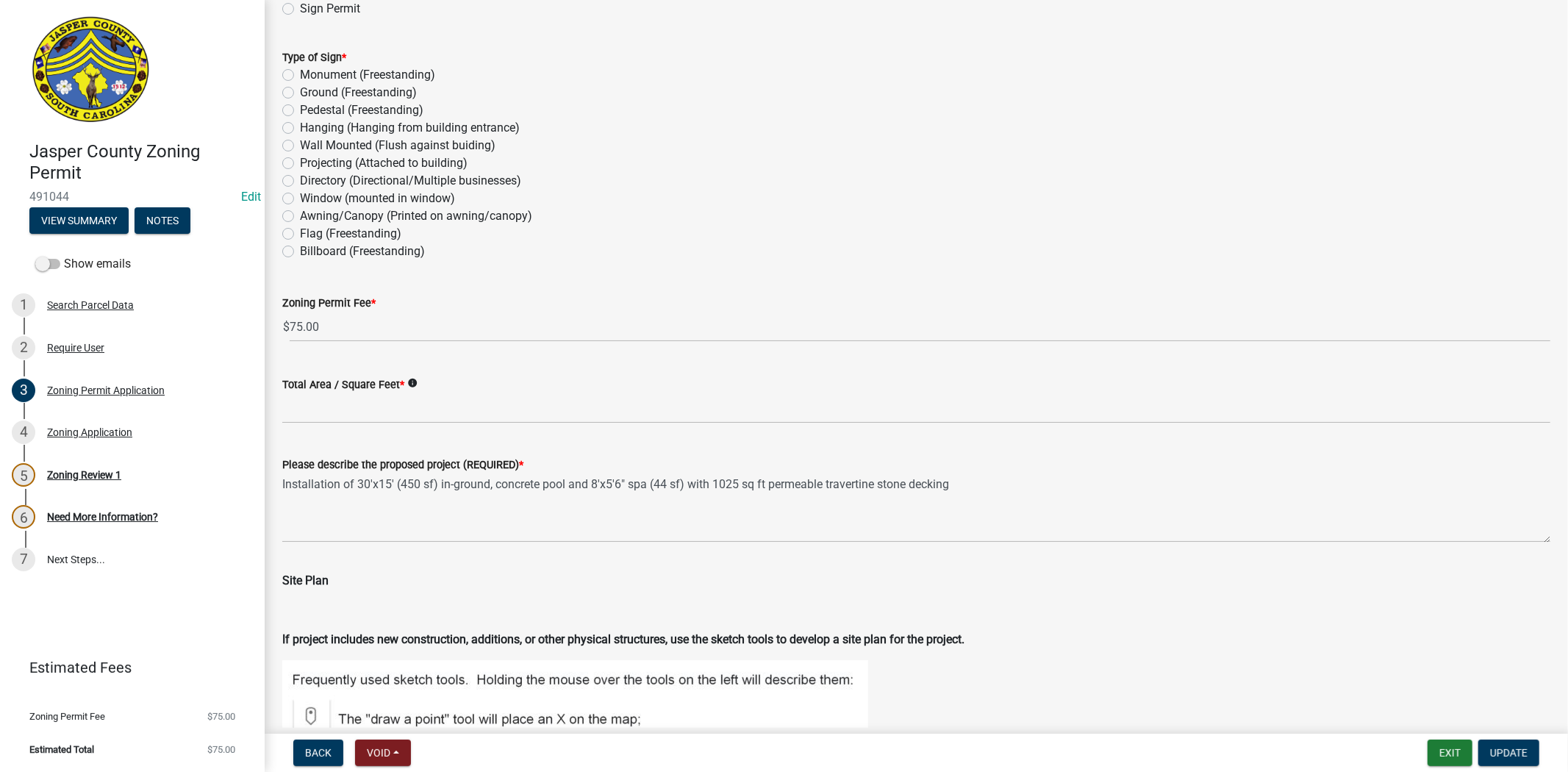
scroll to position [2083, 0]
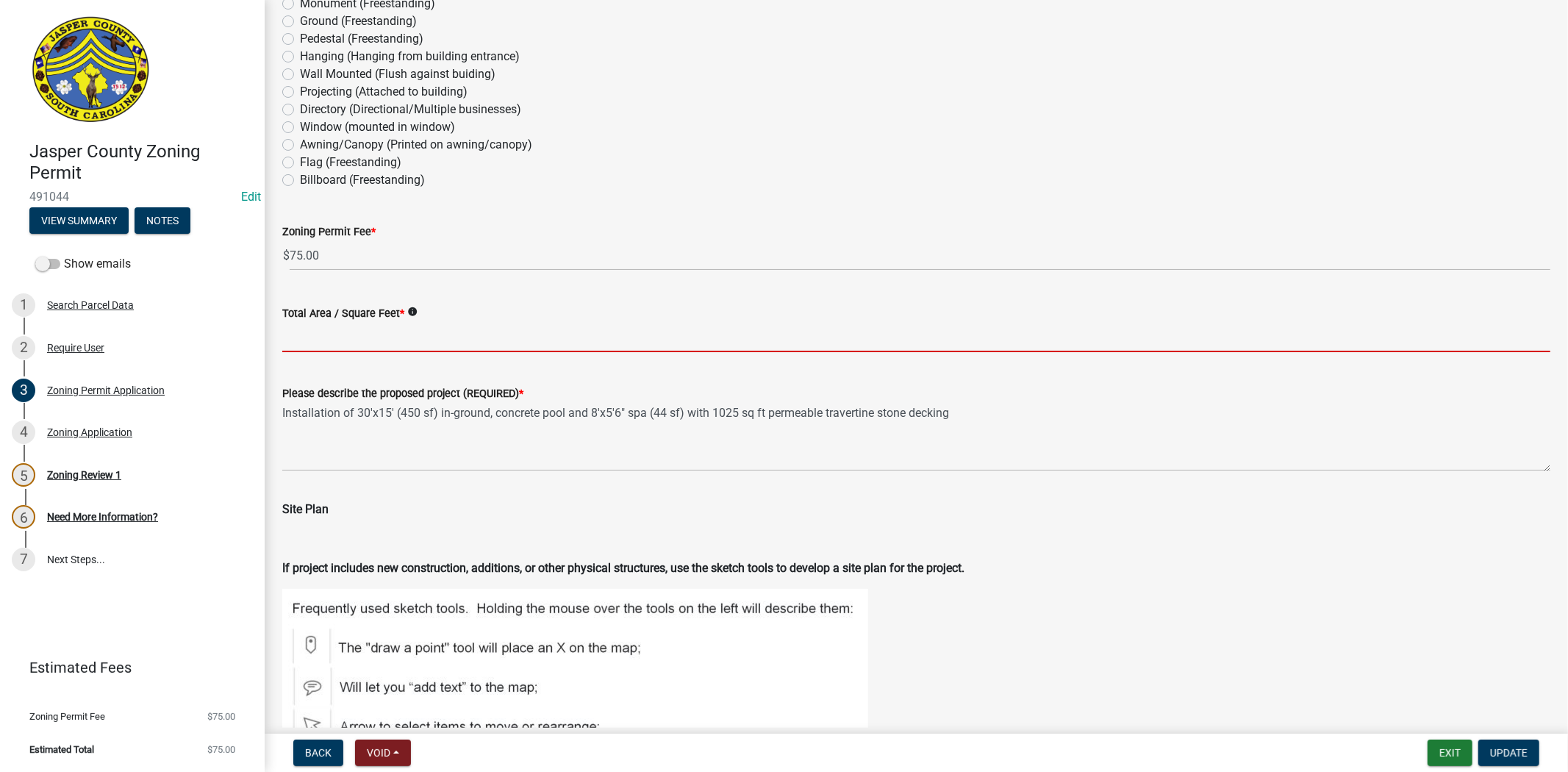
click at [407, 348] on input "Total Area / Square Feet *" at bounding box center [916, 337] width 1268 height 30
type input "-"
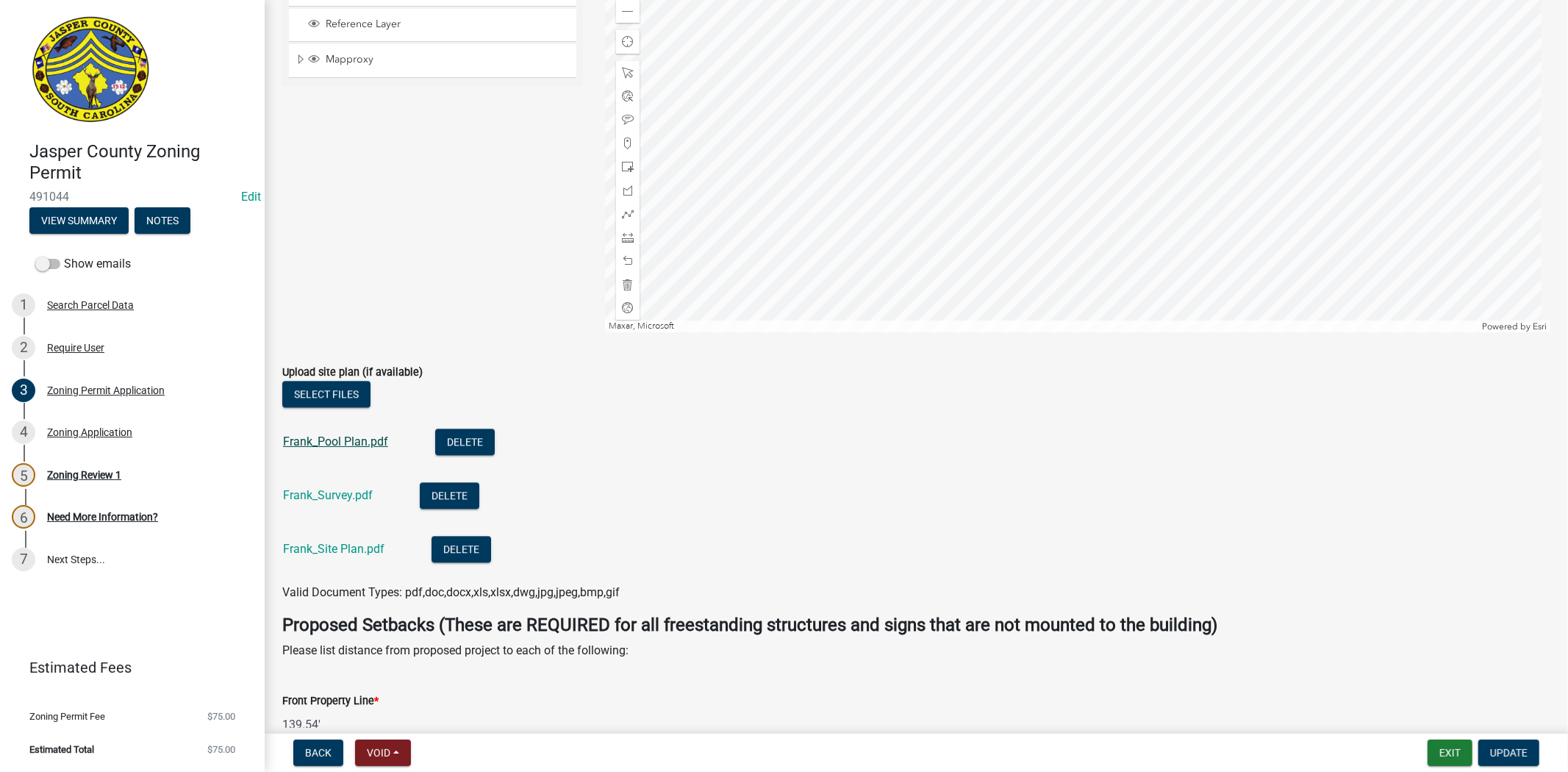
scroll to position [3009, 0]
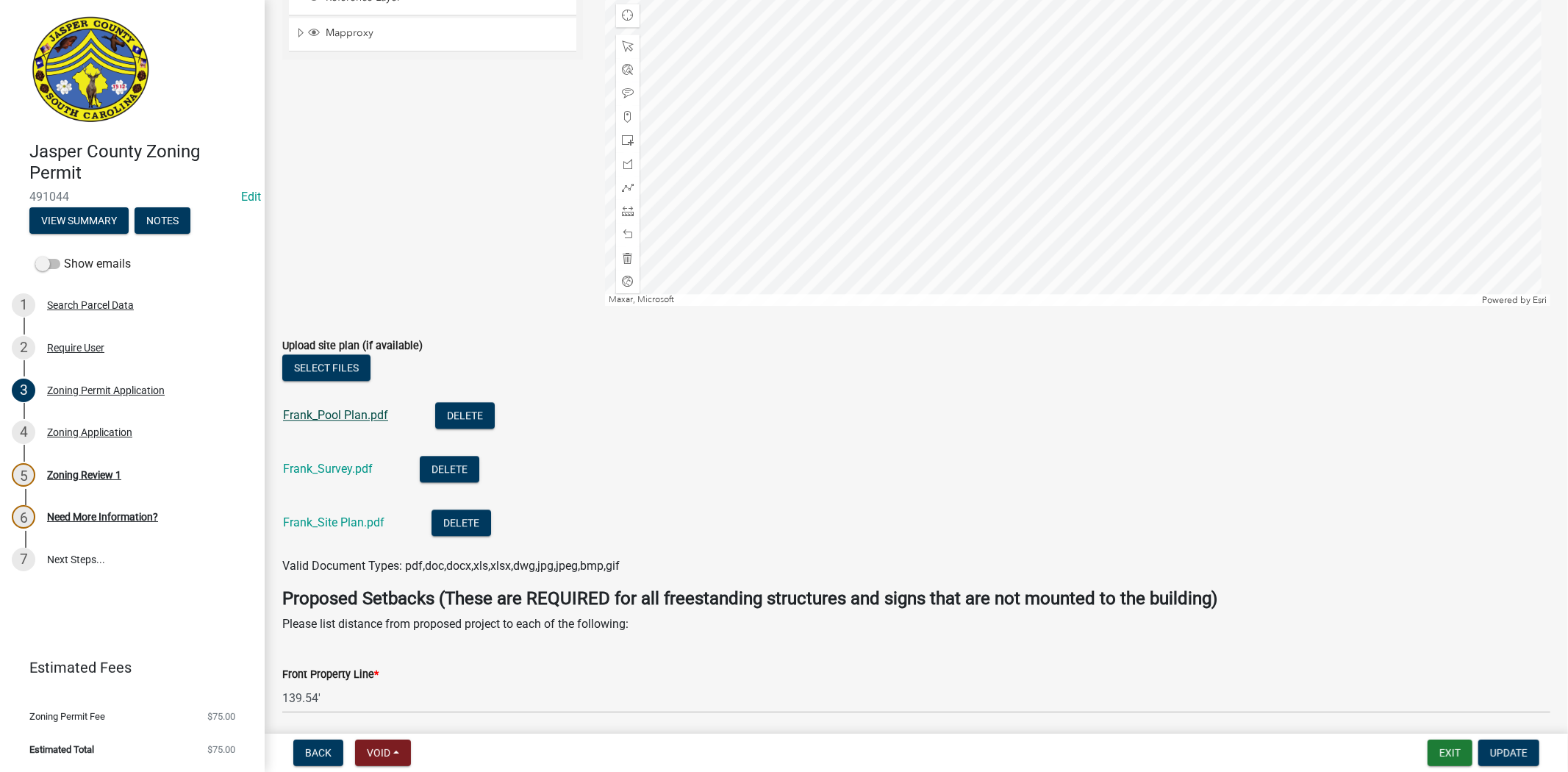
click at [360, 417] on link "Frank_Pool Plan.pdf" at bounding box center [336, 415] width 106 height 14
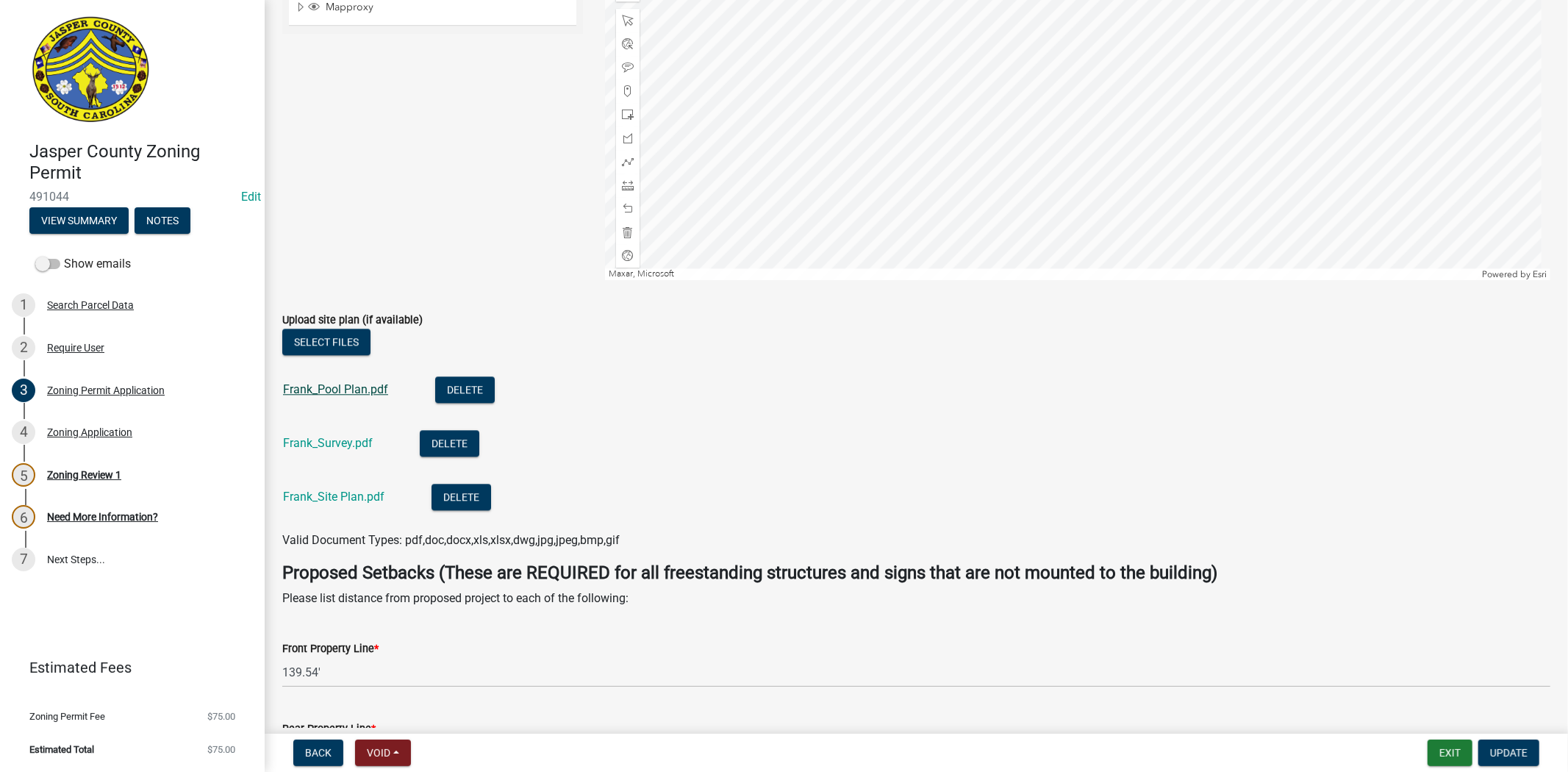
scroll to position [2982, 0]
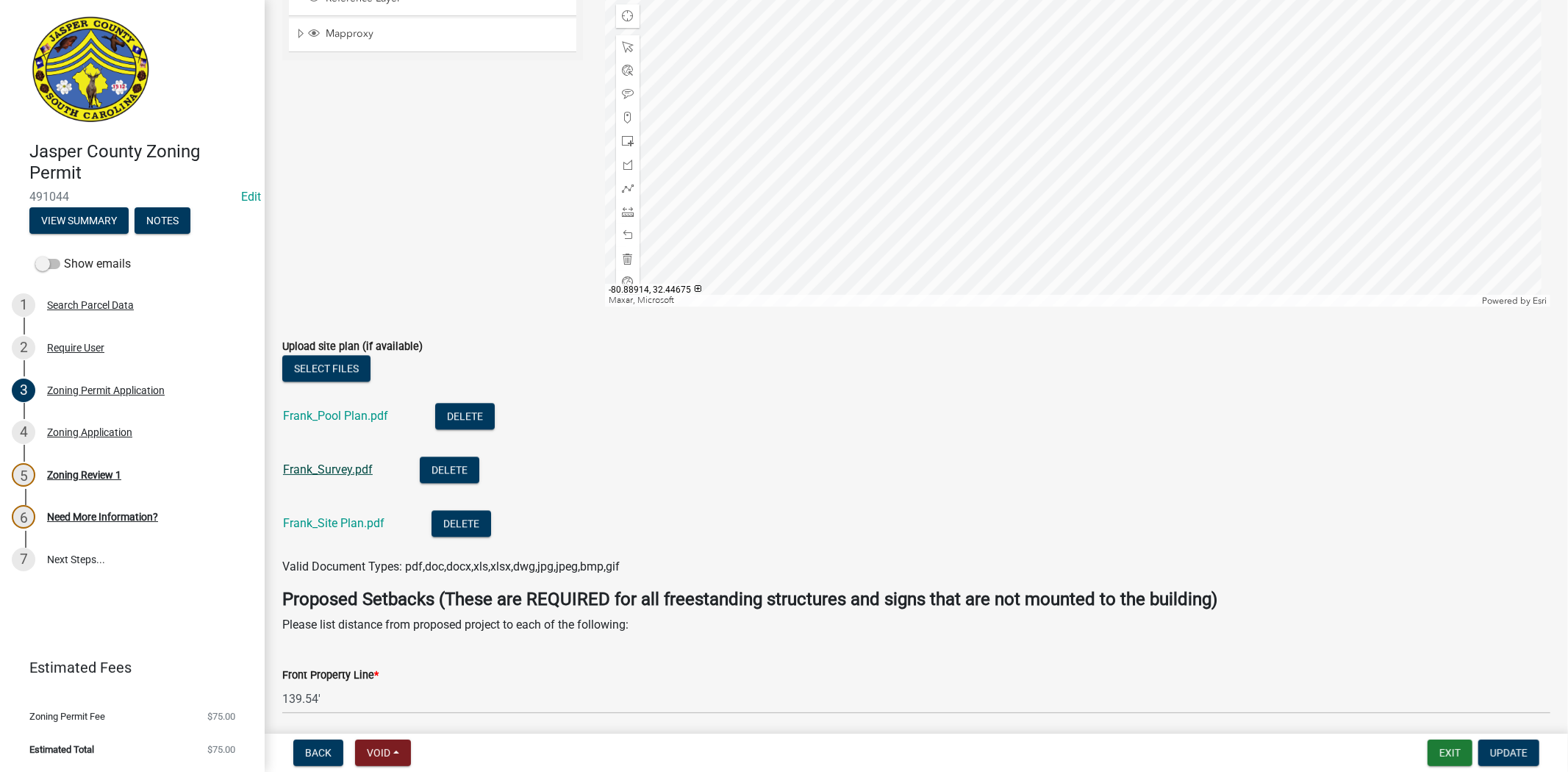
click at [308, 466] on link "Frank_Survey.pdf" at bounding box center [328, 469] width 90 height 14
click at [318, 531] on div "Frank_Site Plan.pdf" at bounding box center [346, 525] width 125 height 30
click at [319, 524] on link "Frank_Site Plan.pdf" at bounding box center [334, 523] width 102 height 14
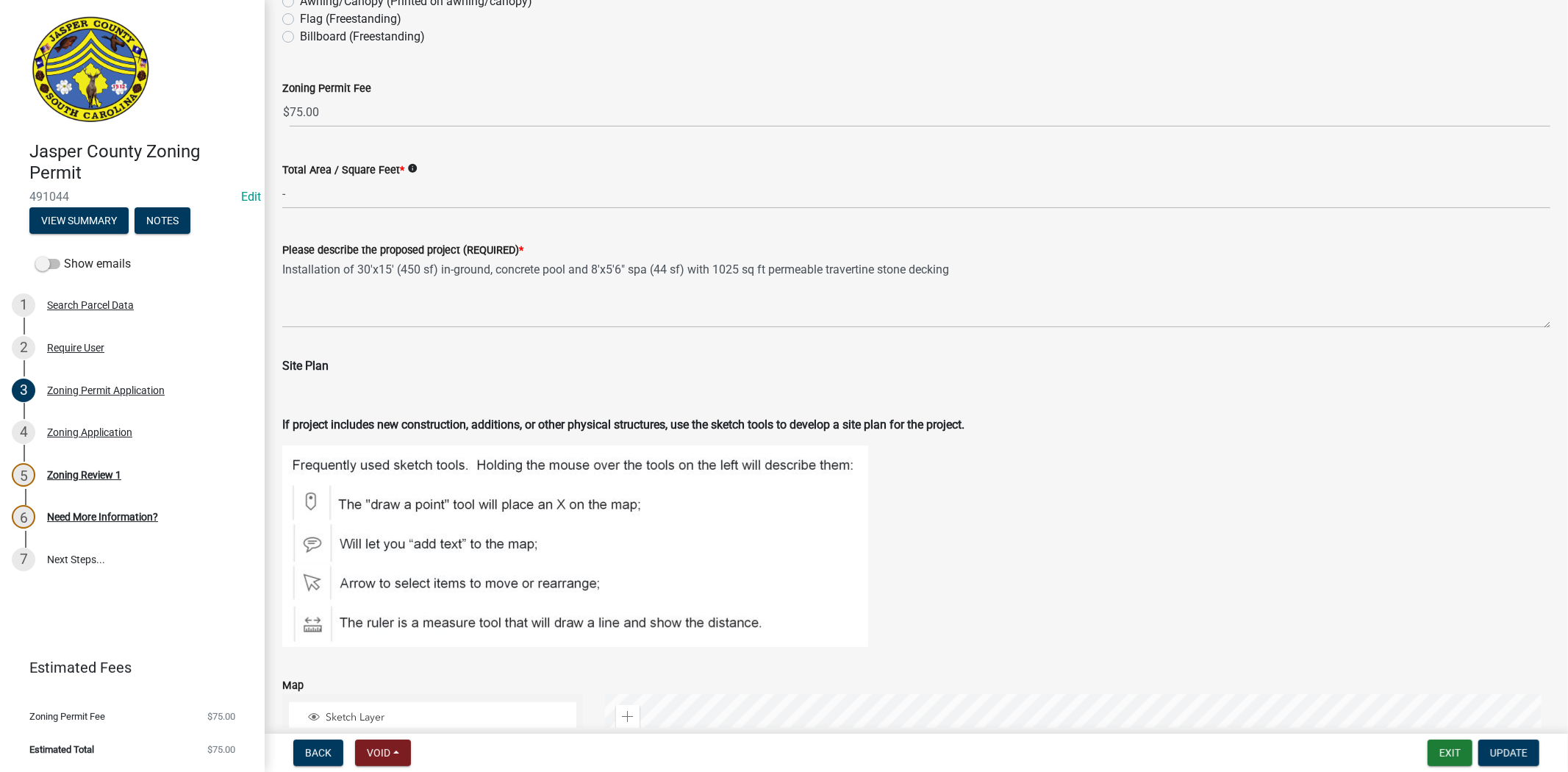
scroll to position [2184, 0]
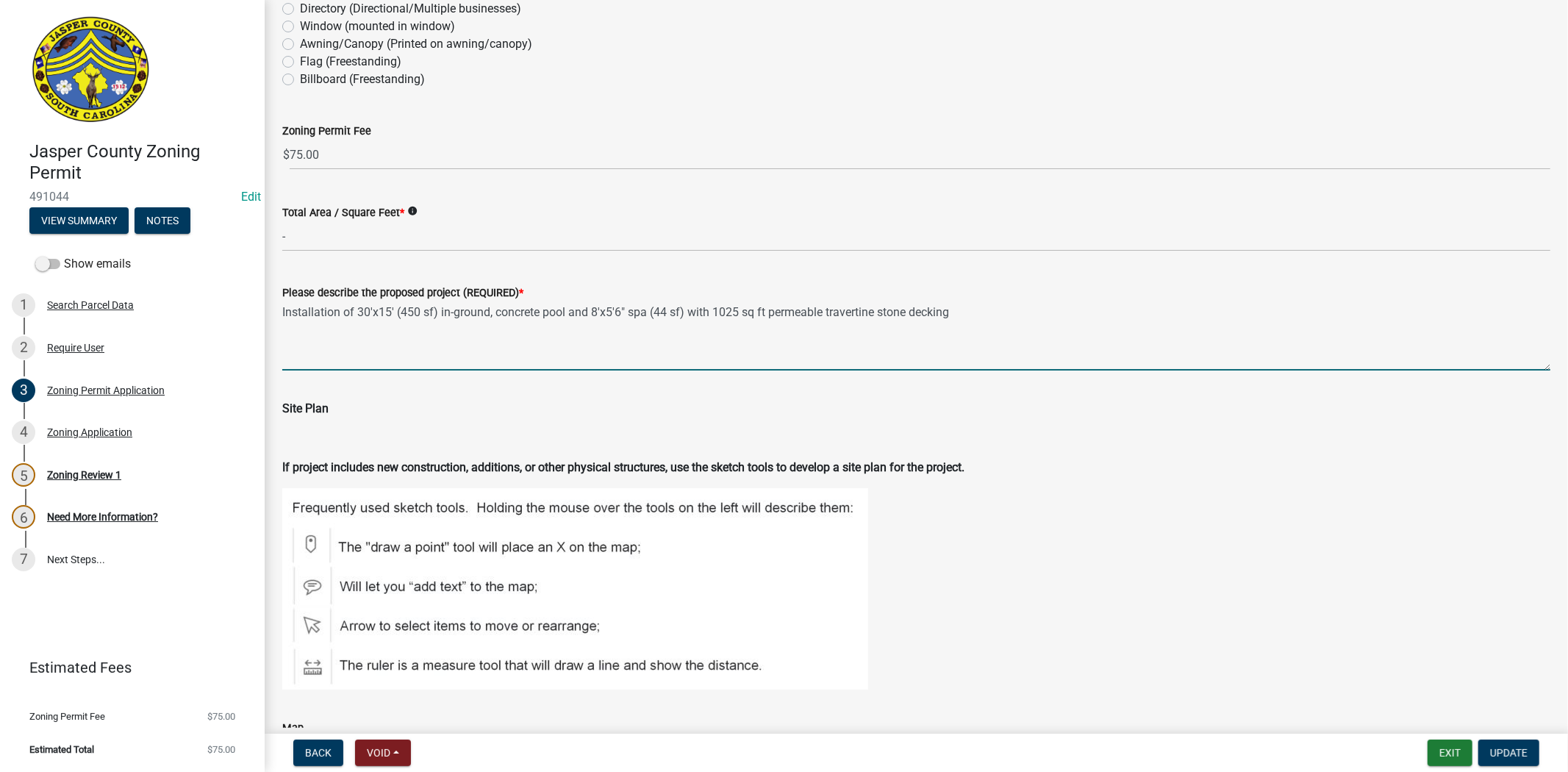
click at [1013, 303] on textarea "Installation of 30'x15' (450 sf) in-ground, concrete pool and 8'x5'6" spa (44 s…" at bounding box center [916, 336] width 1268 height 69
click at [283, 327] on textarea "Installation of 30'x15' (450 sf) in-ground, concrete pool and 8'x5'6" spa (44 s…" at bounding box center [916, 336] width 1268 height 69
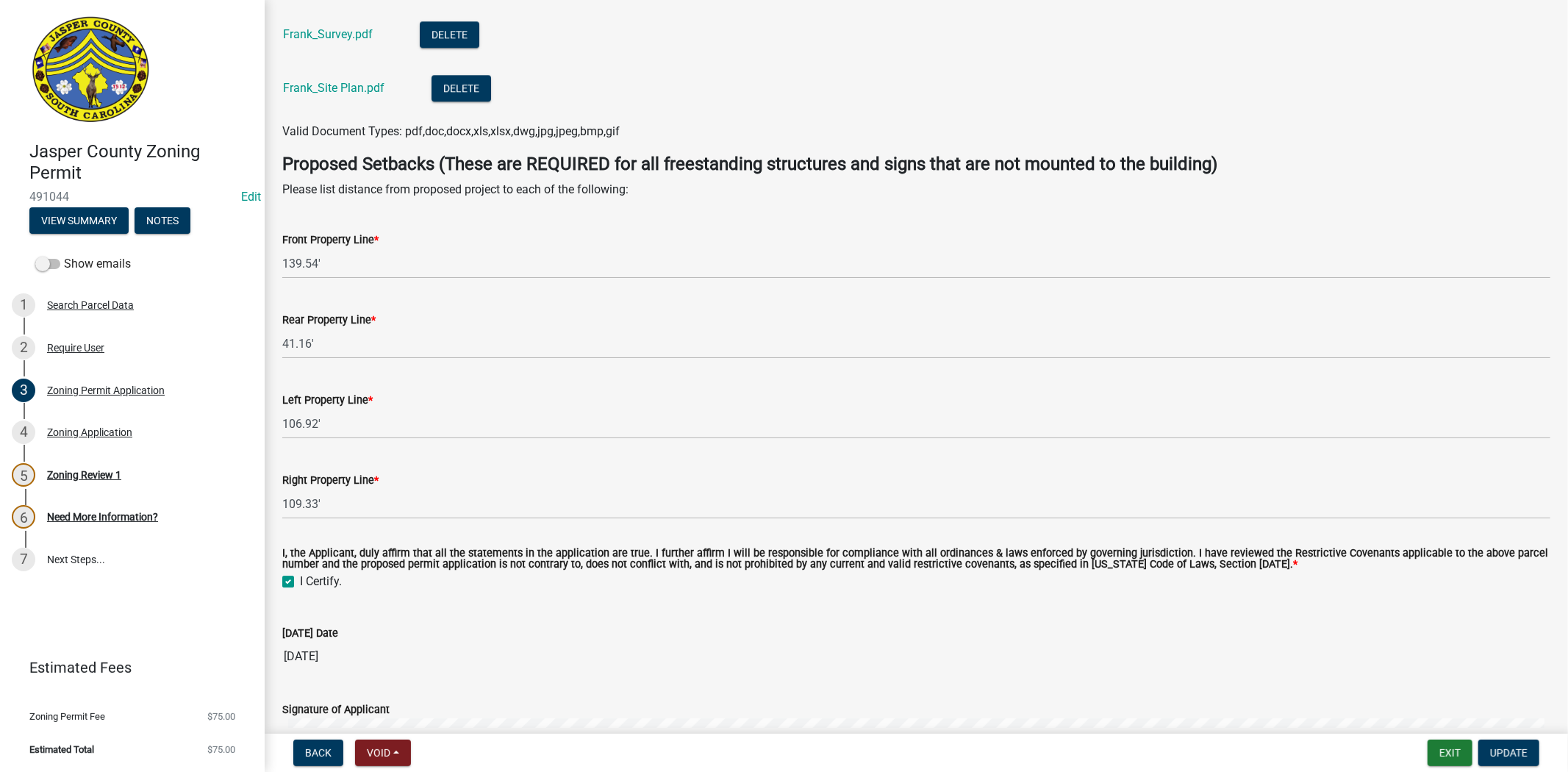
scroll to position [3491, 0]
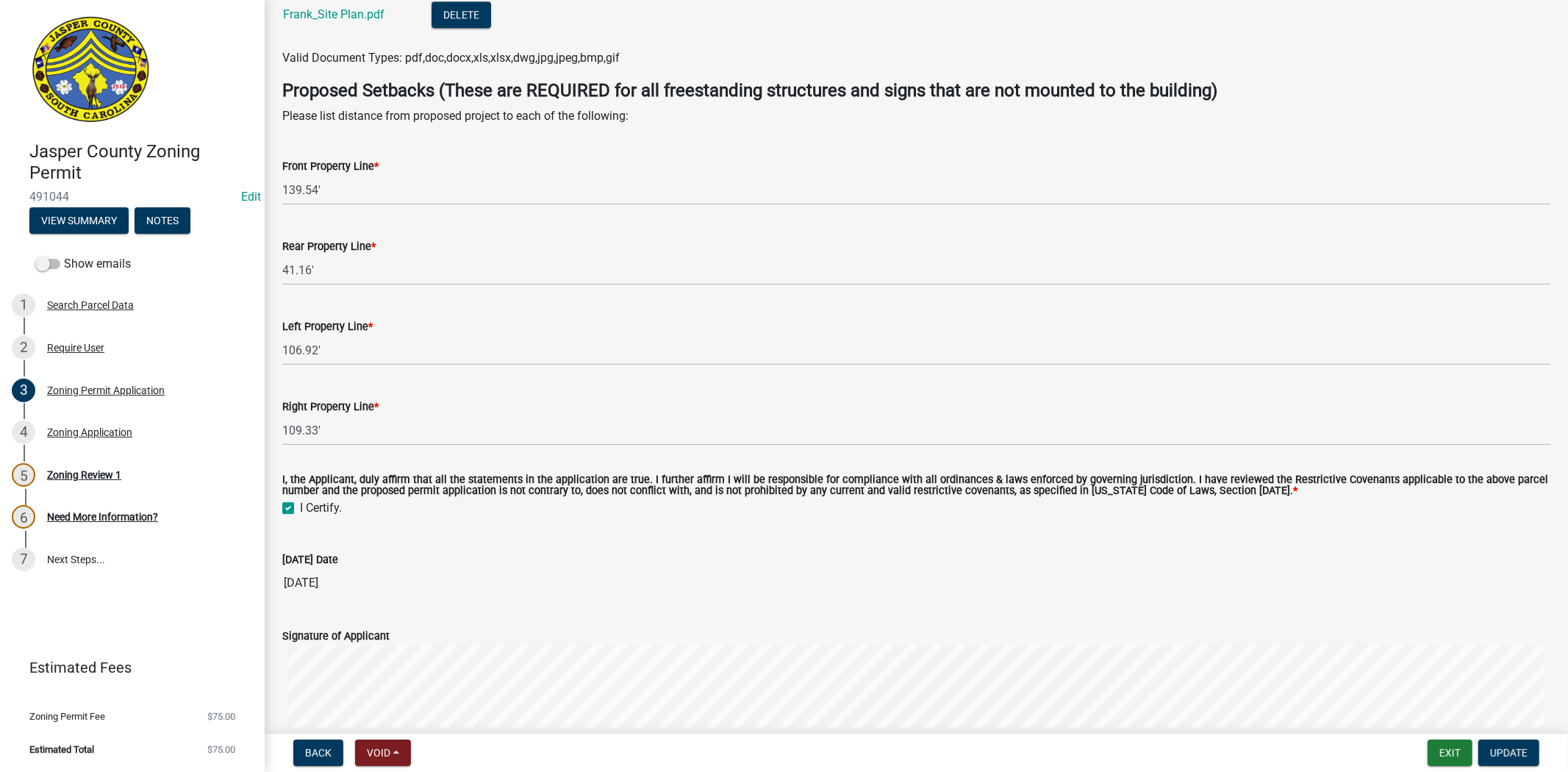
type textarea "Installation of 30'x15' (450 sf) in-ground, concrete pool and 8'x5'6" spa (44 s…"
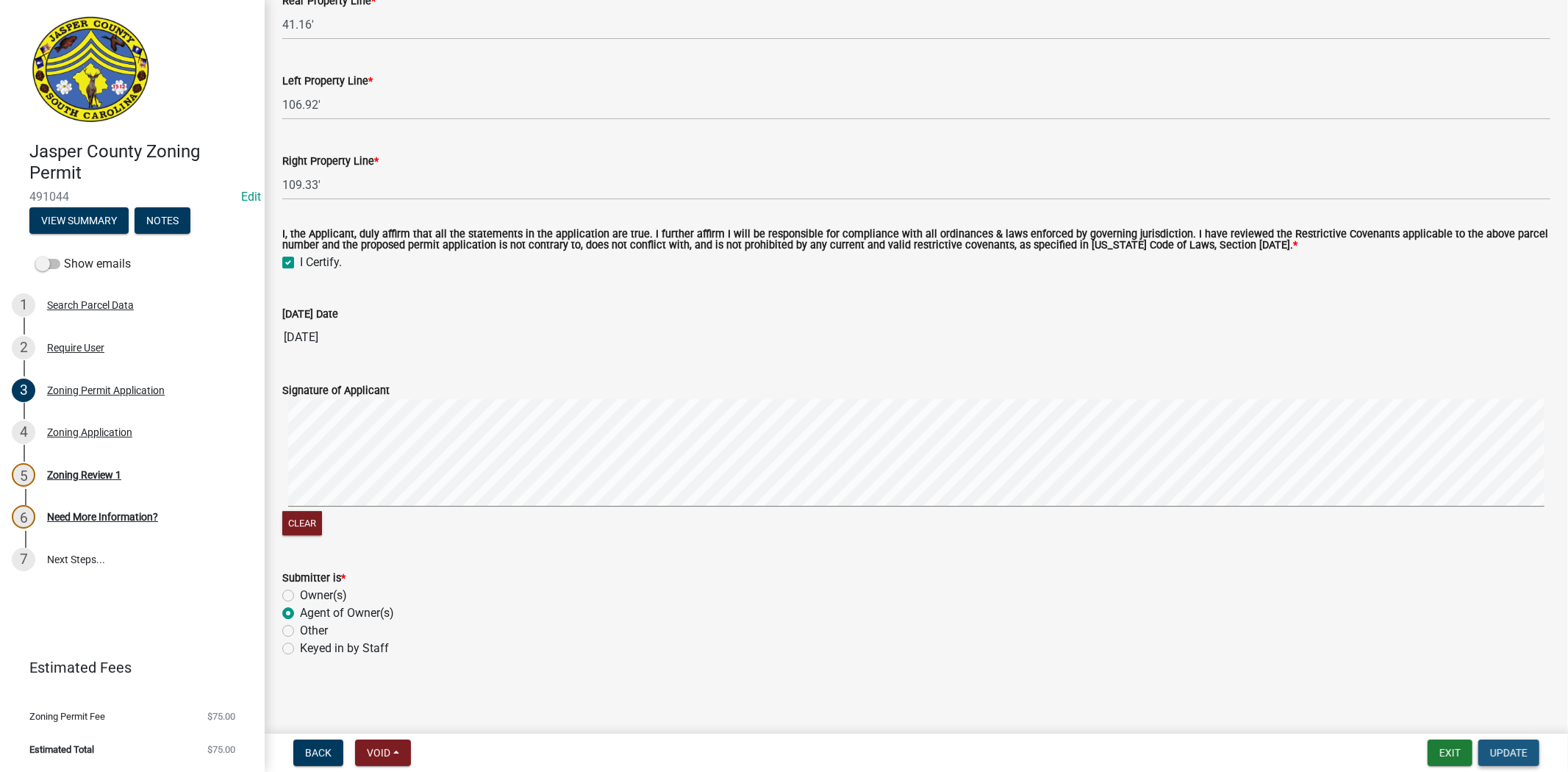
click at [1510, 751] on span "Update" at bounding box center [1508, 753] width 37 height 12
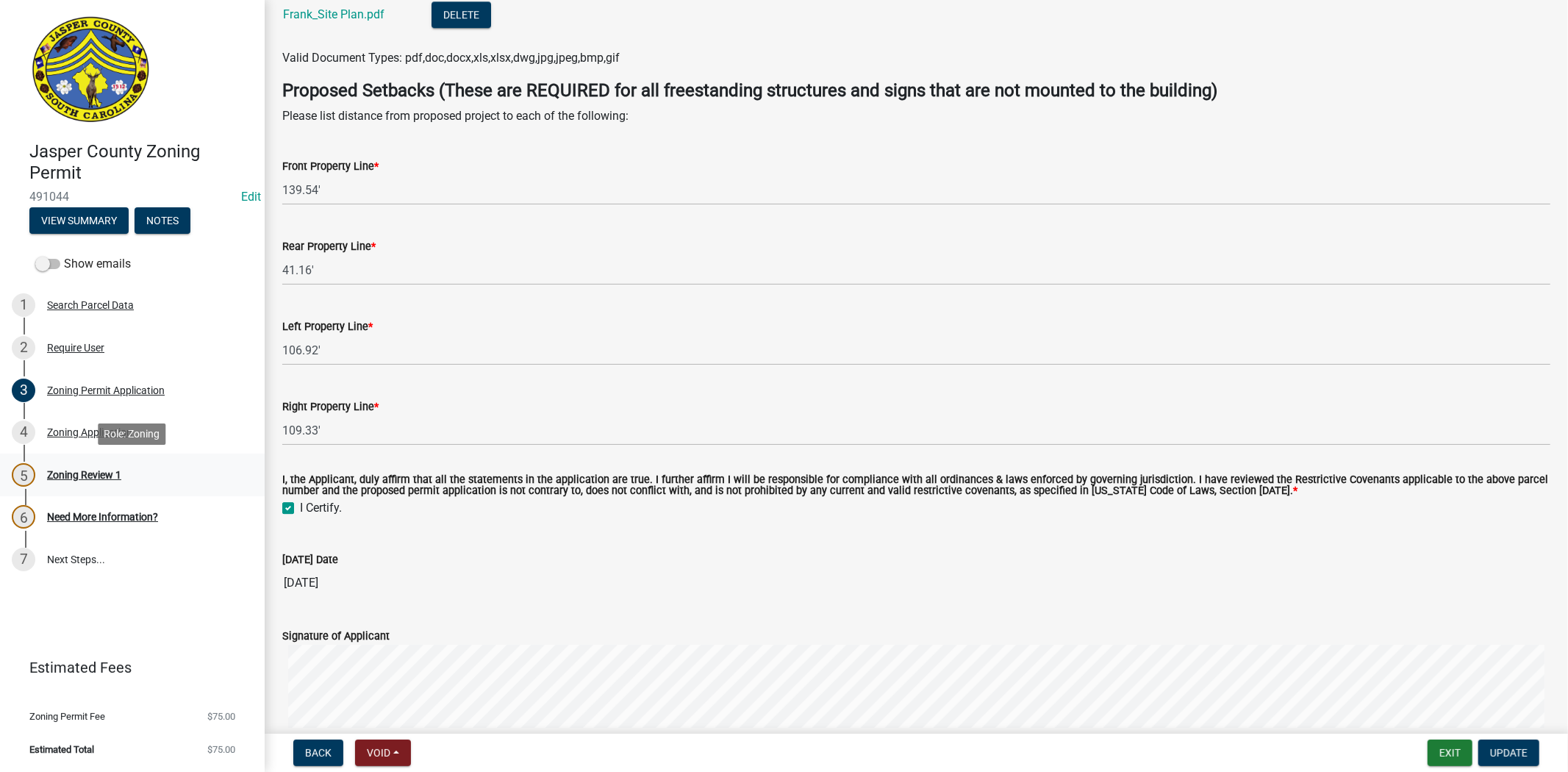
click at [69, 471] on div "Zoning Review 1" at bounding box center [84, 475] width 74 height 11
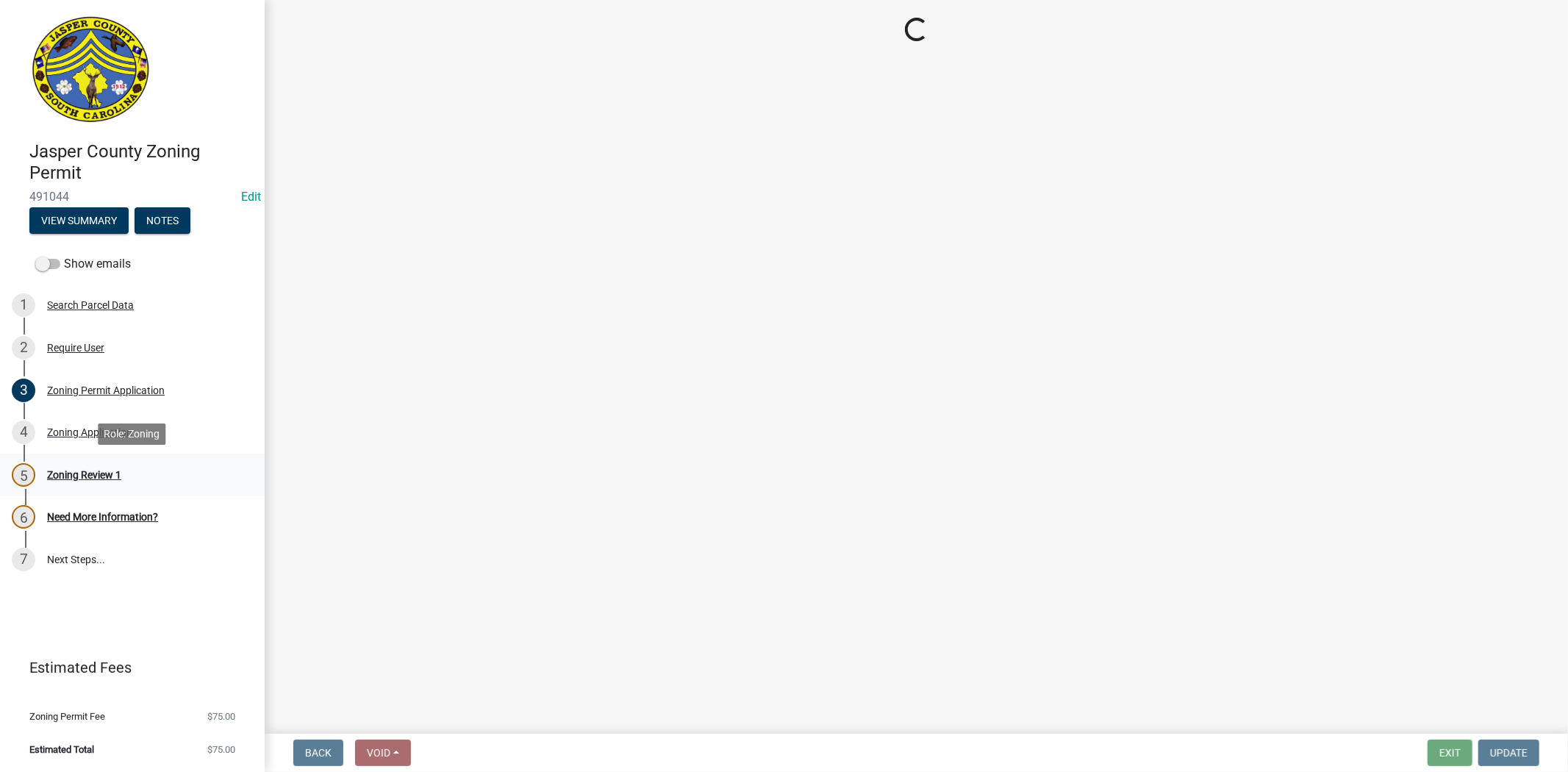
scroll to position [0, 0]
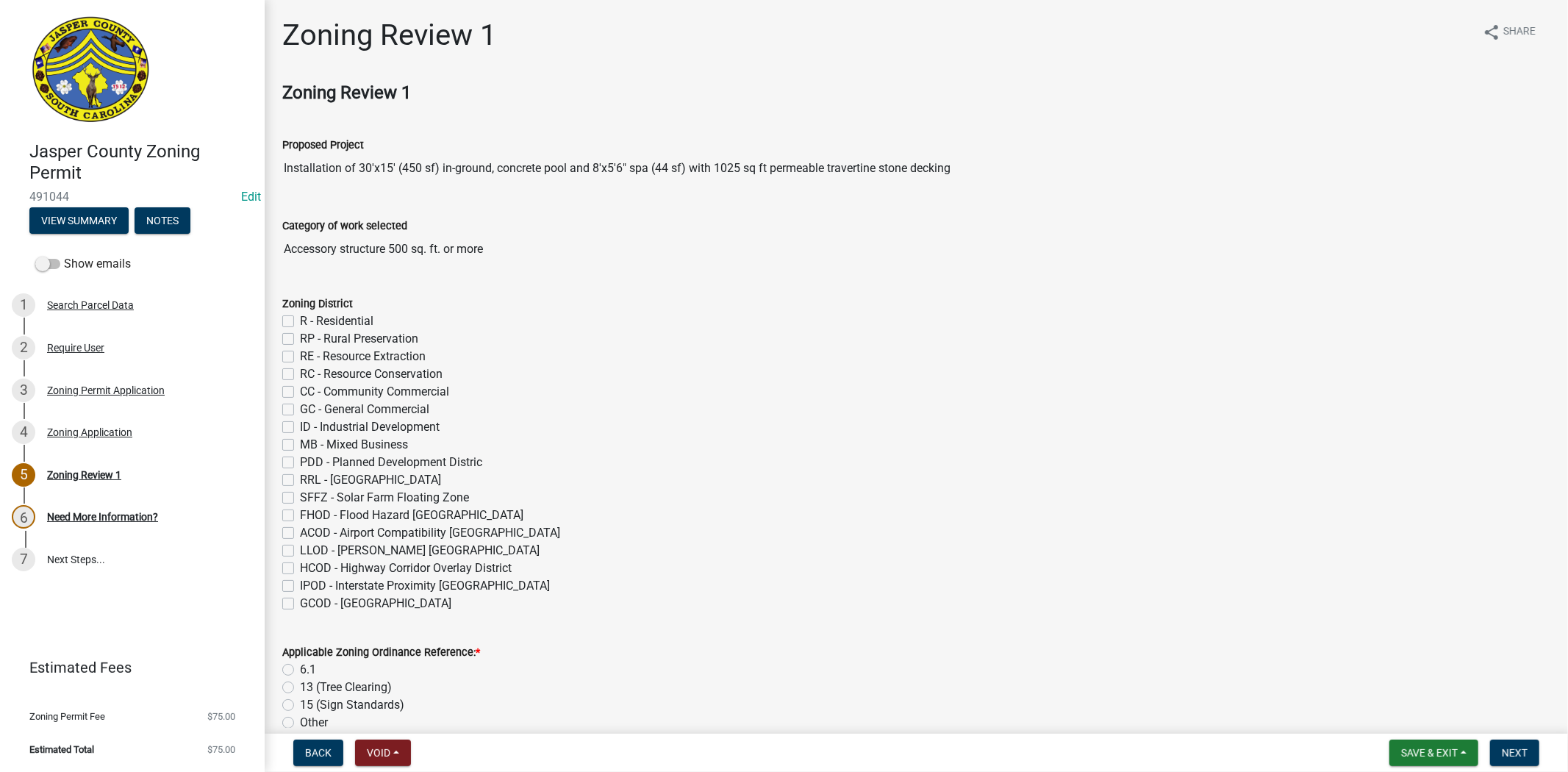
click at [300, 317] on label "R - Residential" at bounding box center [336, 322] width 73 height 18
click at [300, 317] on input "R - Residential" at bounding box center [305, 318] width 10 height 10
checkbox input "true"
checkbox input "false"
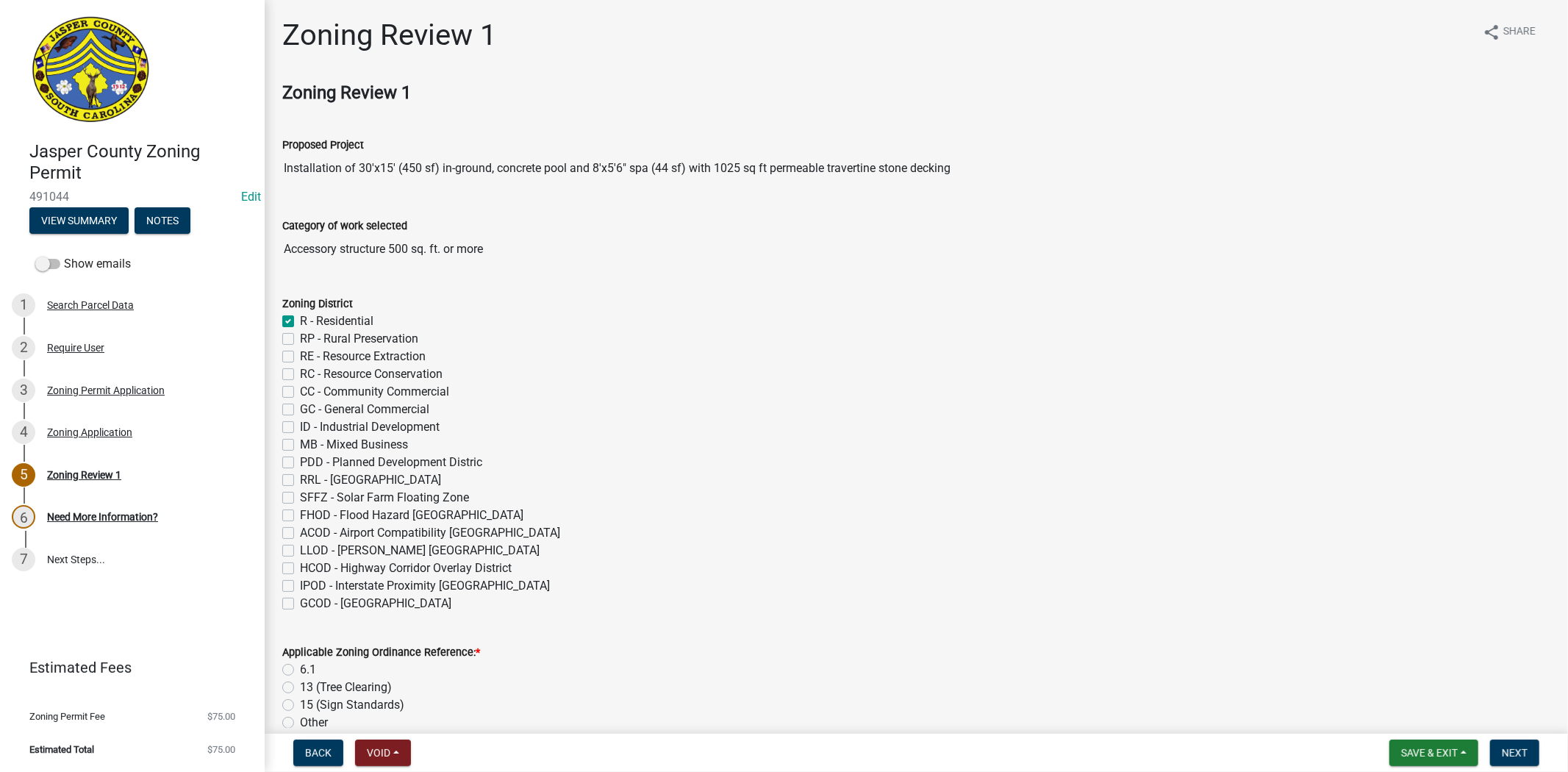
checkbox input "false"
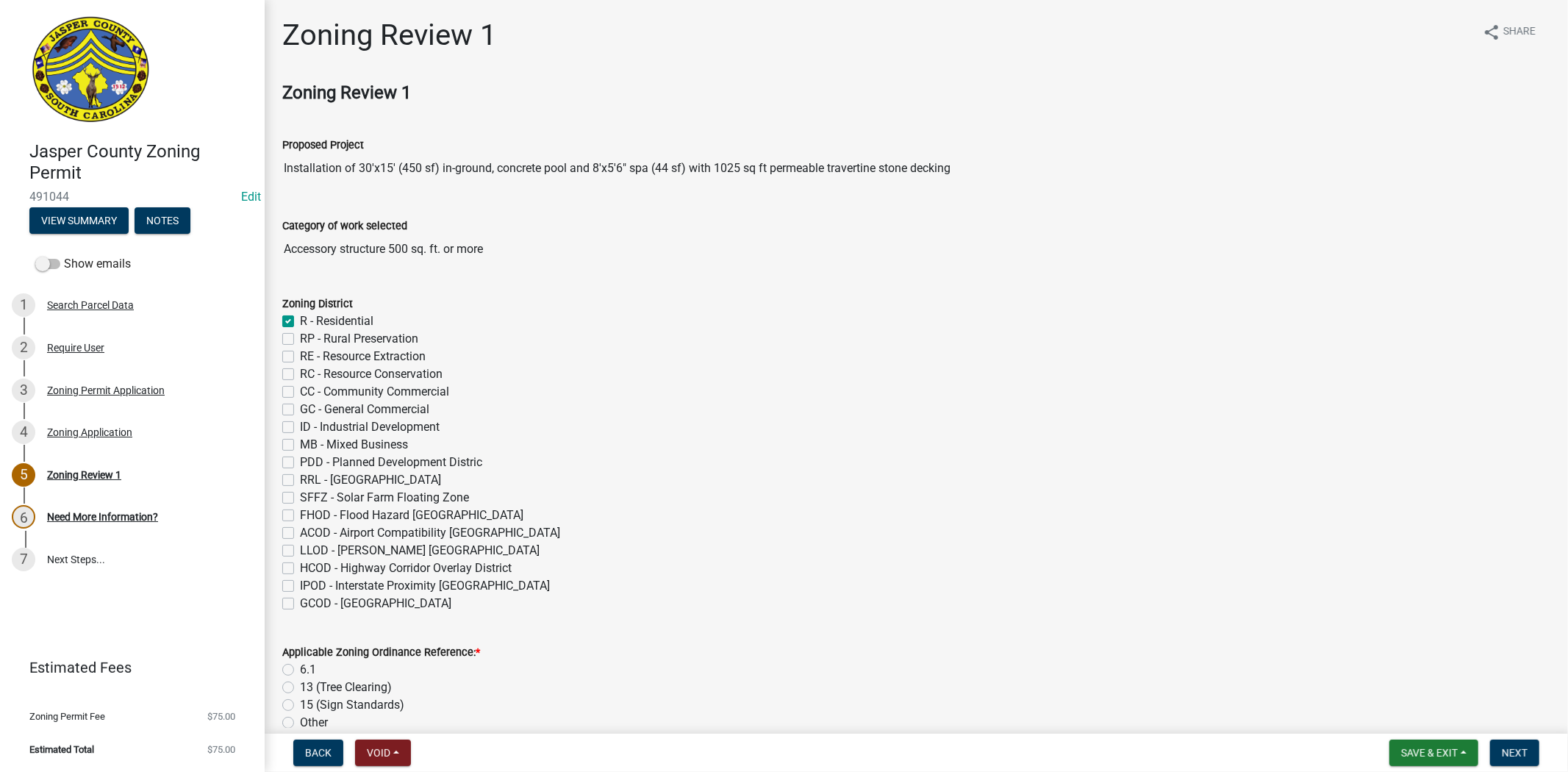
checkbox input "false"
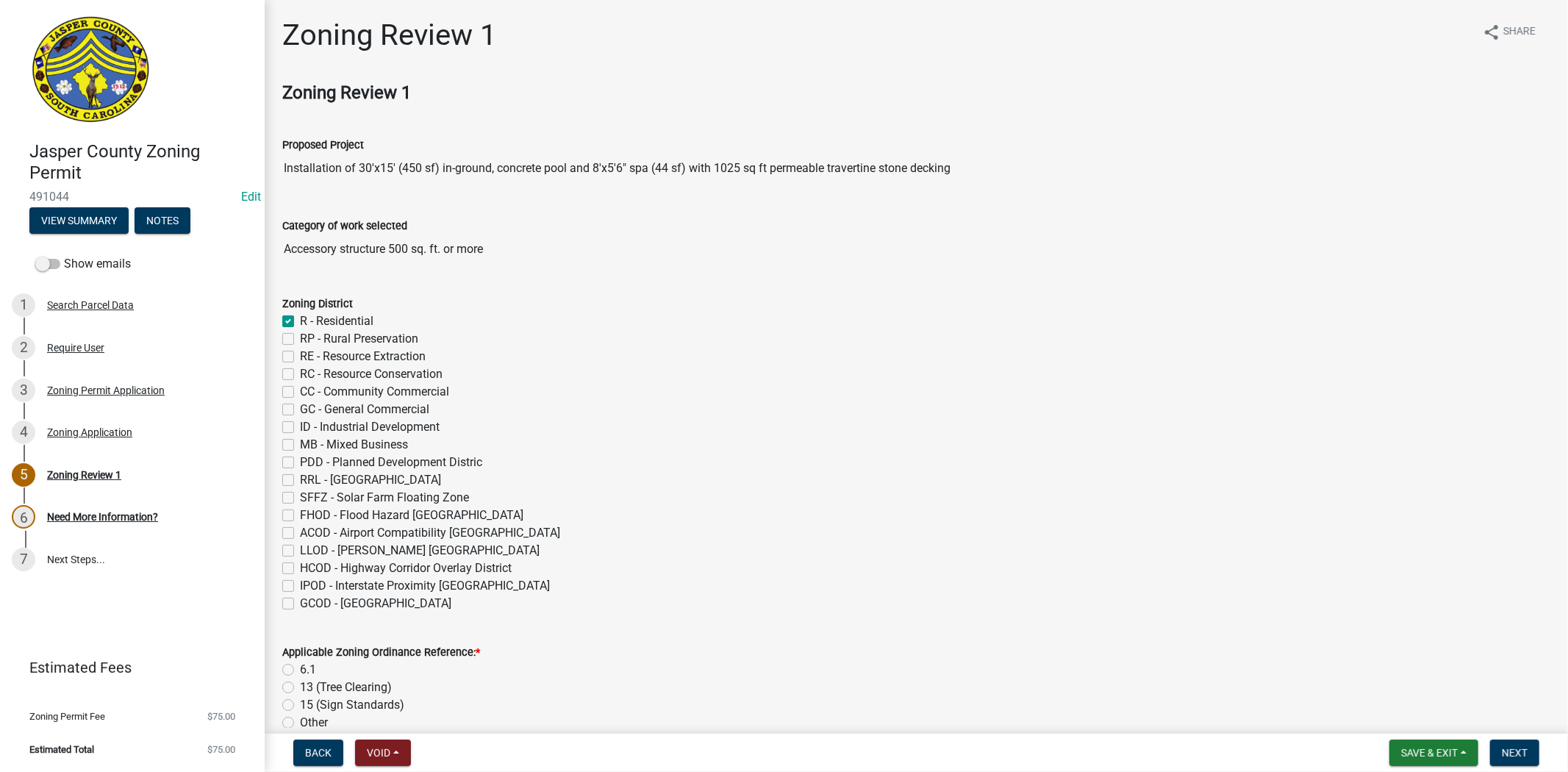
checkbox input "false"
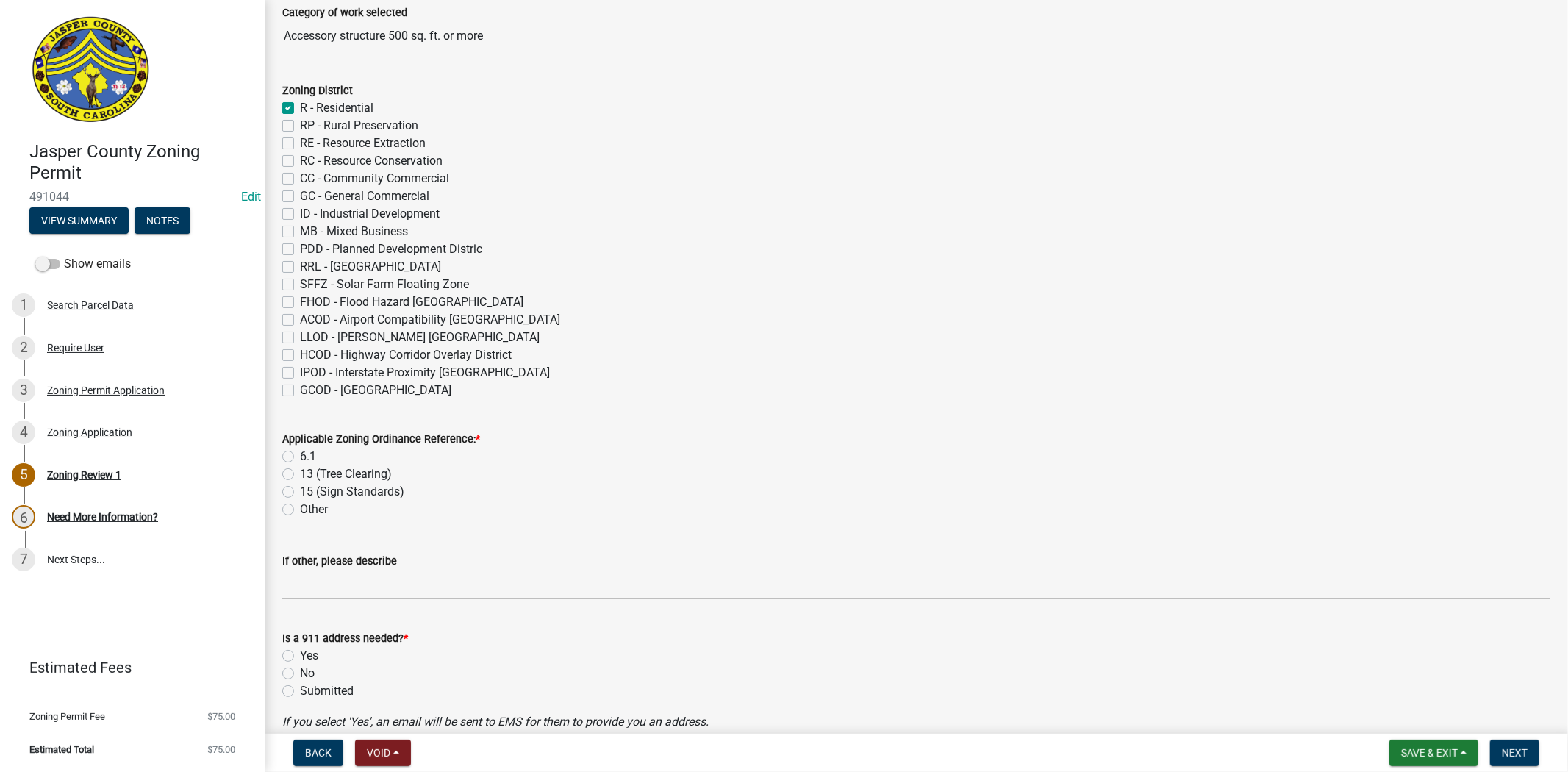
scroll to position [245, 0]
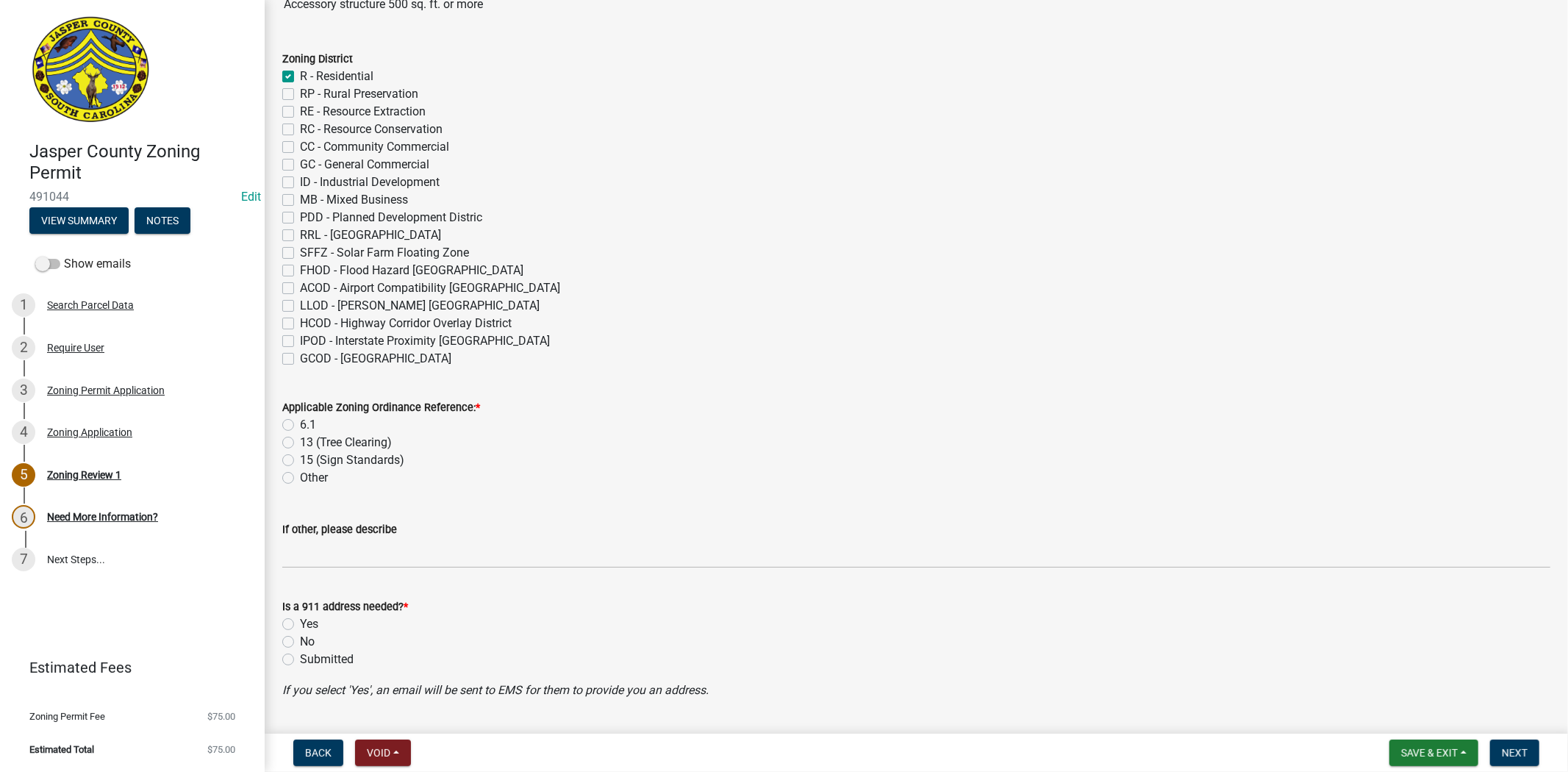
click at [300, 429] on label "6.1" at bounding box center [308, 425] width 17 height 18
click at [300, 426] on input "6.1" at bounding box center [305, 421] width 10 height 10
radio input "true"
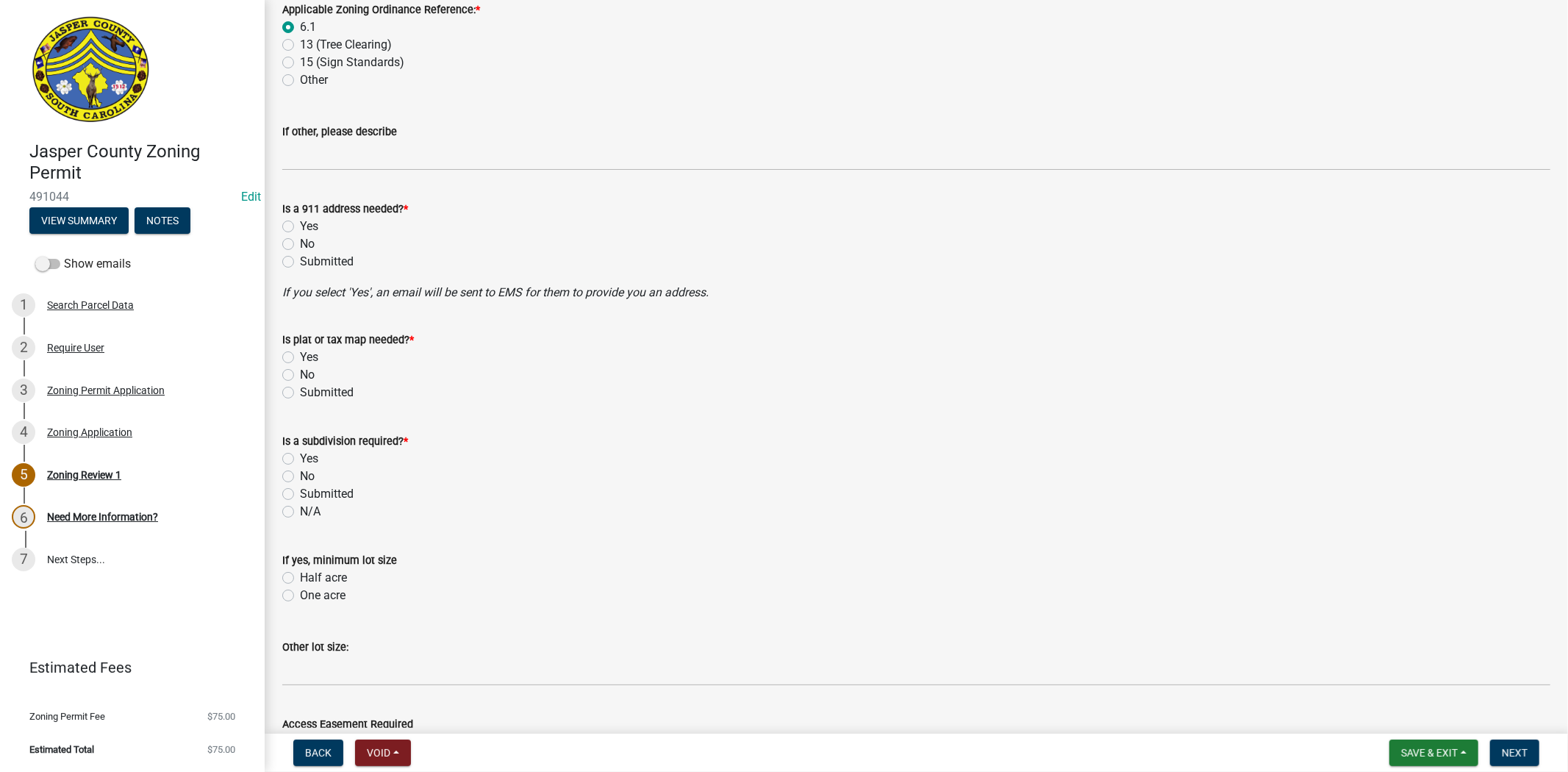
scroll to position [653, 0]
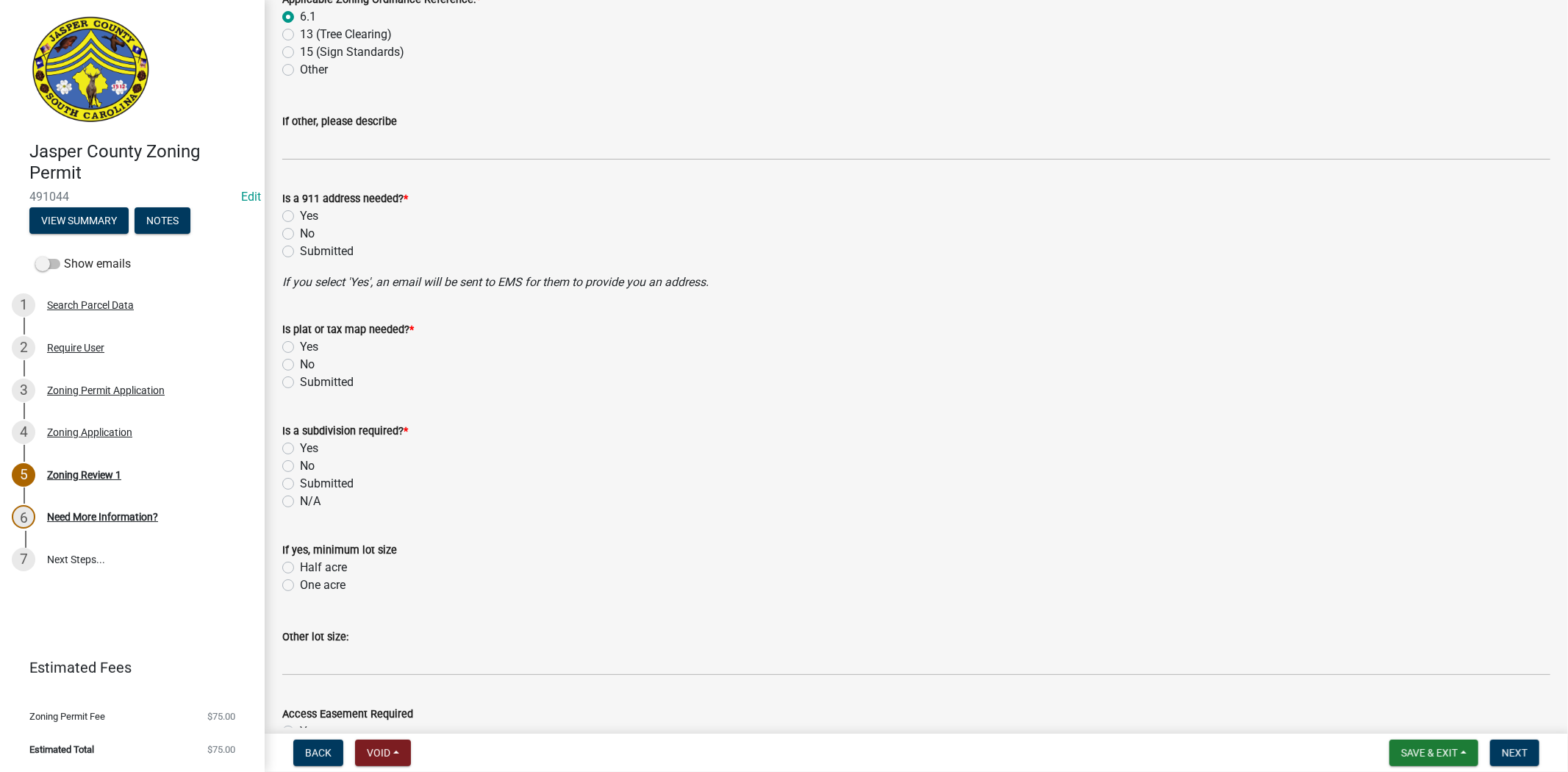
click at [300, 233] on label "No" at bounding box center [307, 234] width 15 height 18
click at [300, 233] on input "No" at bounding box center [305, 230] width 10 height 10
radio input "true"
click at [300, 362] on label "No" at bounding box center [307, 365] width 15 height 18
click at [300, 362] on input "No" at bounding box center [305, 361] width 10 height 10
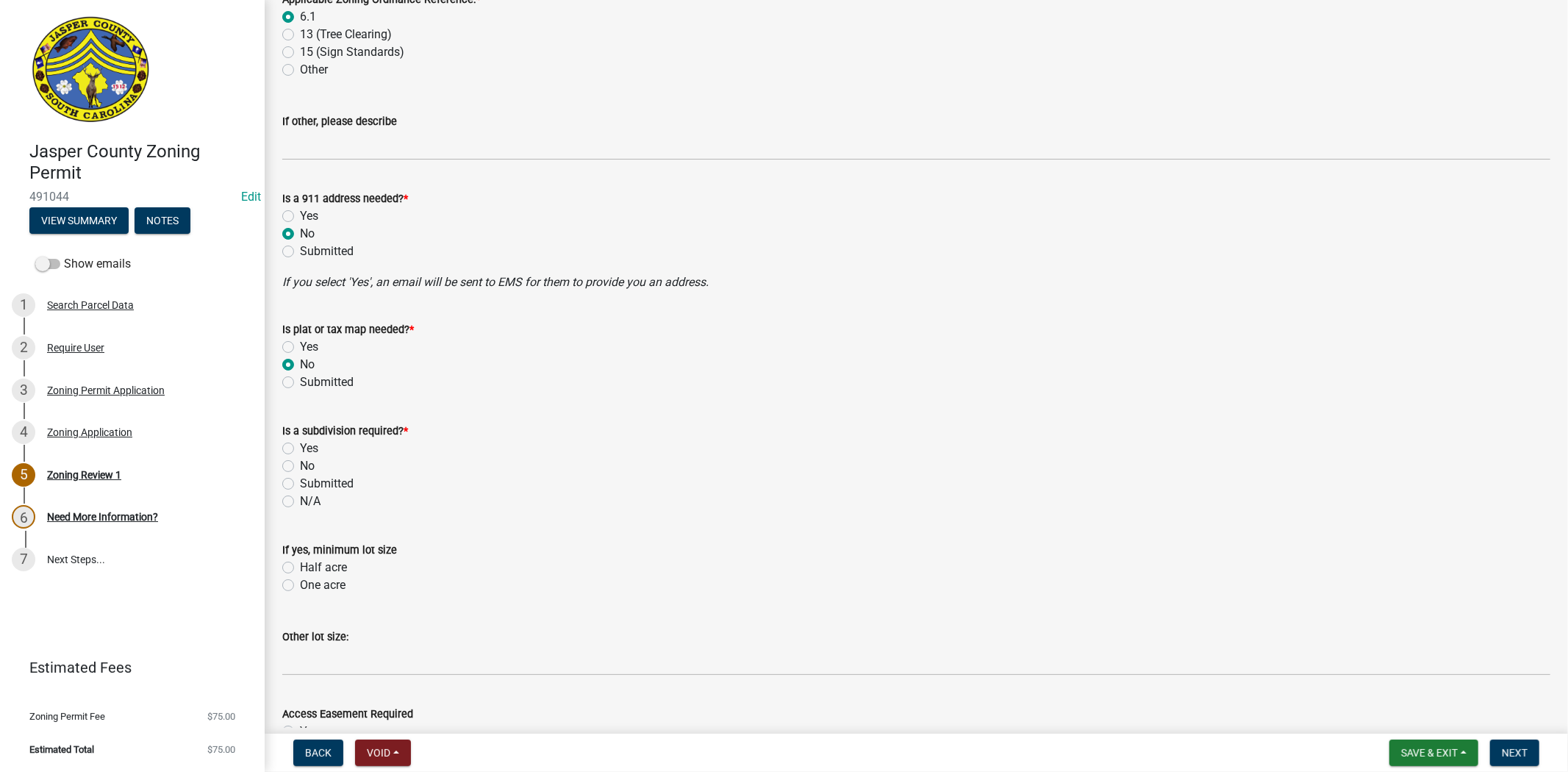
radio input "true"
click at [285, 457] on div "No" at bounding box center [916, 466] width 1268 height 18
click at [300, 464] on label "No" at bounding box center [307, 466] width 15 height 18
click at [300, 464] on input "No" at bounding box center [305, 462] width 10 height 10
radio input "true"
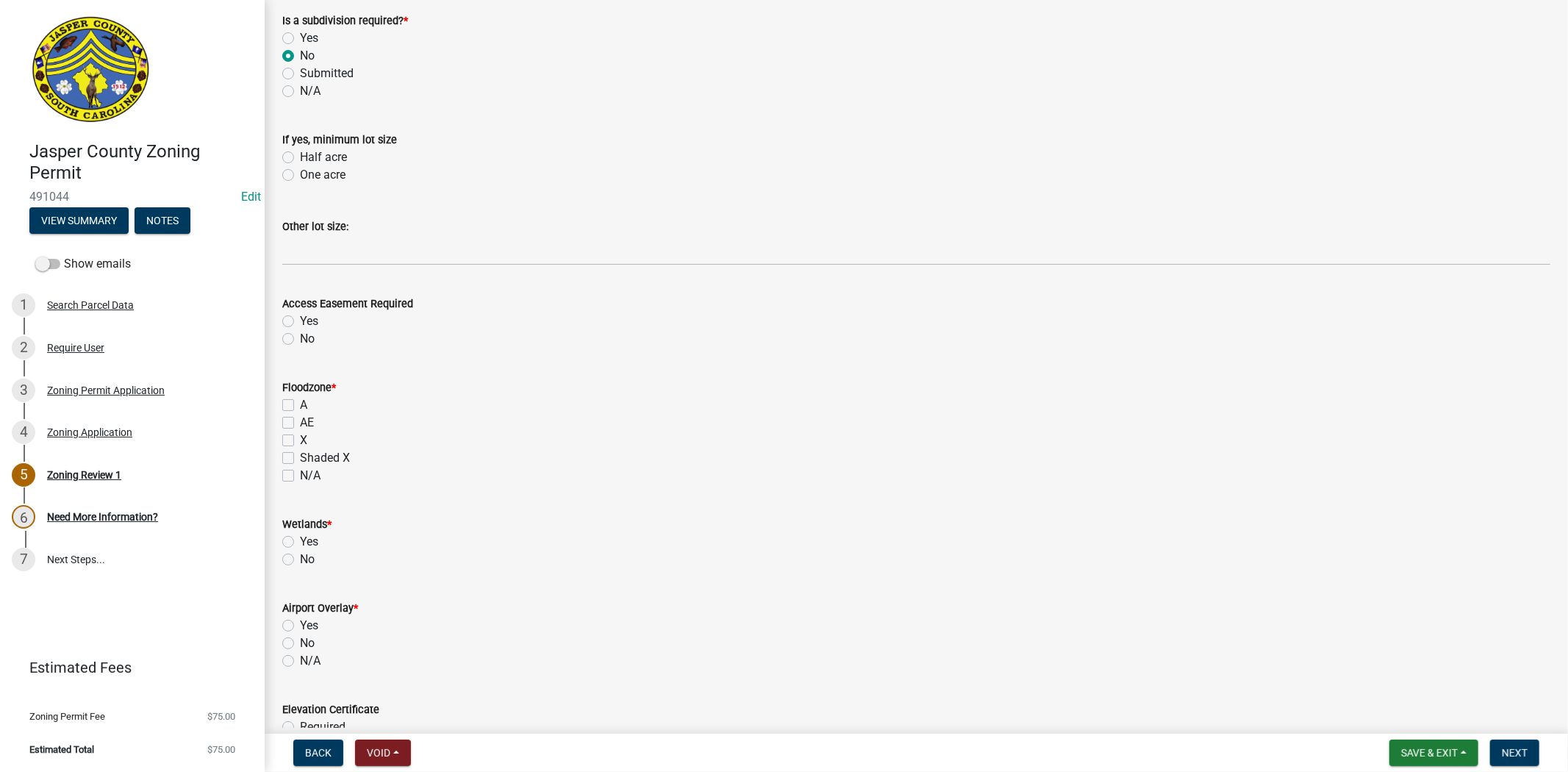
scroll to position [1143, 0]
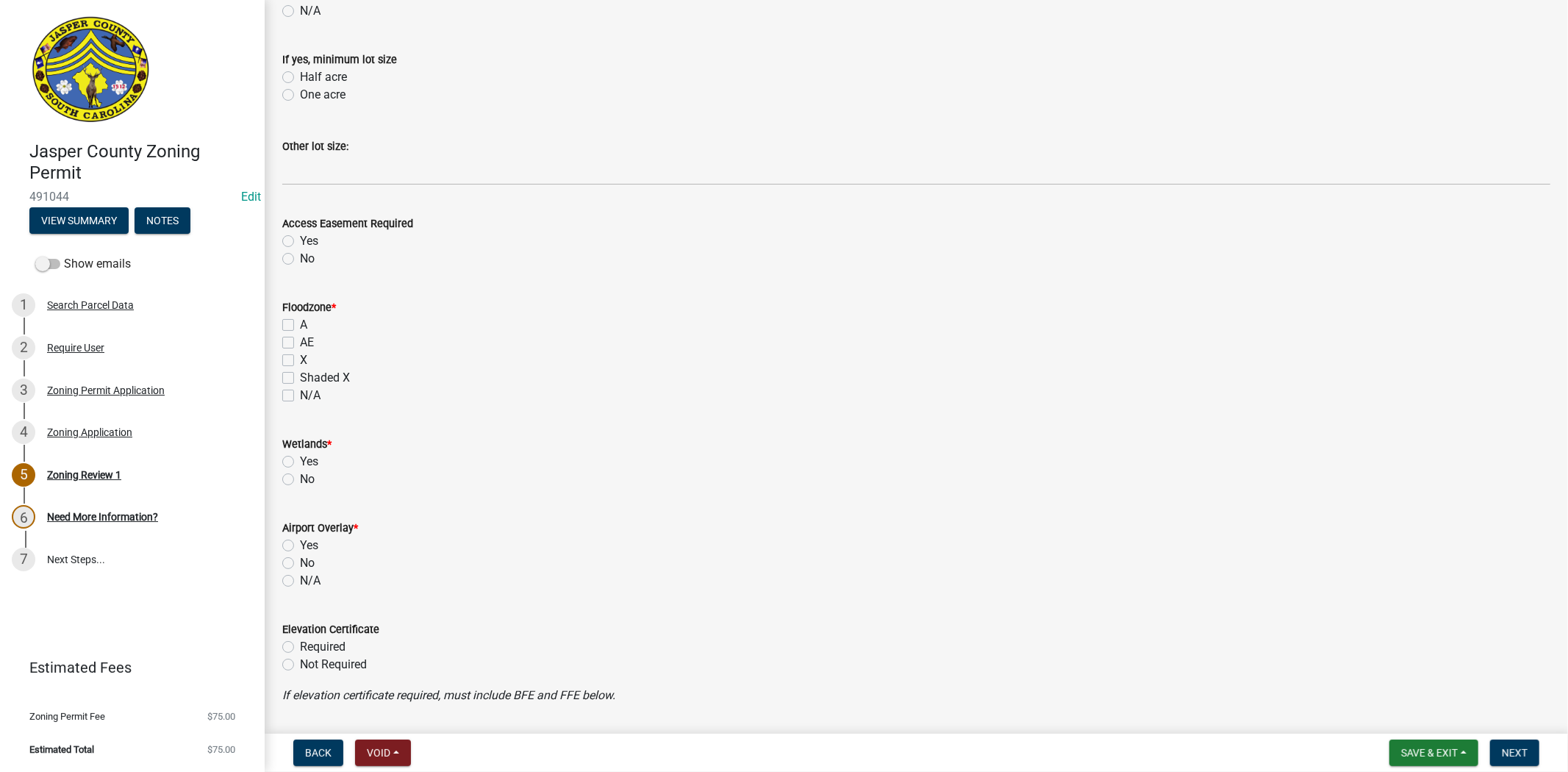
click at [300, 355] on label "X" at bounding box center [304, 361] width 8 height 18
click at [300, 355] on input "X" at bounding box center [305, 357] width 10 height 10
checkbox input "true"
checkbox input "false"
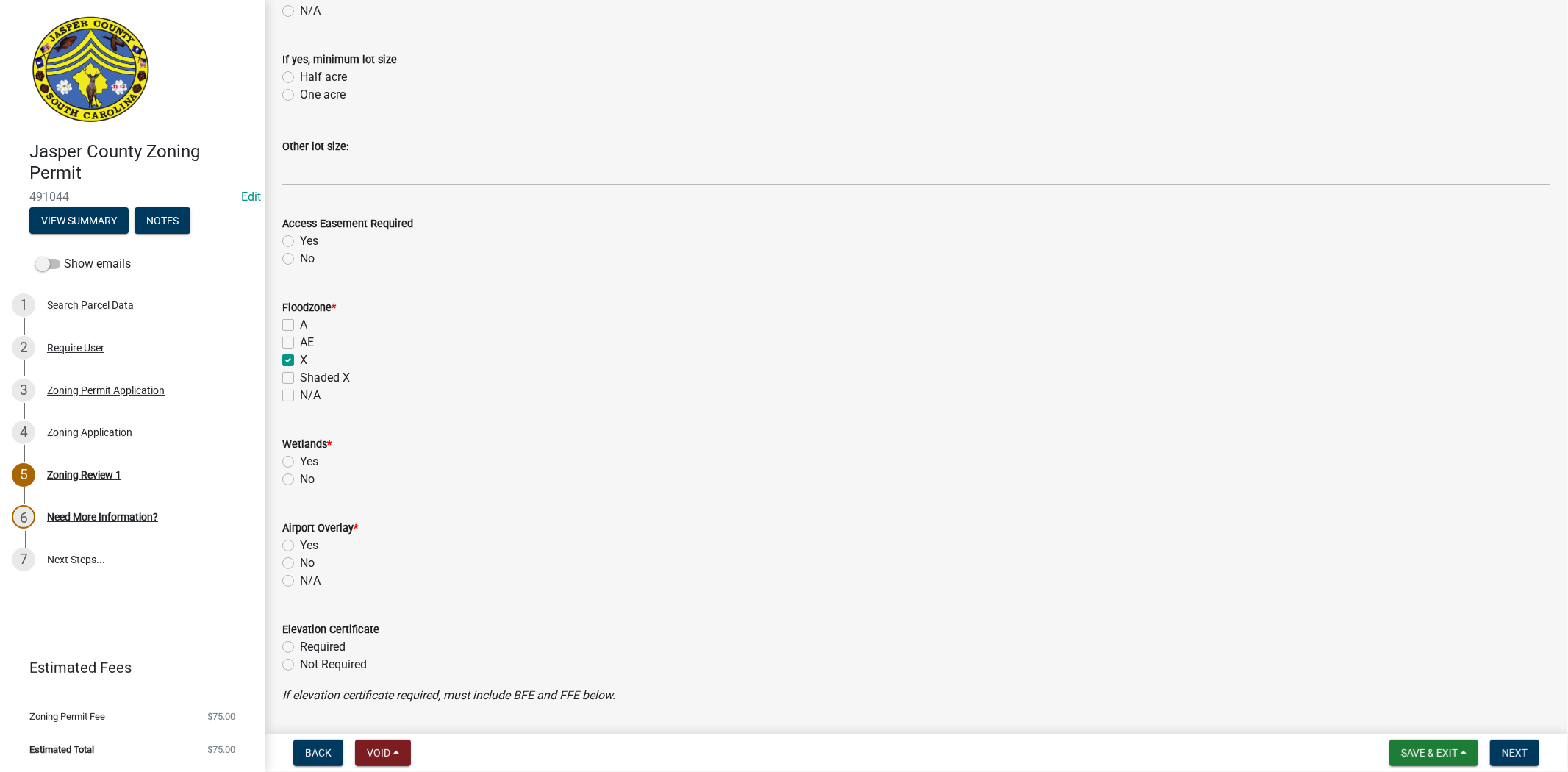
checkbox input "true"
checkbox input "false"
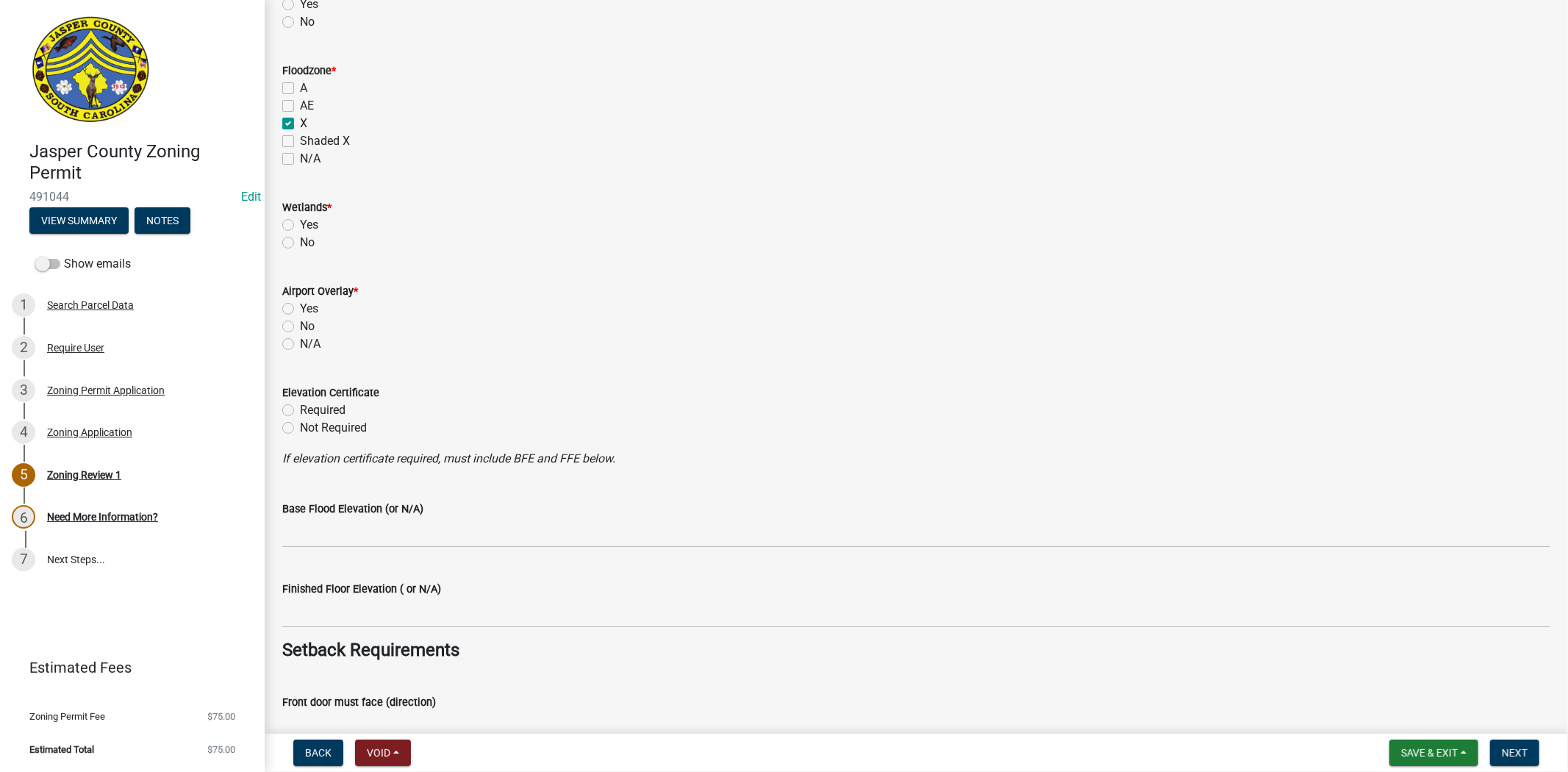
scroll to position [1389, 0]
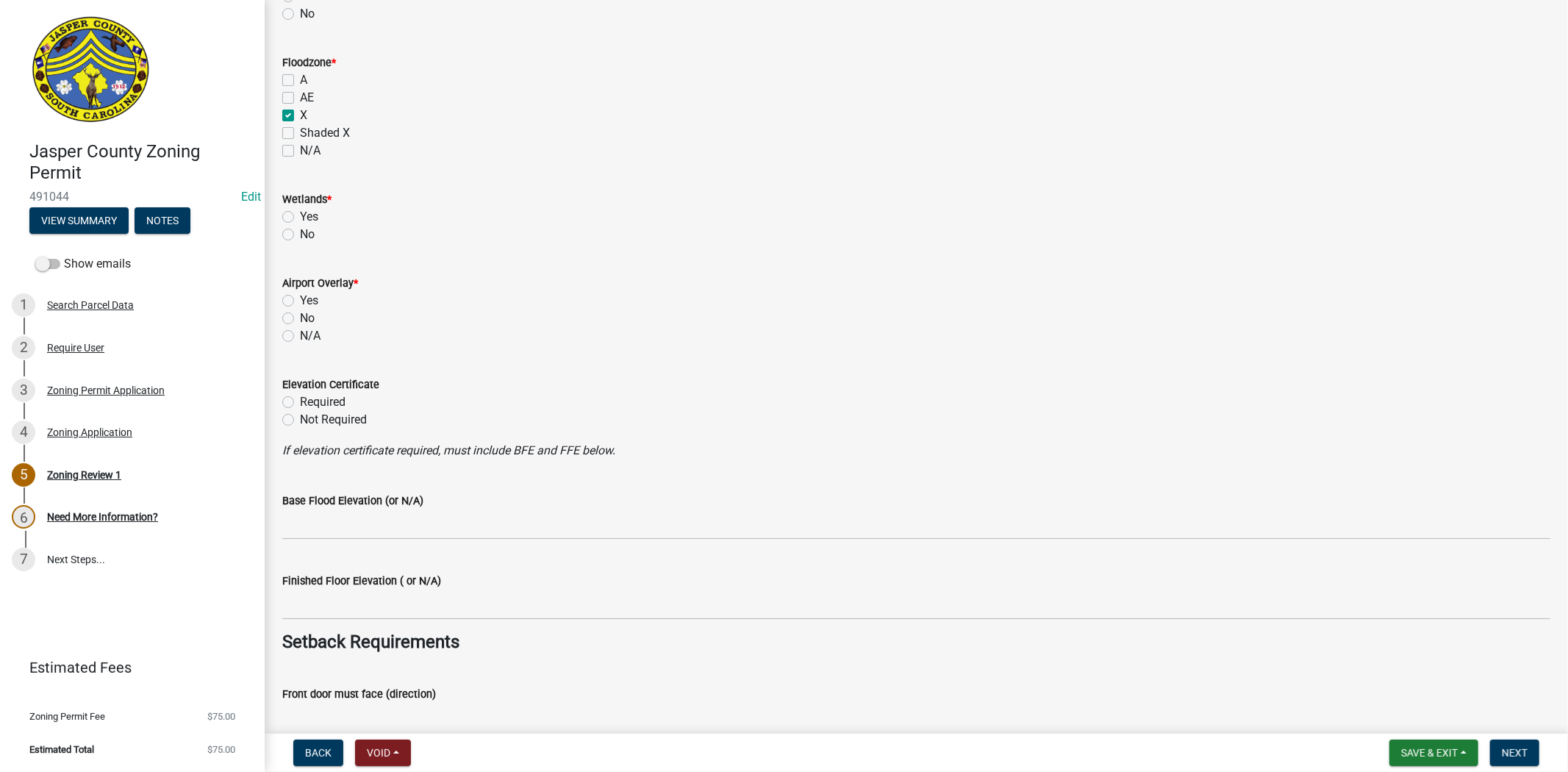
click at [300, 234] on label "No" at bounding box center [307, 235] width 15 height 18
click at [300, 234] on input "No" at bounding box center [305, 231] width 10 height 10
radio input "true"
click at [300, 322] on label "No" at bounding box center [307, 319] width 15 height 18
click at [300, 320] on input "No" at bounding box center [305, 315] width 10 height 10
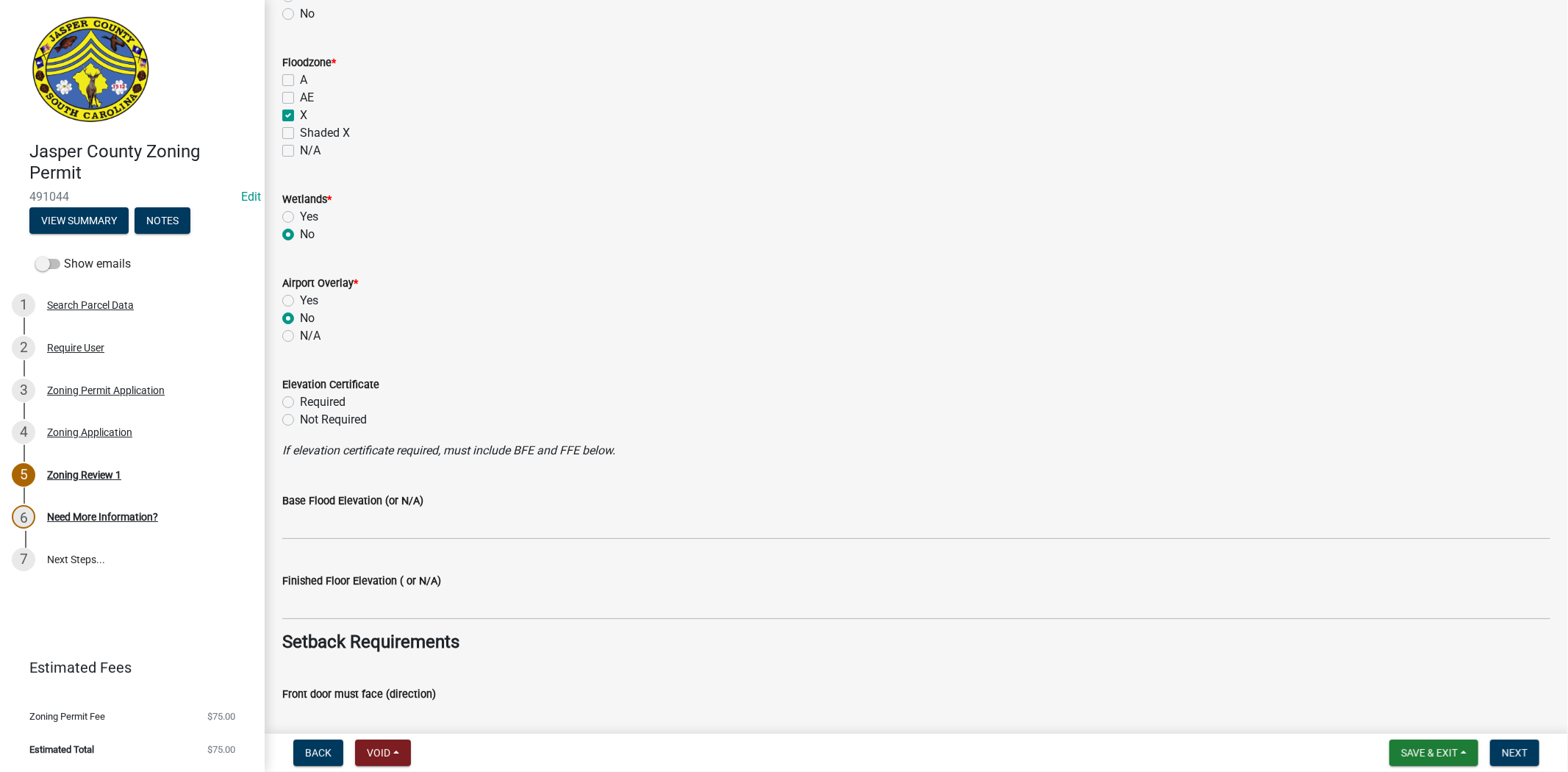
radio input "true"
click at [295, 422] on div "Not Required" at bounding box center [916, 420] width 1268 height 18
click at [300, 420] on label "Not Required" at bounding box center [333, 420] width 66 height 18
click at [300, 420] on input "Not Required" at bounding box center [305, 416] width 10 height 10
radio input "true"
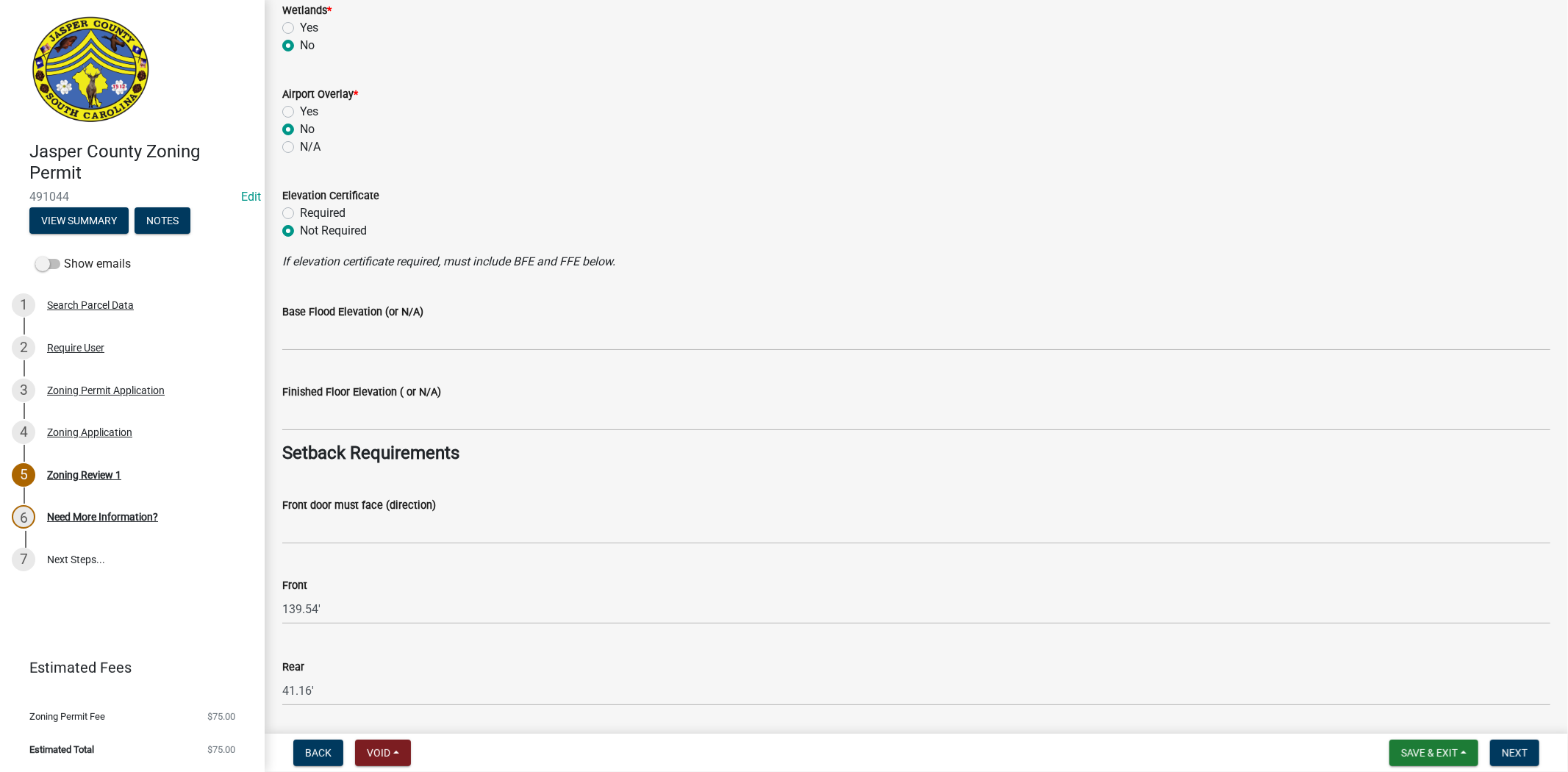
scroll to position [1634, 0]
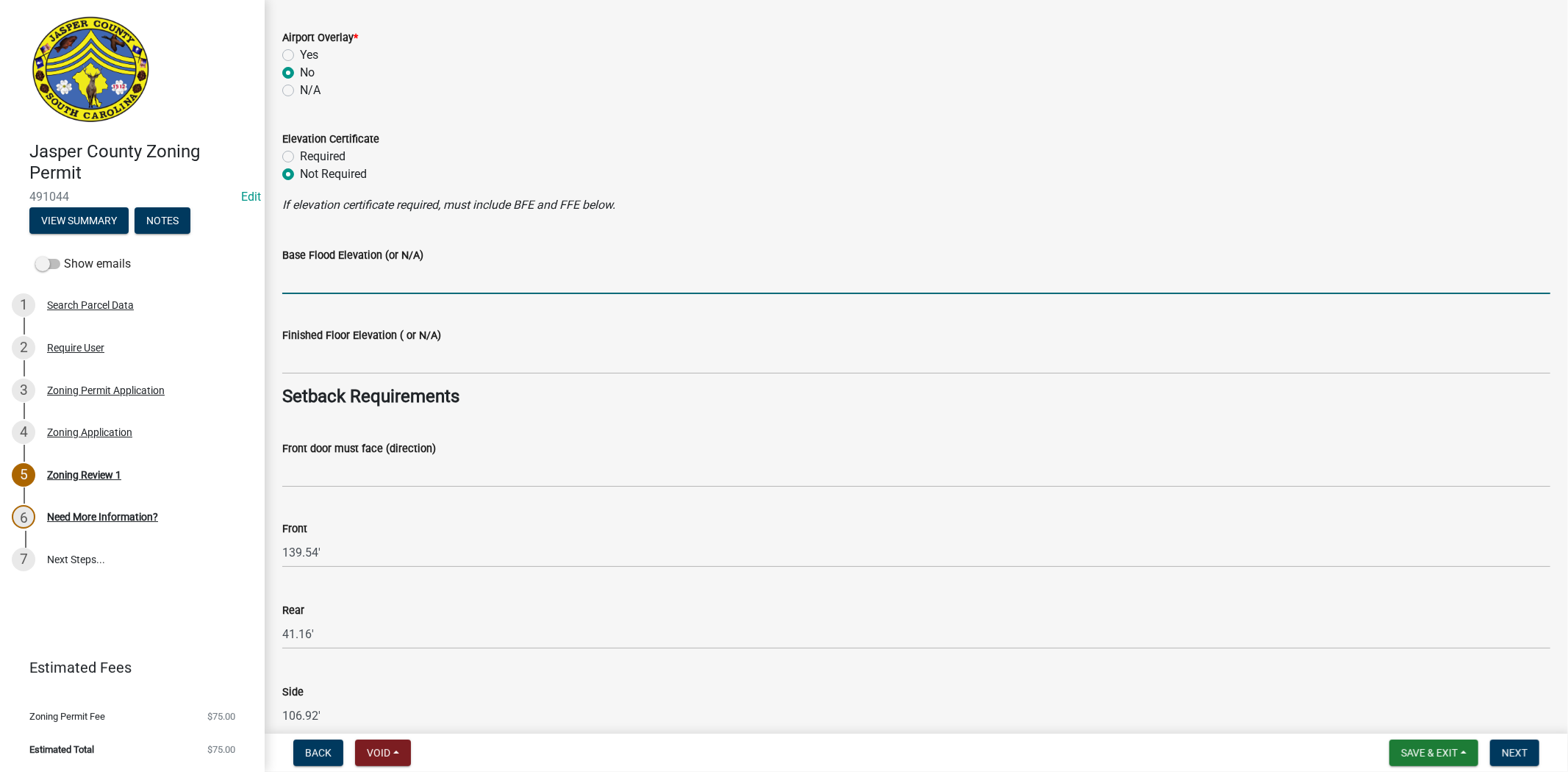
click at [370, 284] on input "Base Flood Elevation (or N/A)" at bounding box center [916, 279] width 1268 height 30
type input "N/A"
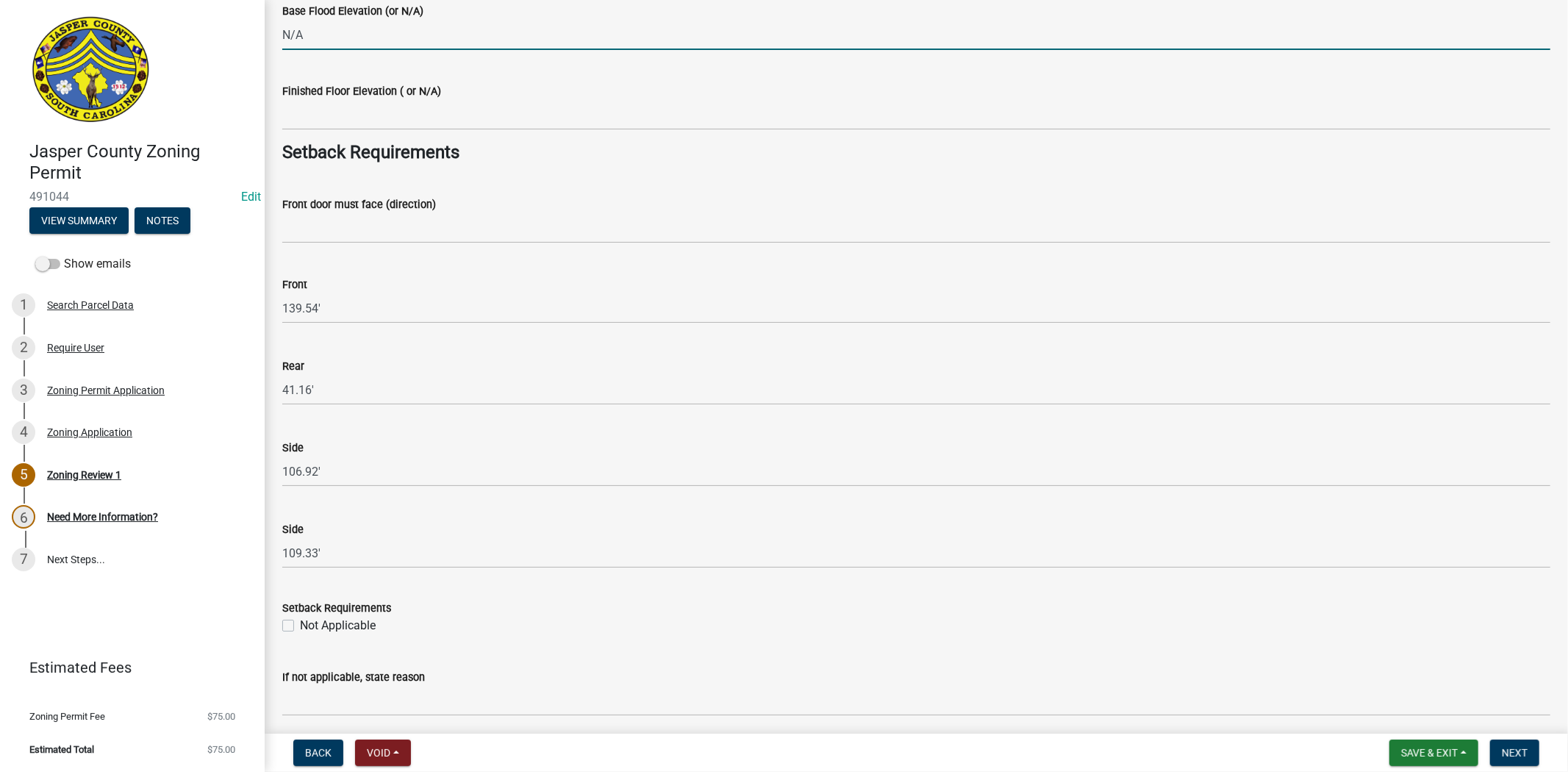
scroll to position [1879, 0]
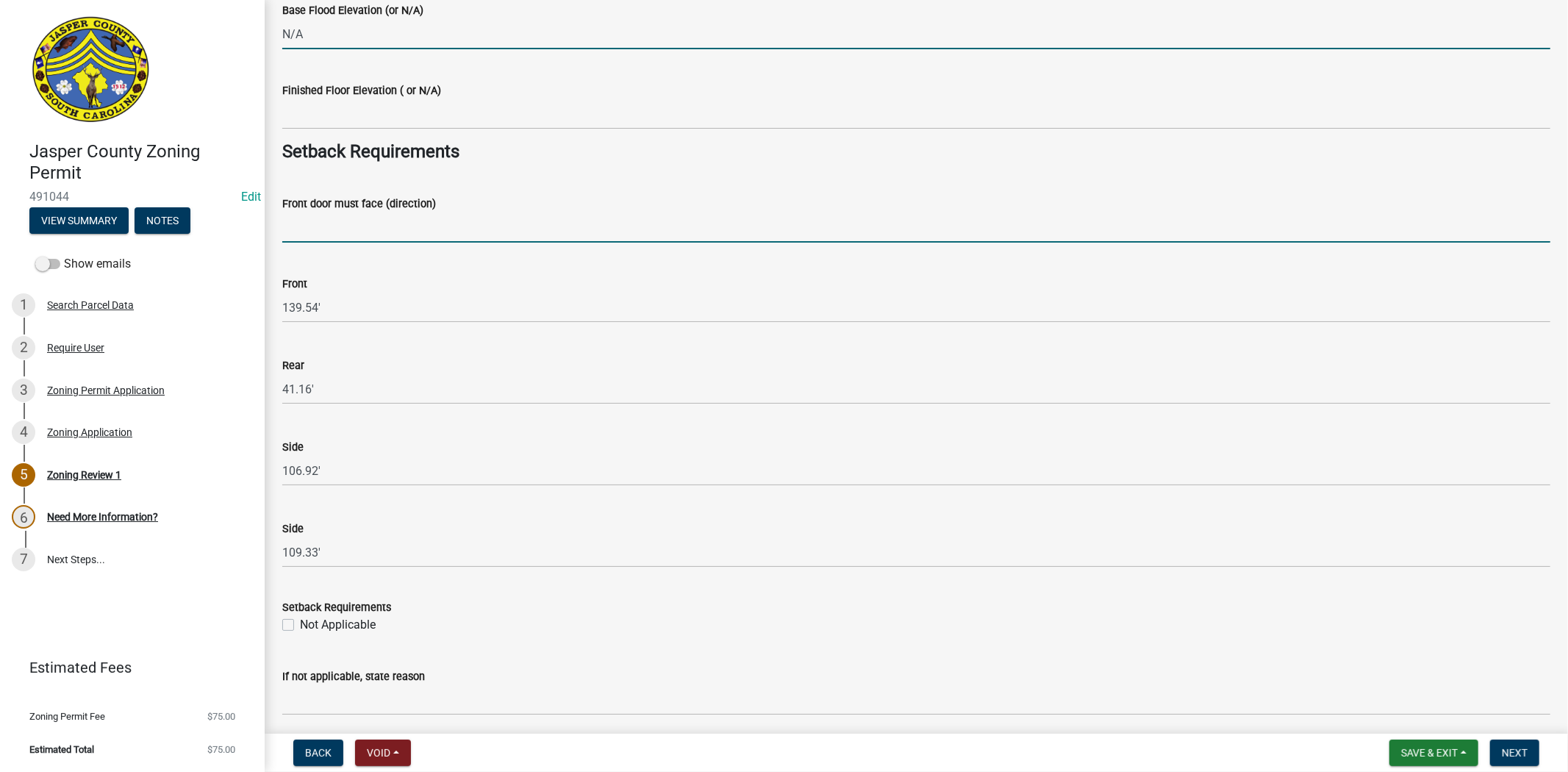
click at [312, 236] on input "Front door must face (direction)" at bounding box center [916, 227] width 1268 height 30
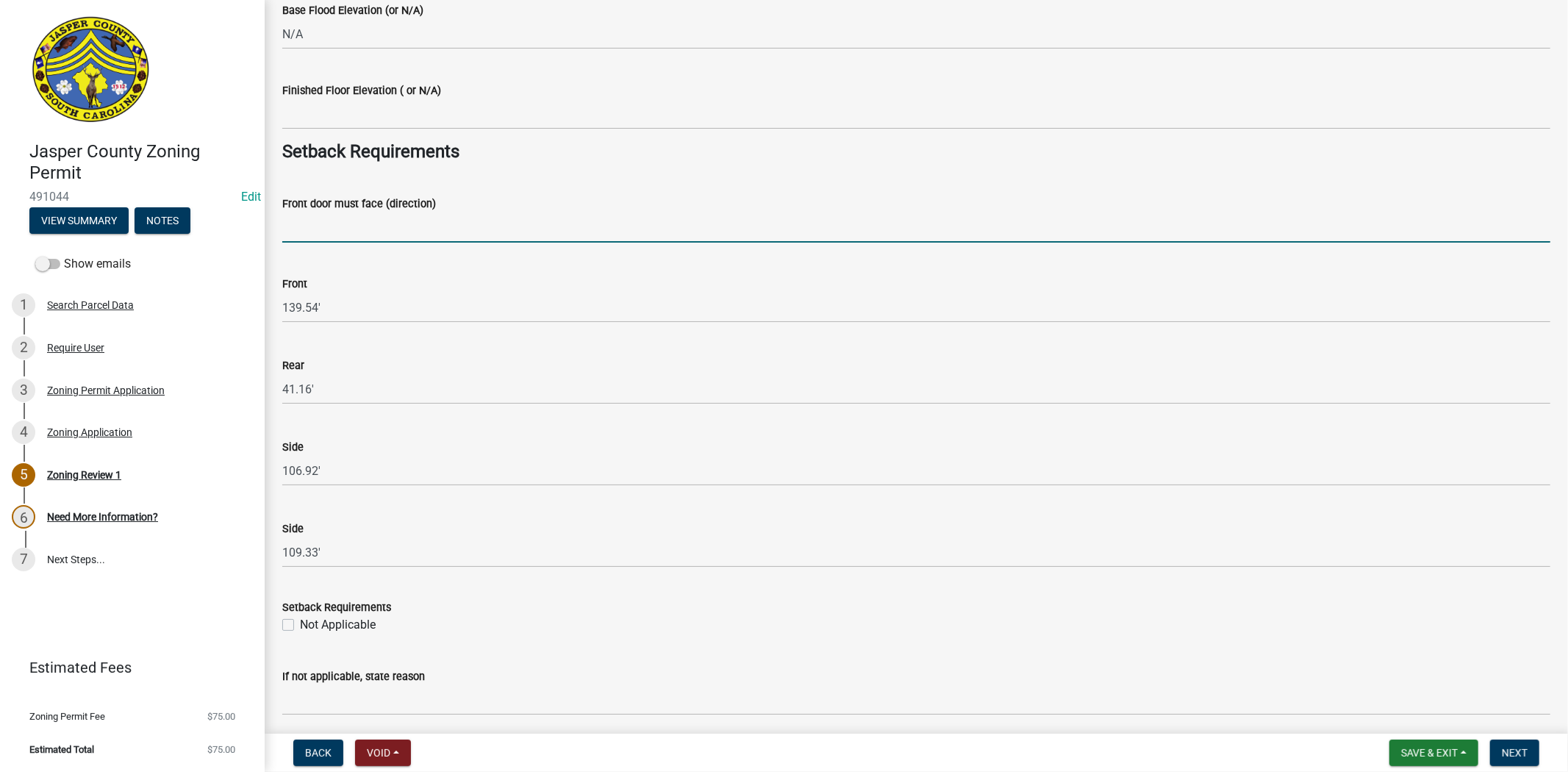
type input "N/A Pool"
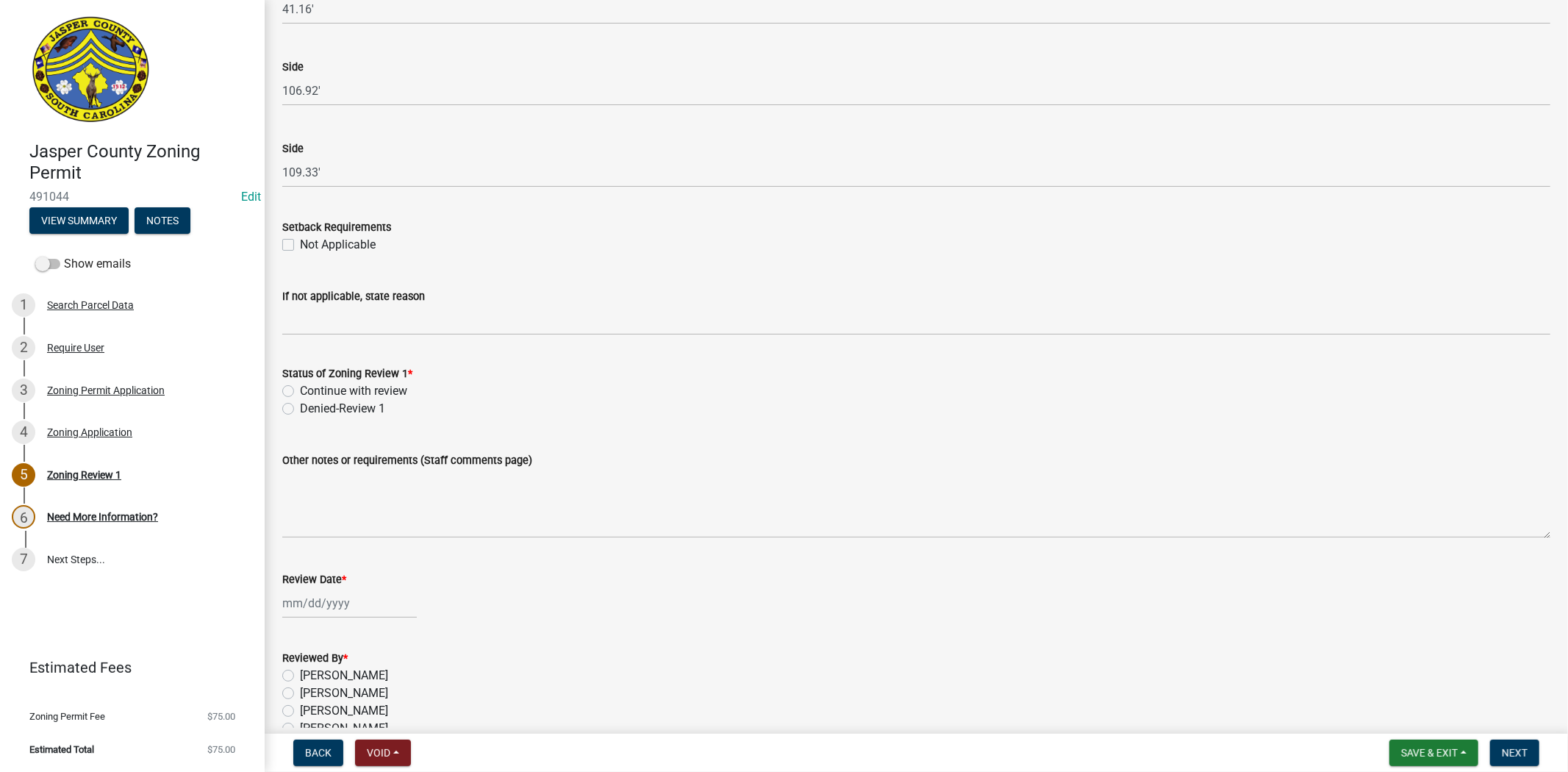
scroll to position [2288, 0]
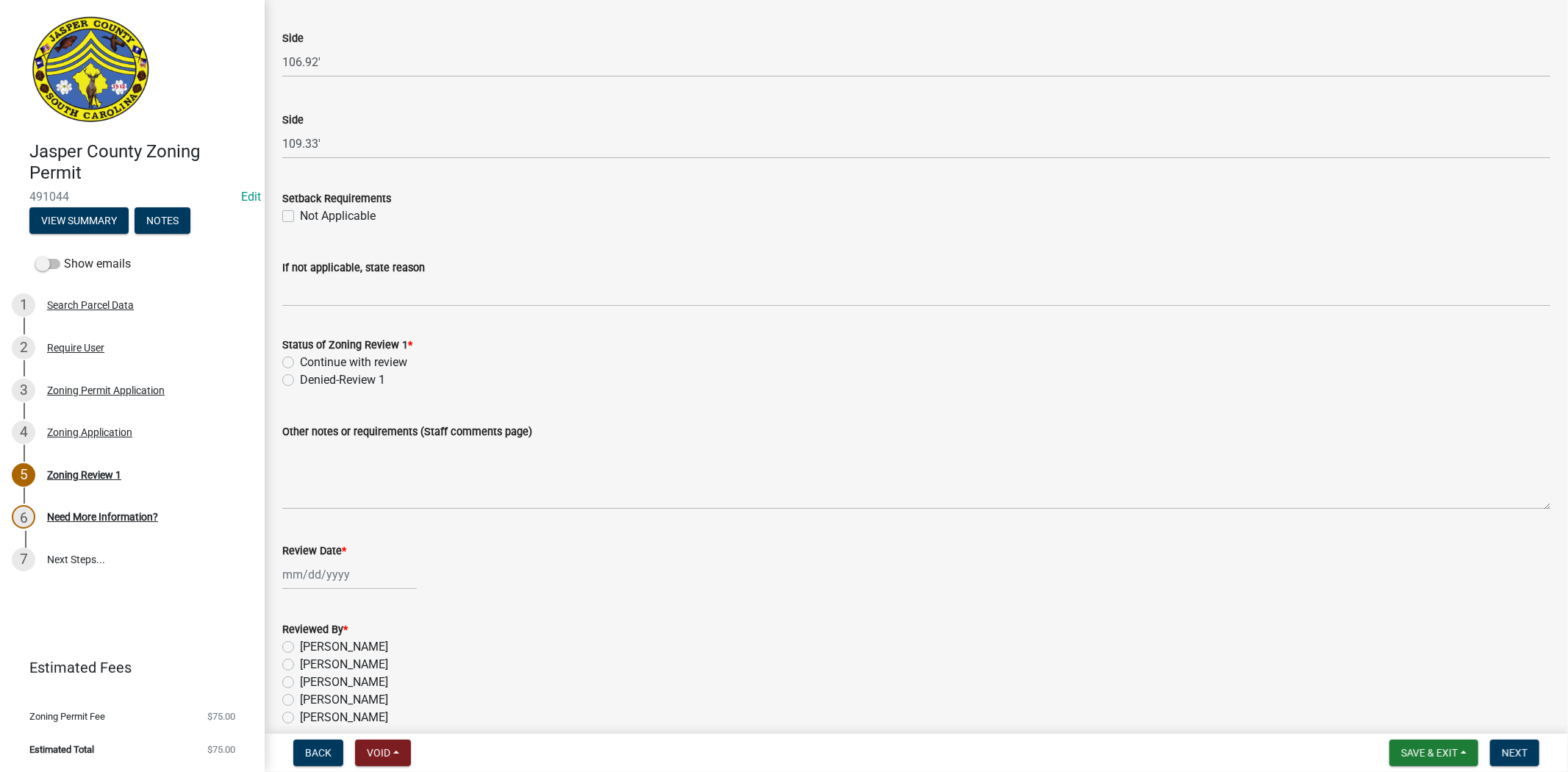
click at [297, 365] on div "Continue with review" at bounding box center [916, 363] width 1268 height 18
click at [300, 365] on label "Continue with review" at bounding box center [354, 363] width 107 height 18
click at [300, 364] on input "Continue with review" at bounding box center [305, 359] width 10 height 10
radio input "true"
click at [318, 576] on div at bounding box center [350, 575] width 135 height 30
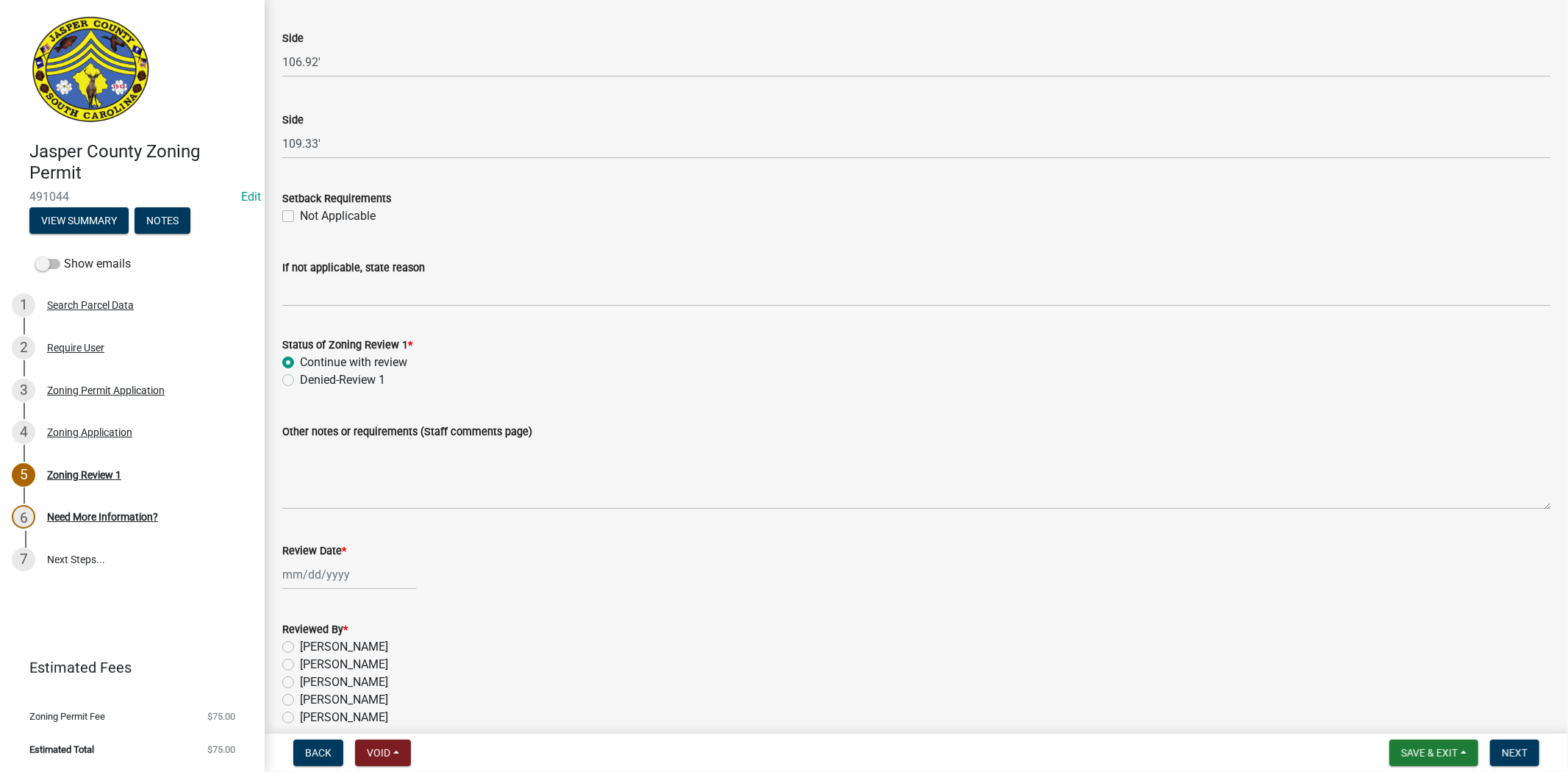
select select "10"
select select "2025"
click at [296, 472] on div "13" at bounding box center [297, 472] width 23 height 23
type input "[DATE]"
click at [300, 700] on label "Stephanie Oviedo" at bounding box center [344, 700] width 88 height 18
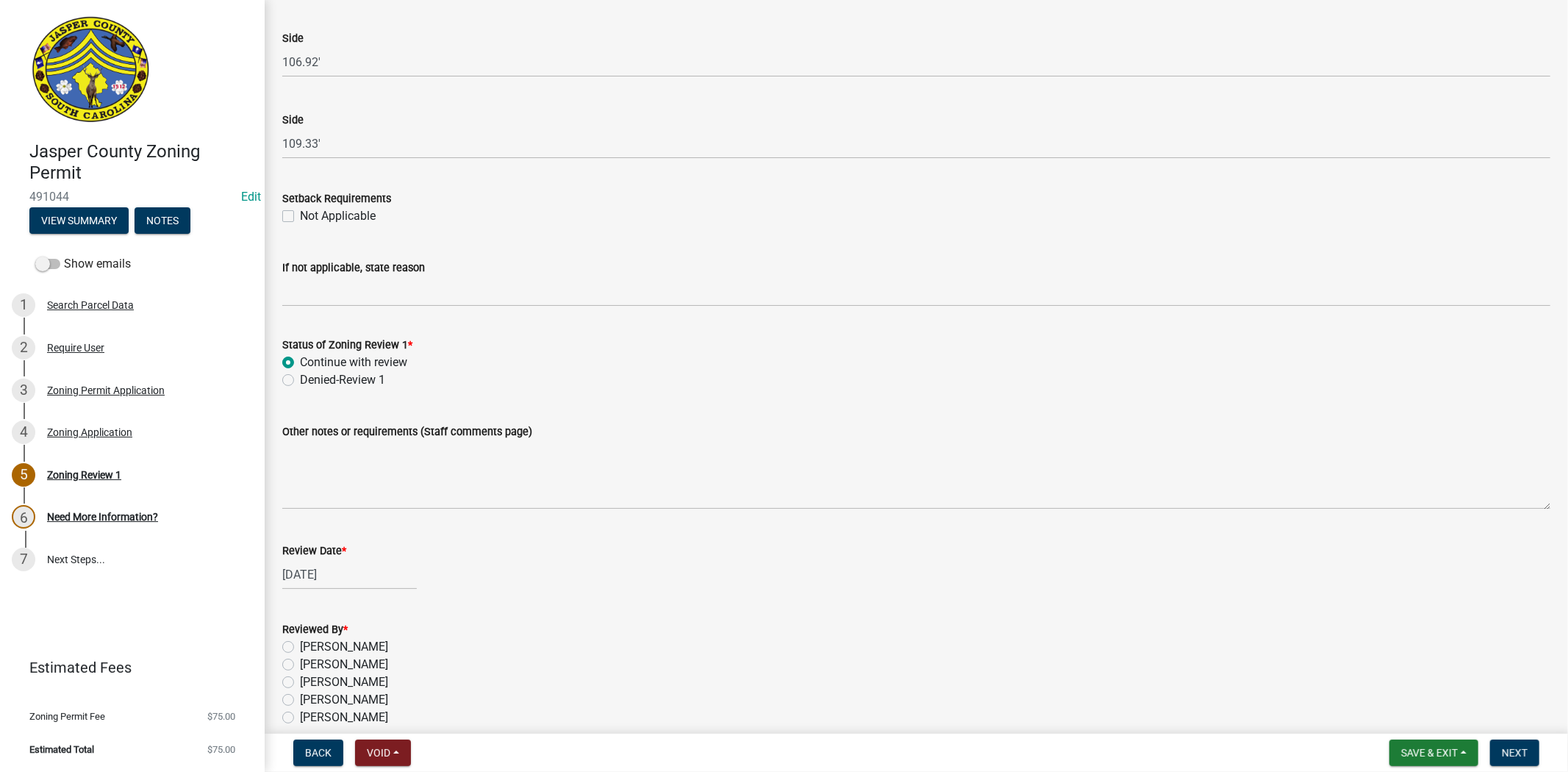
click at [300, 700] on input "Stephanie Oviedo" at bounding box center [305, 696] width 10 height 10
radio input "true"
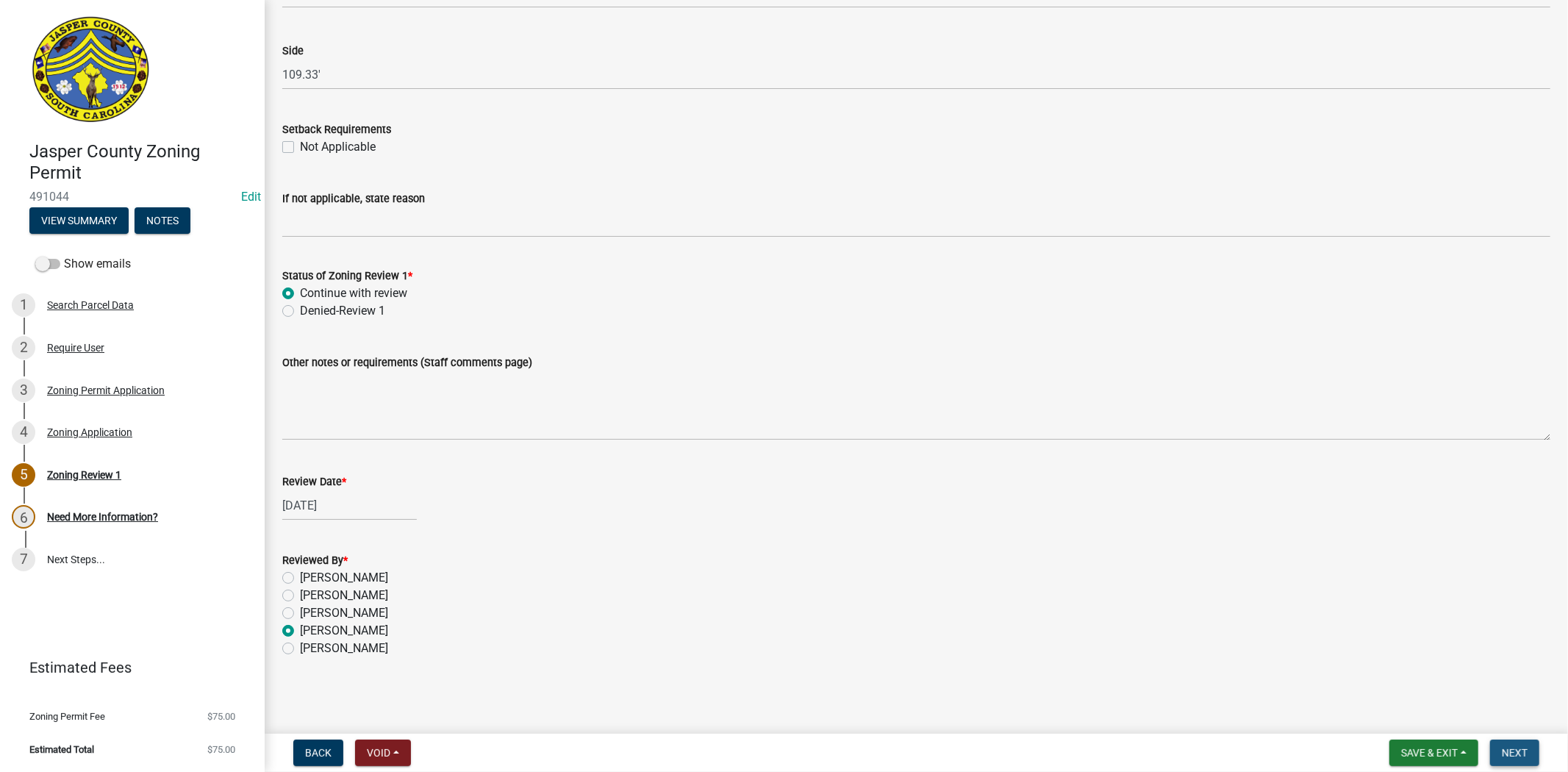
click at [1499, 755] on button "Next" at bounding box center [1514, 752] width 49 height 26
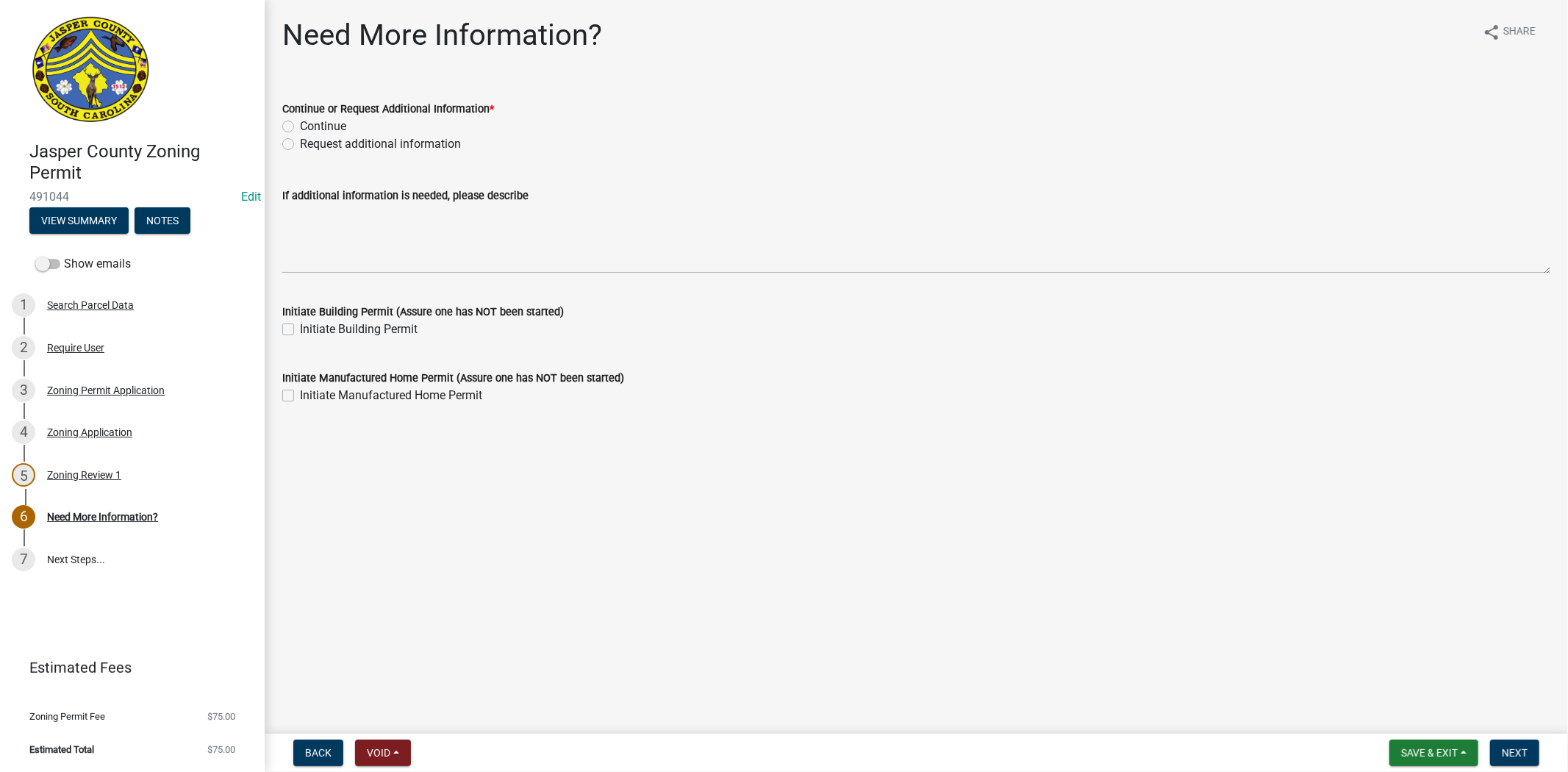
click at [300, 126] on label "Continue" at bounding box center [322, 126] width 46 height 18
click at [300, 126] on input "Continue" at bounding box center [305, 122] width 10 height 10
radio input "true"
click at [1530, 752] on button "Next" at bounding box center [1514, 752] width 49 height 26
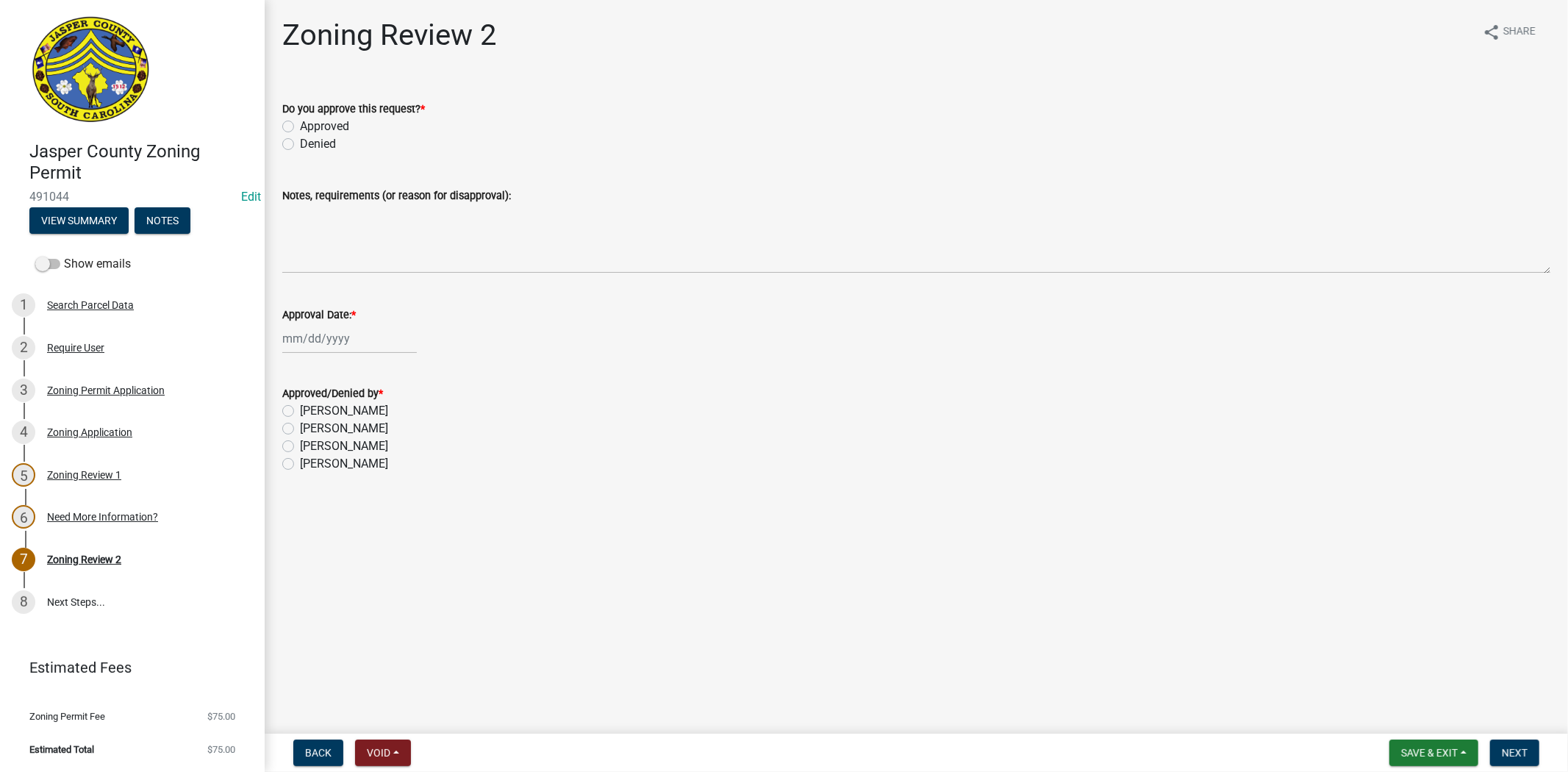
click at [300, 129] on label "Approved" at bounding box center [324, 126] width 49 height 18
click at [300, 127] on input "Approved" at bounding box center [305, 122] width 10 height 10
radio input "true"
click at [308, 328] on div at bounding box center [350, 338] width 135 height 30
select select "10"
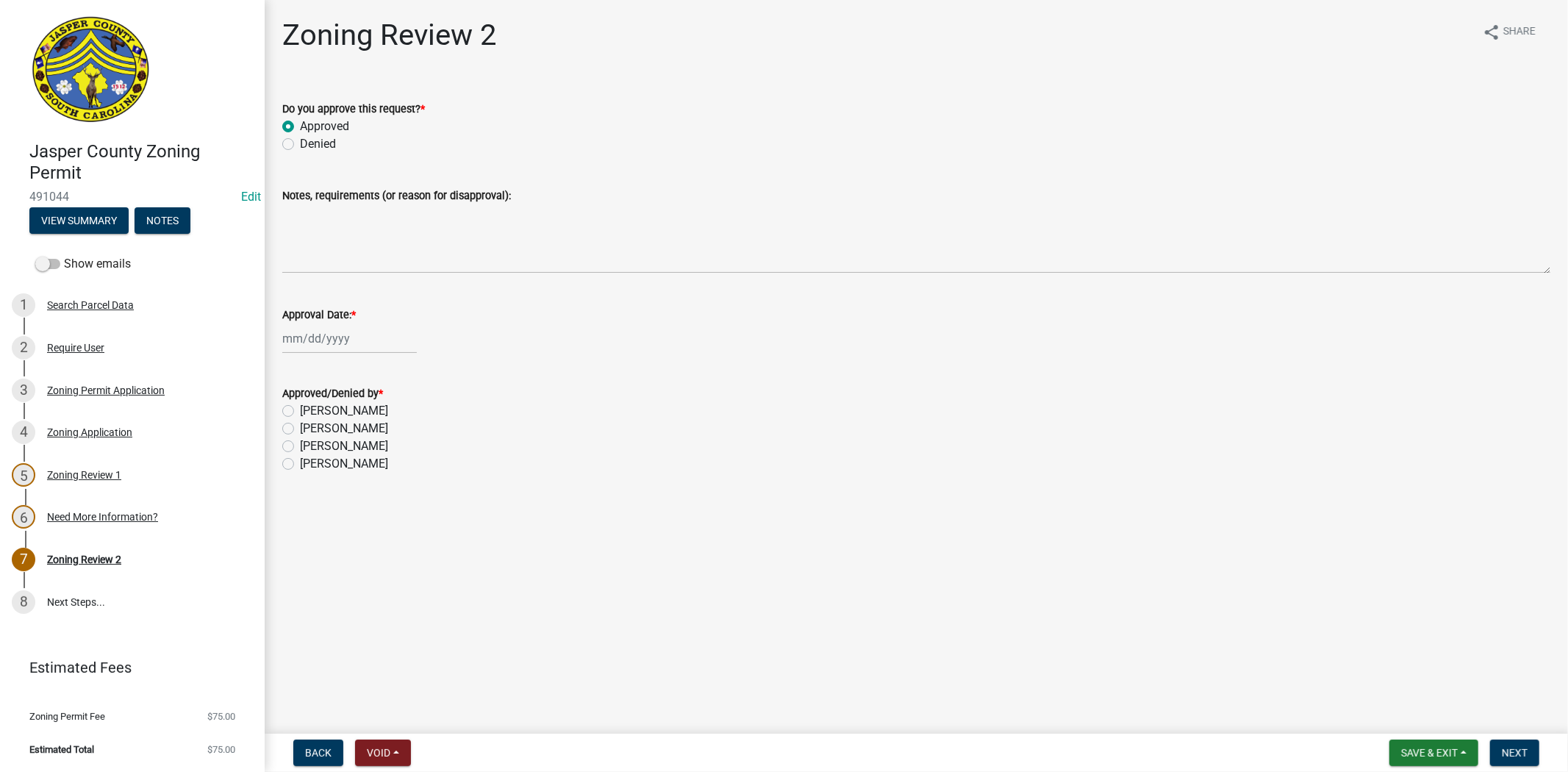
select select "2025"
click at [298, 461] on div "13" at bounding box center [297, 463] width 23 height 23
type input "[DATE]"
click at [300, 445] on label "Stephanie Oviedo" at bounding box center [344, 447] width 88 height 18
click at [300, 445] on input "Stephanie Oviedo" at bounding box center [305, 443] width 10 height 10
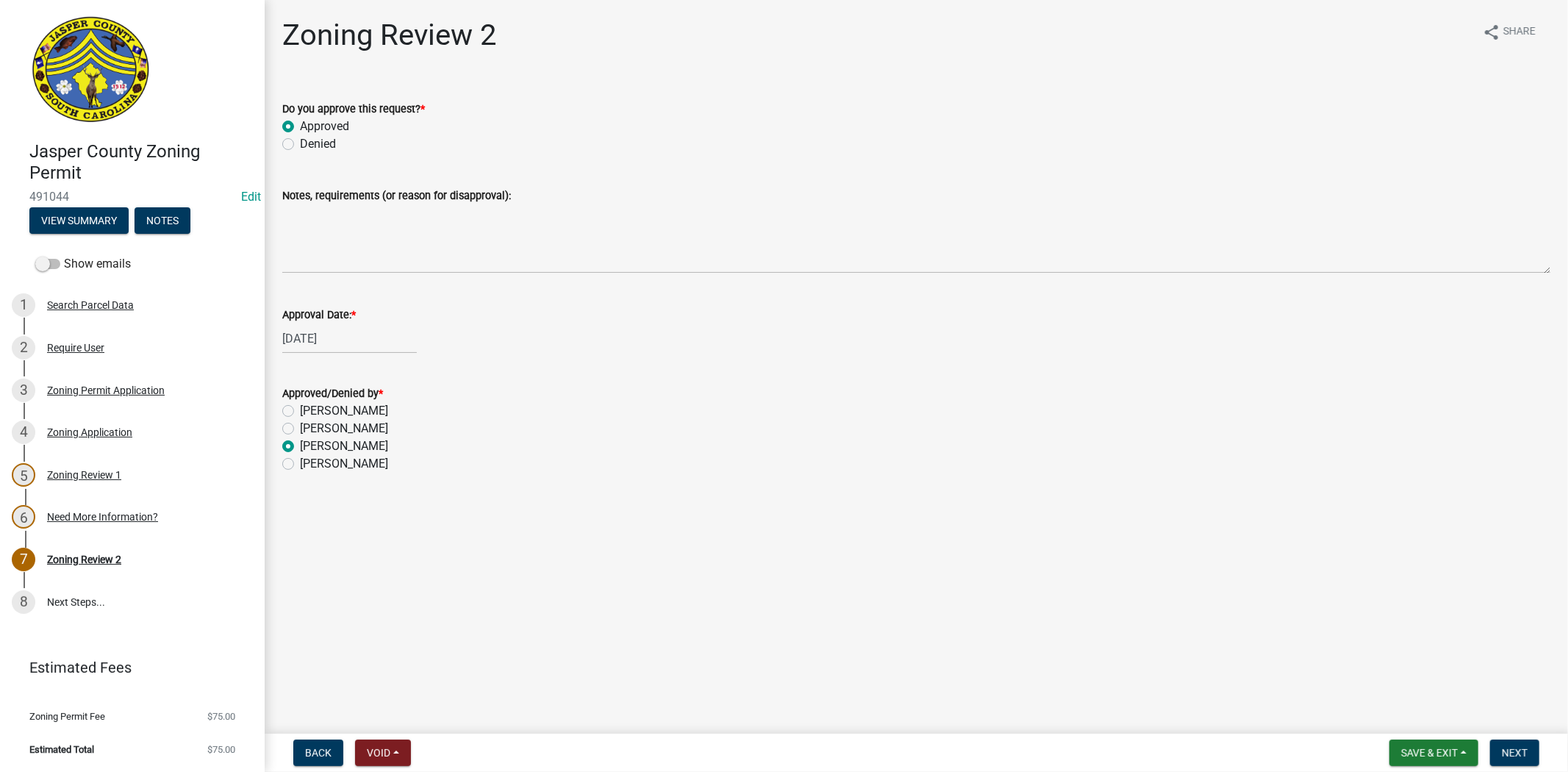
radio input "true"
click at [1518, 749] on span "Next" at bounding box center [1514, 753] width 25 height 12
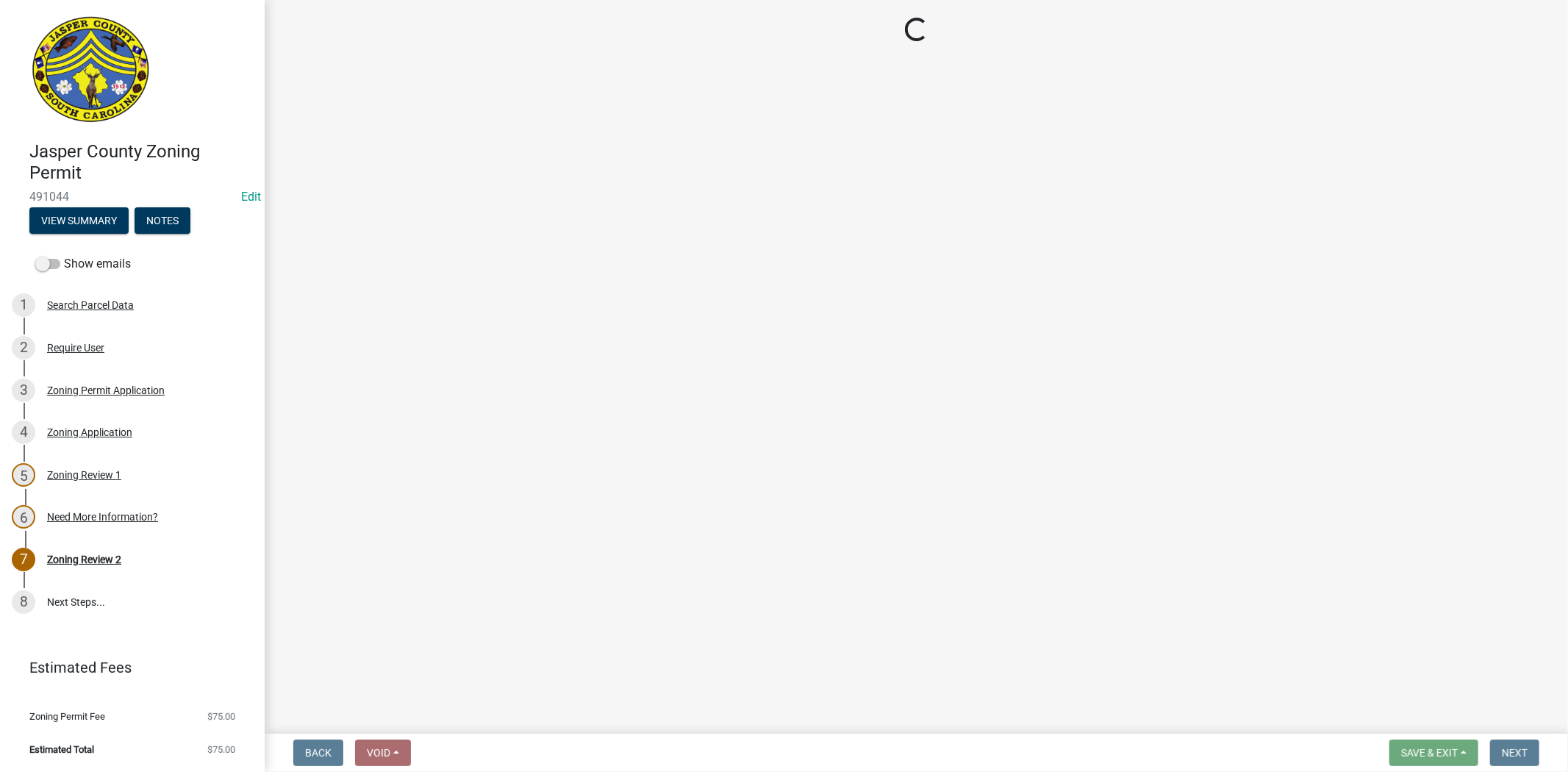
select select "3: 3"
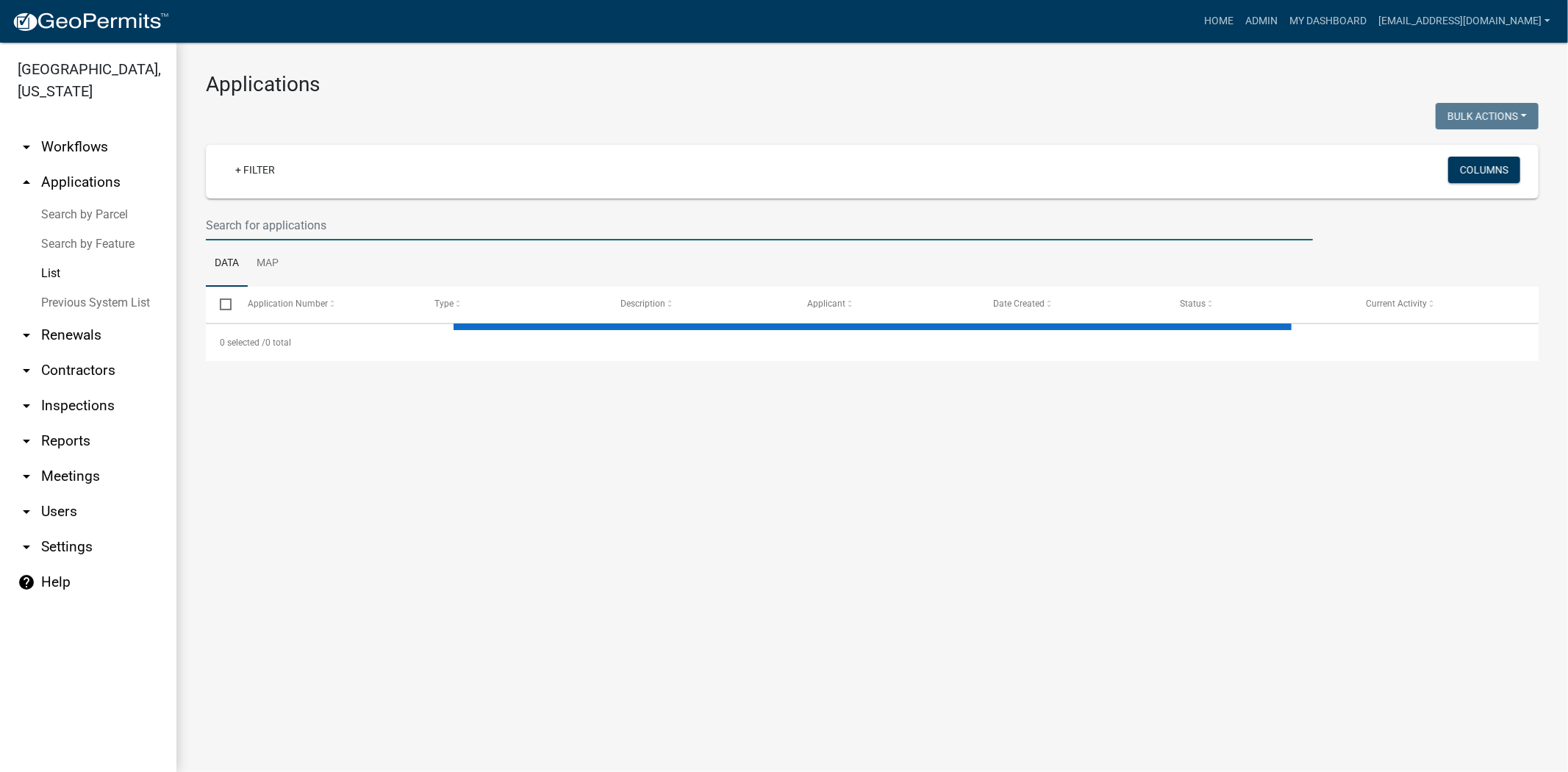
click at [449, 225] on input "text" at bounding box center [759, 225] width 1107 height 30
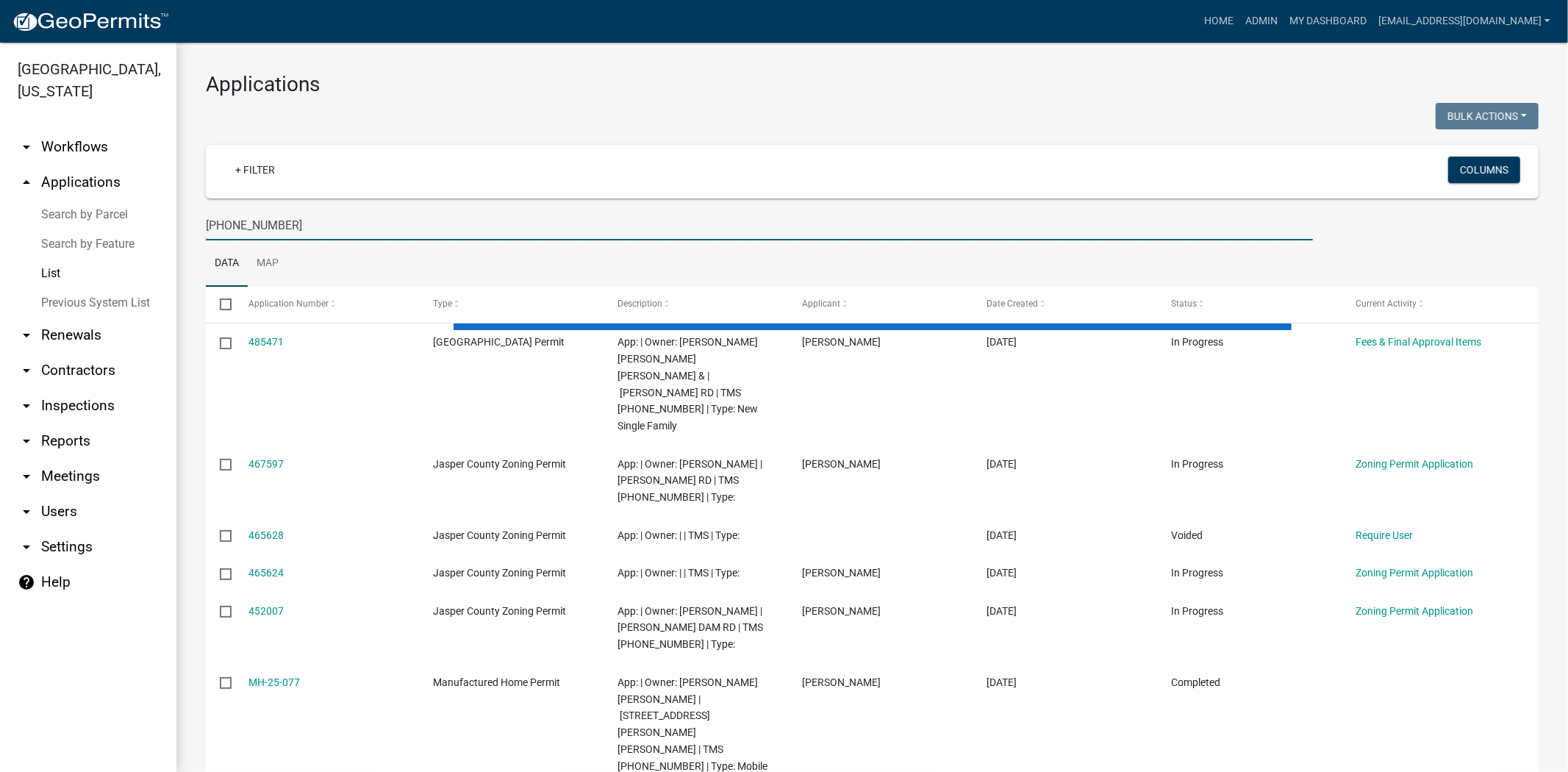
type input "[PHONE_NUMBER]"
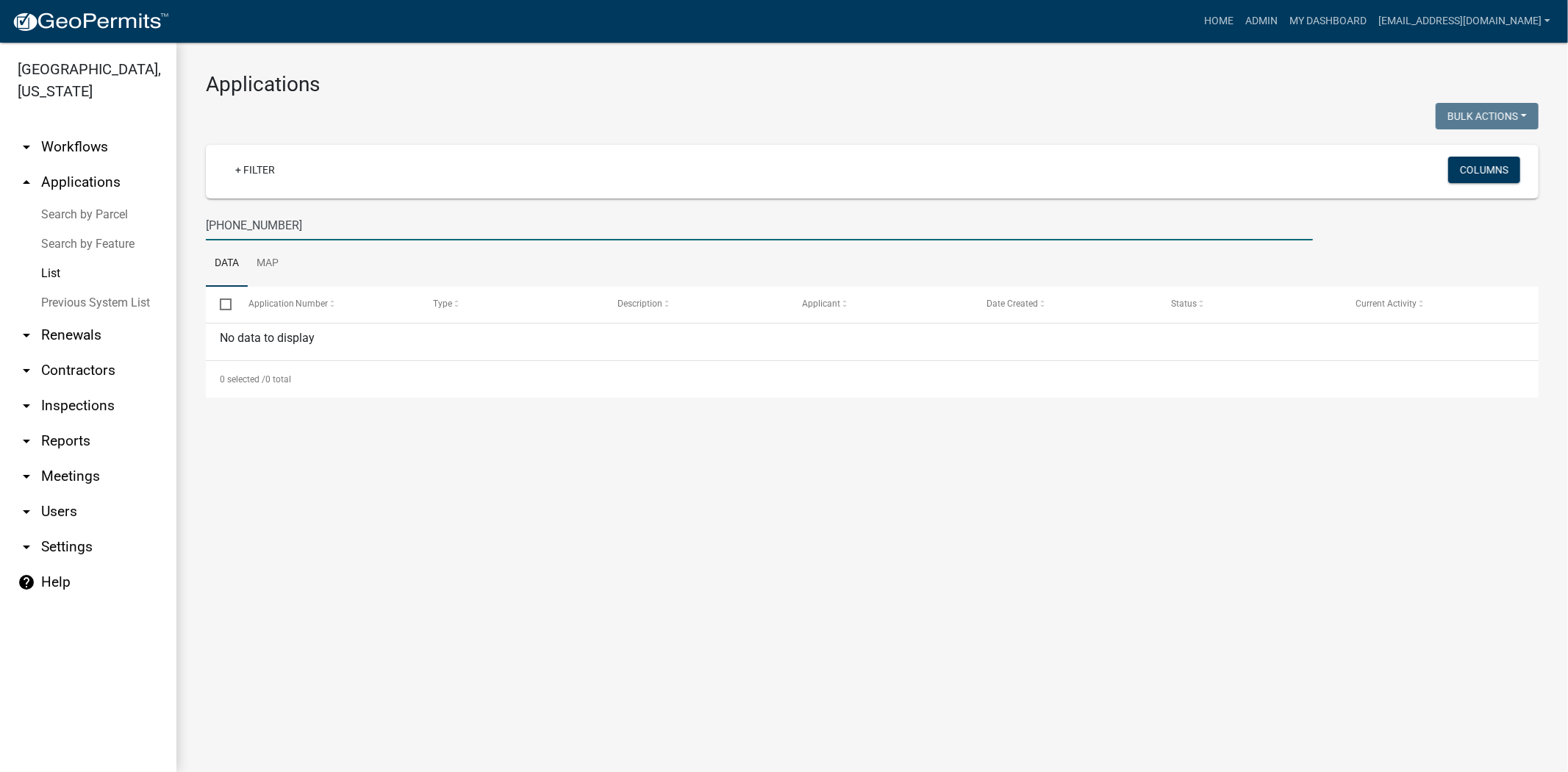
drag, startPoint x: 298, startPoint y: 228, endPoint x: 164, endPoint y: 236, distance: 134.2
click at [164, 236] on div "[GEOGRAPHIC_DATA], [US_STATE] arrow_drop_down Workflows List arrow_drop_up Appl…" at bounding box center [784, 407] width 1568 height 730
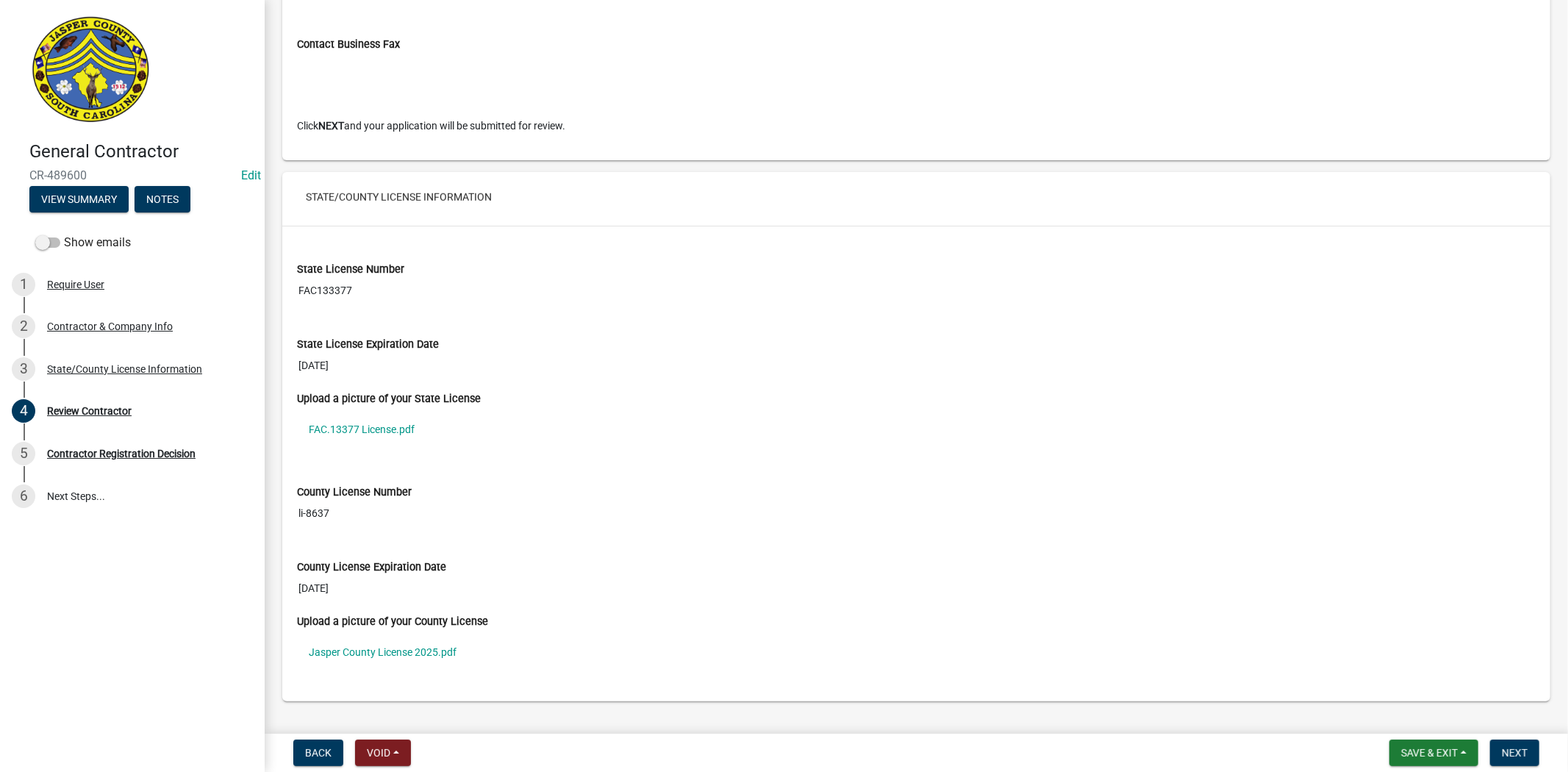
scroll to position [1218, 0]
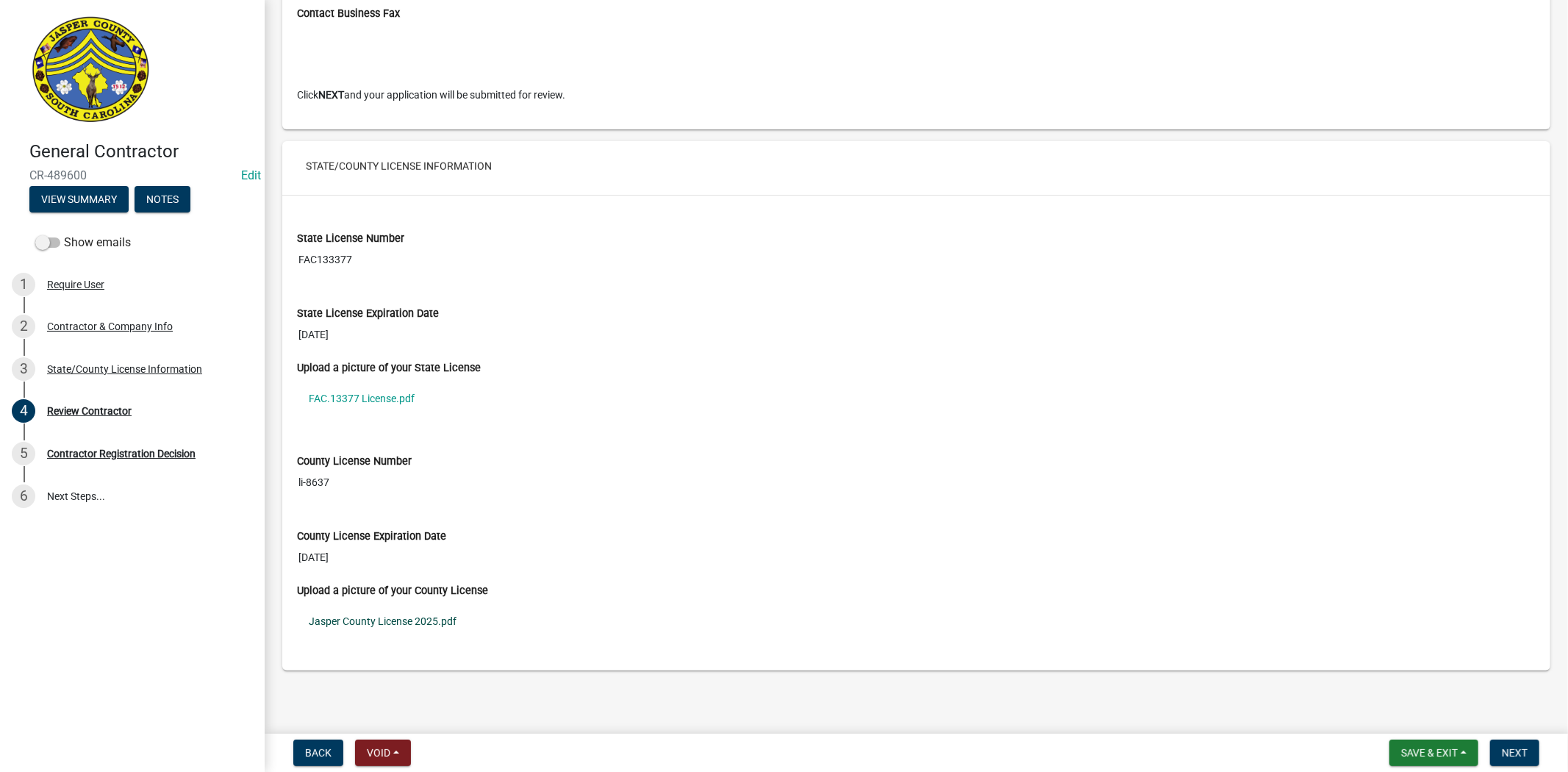
click at [432, 620] on link "Jasper County License 2025.pdf" at bounding box center [916, 622] width 1239 height 34
click at [391, 399] on link "FAC.13377 License.pdf" at bounding box center [916, 399] width 1239 height 34
click at [1516, 754] on span "Next" at bounding box center [1514, 753] width 25 height 12
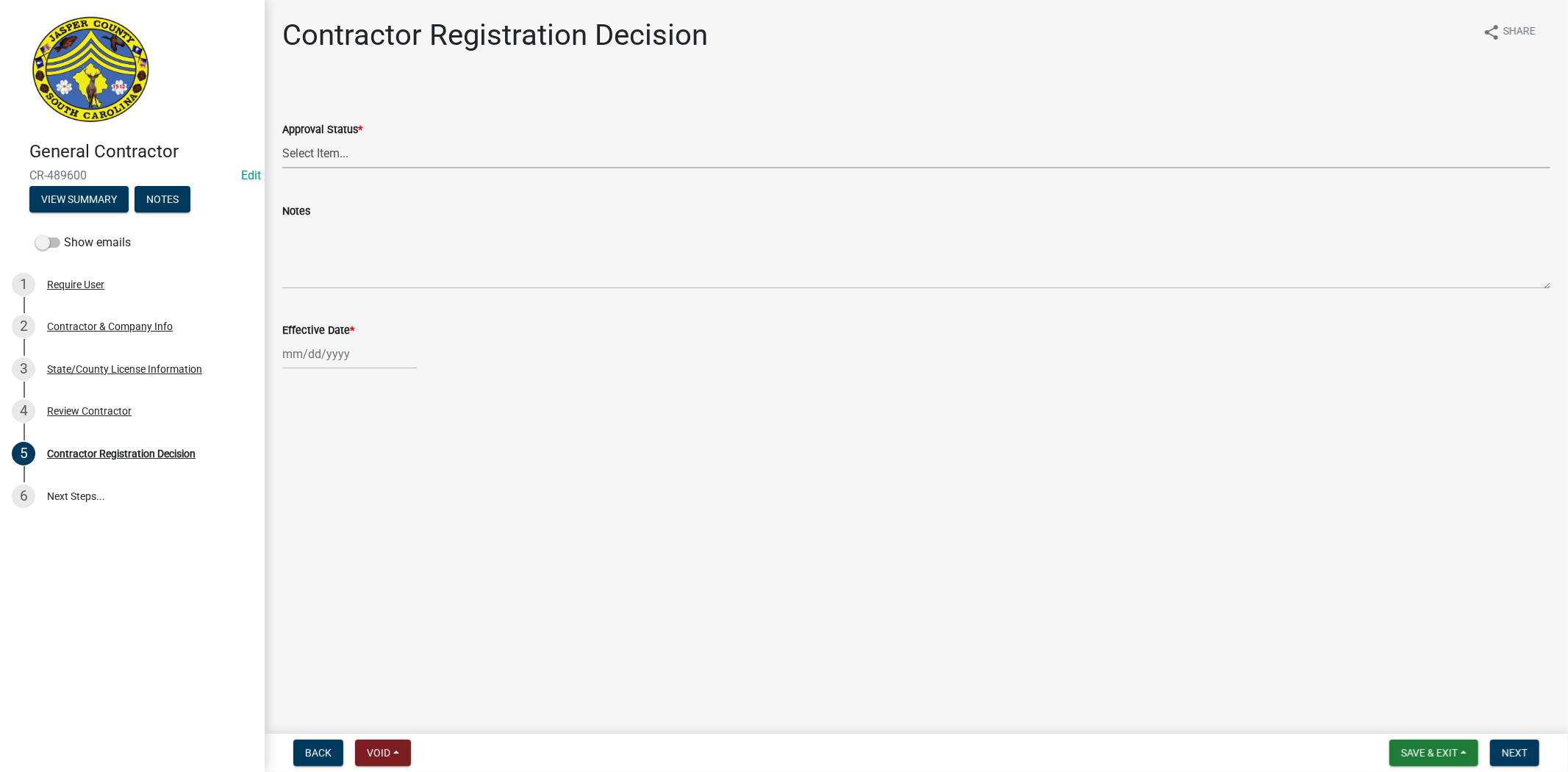
click at [350, 150] on select "Select Item... Approved Denied" at bounding box center [916, 152] width 1268 height 30
click at [282, 138] on select "Select Item... Approved Denied" at bounding box center [916, 152] width 1268 height 30
select select "4b86b809-39dd-4c68-9f3d-fdb3e7050482"
select select "10"
select select "2025"
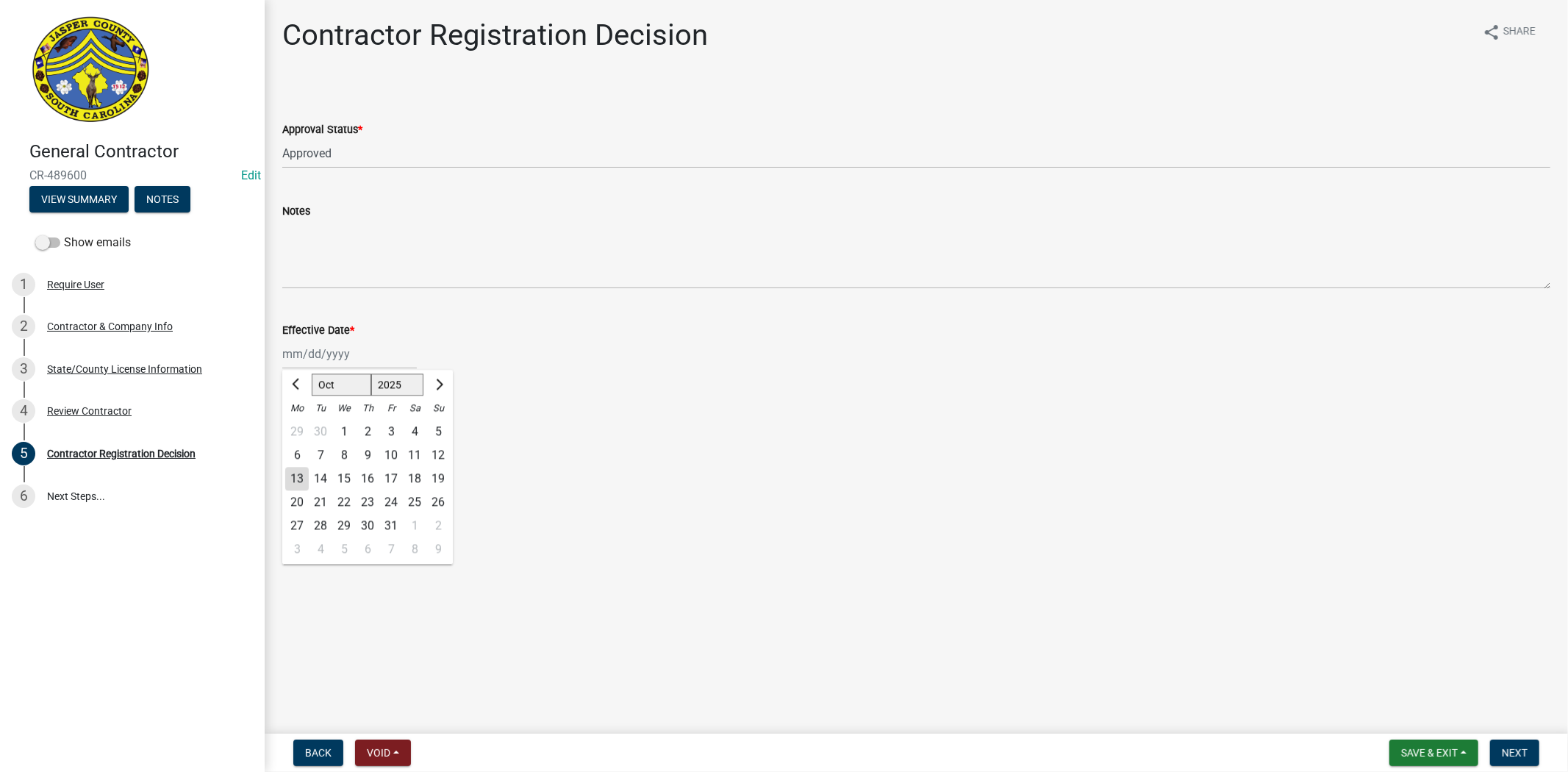
click at [328, 347] on div "[PERSON_NAME] Feb Mar Apr [PERSON_NAME][DATE] Oct Nov [DATE] 1526 1527 1528 152…" at bounding box center [350, 354] width 135 height 30
click at [302, 480] on div "13" at bounding box center [297, 479] width 23 height 23
type input "[DATE]"
click at [1511, 751] on span "Next" at bounding box center [1514, 753] width 25 height 12
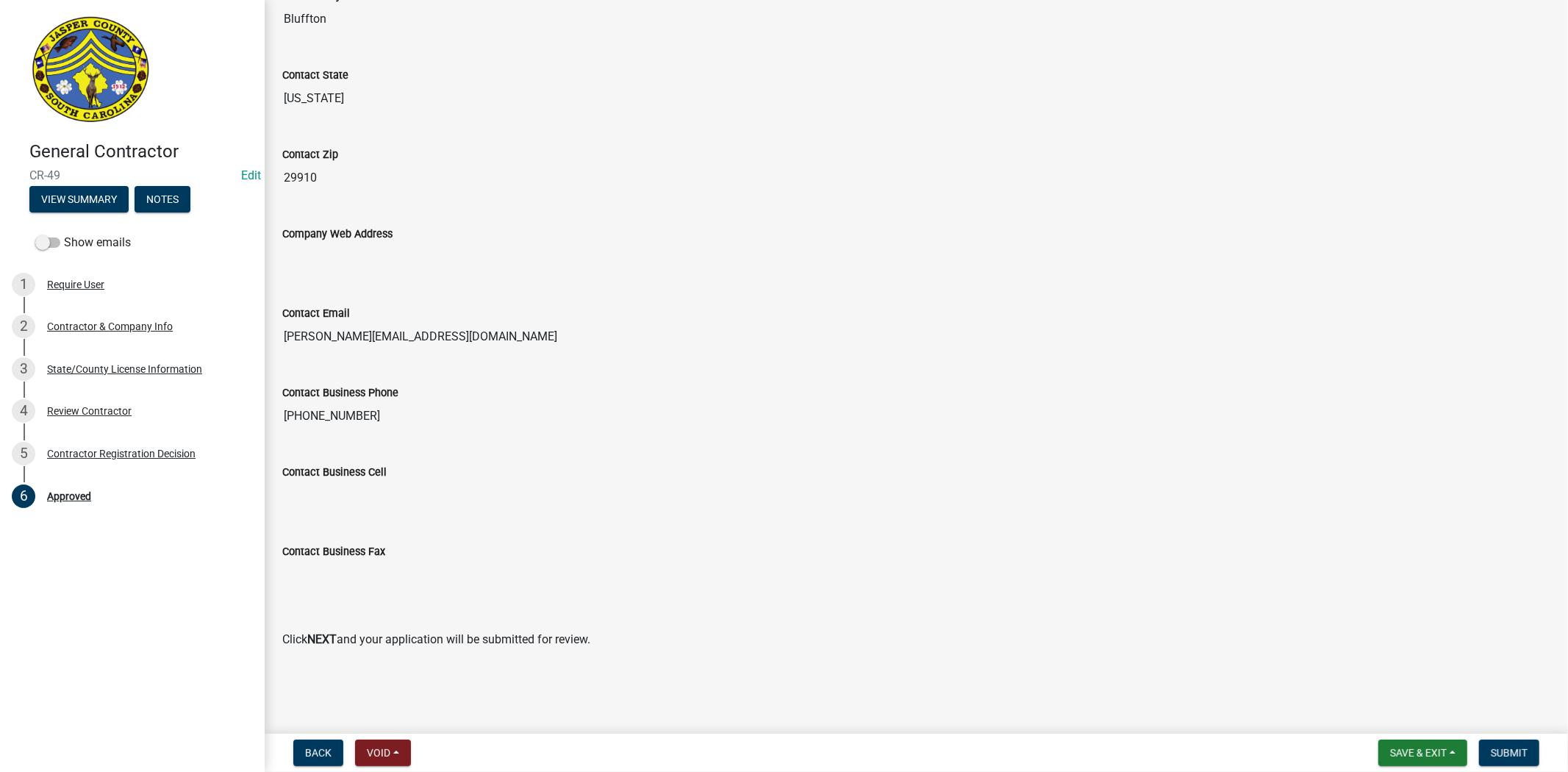
scroll to position [762, 0]
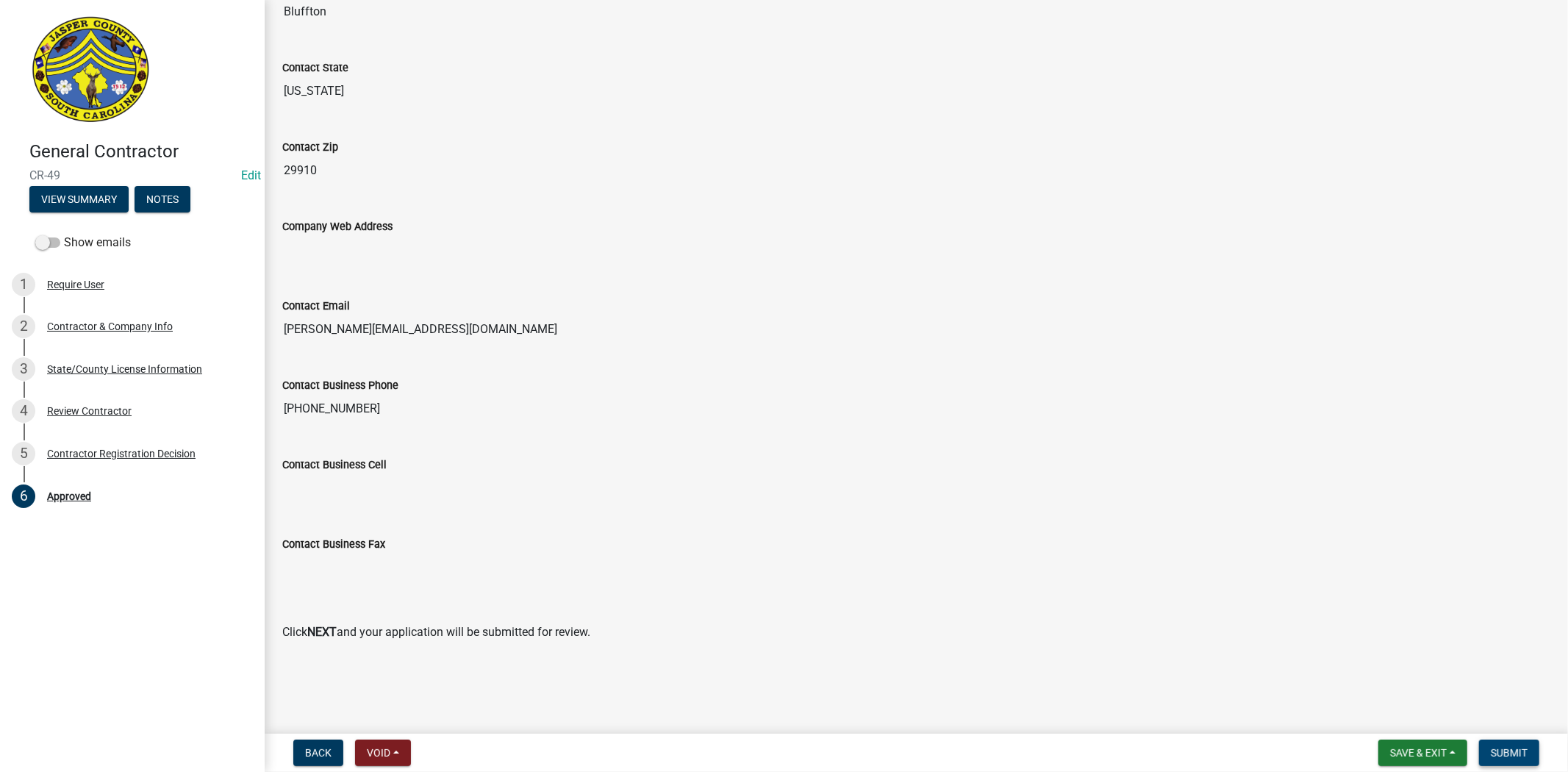
click at [1510, 752] on span "Submit" at bounding box center [1509, 753] width 37 height 12
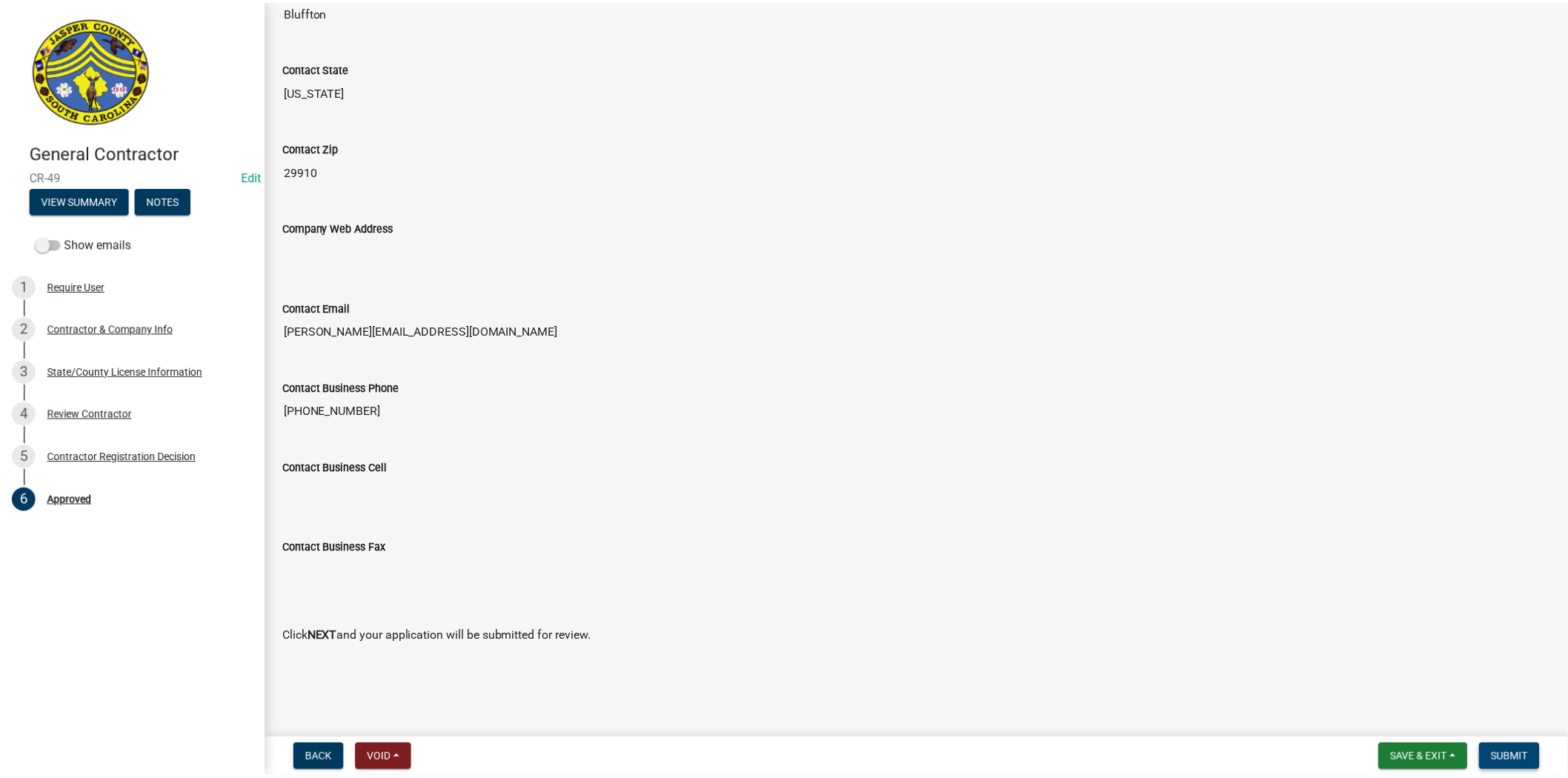
scroll to position [0, 0]
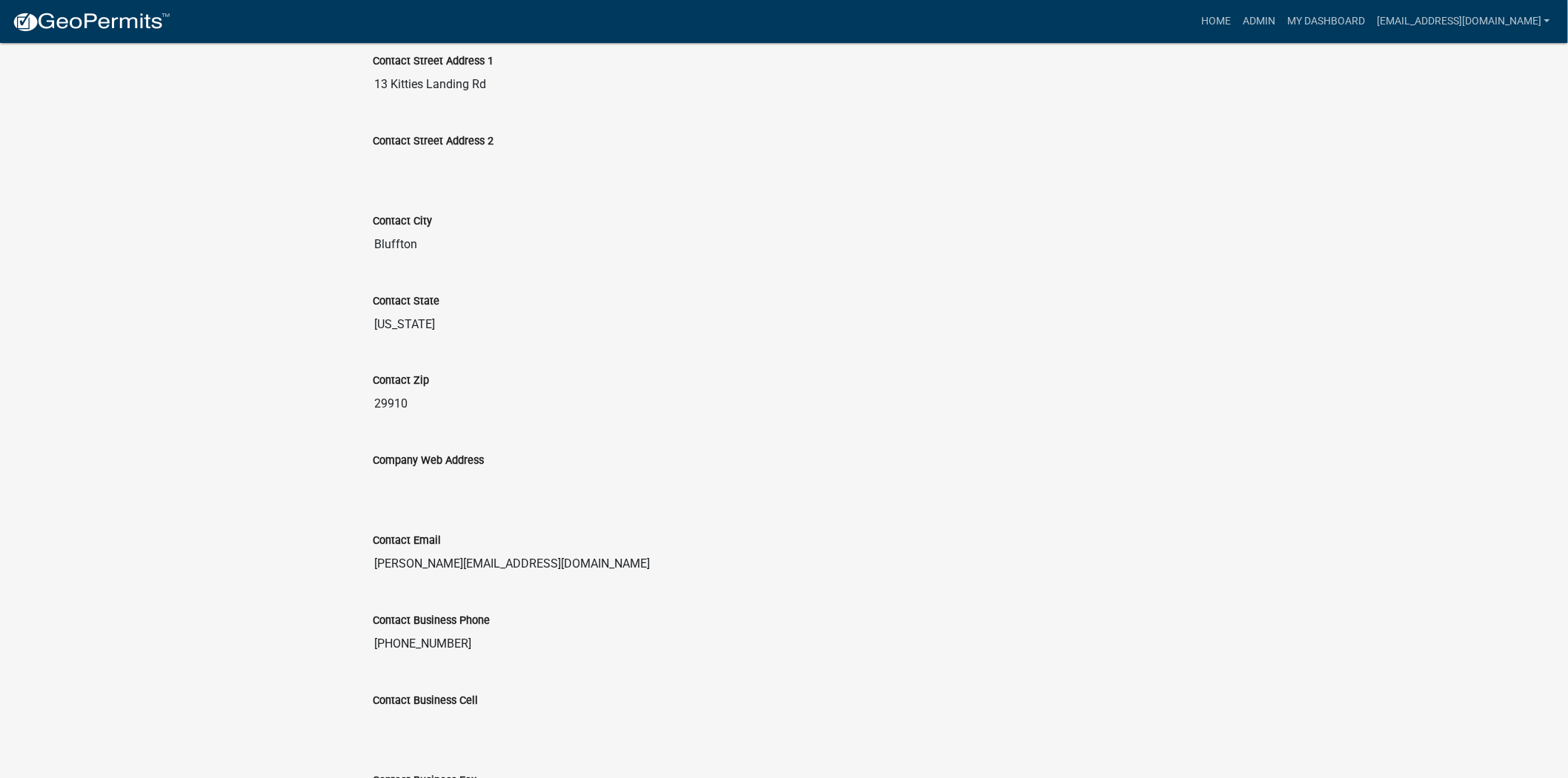
scroll to position [981, 0]
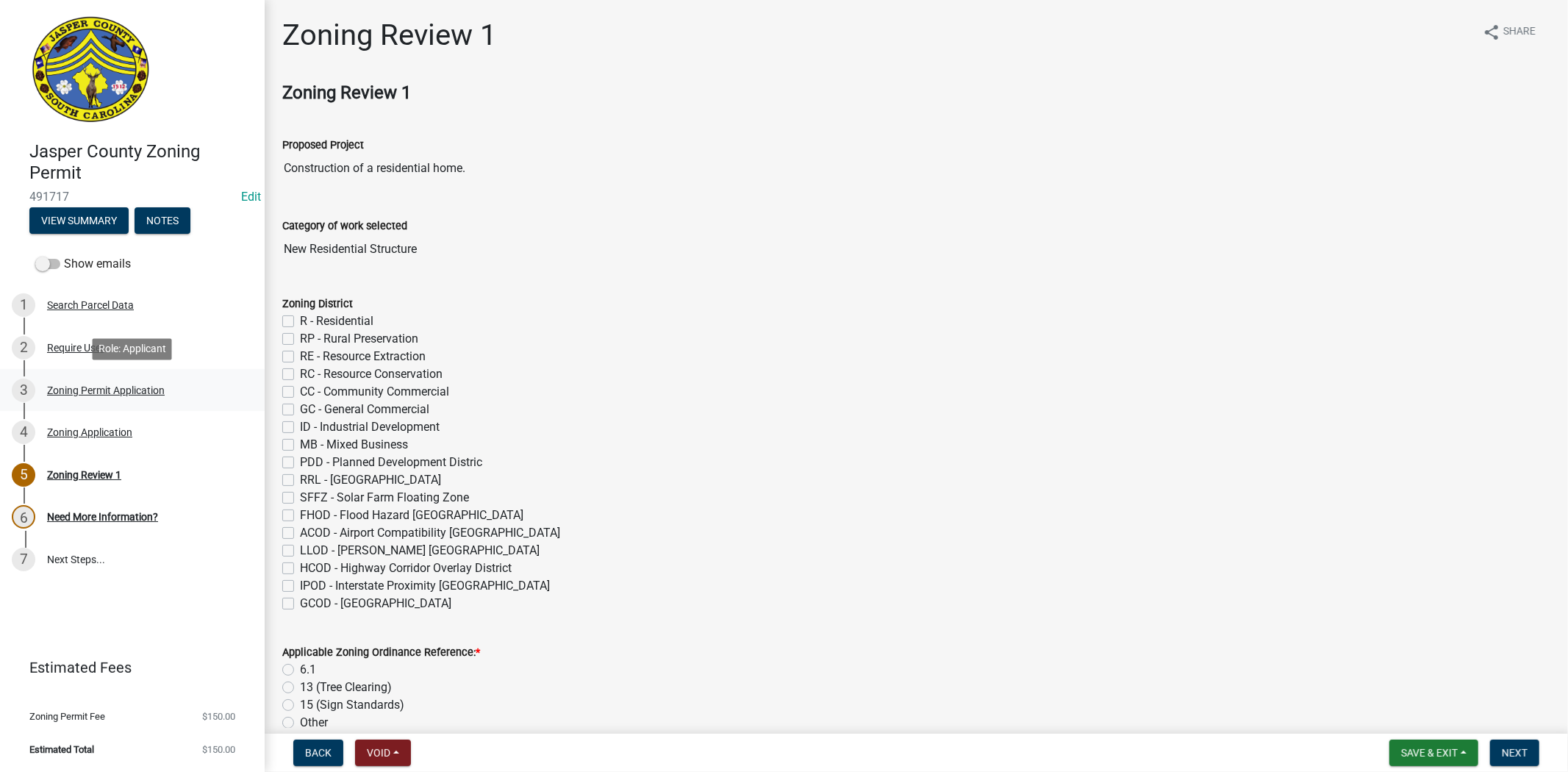
click at [144, 391] on div "Zoning Permit Application" at bounding box center [106, 390] width 117 height 11
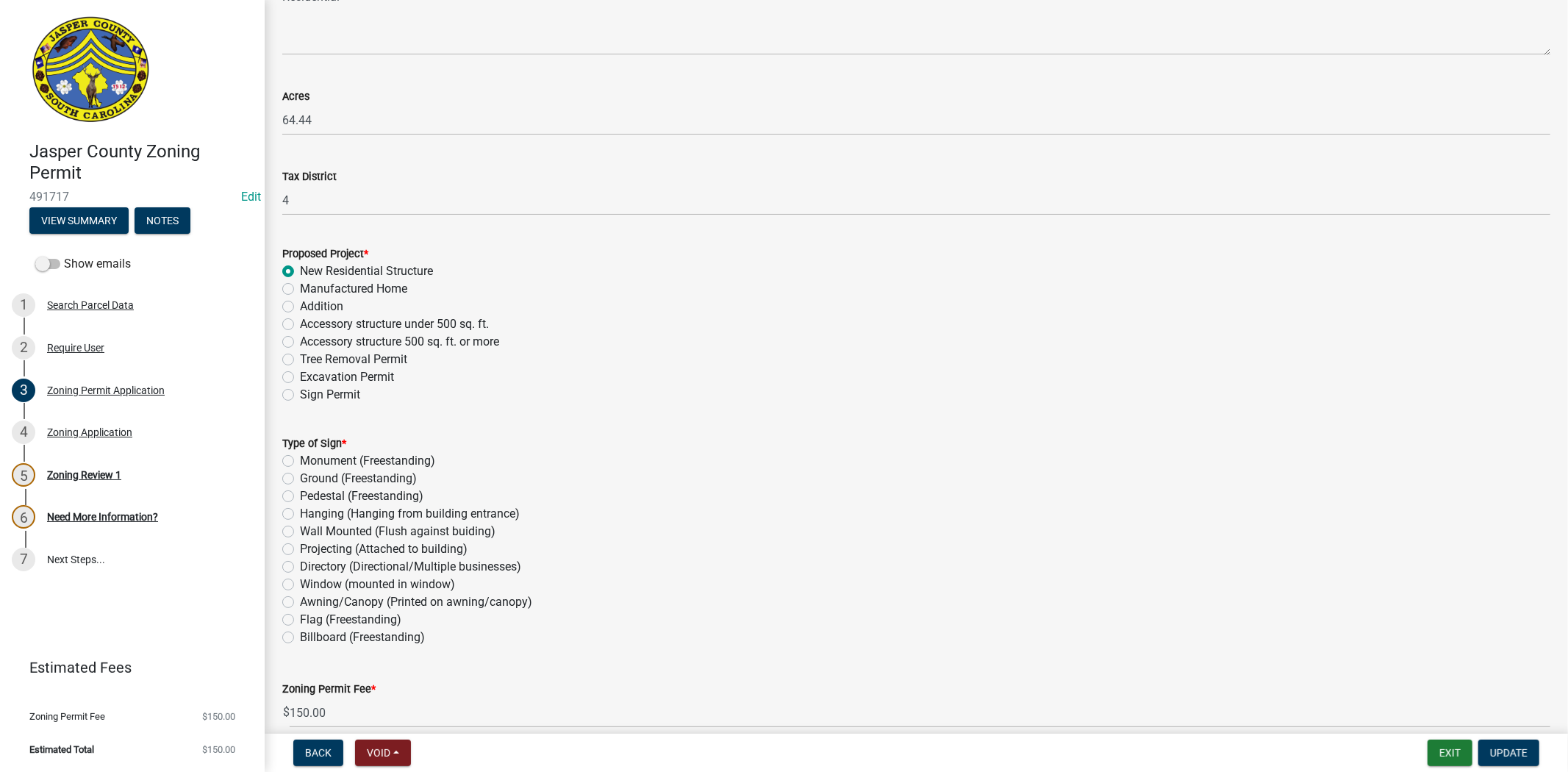
scroll to position [1143, 0]
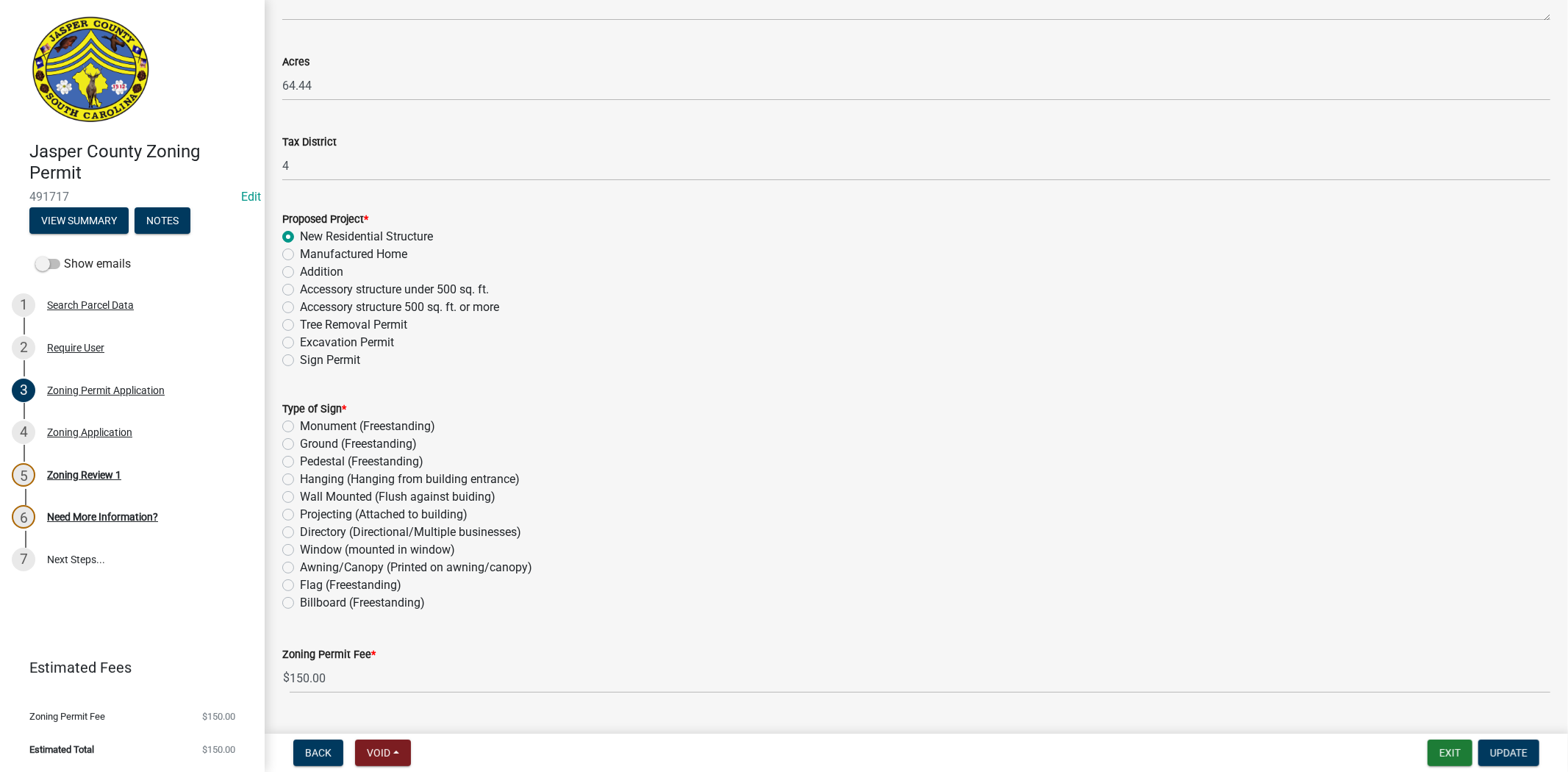
click at [300, 445] on label "Ground (Freestanding)" at bounding box center [359, 445] width 117 height 18
click at [300, 445] on input "Ground (Freestanding)" at bounding box center [305, 441] width 10 height 10
radio input "true"
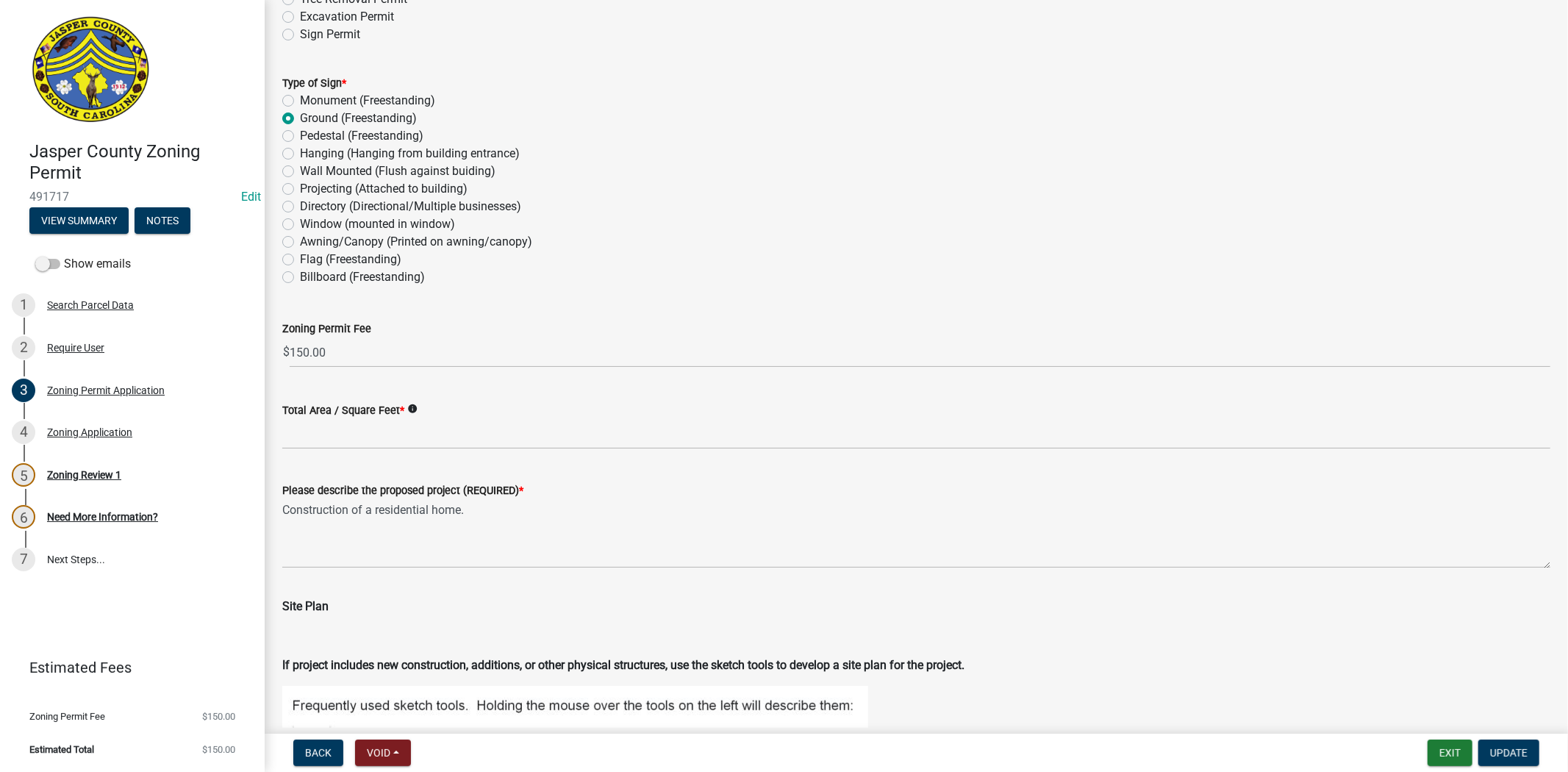
scroll to position [1471, 0]
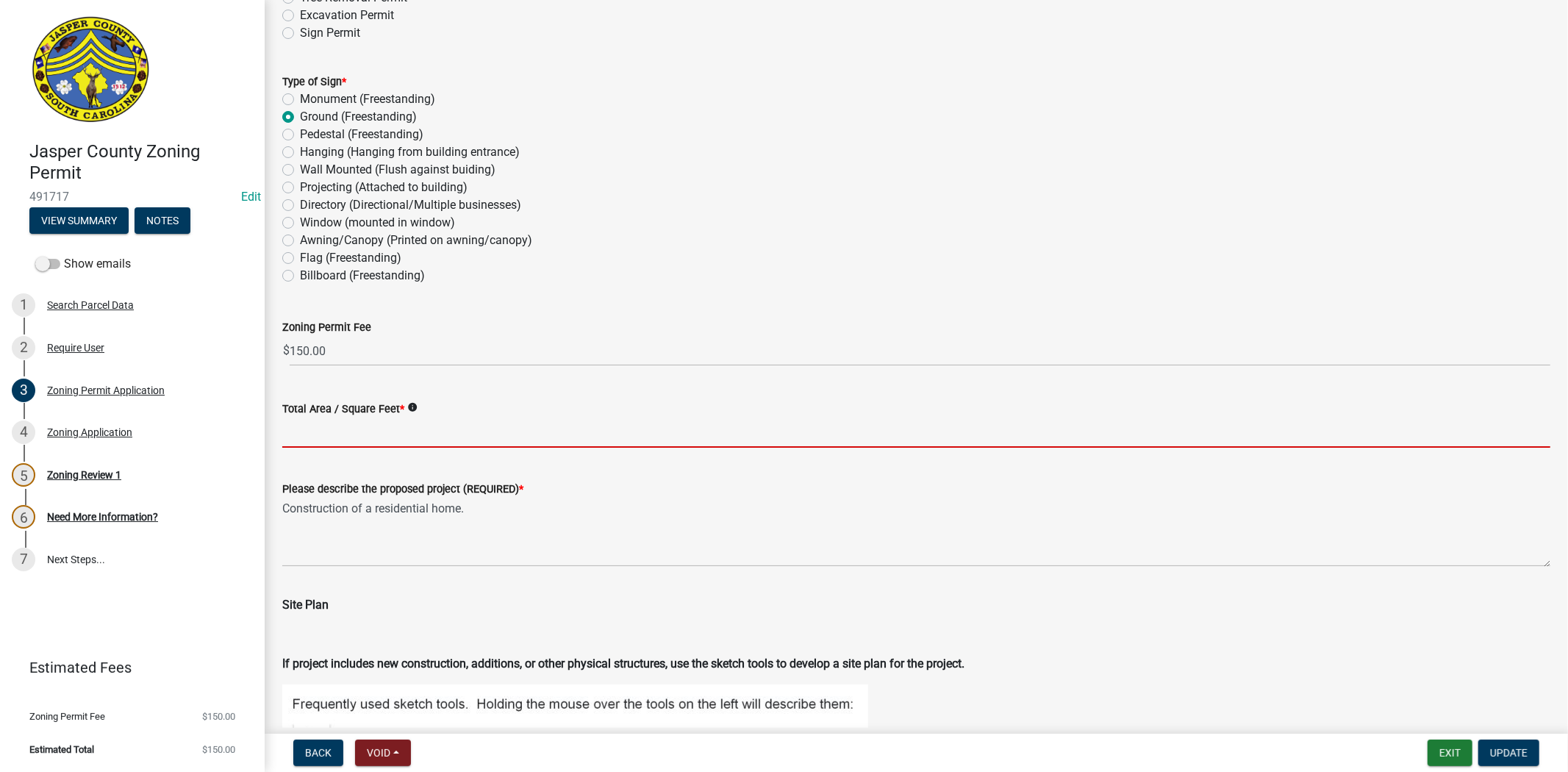
click at [423, 429] on input "Total Area / Square Feet *" at bounding box center [916, 432] width 1268 height 30
type input "-"
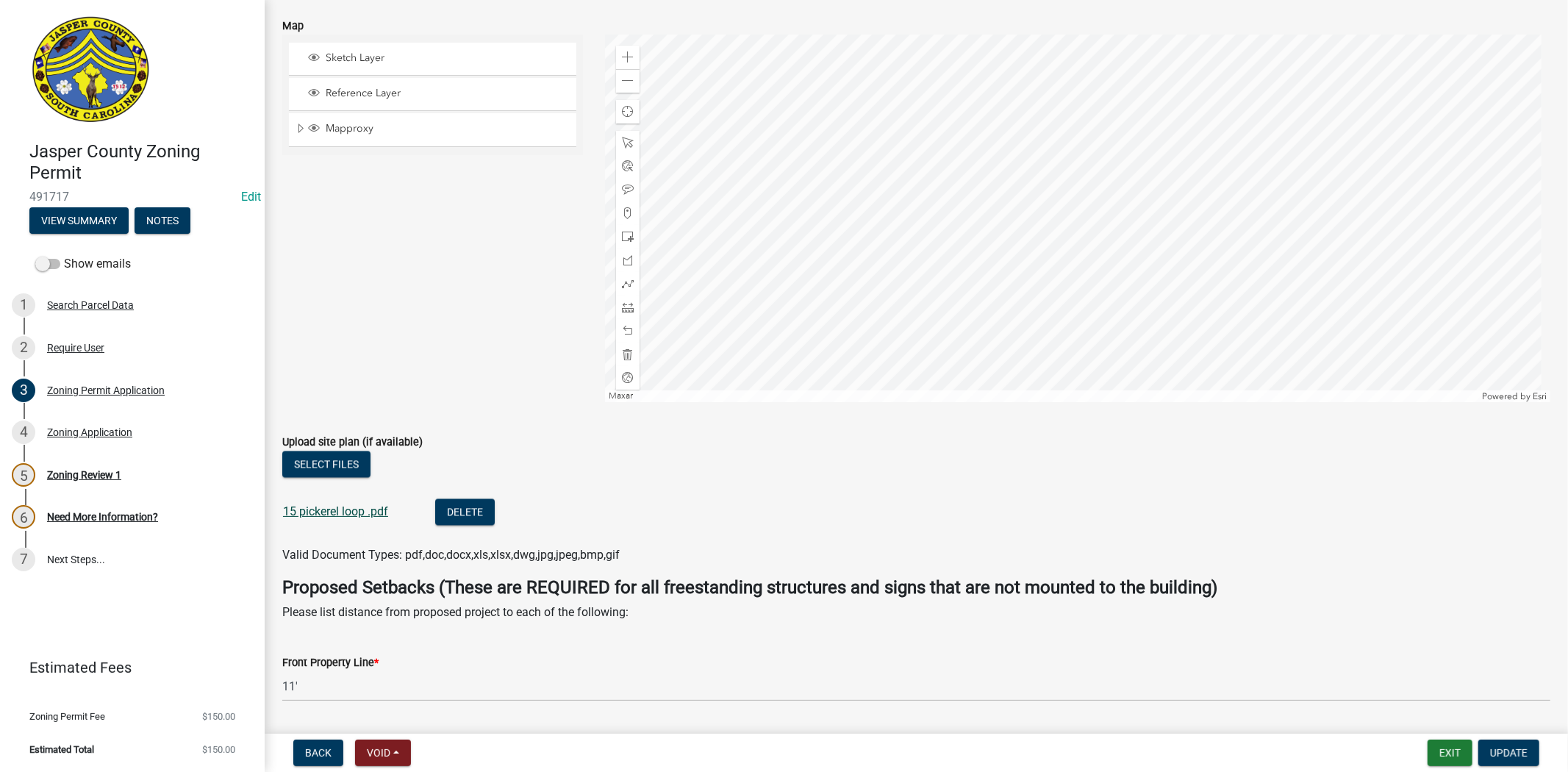
click at [364, 513] on link "15 pickerel loop .pdf" at bounding box center [336, 511] width 106 height 14
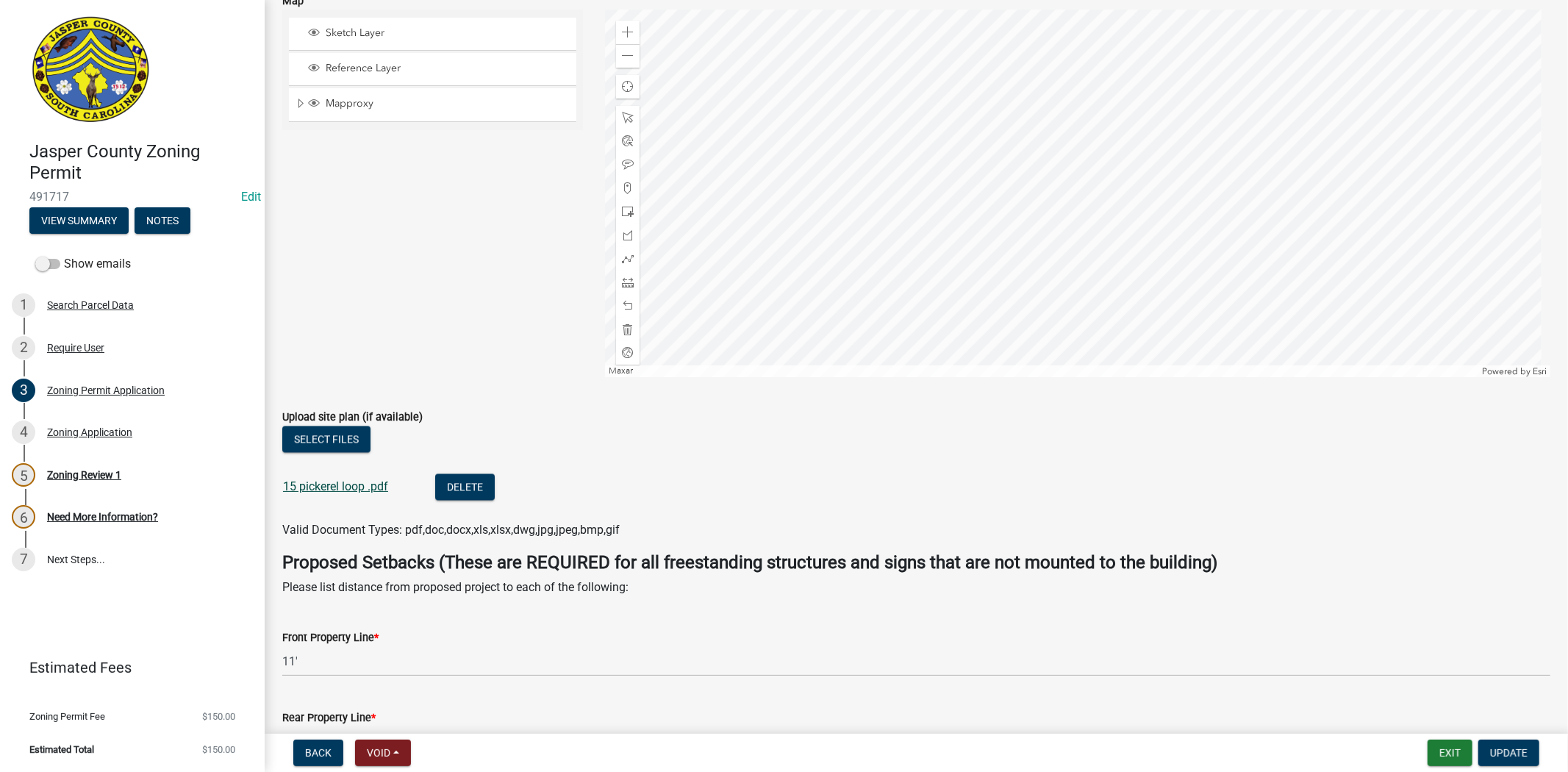
scroll to position [2370, 0]
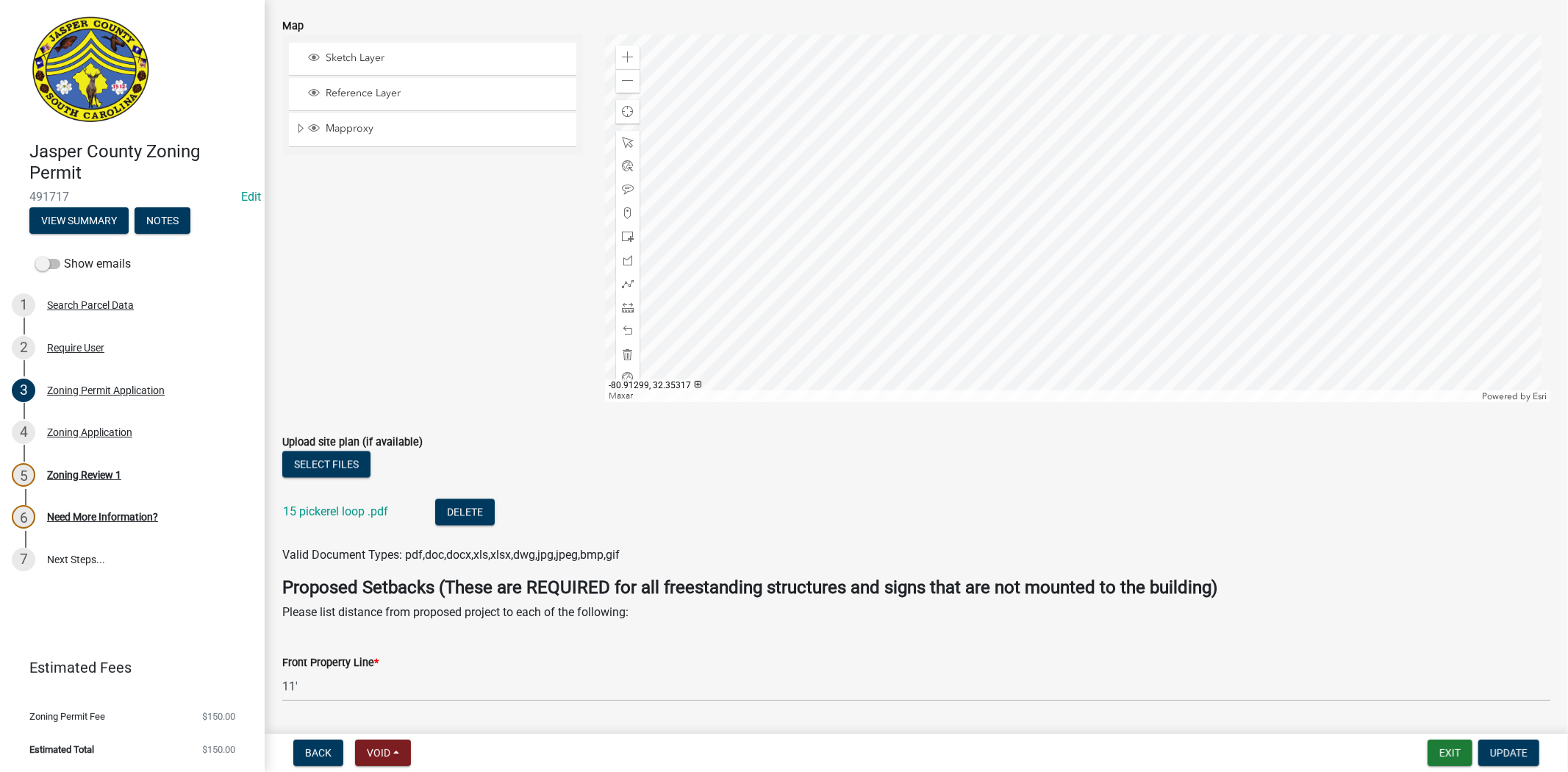
click at [305, 500] on div "15 pickerel loop .pdf" at bounding box center [348, 513] width 129 height 30
click at [310, 512] on link "15 pickerel loop .pdf" at bounding box center [336, 511] width 106 height 14
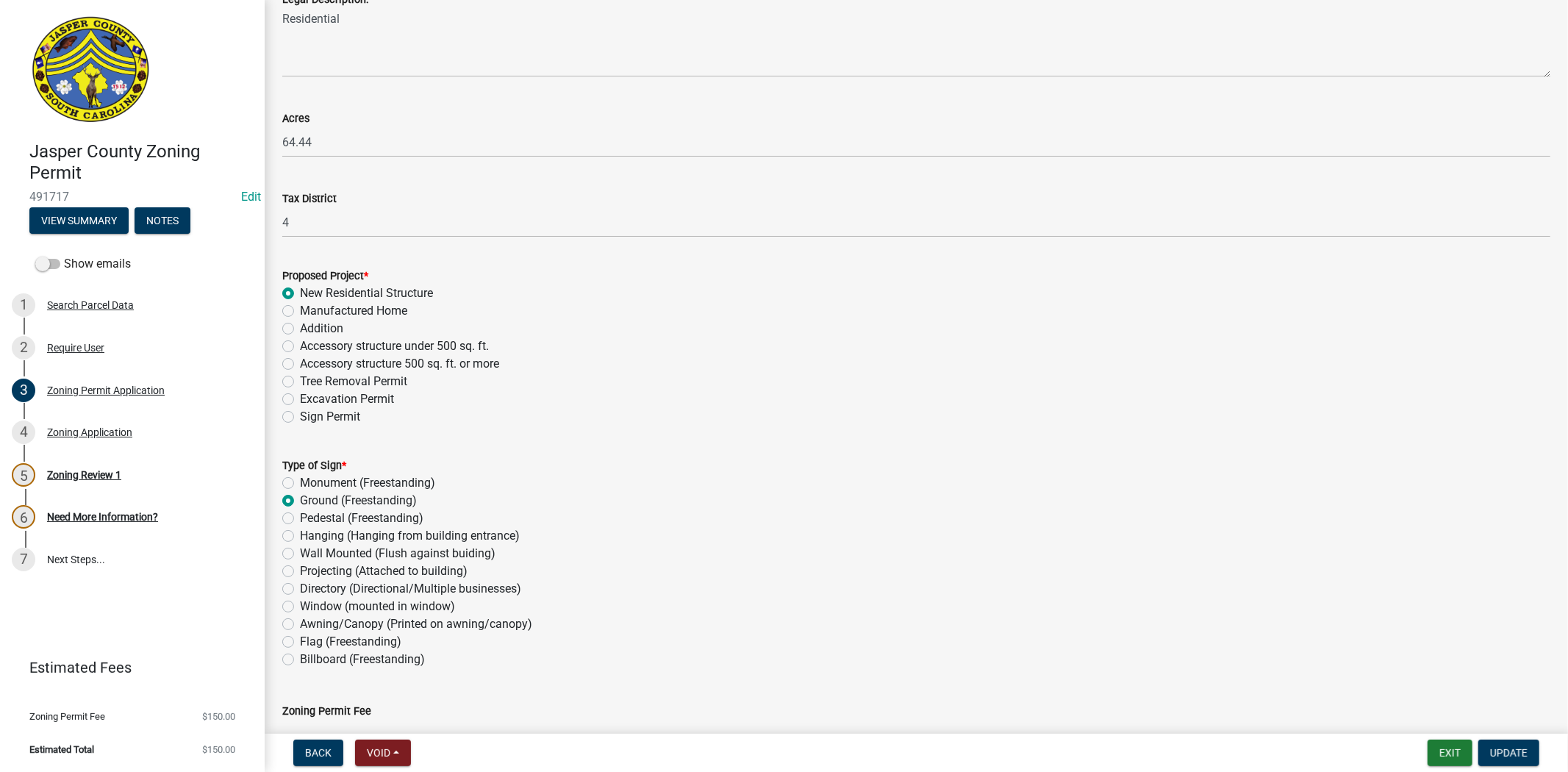
scroll to position [1062, 0]
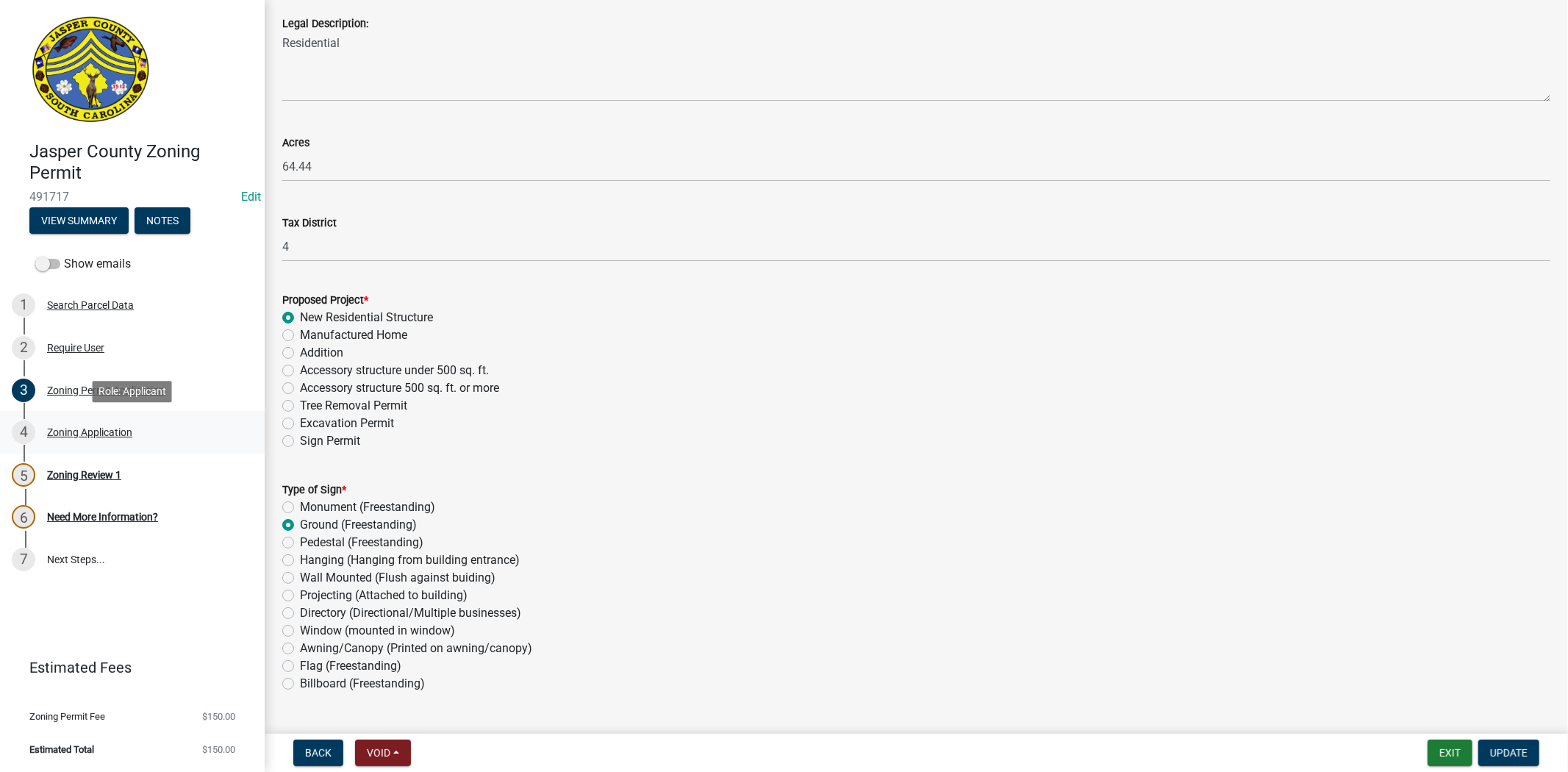
click at [103, 432] on div "Zoning Application" at bounding box center [89, 432] width 85 height 11
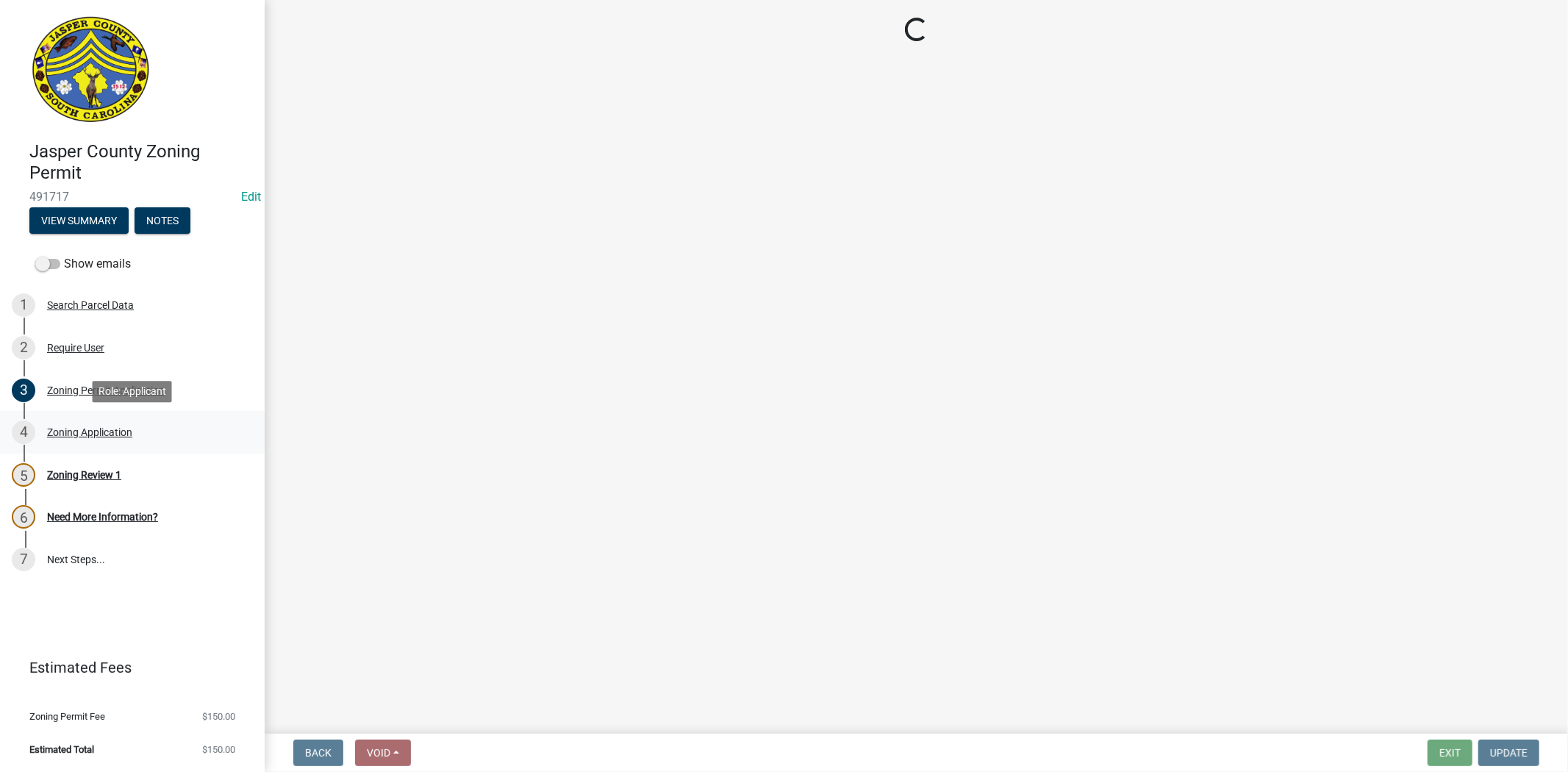
scroll to position [0, 0]
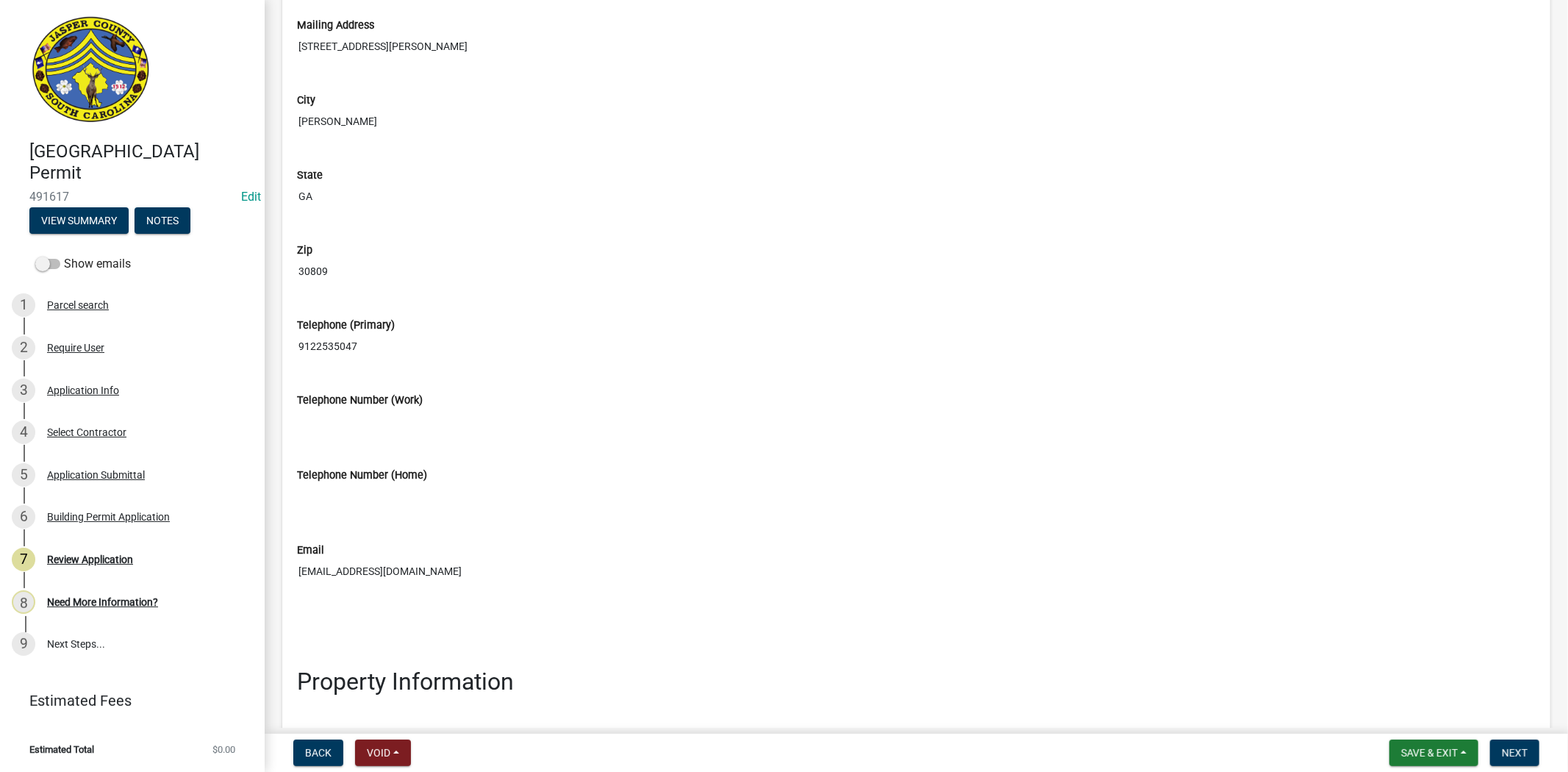
scroll to position [980, 0]
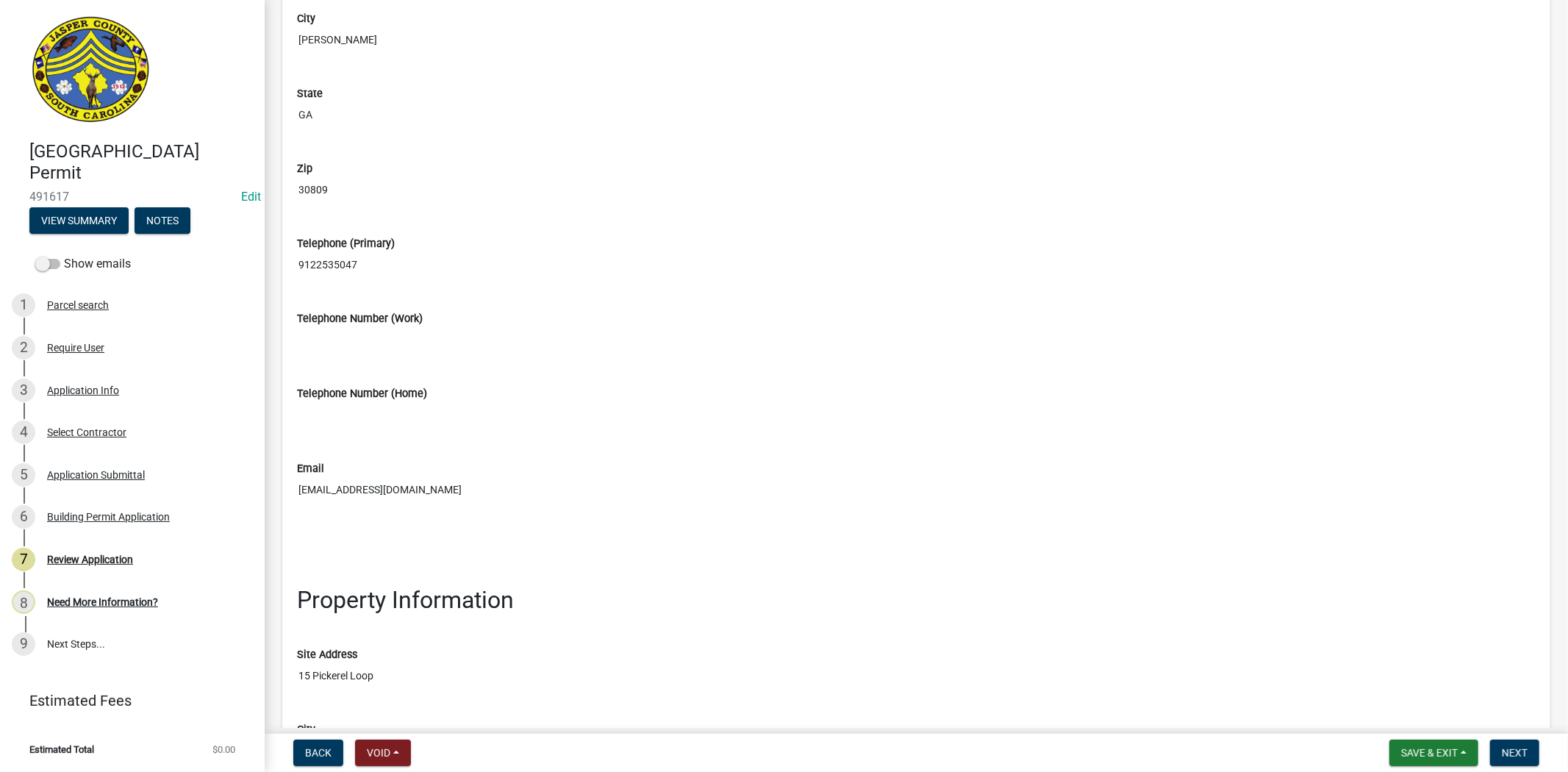
drag, startPoint x: 504, startPoint y: 489, endPoint x: 277, endPoint y: 493, distance: 227.0
